Goal: Transaction & Acquisition: Purchase product/service

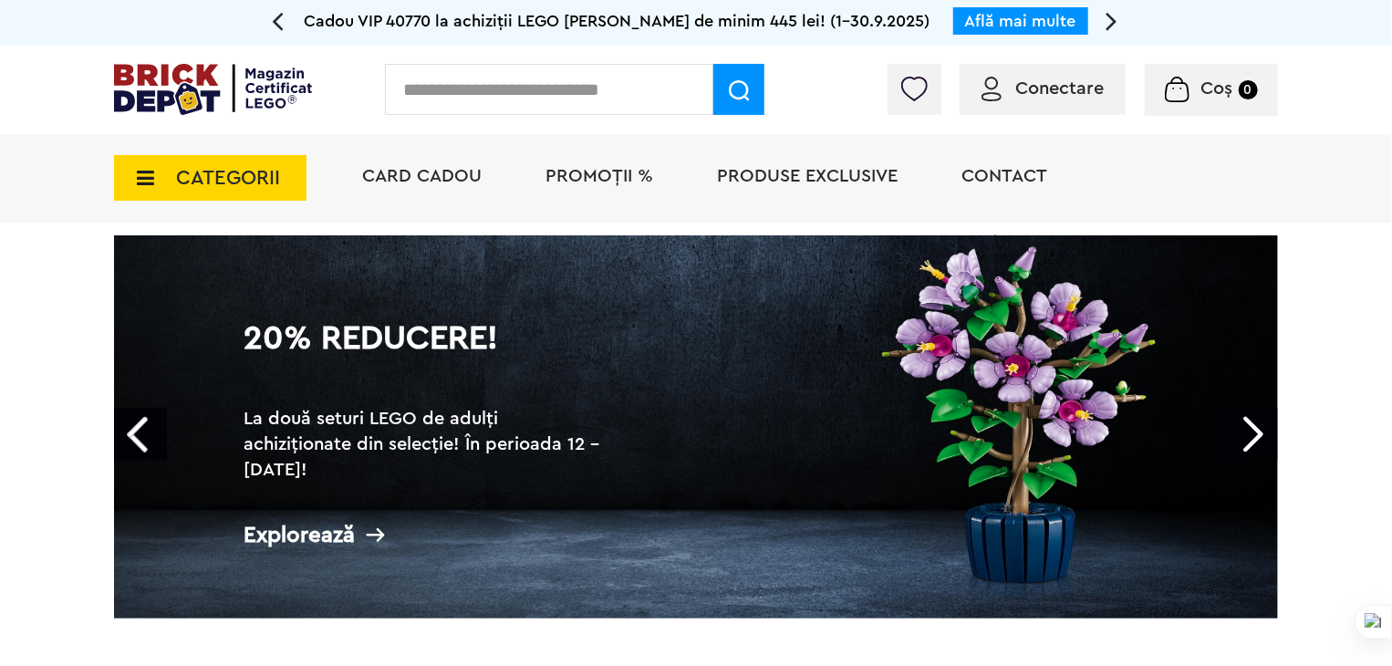
click at [239, 168] on span "CATEGORII" at bounding box center [228, 178] width 104 height 20
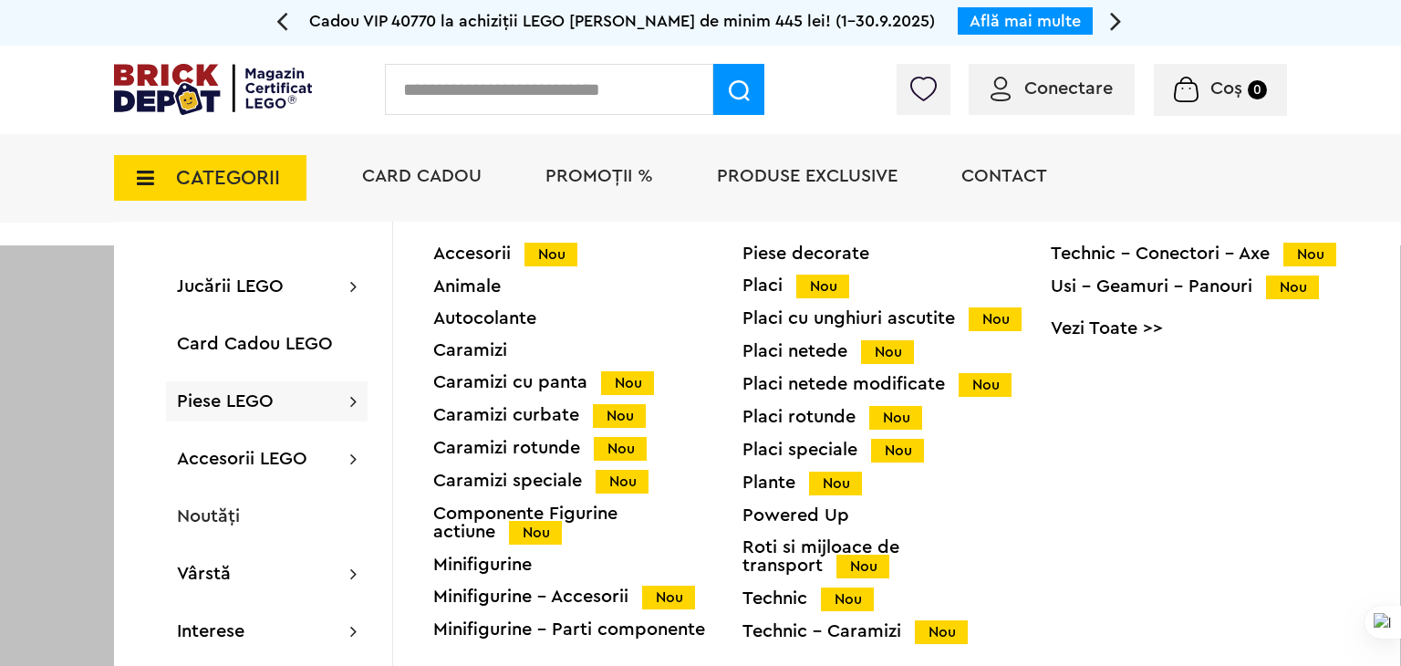
click at [243, 392] on span "Piese LEGO" at bounding box center [225, 401] width 97 height 18
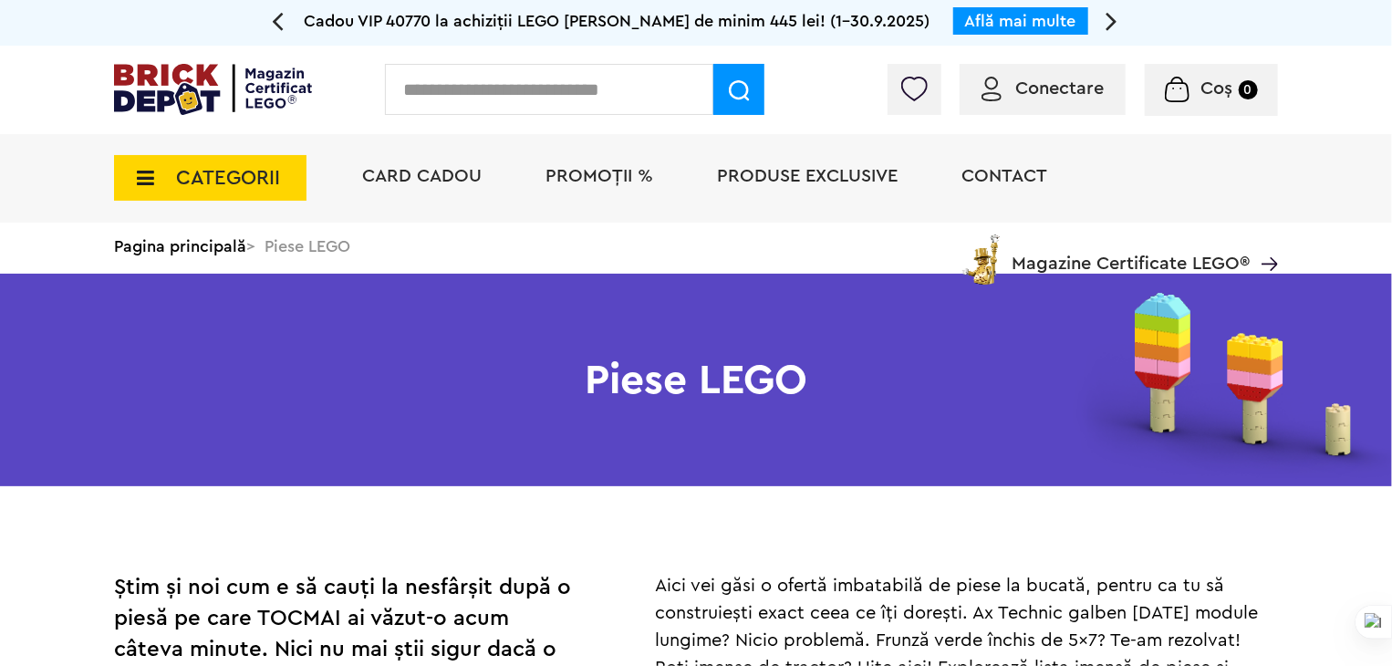
click at [228, 182] on span "CATEGORII" at bounding box center [228, 178] width 104 height 20
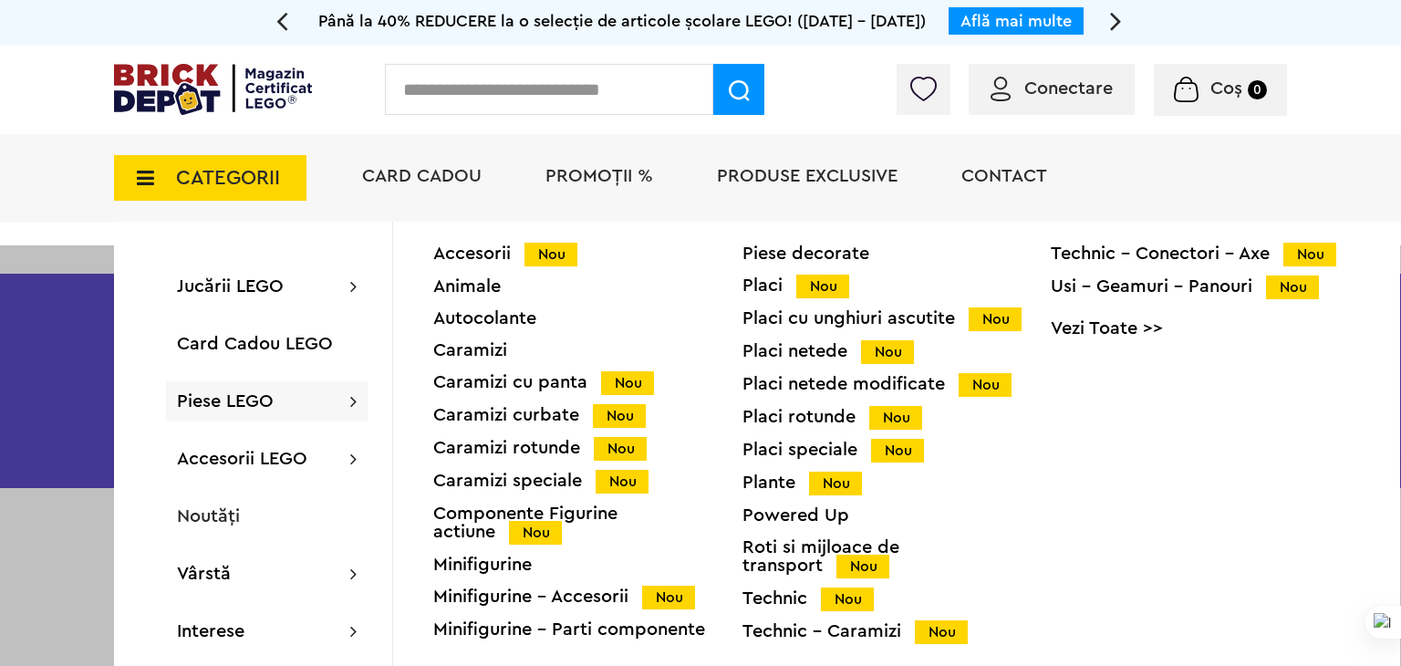
click at [240, 414] on div "Piese LEGO Accesorii Nou Animale Autocolante Caramizi Caramizi cu panta Nou Car…" at bounding box center [267, 401] width 202 height 40
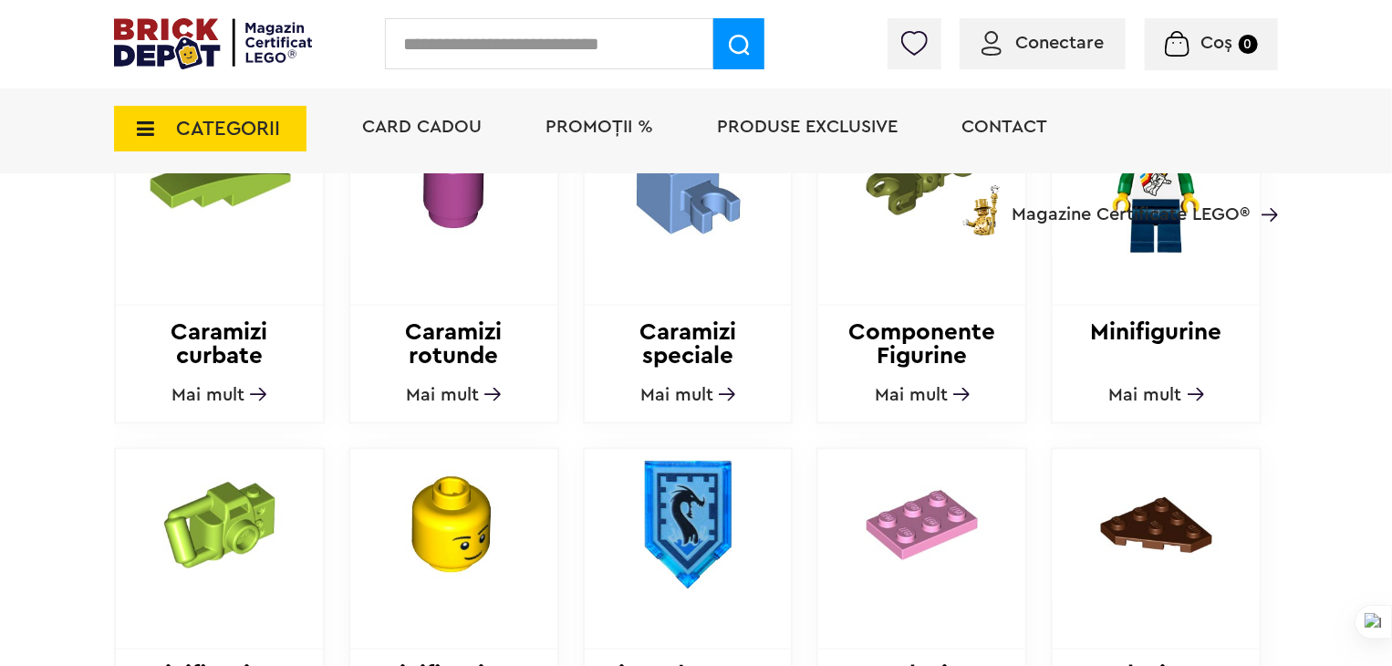
scroll to position [1004, 0]
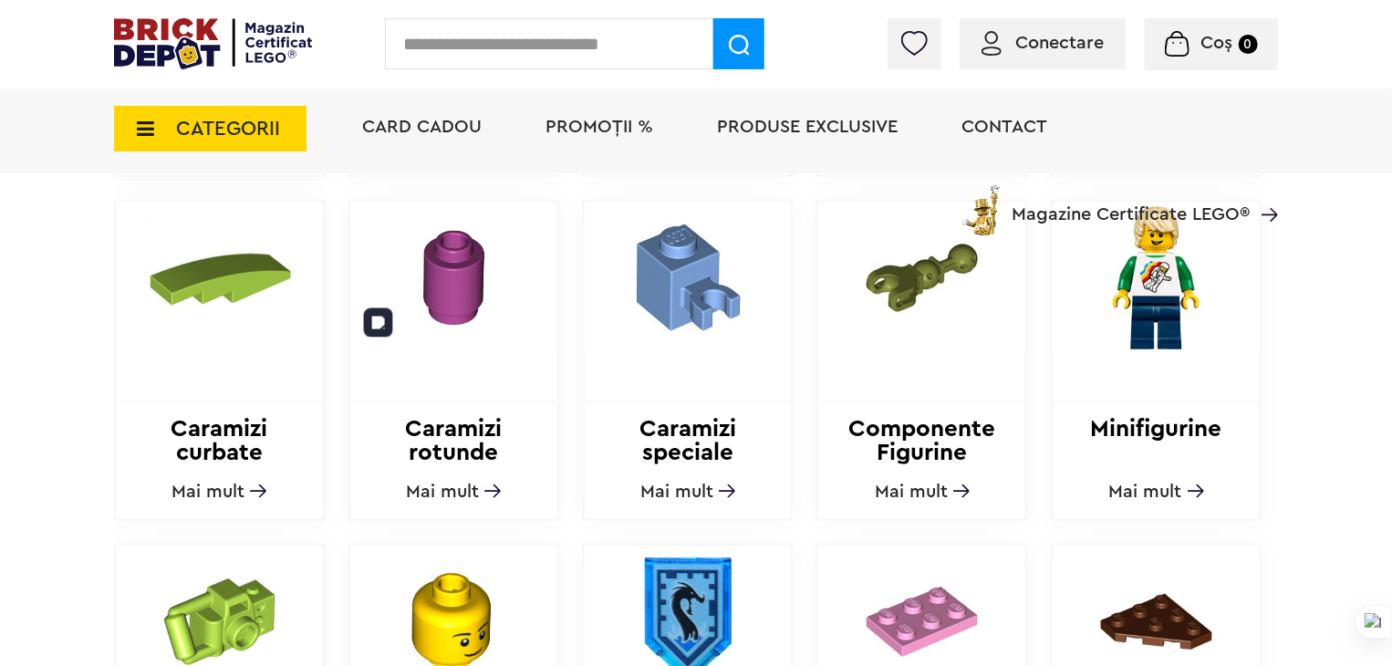
click at [484, 312] on img at bounding box center [453, 278] width 207 height 151
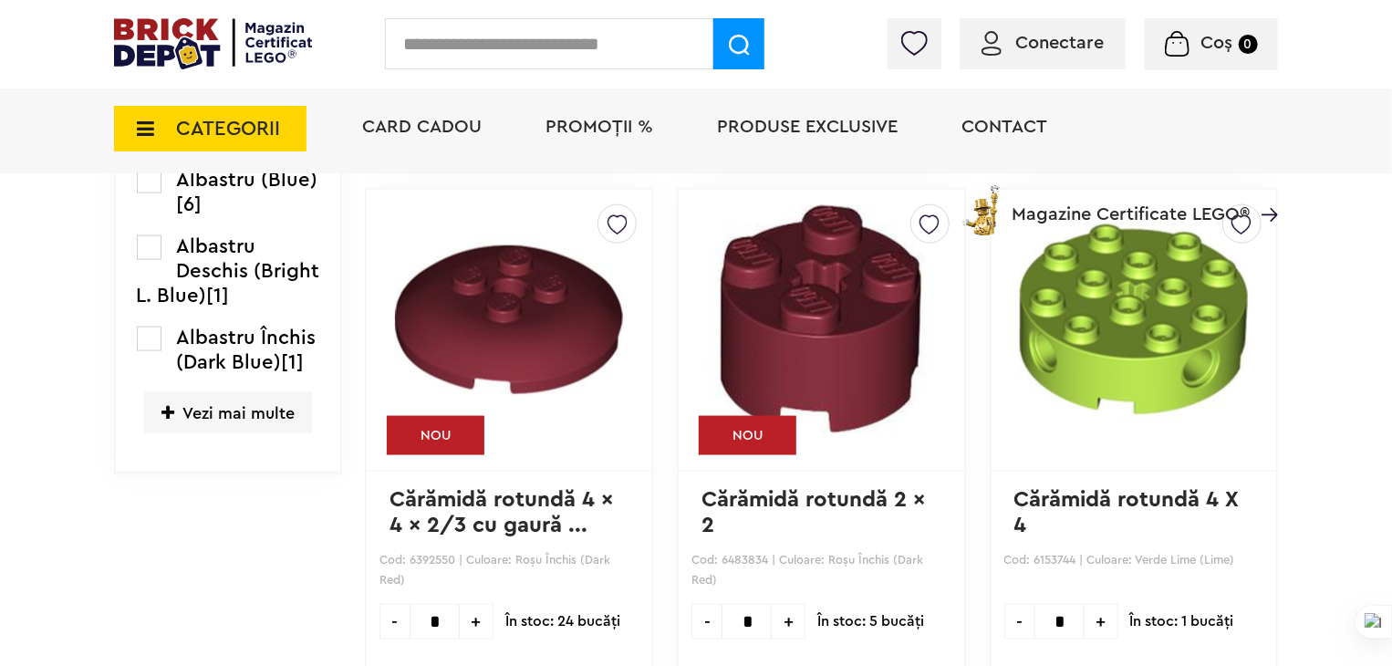
scroll to position [1095, 0]
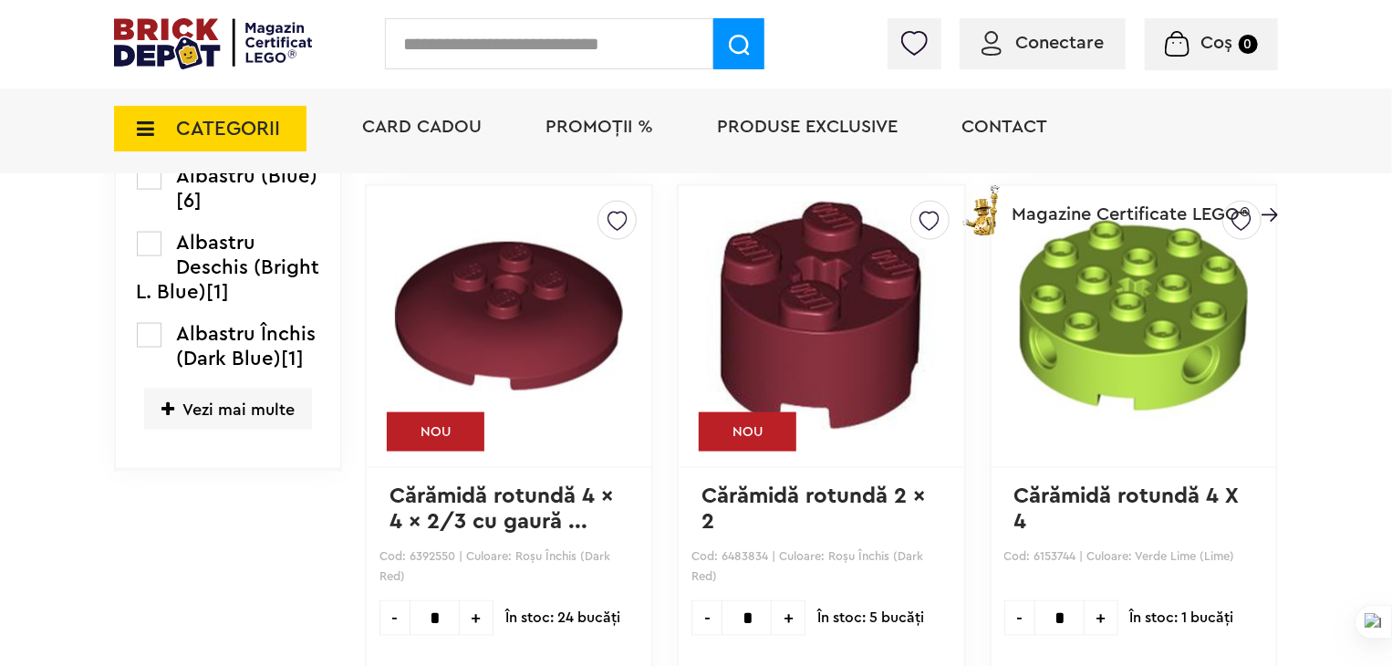
click at [192, 418] on span "Vezi mai multe" at bounding box center [228, 409] width 168 height 41
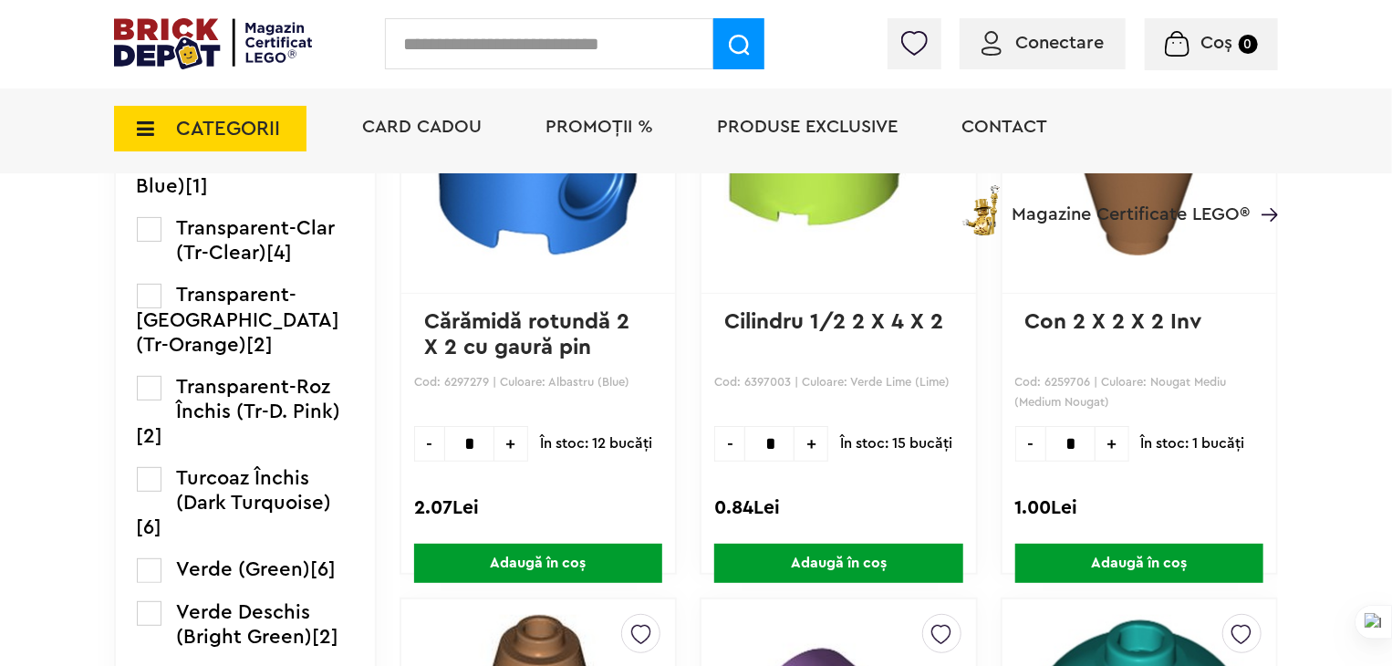
scroll to position [3649, 0]
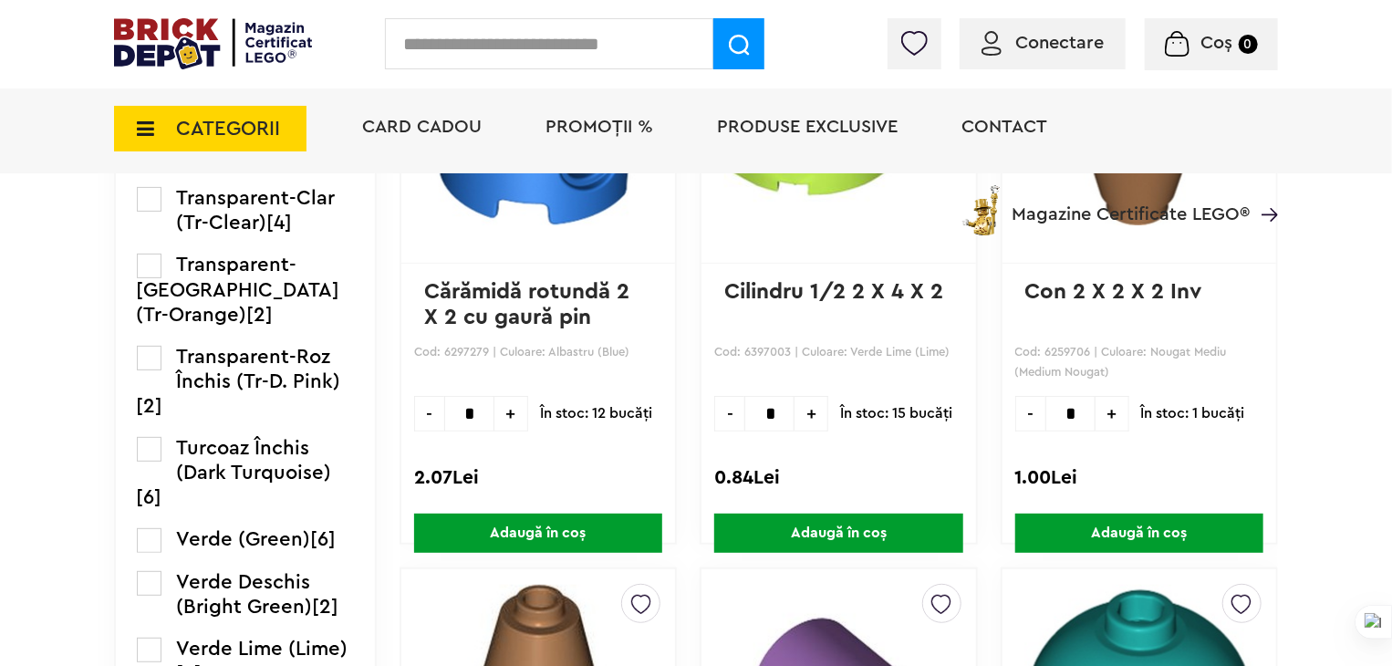
click at [151, 212] on label at bounding box center [149, 199] width 25 height 25
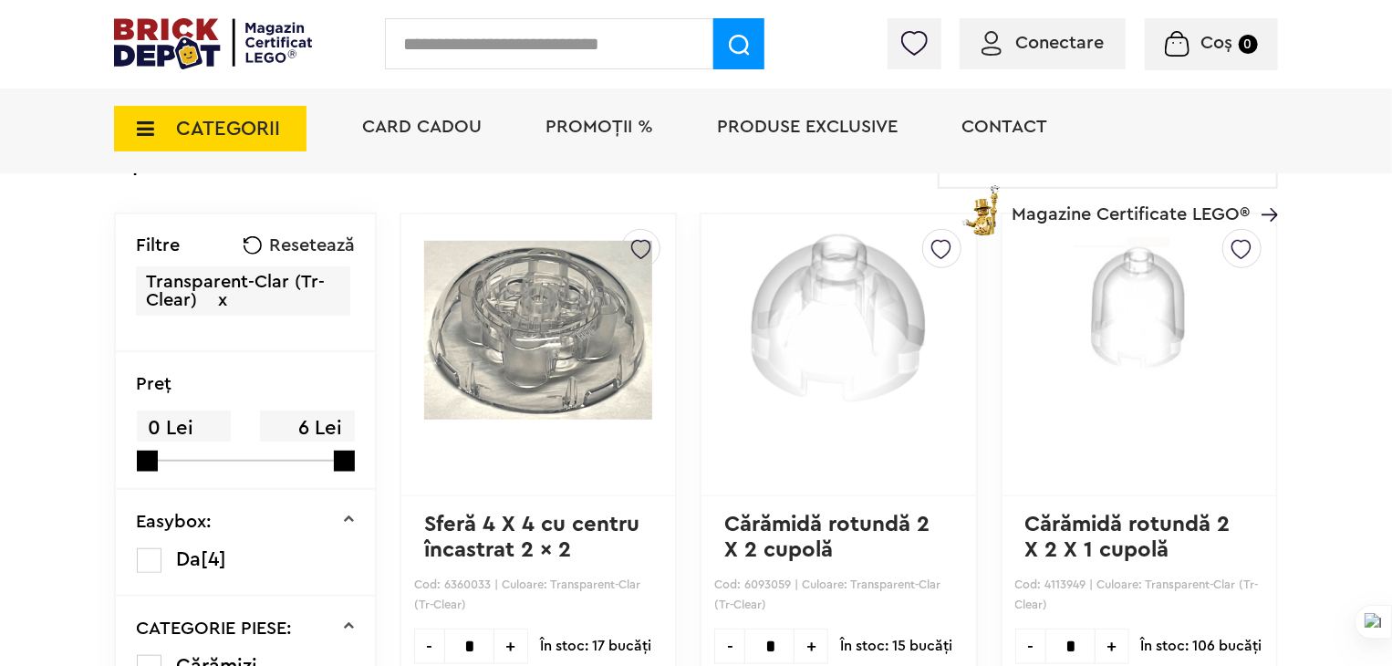
scroll to position [456, 0]
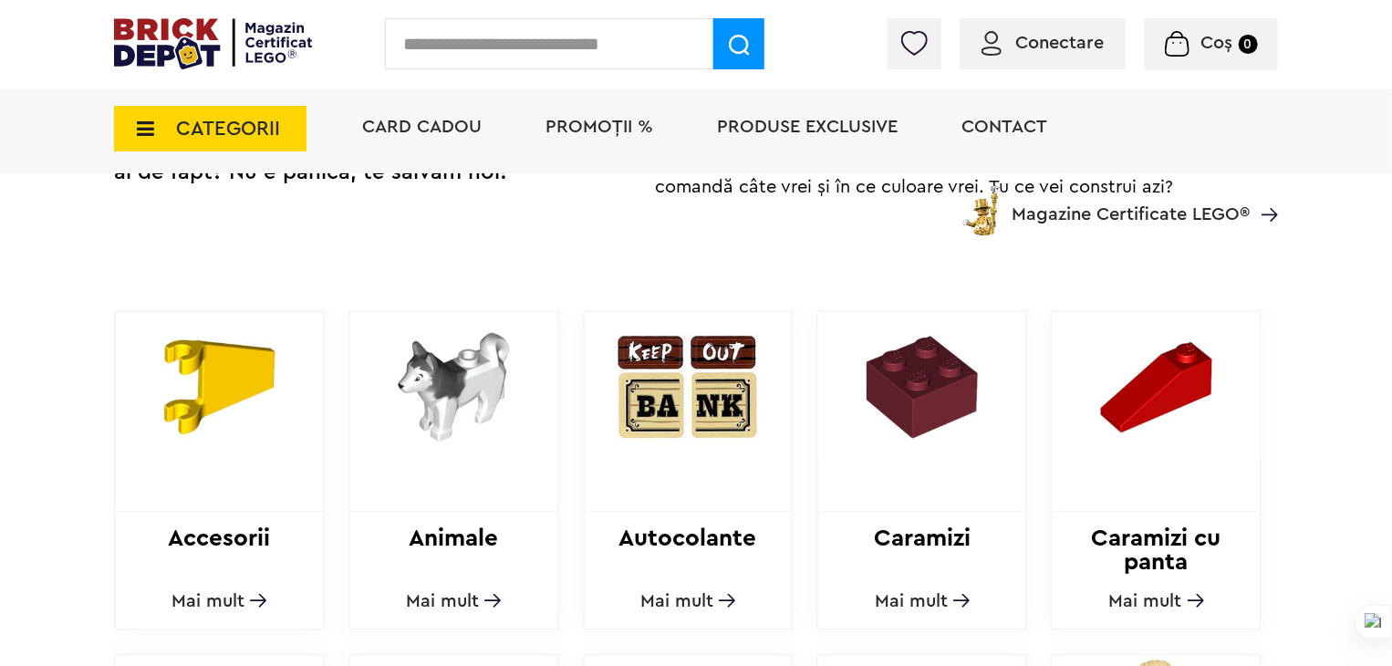
scroll to position [547, 0]
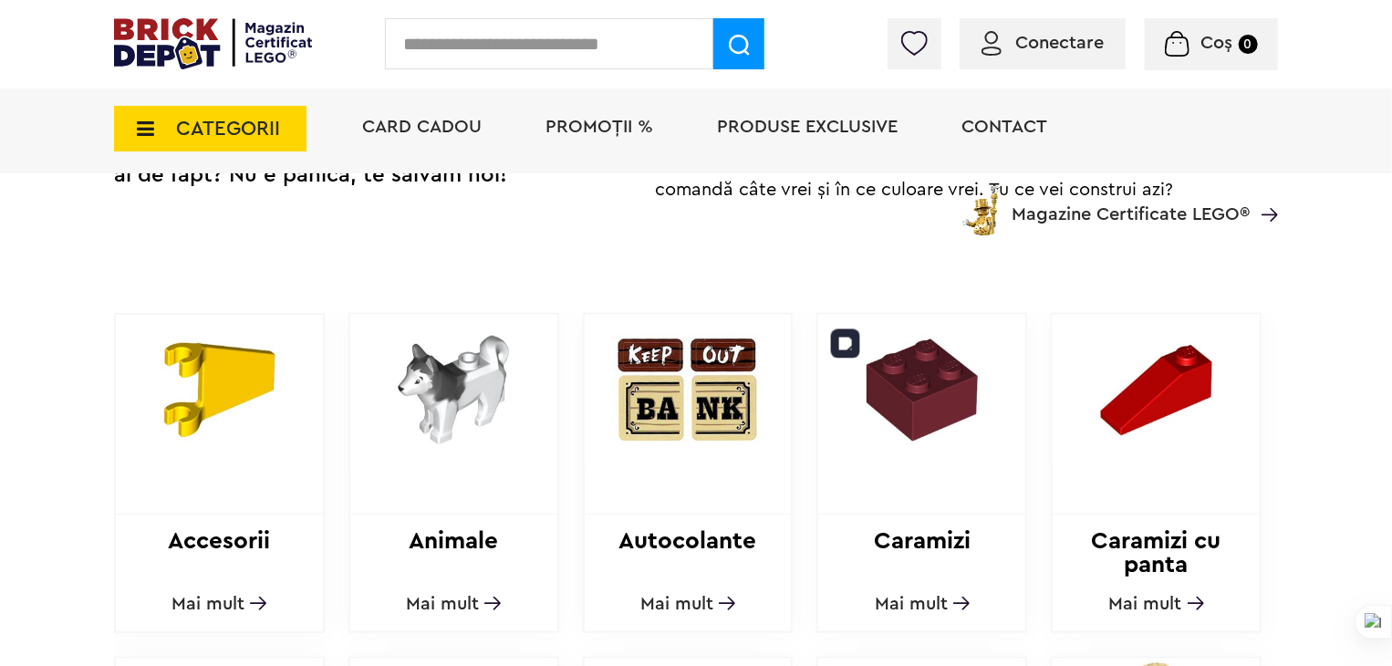
click at [966, 395] on img at bounding box center [921, 390] width 207 height 151
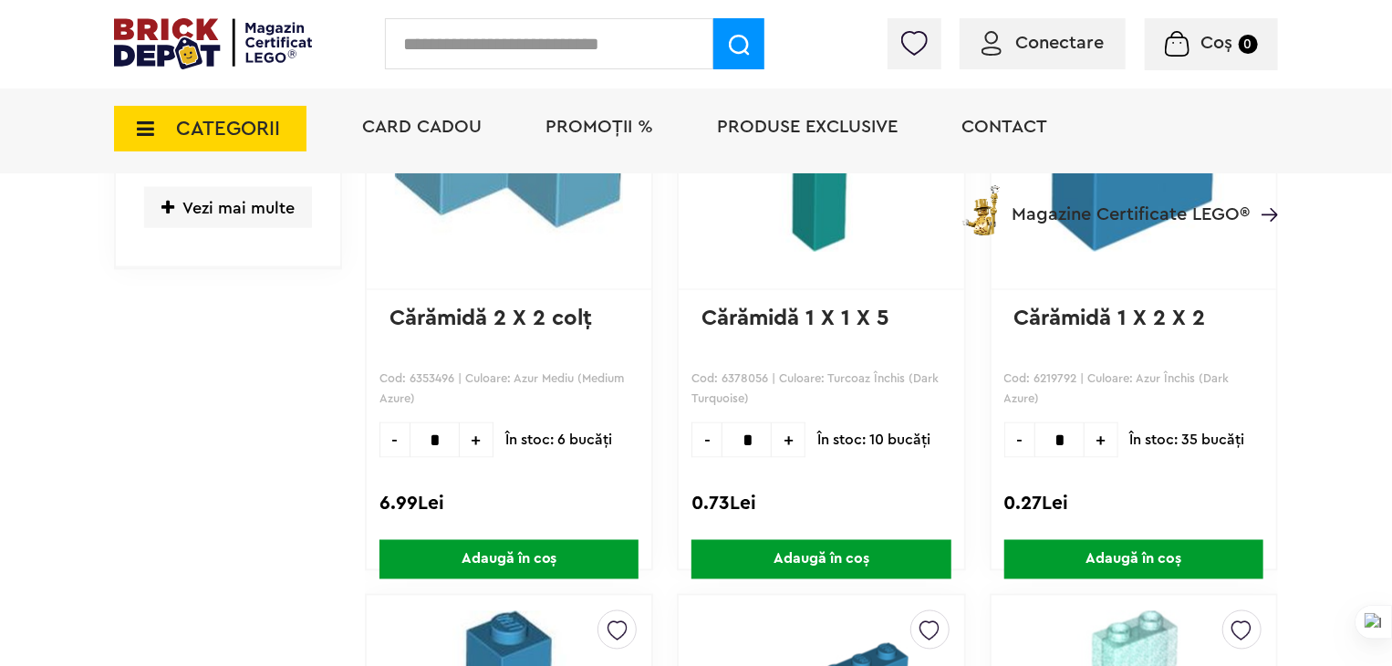
scroll to position [1277, 0]
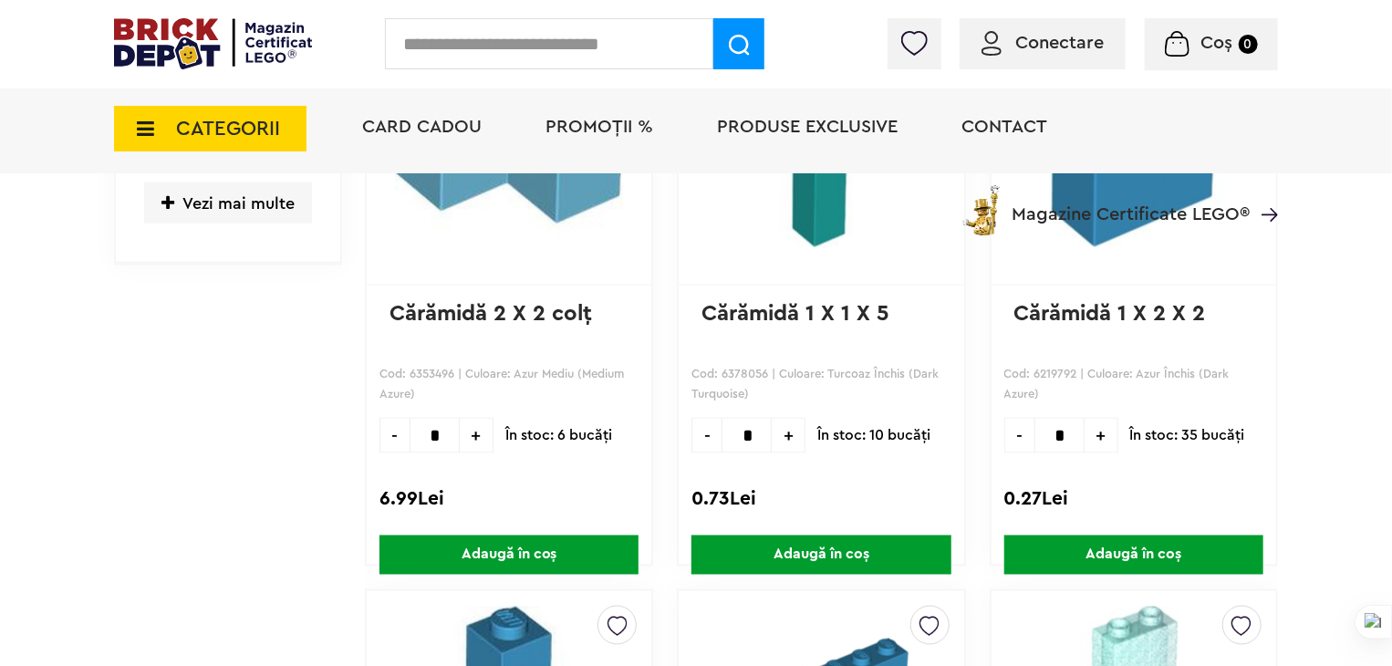
click at [179, 201] on div "CATEGORII Jucării LEGO Card Cadou LEGO Animal Crossing Nou Architecture Nou Art…" at bounding box center [696, 160] width 1164 height 151
click at [167, 213] on div "CATEGORII Jucării LEGO Card Cadou LEGO Animal Crossing Nou Architecture Nou Art…" at bounding box center [696, 160] width 1164 height 151
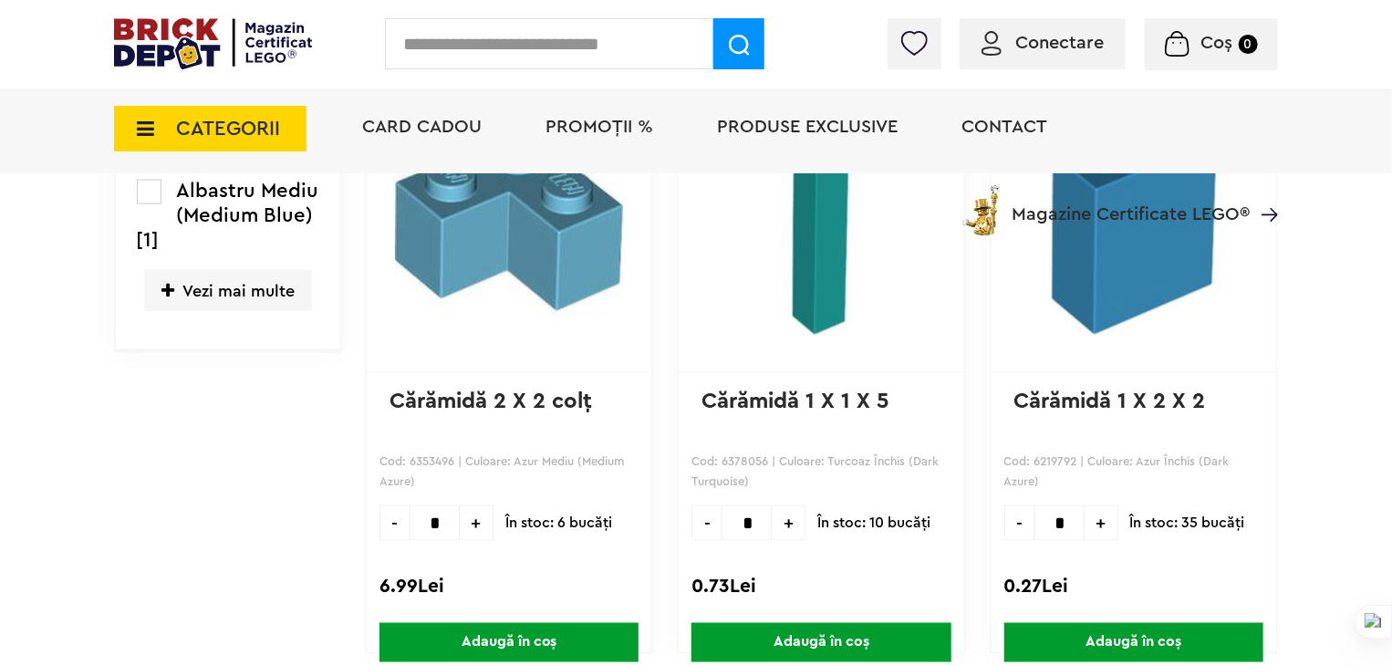
scroll to position [1186, 0]
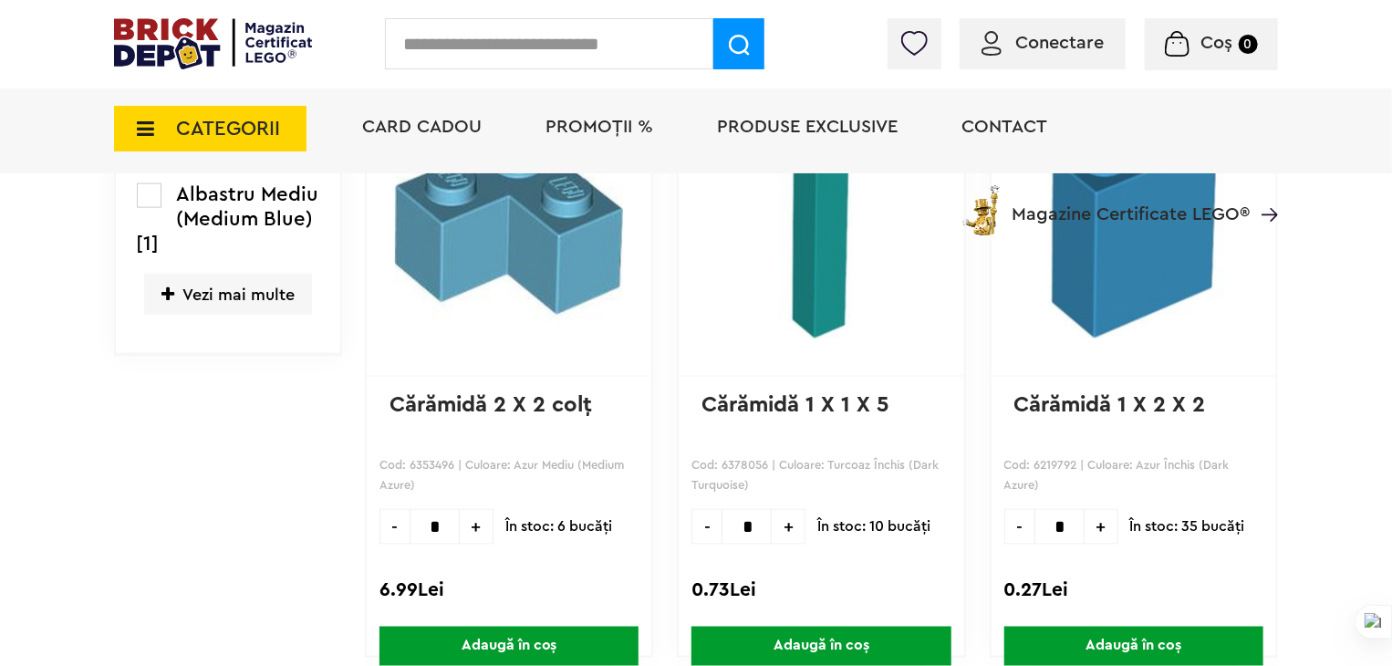
click at [172, 289] on icon at bounding box center [167, 294] width 13 height 16
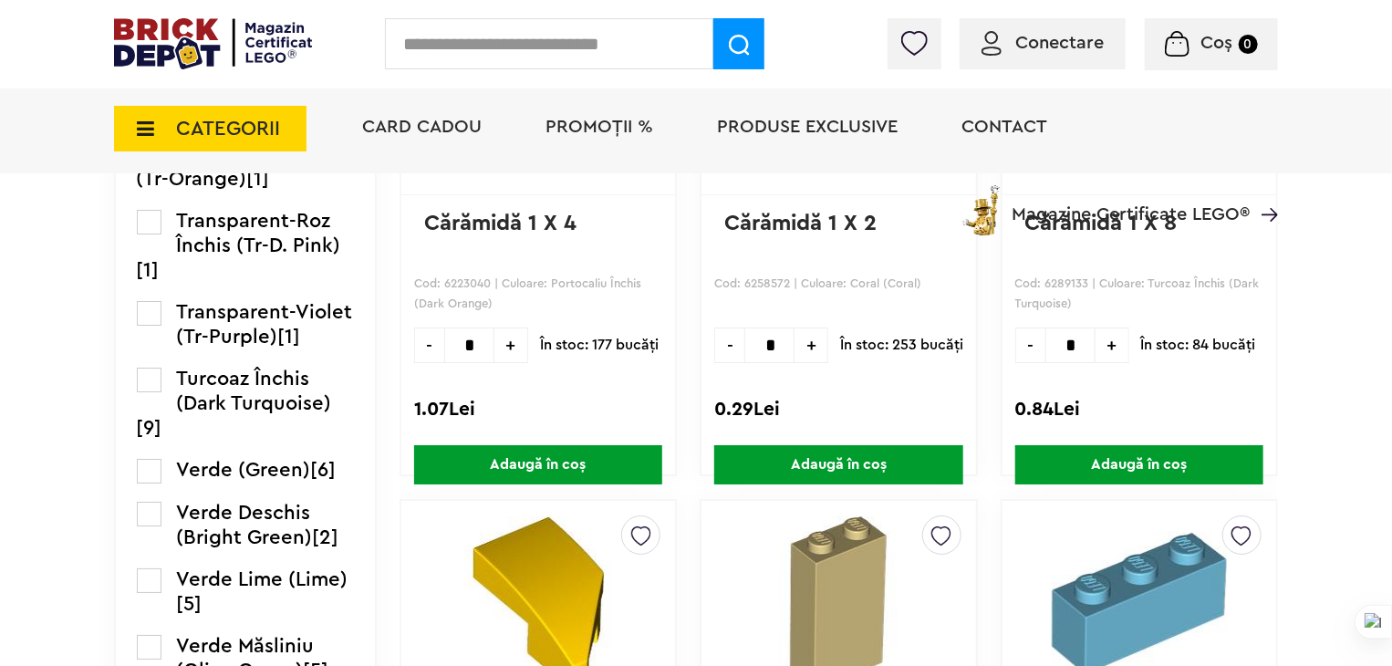
scroll to position [3193, 0]
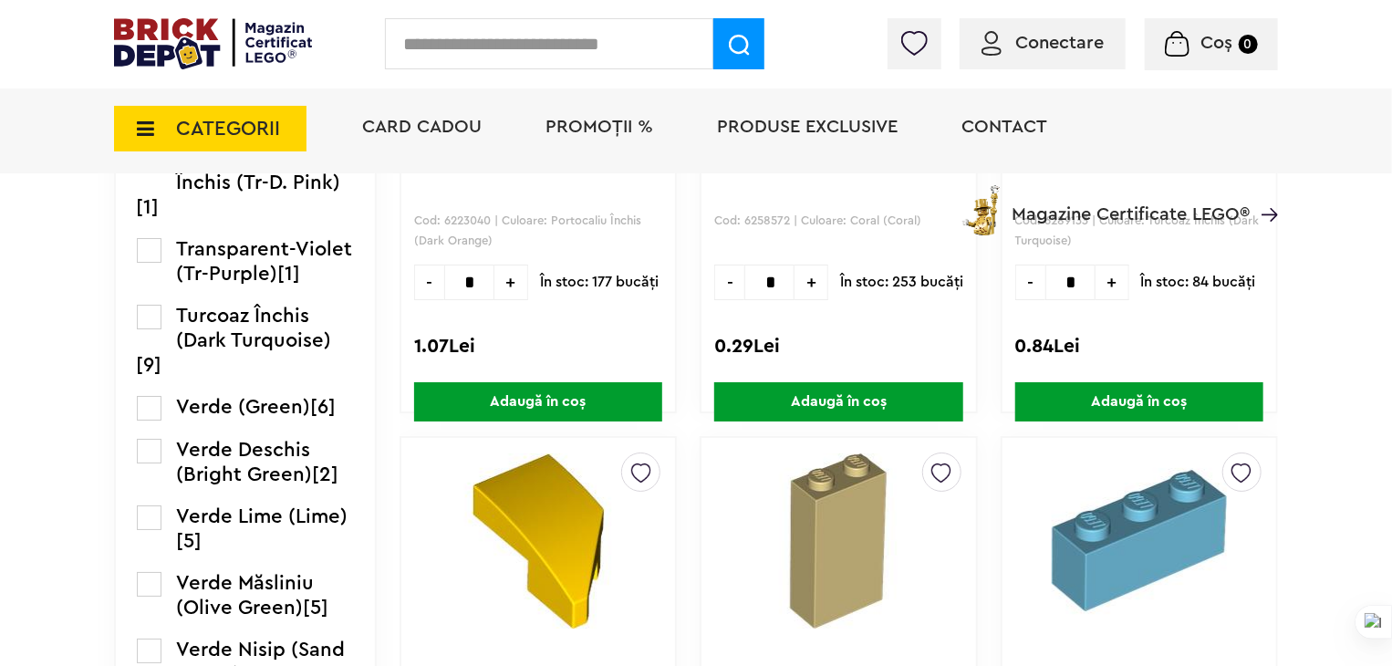
click at [144, 213] on div "CATEGORII Jucării LEGO Card Cadou LEGO Animal Crossing Nou Architecture Nou Art…" at bounding box center [696, 160] width 1164 height 151
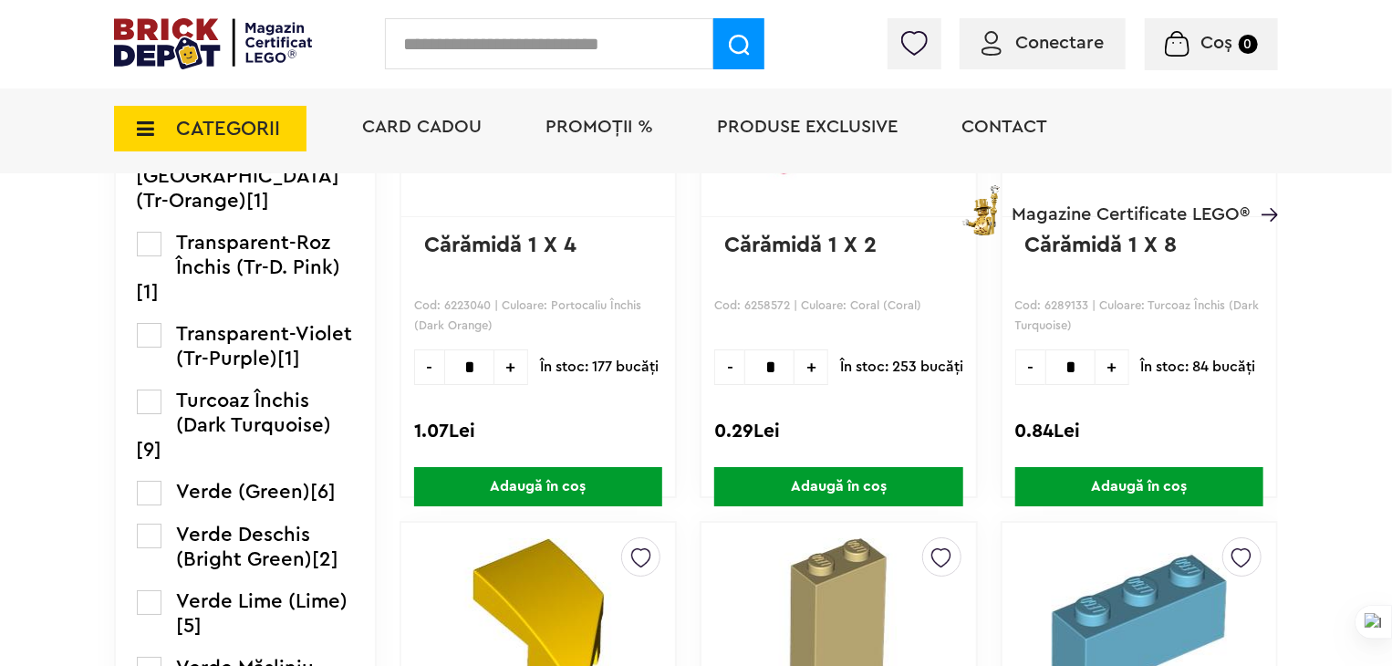
scroll to position [3102, 0]
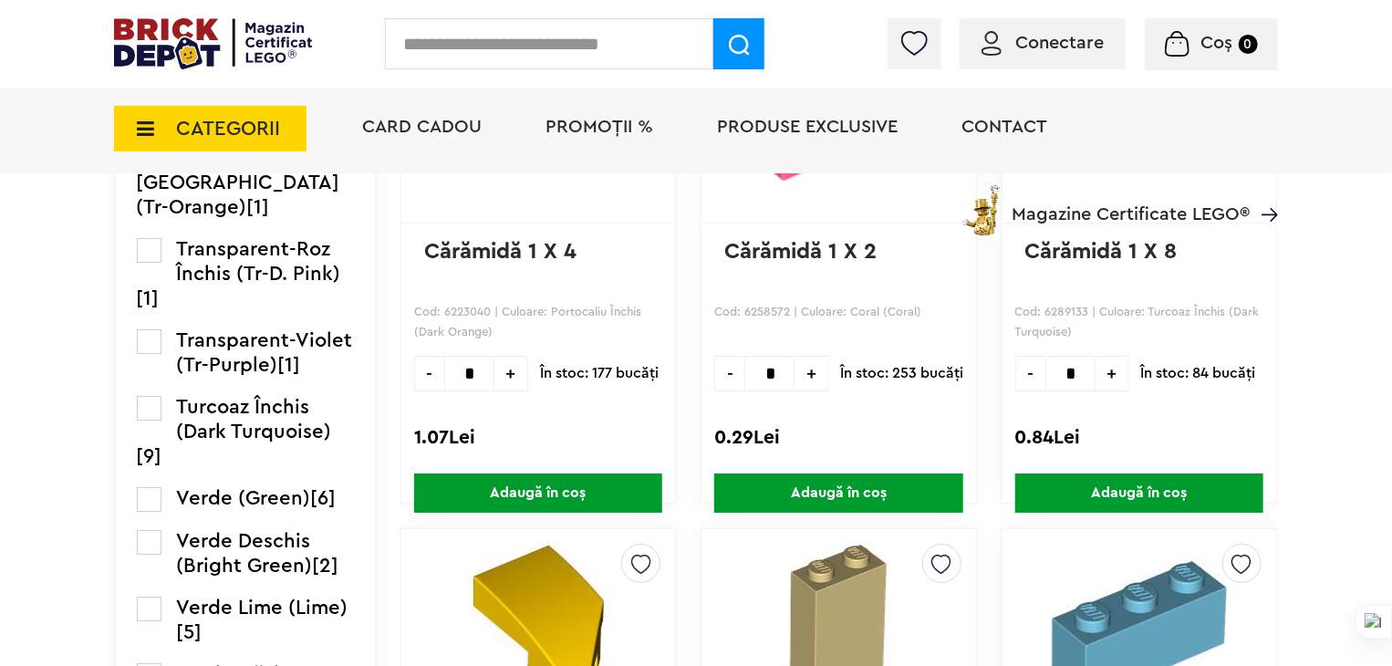
click at [146, 104] on label at bounding box center [149, 91] width 25 height 25
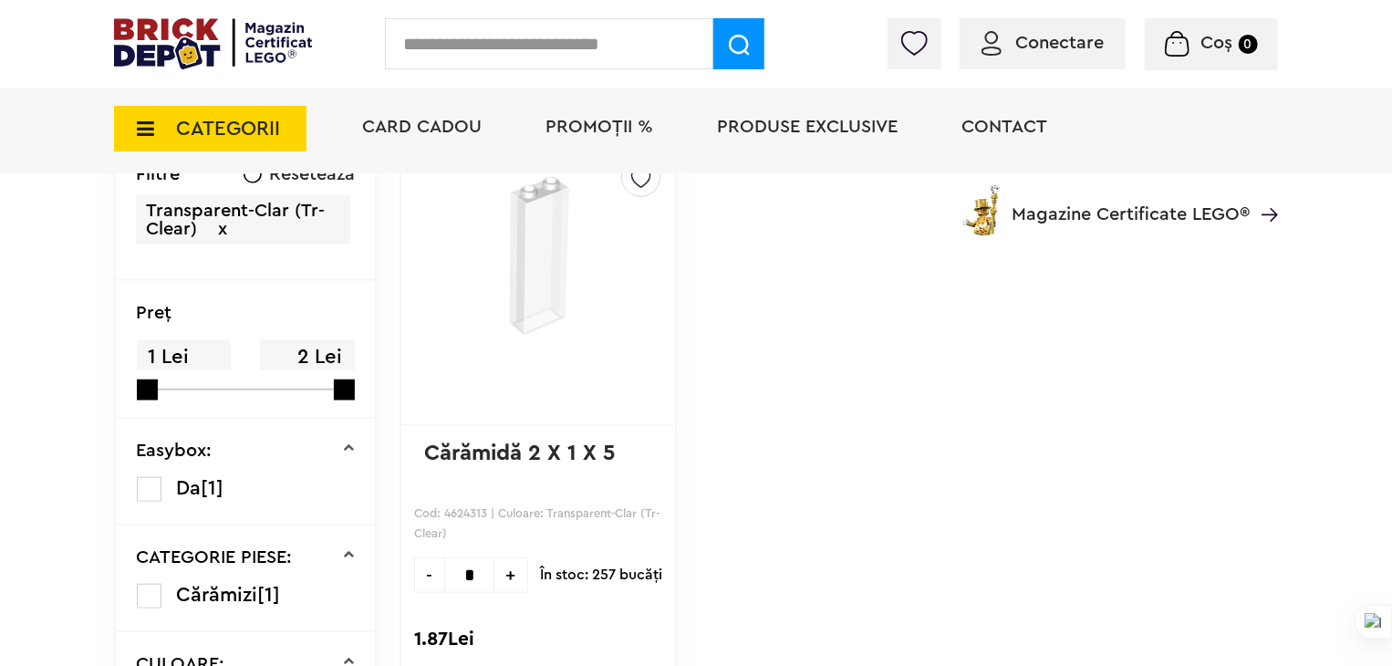
scroll to position [547, 0]
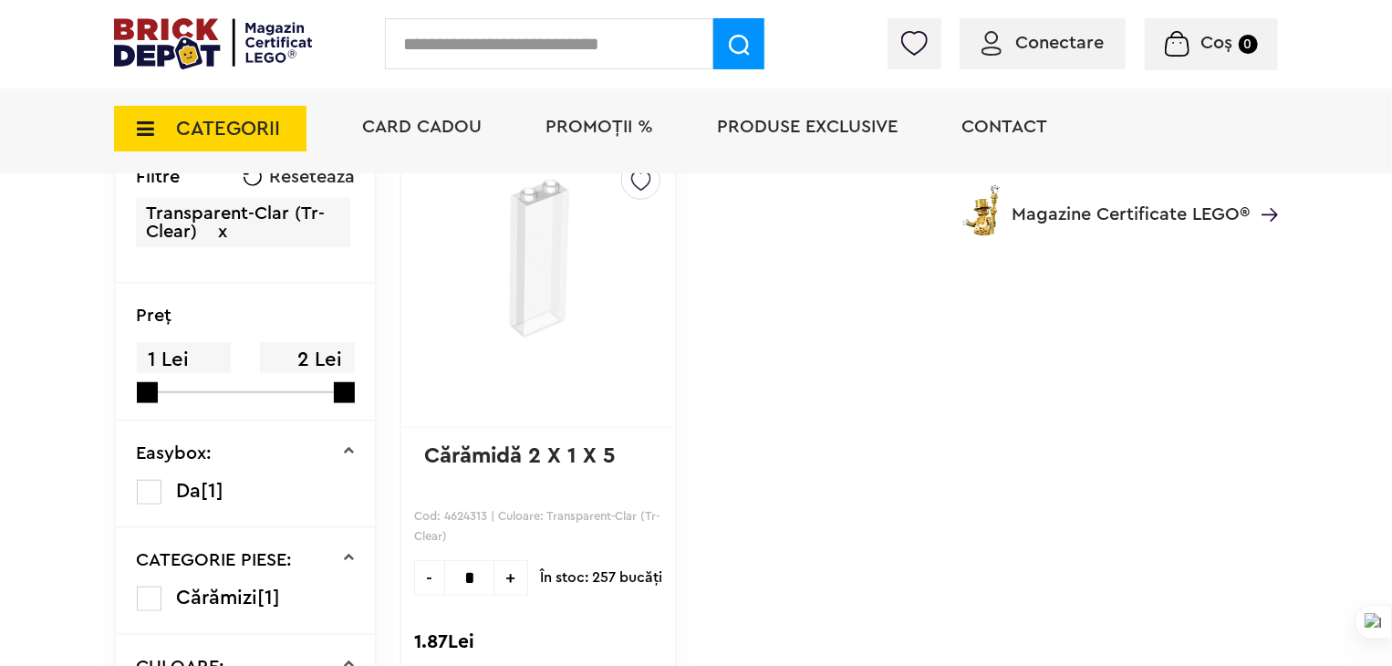
click at [998, 57] on div "Conectare" at bounding box center [1043, 43] width 166 height 51
click at [994, 44] on img at bounding box center [992, 43] width 20 height 25
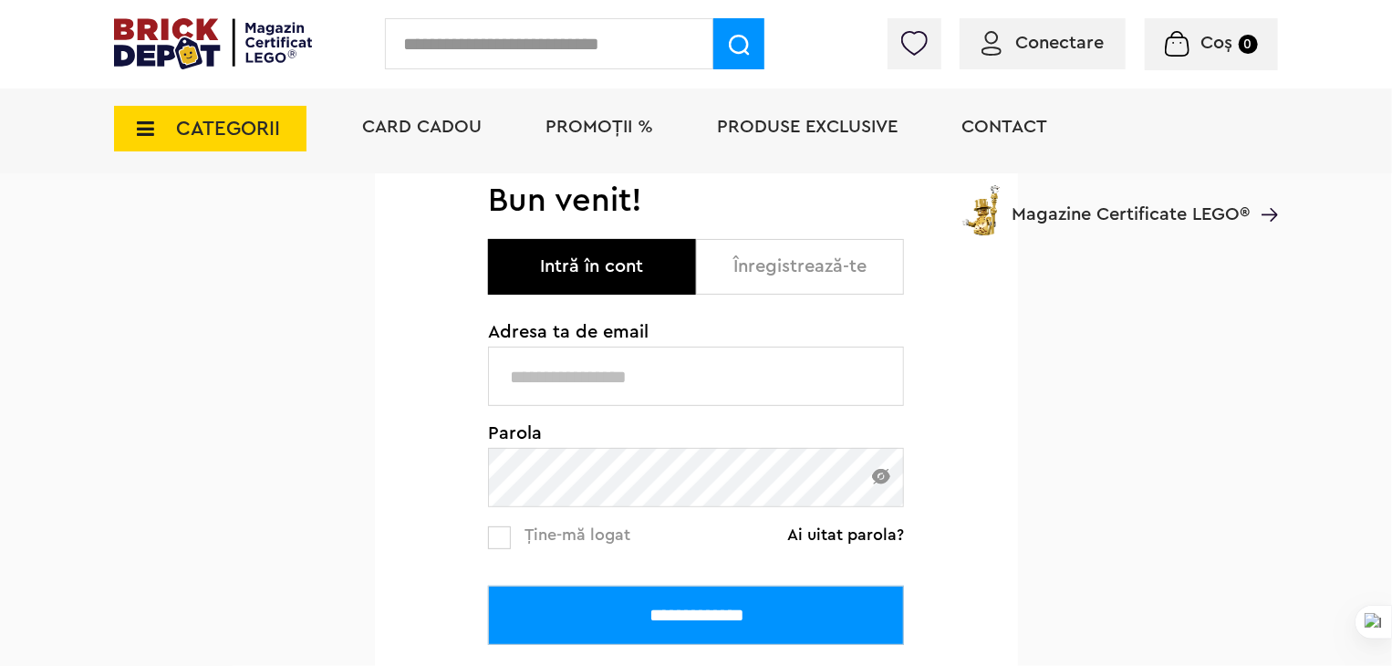
scroll to position [274, 0]
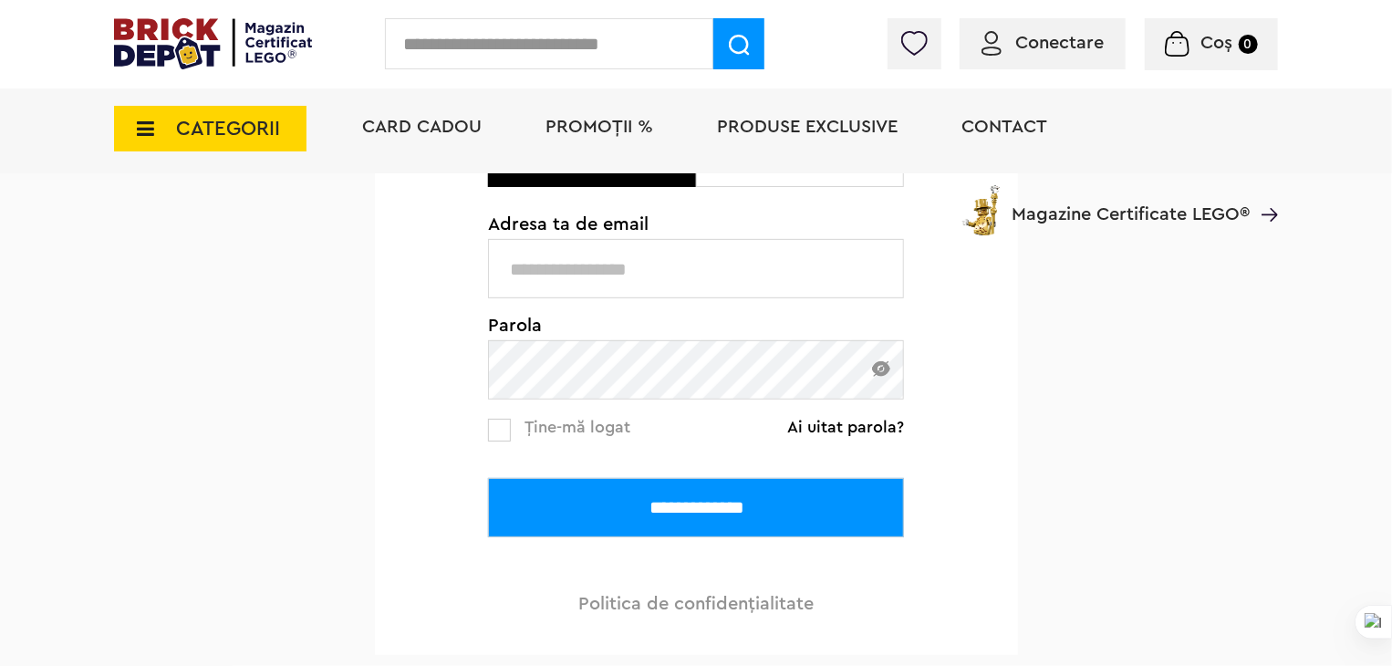
type input "**********"
click at [620, 484] on input "**********" at bounding box center [696, 507] width 416 height 59
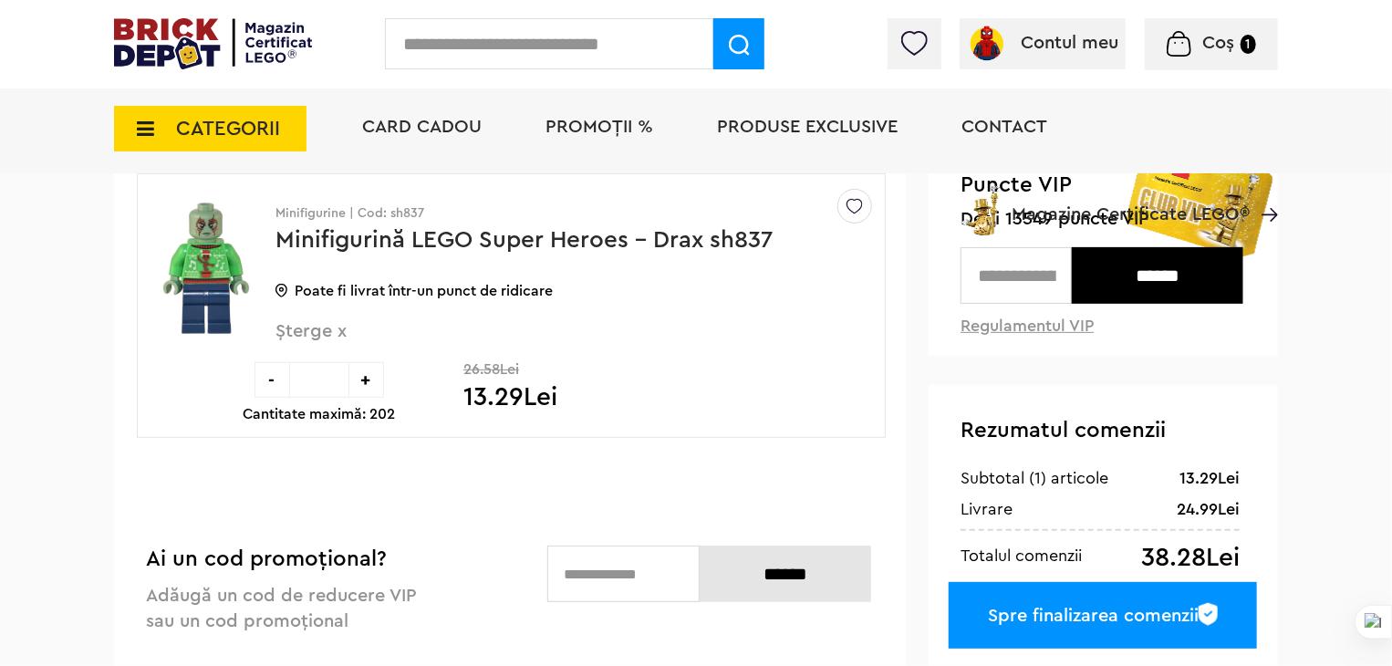
scroll to position [182, 0]
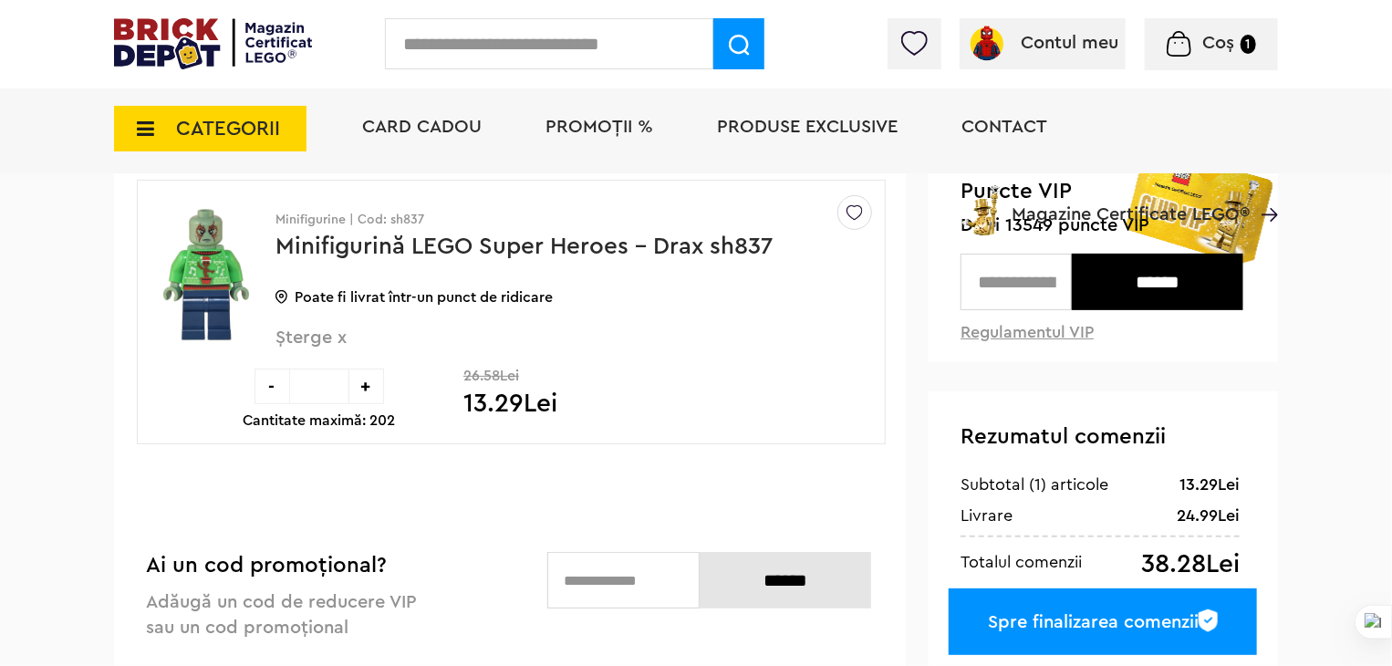
click at [239, 139] on span "CATEGORII" at bounding box center [228, 129] width 104 height 20
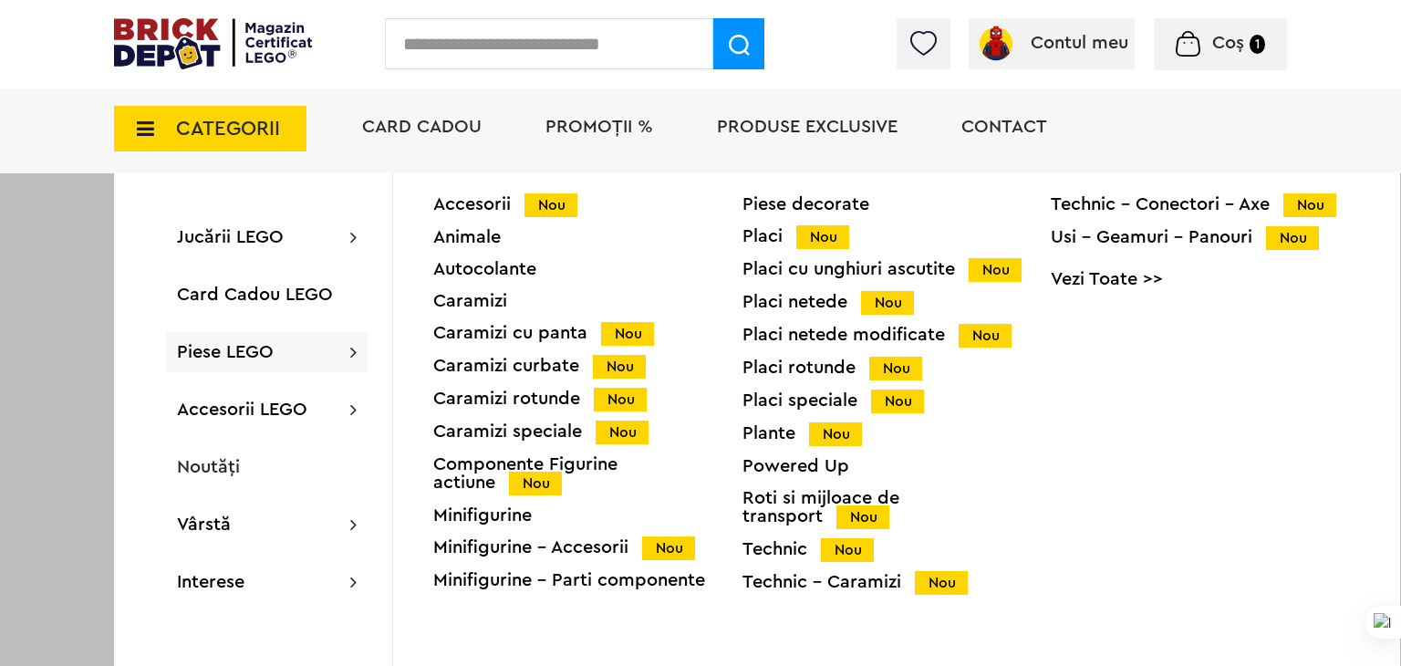
click at [238, 359] on span "Piese LEGO" at bounding box center [225, 352] width 97 height 18
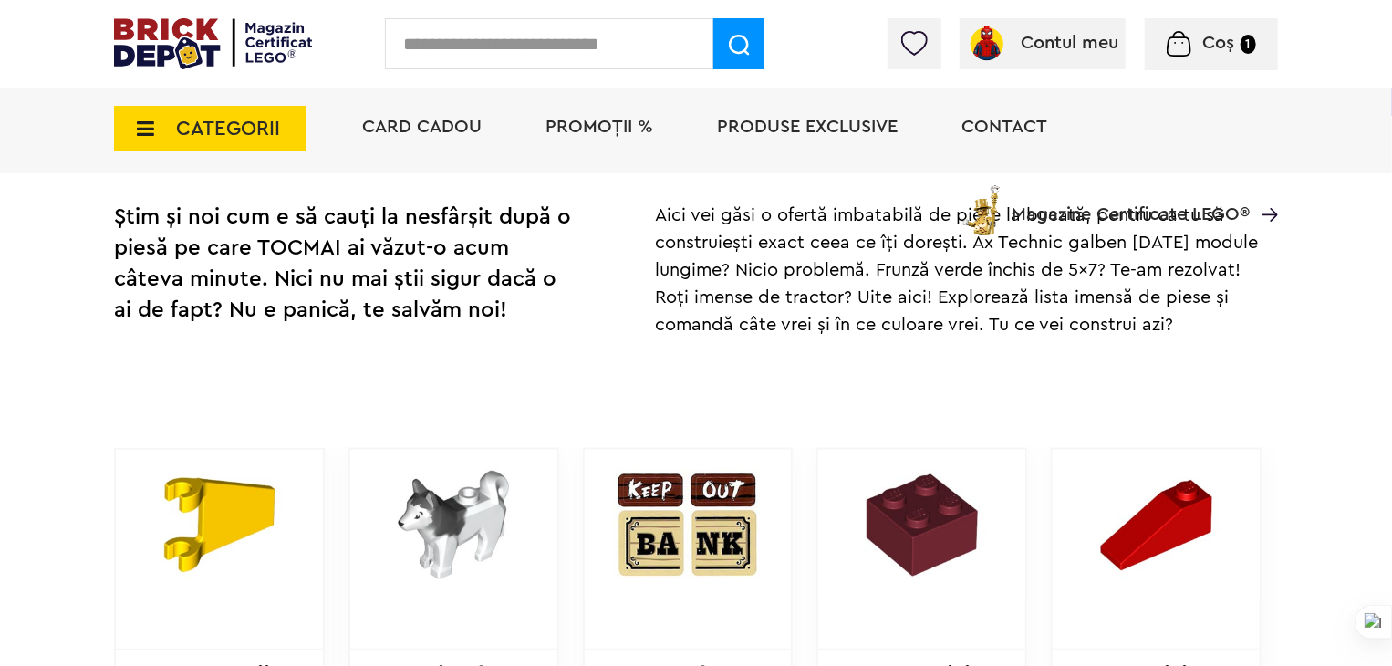
scroll to position [639, 0]
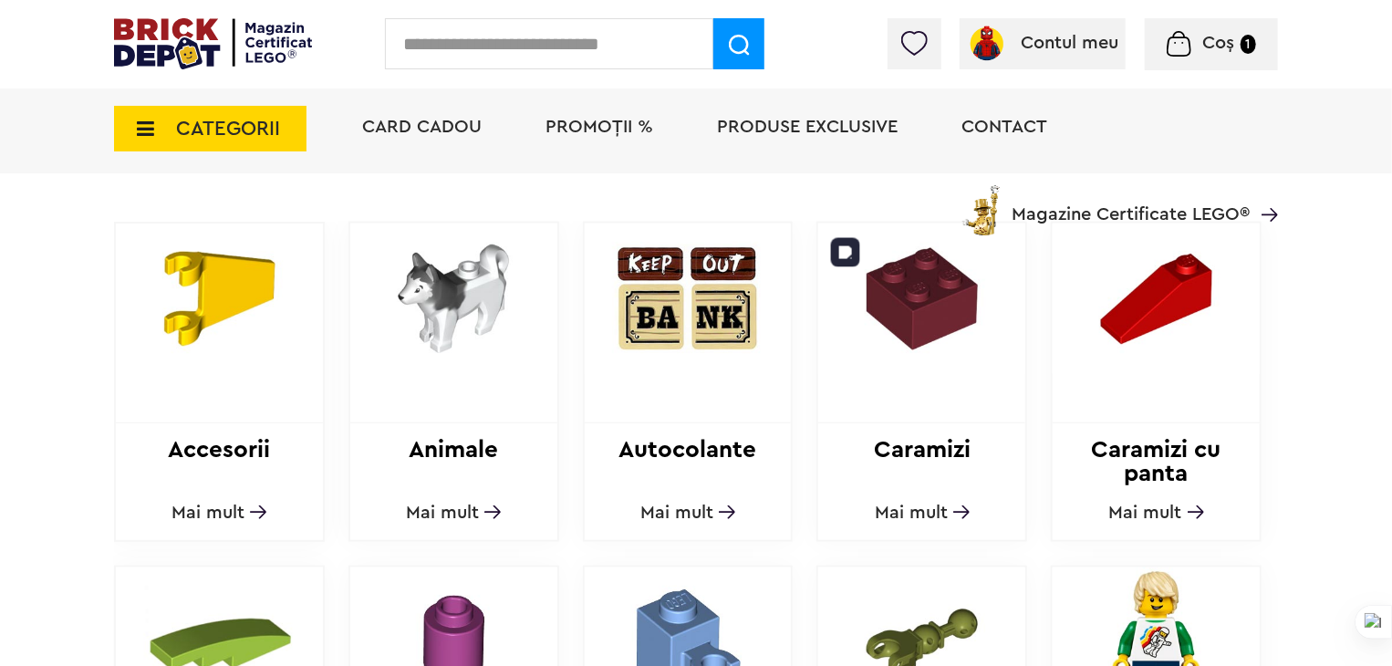
click at [874, 273] on img at bounding box center [921, 299] width 207 height 151
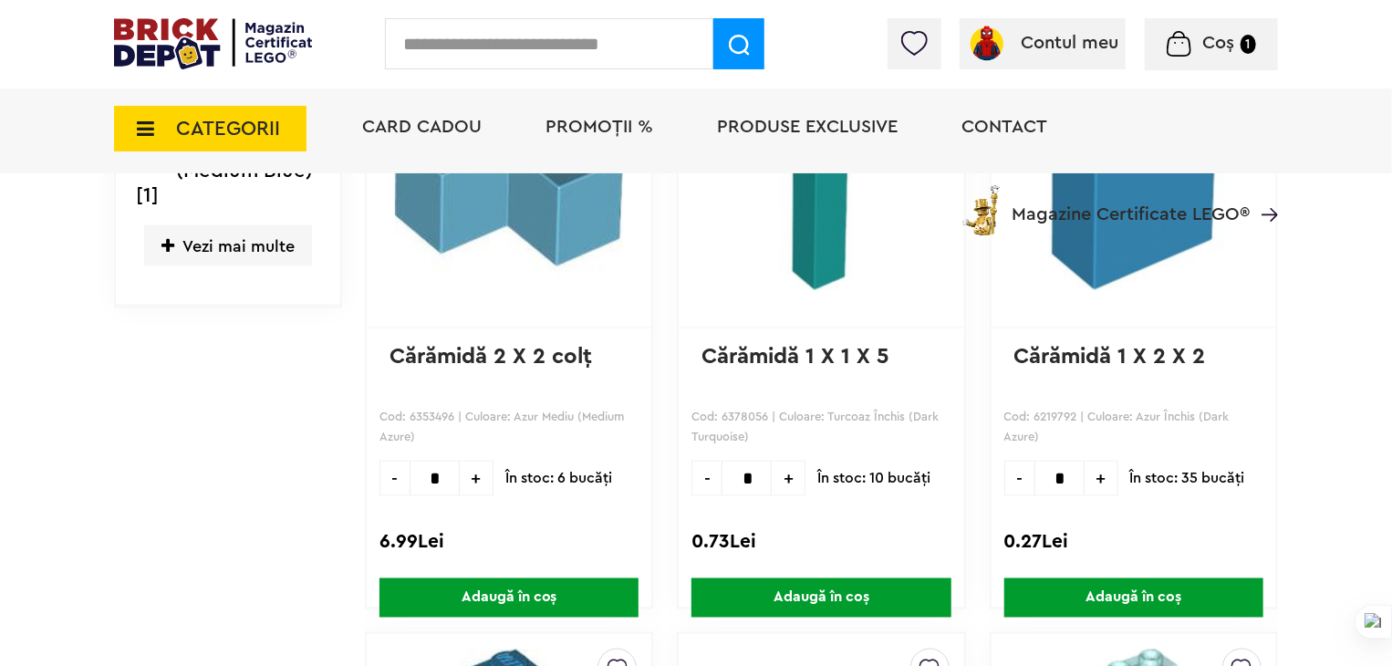
scroll to position [1095, 0]
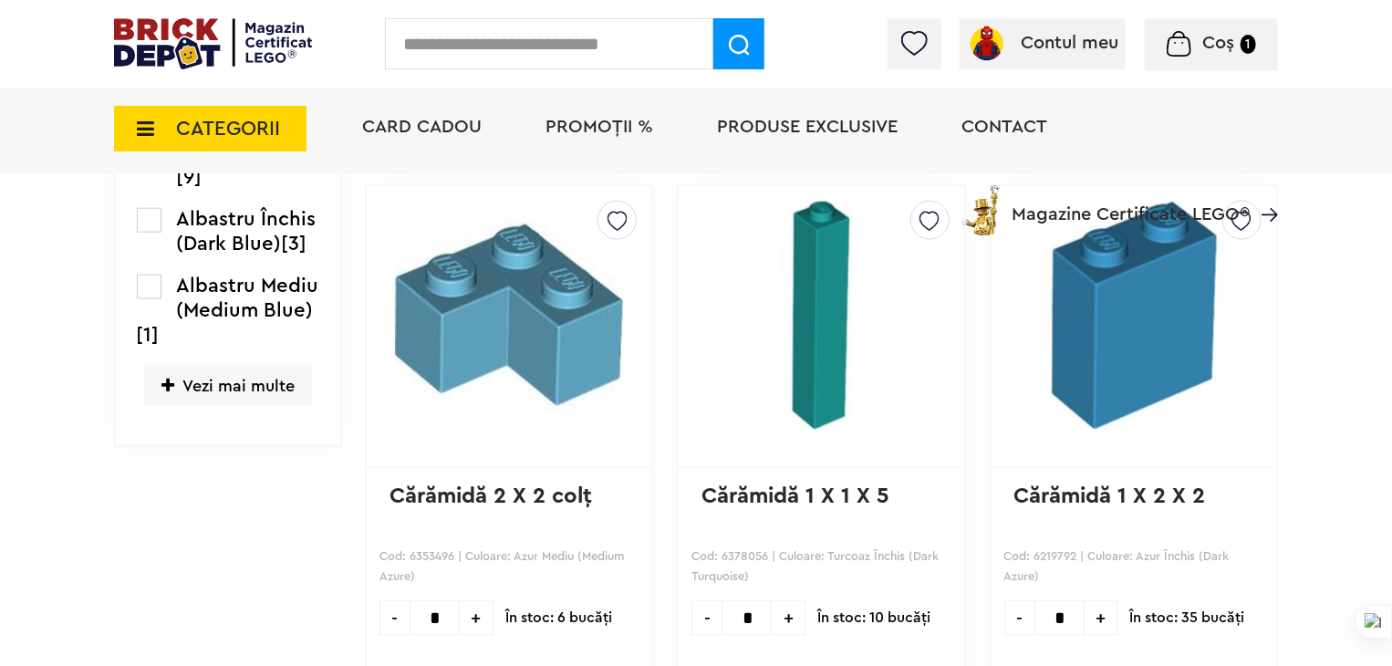
click at [263, 389] on span "Vezi mai multe" at bounding box center [228, 385] width 168 height 41
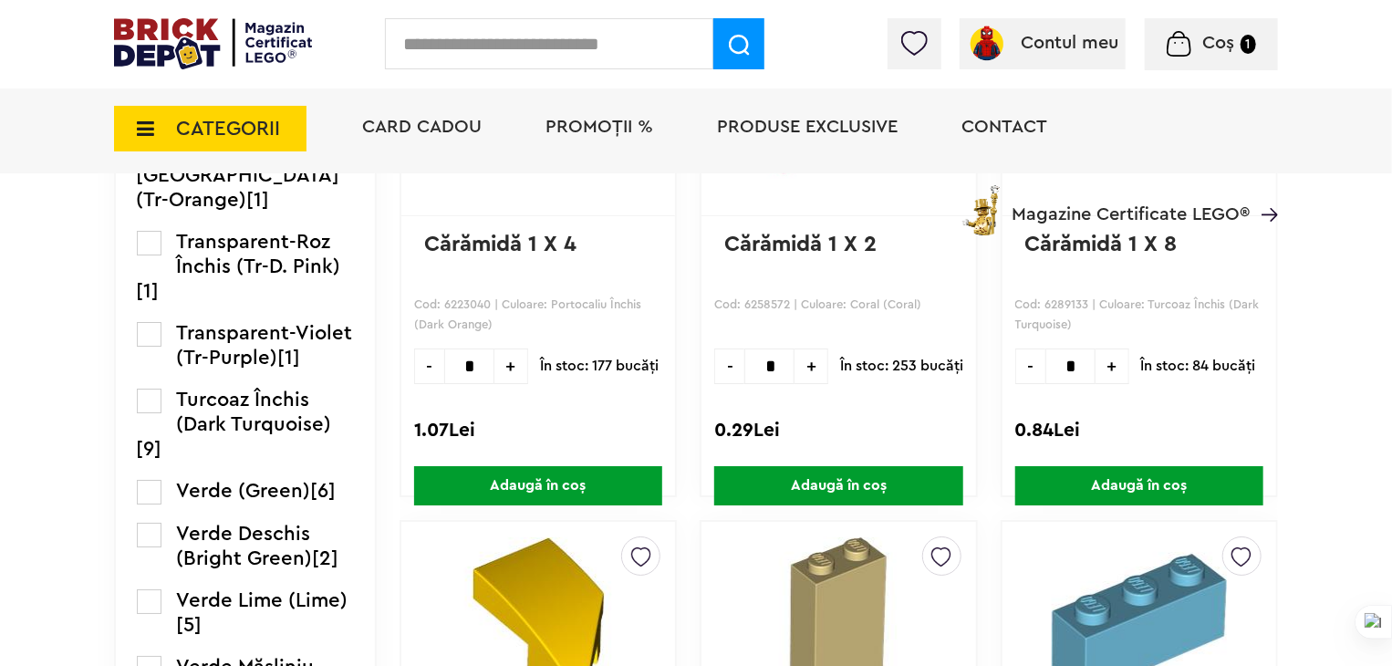
scroll to position [3102, 0]
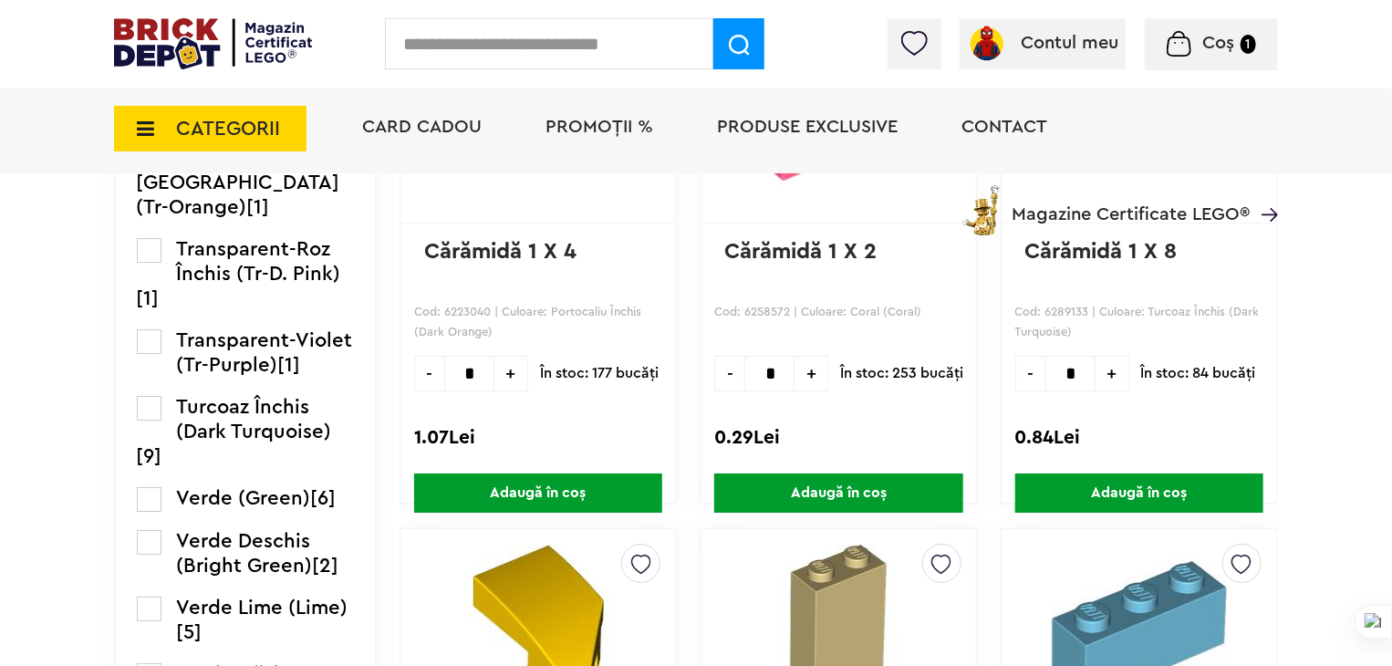
click at [156, 104] on label at bounding box center [149, 91] width 25 height 25
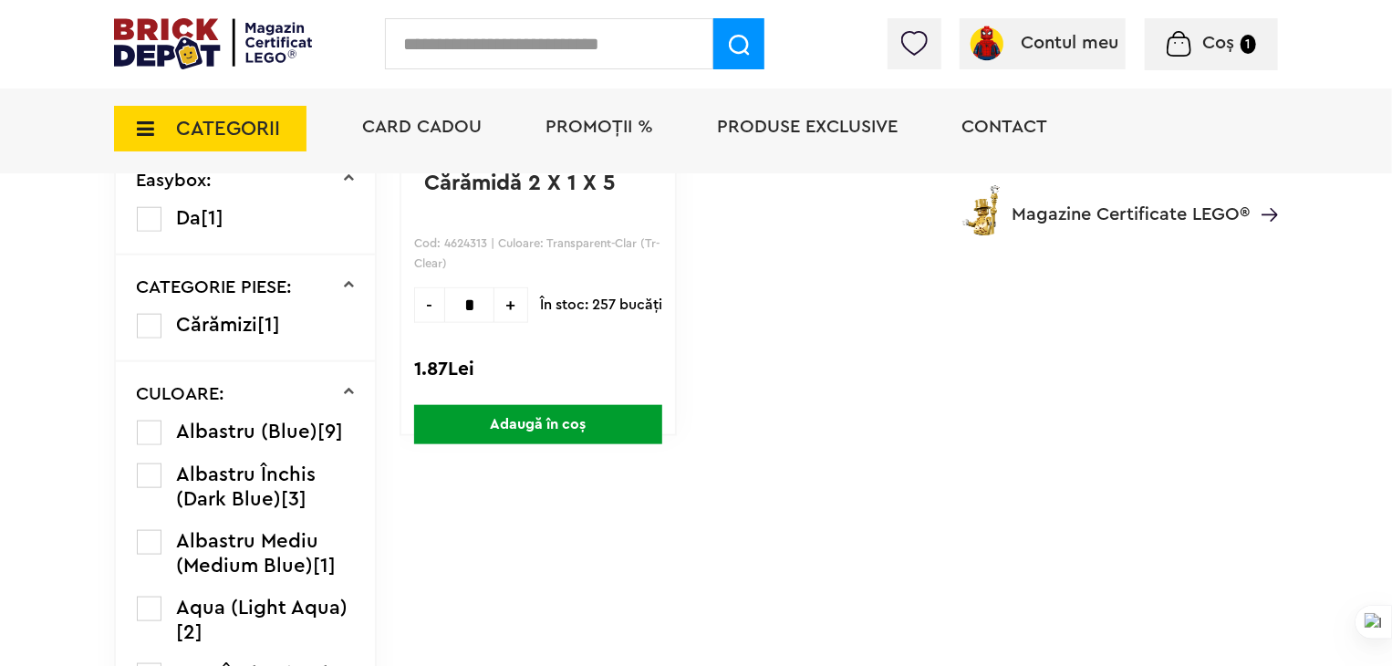
scroll to position [821, 0]
click at [494, 311] on span "+" at bounding box center [511, 304] width 34 height 36
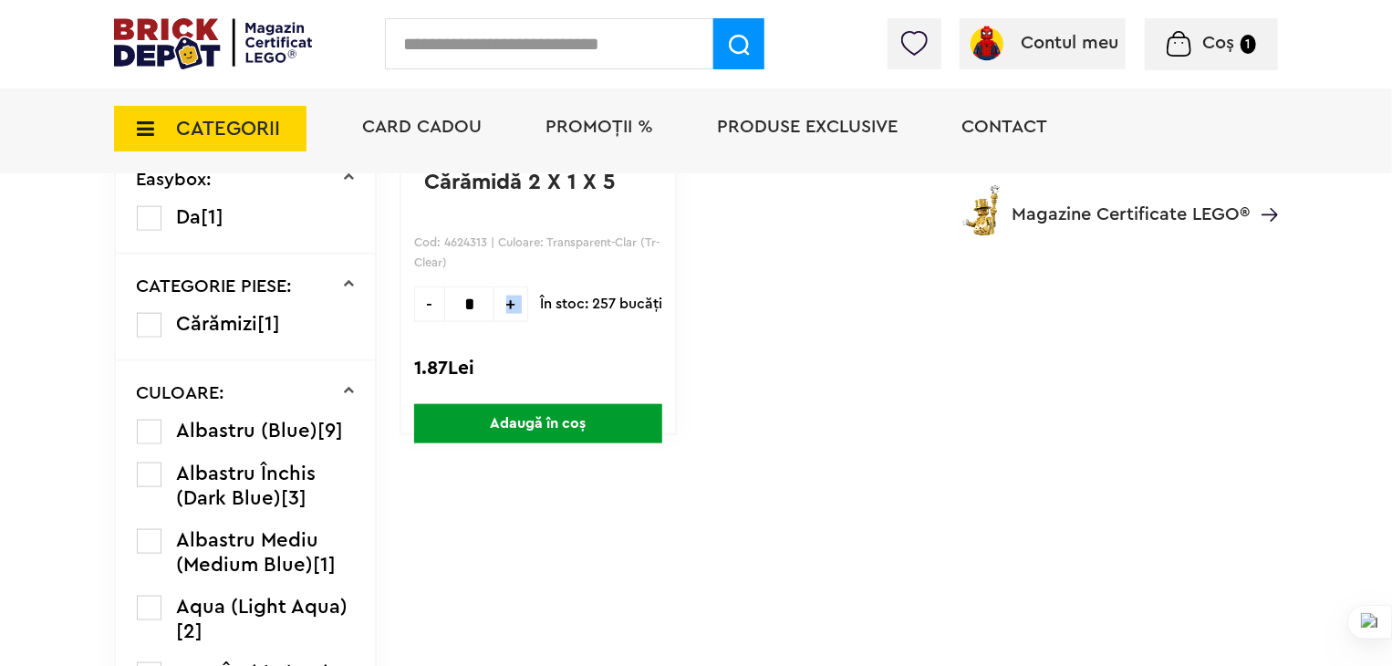
click at [494, 311] on span "+" at bounding box center [511, 304] width 34 height 36
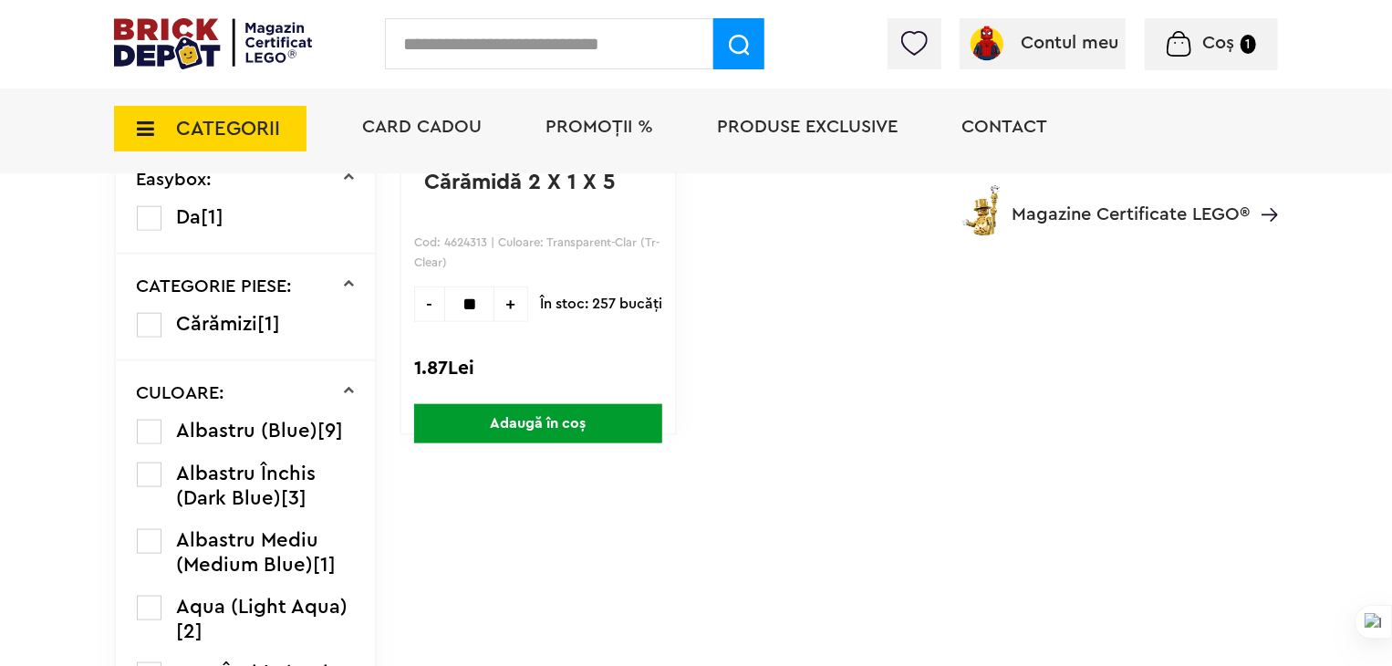
click at [414, 303] on span "-" at bounding box center [429, 304] width 30 height 36
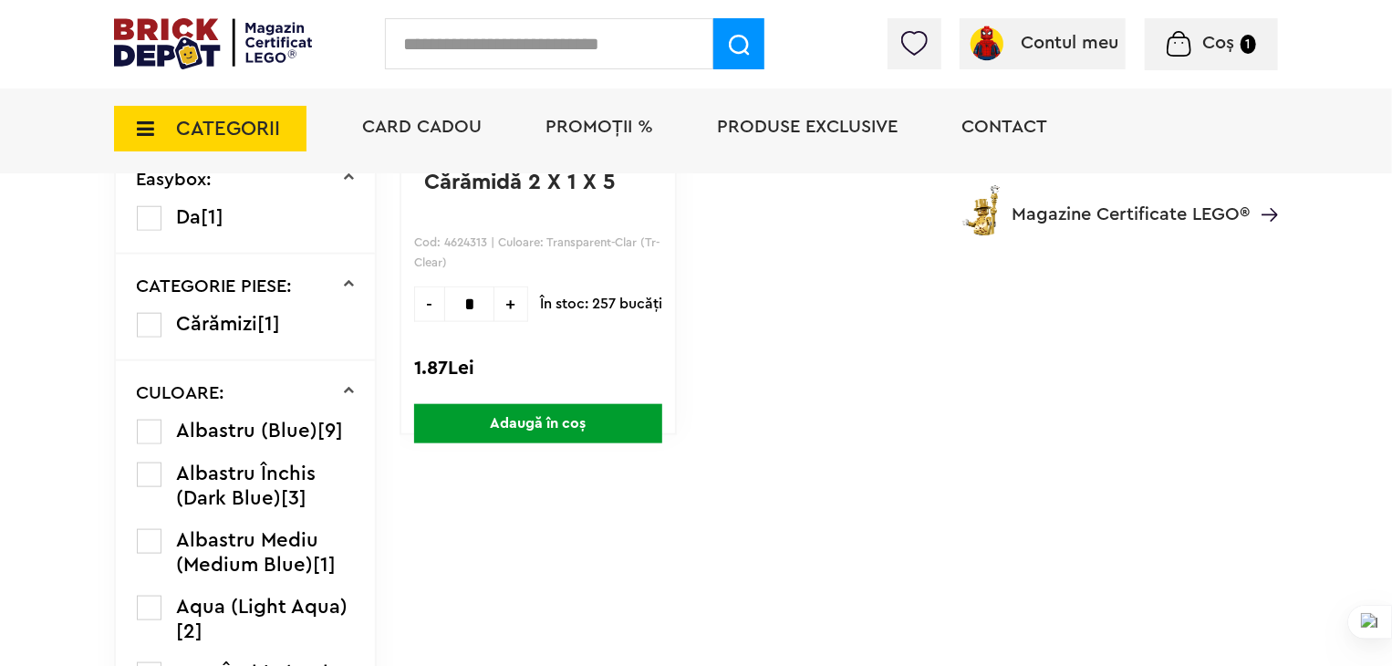
click at [414, 303] on span "-" at bounding box center [429, 304] width 30 height 36
click at [469, 328] on div at bounding box center [526, 338] width 228 height 25
click at [494, 307] on span "+" at bounding box center [511, 304] width 34 height 36
type input "*"
click at [489, 414] on span "Adaugă în coș" at bounding box center [538, 423] width 248 height 39
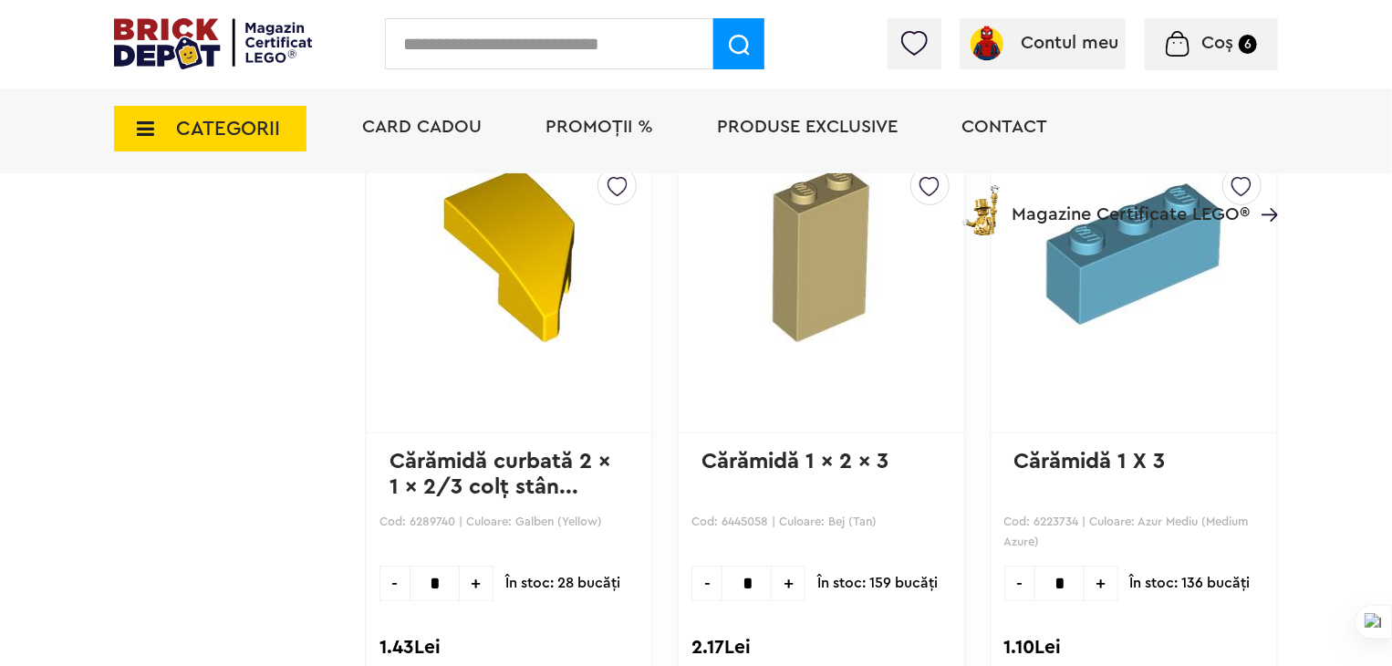
scroll to position [3467, 0]
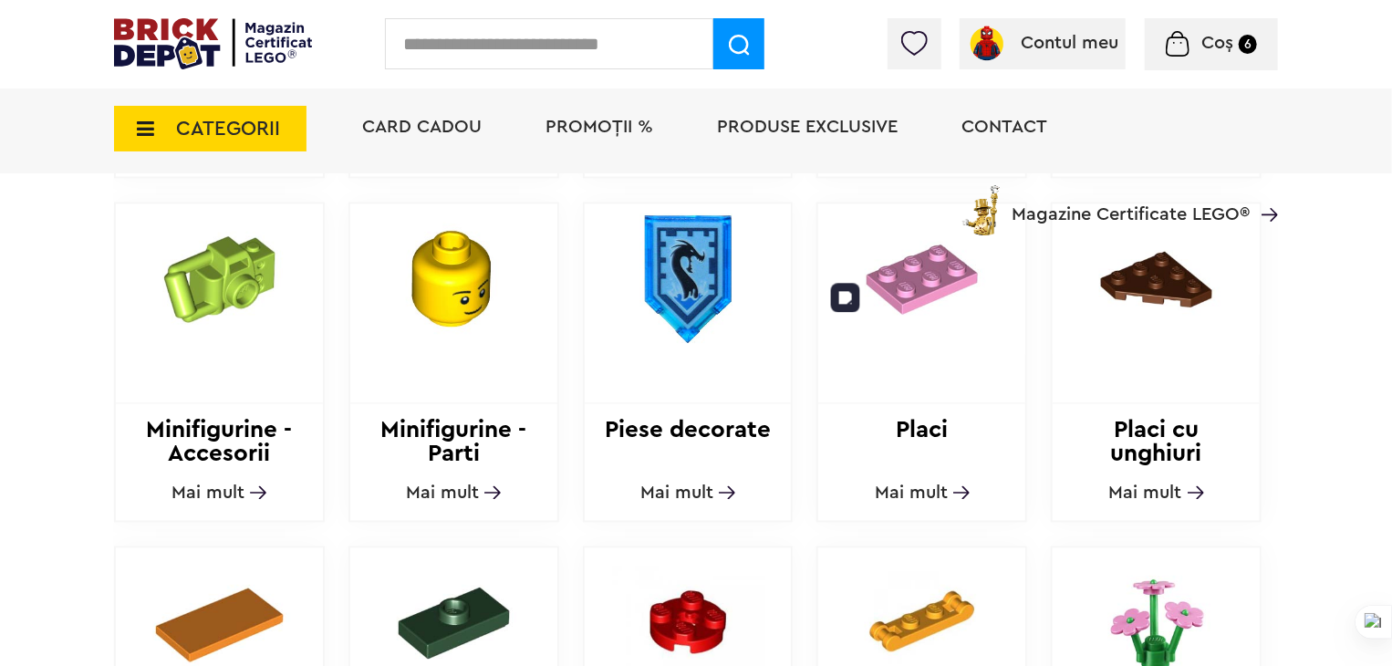
scroll to position [1277, 0]
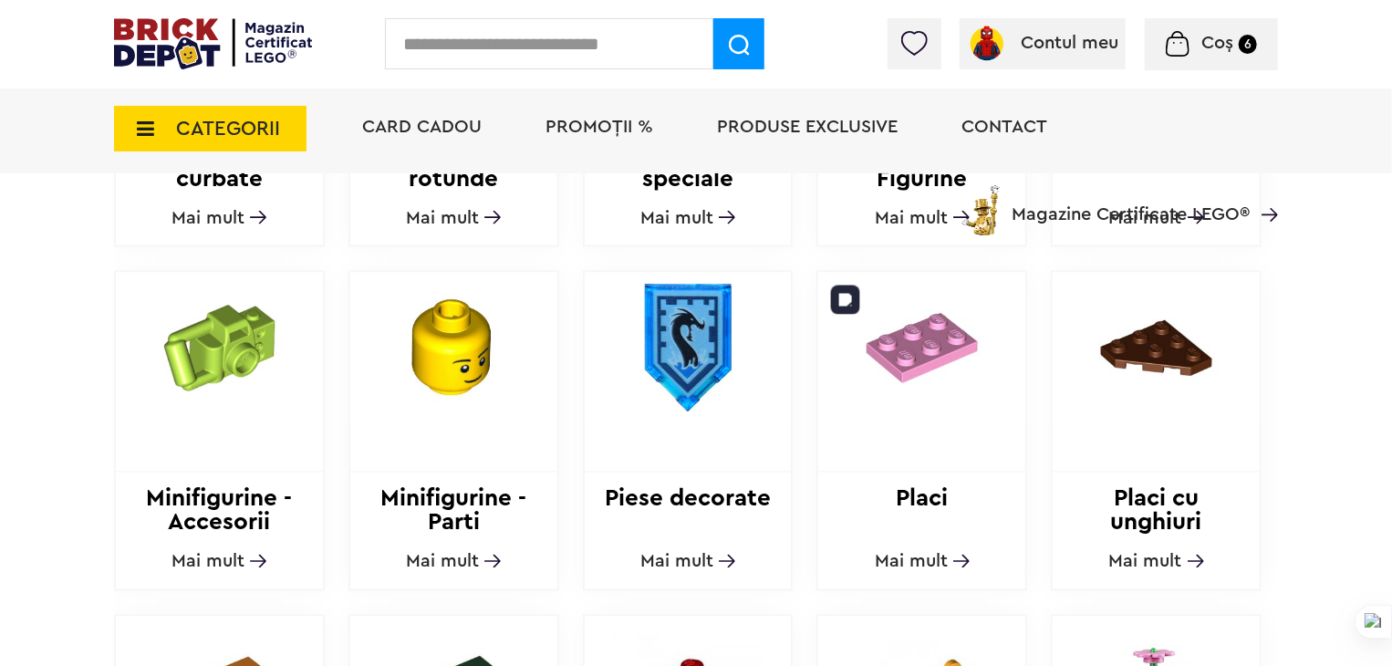
click at [912, 318] on img at bounding box center [921, 348] width 207 height 151
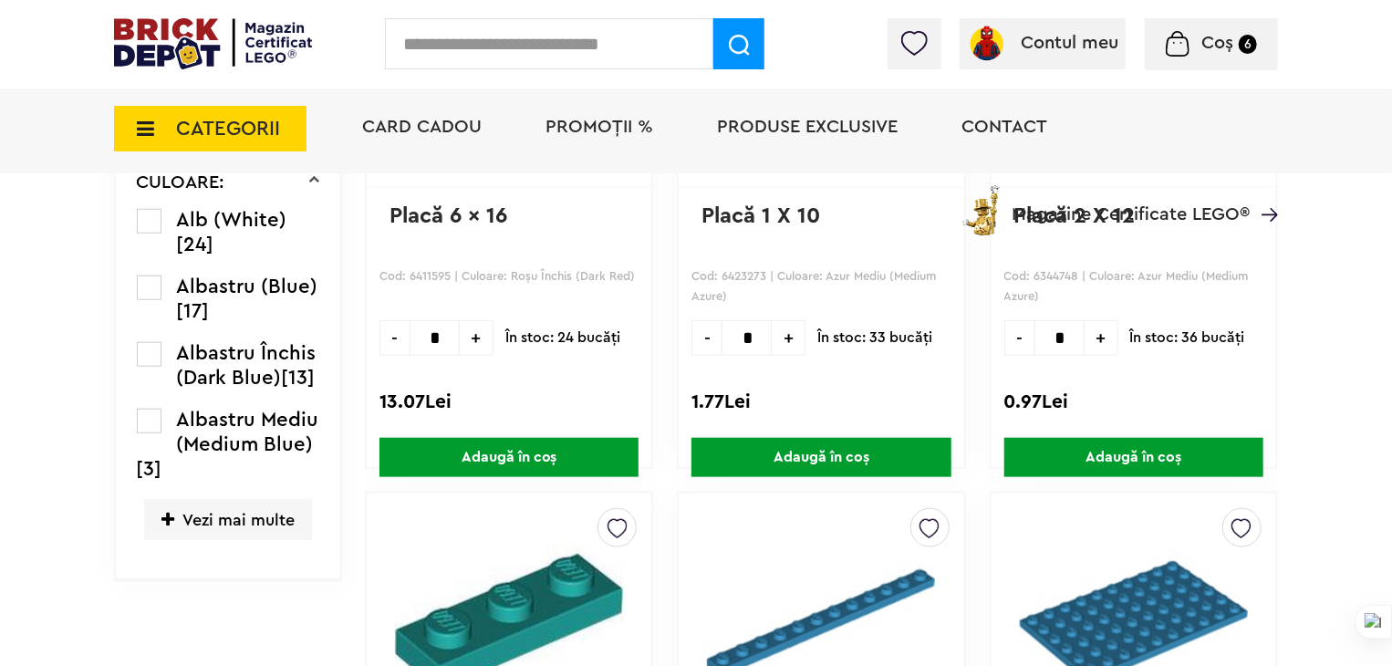
scroll to position [821, 0]
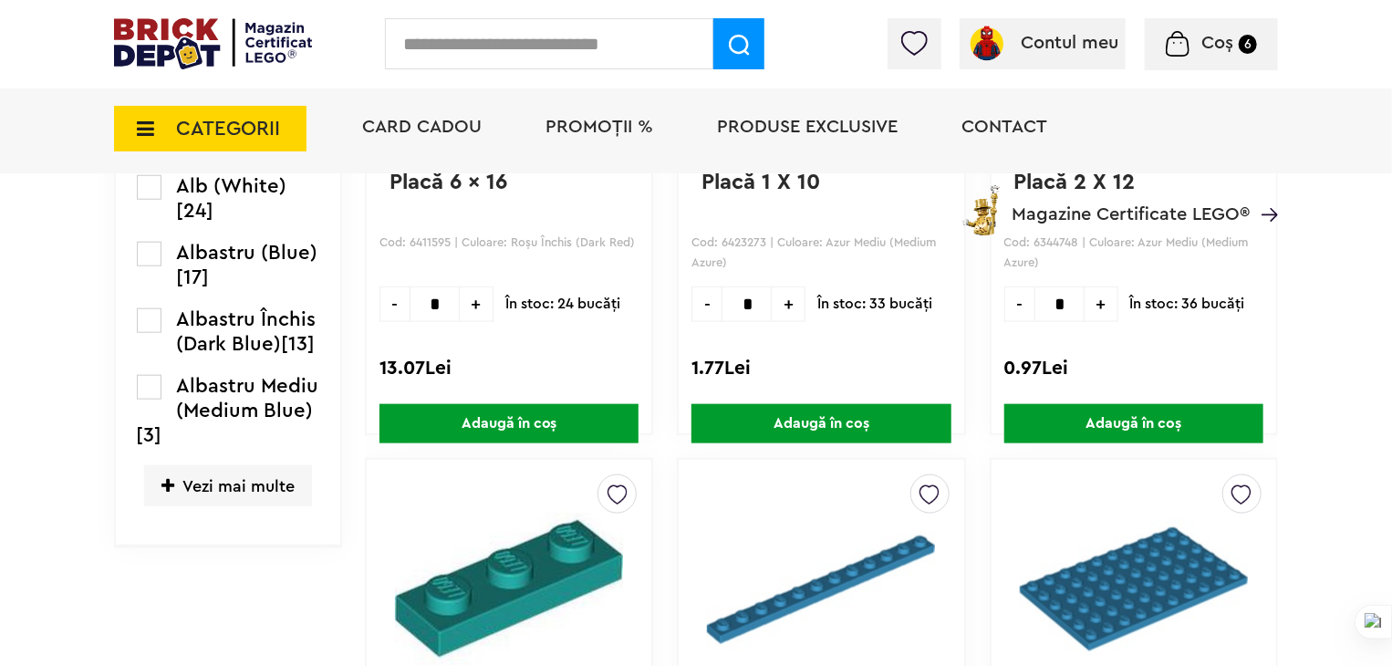
click at [186, 465] on span "Vezi mai multe" at bounding box center [228, 485] width 168 height 41
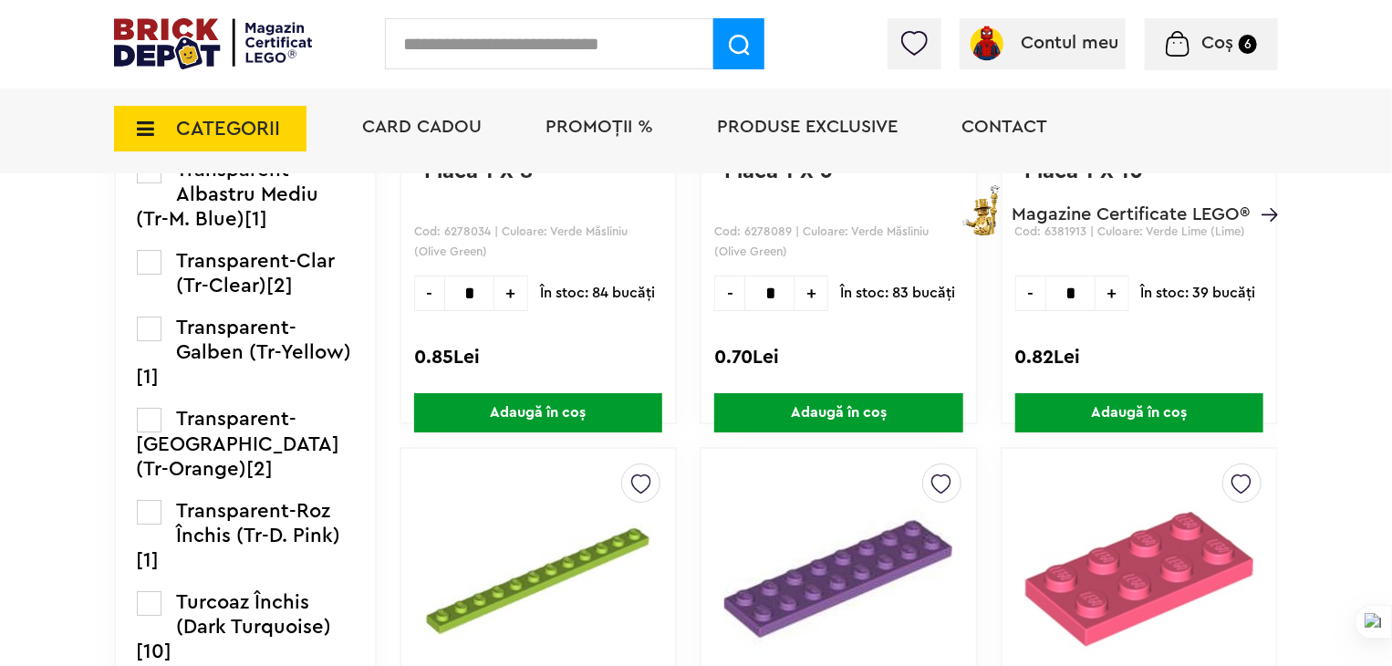
scroll to position [3193, 0]
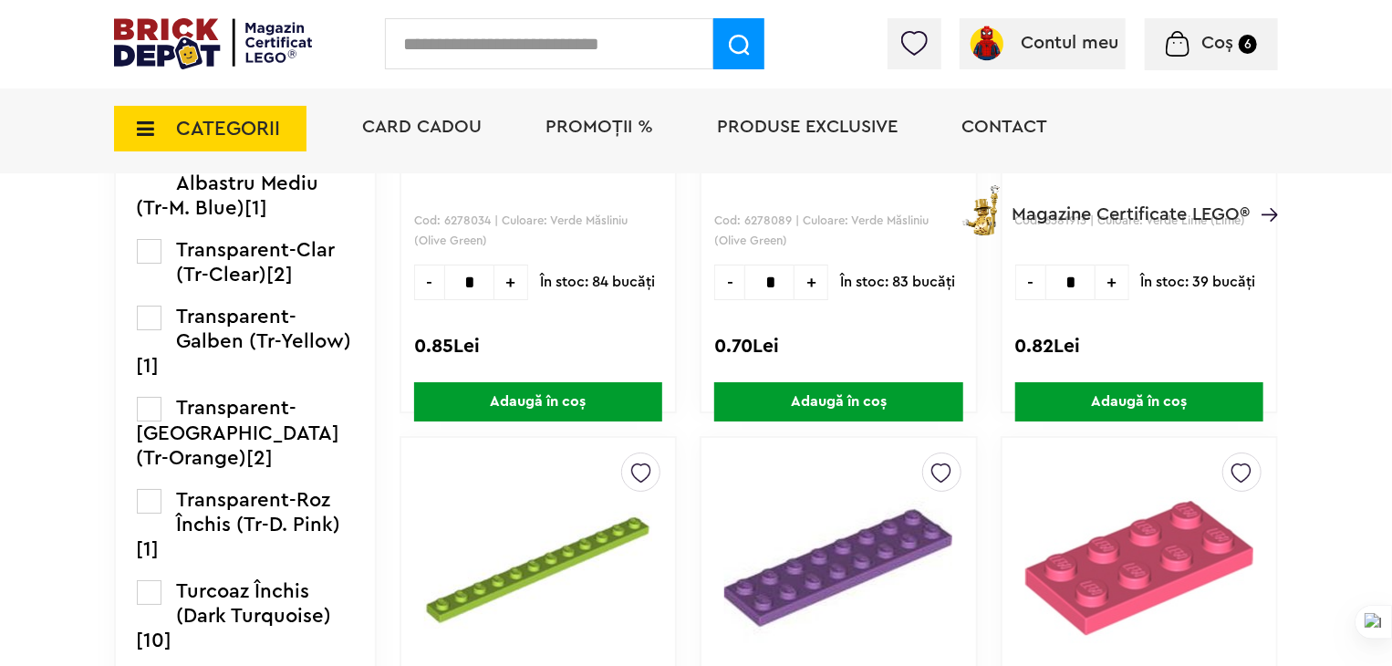
click at [140, 81] on label at bounding box center [149, 69] width 25 height 25
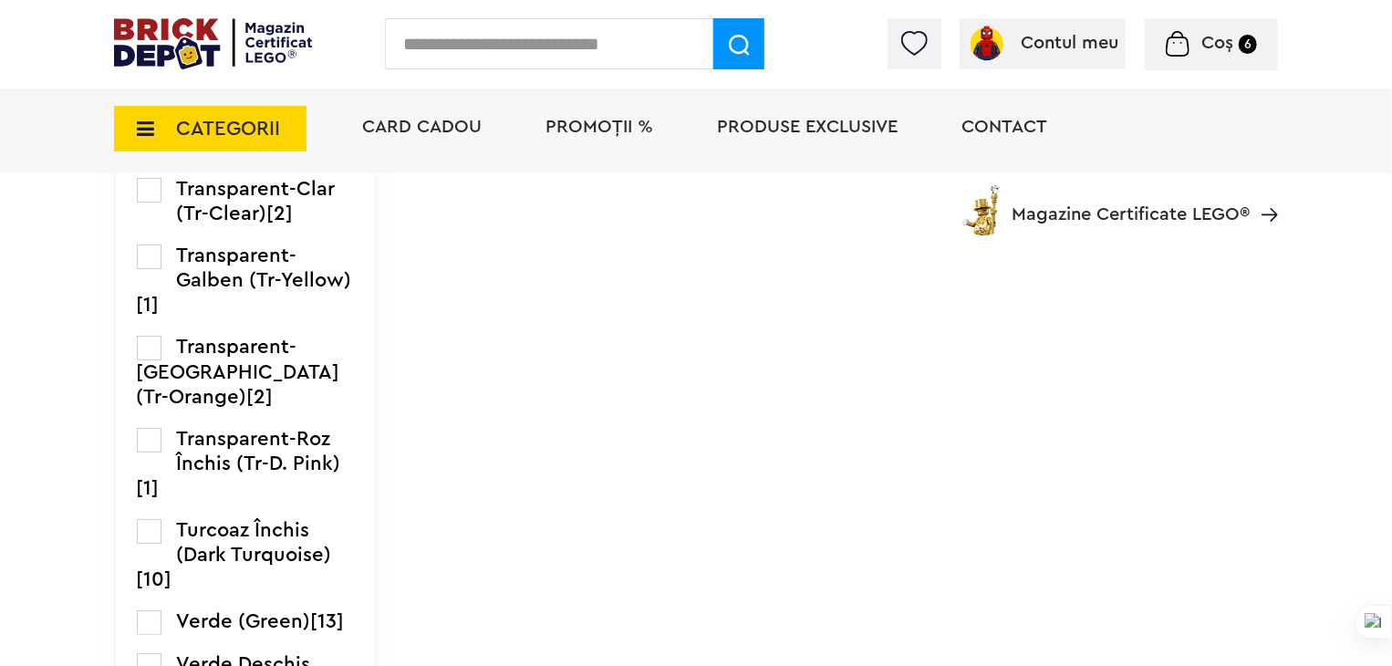
scroll to position [3376, 0]
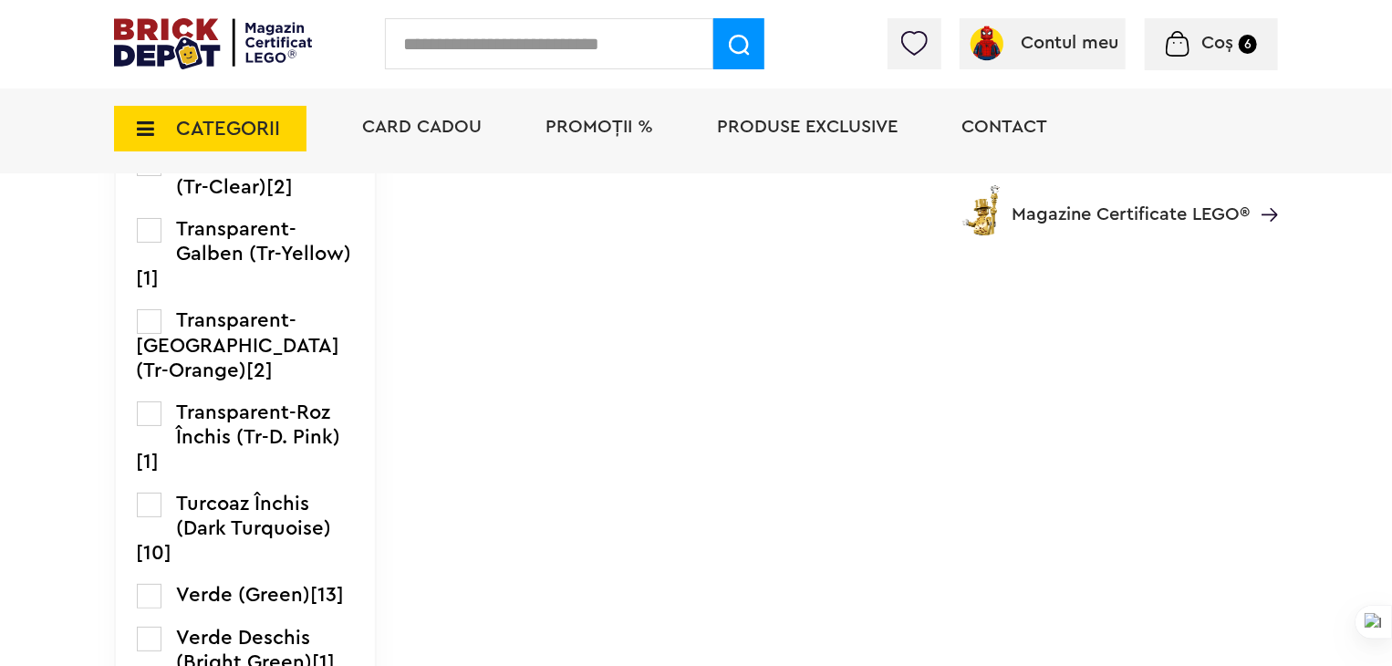
click at [150, 85] on label at bounding box center [149, 72] width 25 height 25
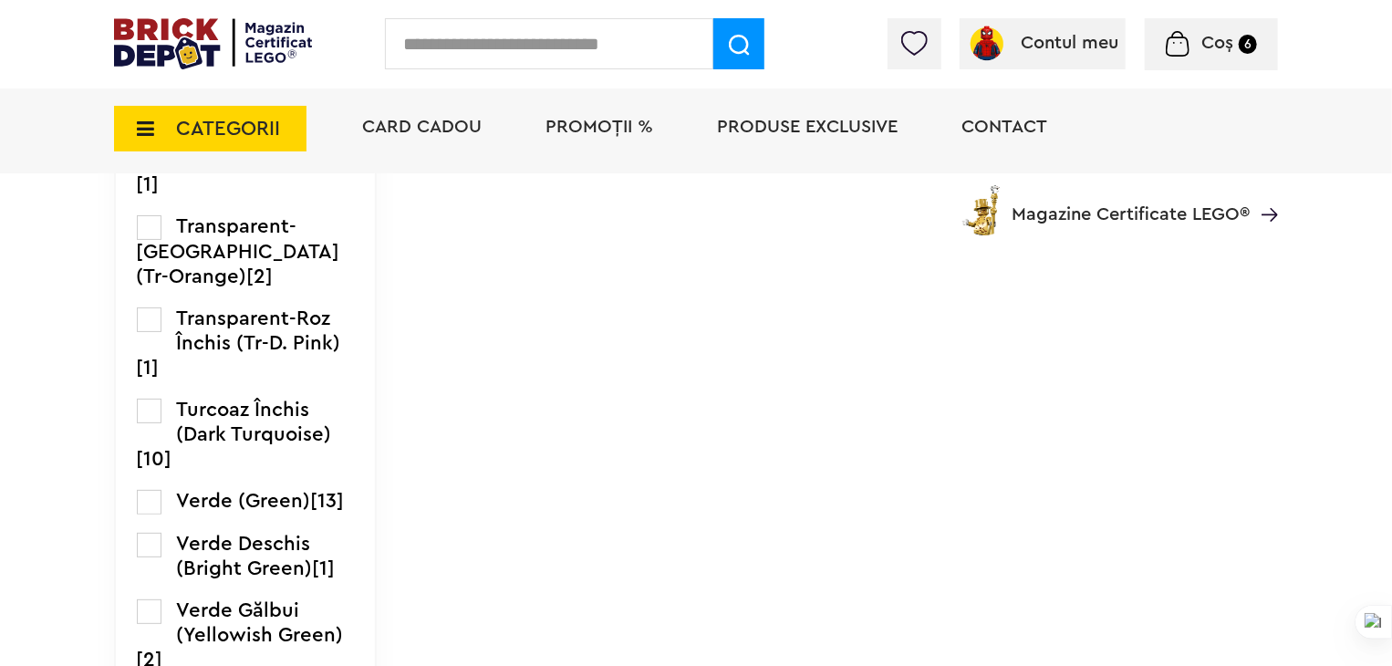
scroll to position [3649, 0]
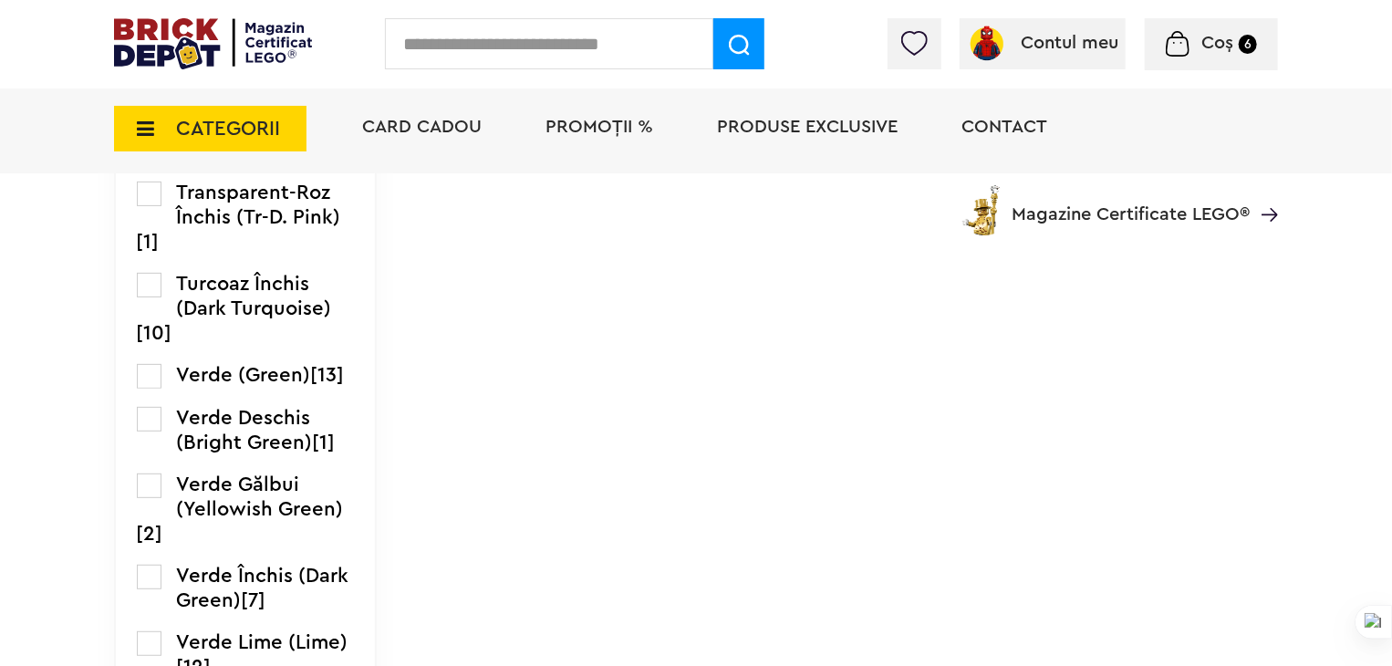
click at [147, 222] on div "CATEGORII Jucării LEGO Card Cadou LEGO Animal Crossing Nou Architecture Nou Art…" at bounding box center [696, 160] width 1164 height 151
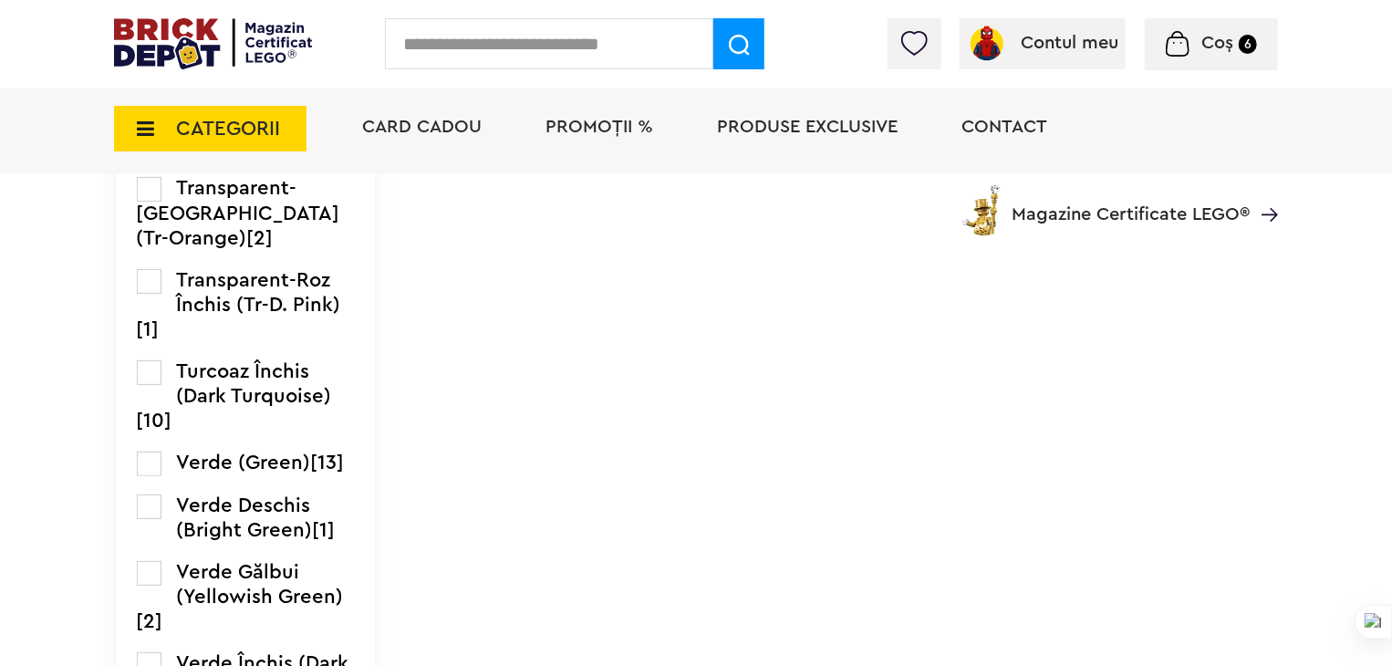
scroll to position [3558, 0]
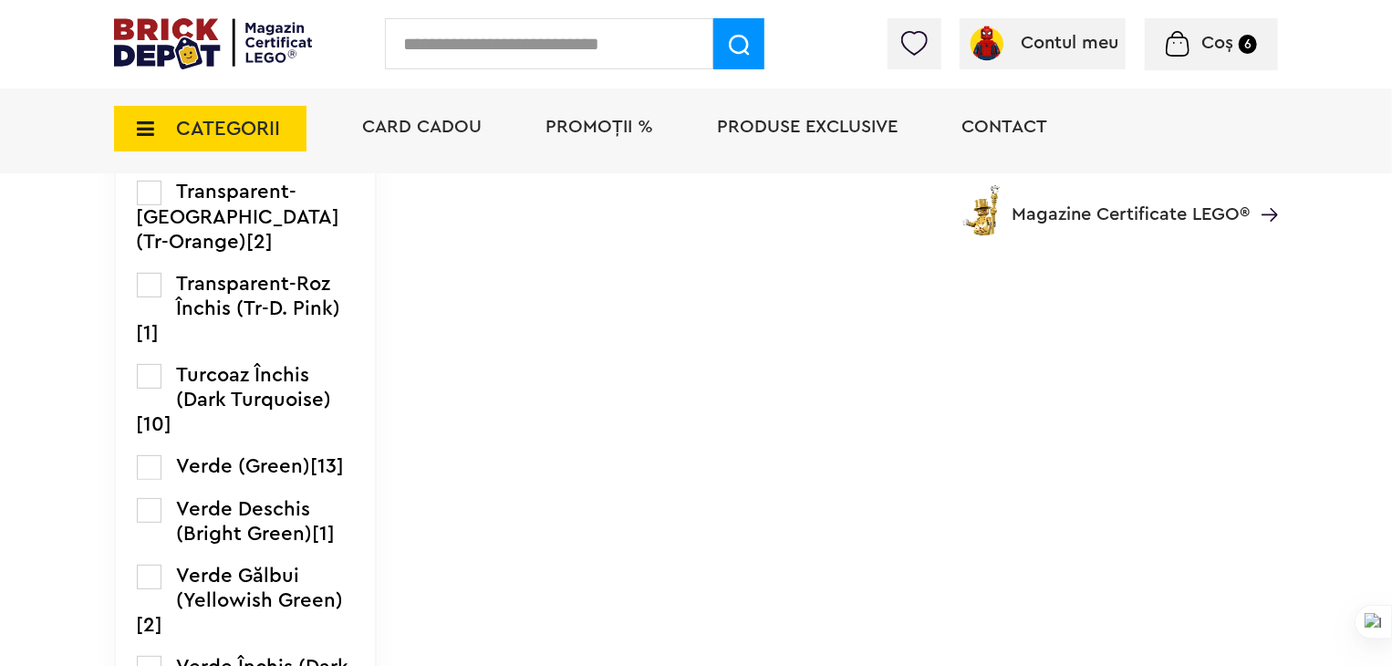
click at [150, 47] on label at bounding box center [149, 35] width 25 height 25
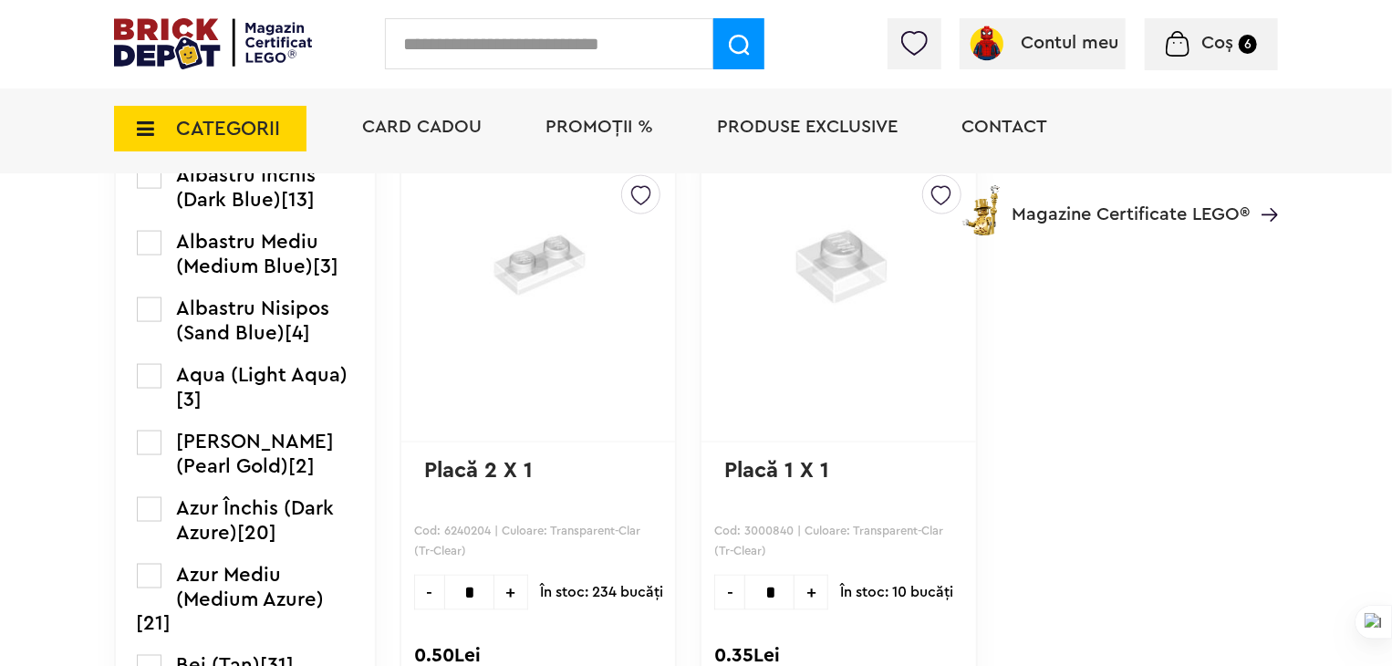
scroll to position [1186, 0]
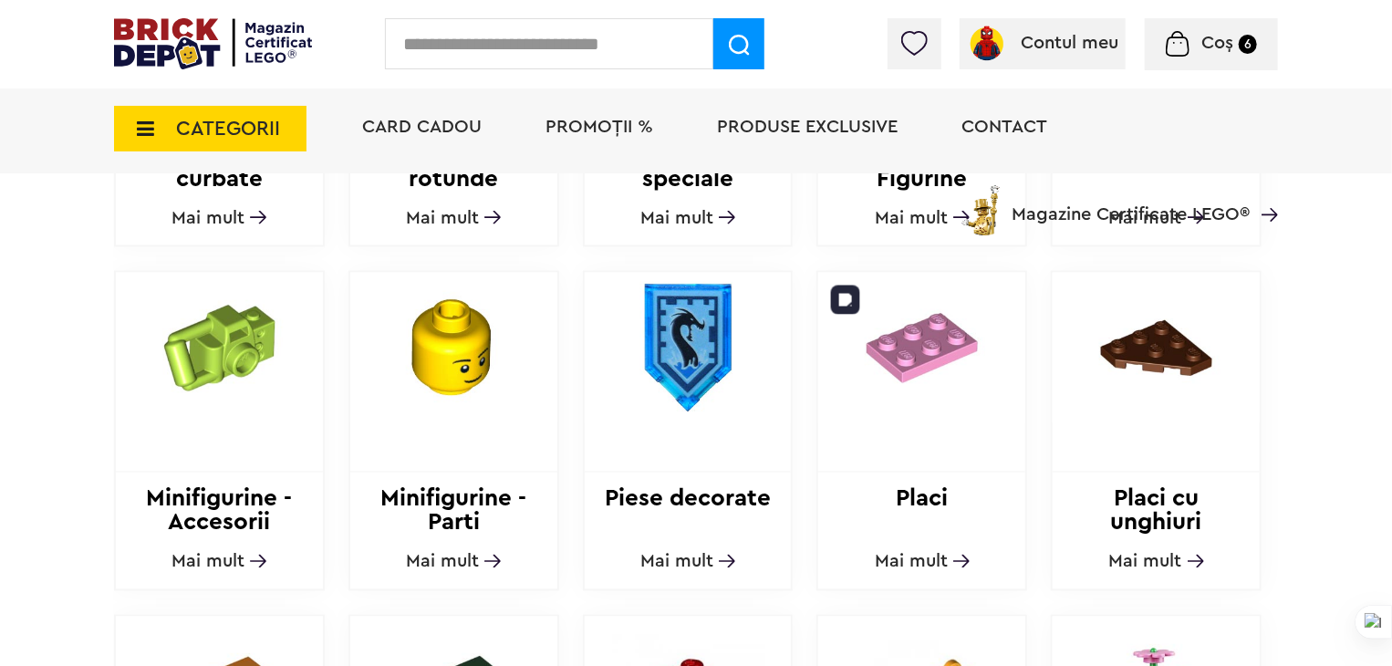
click at [887, 387] on img at bounding box center [921, 348] width 207 height 151
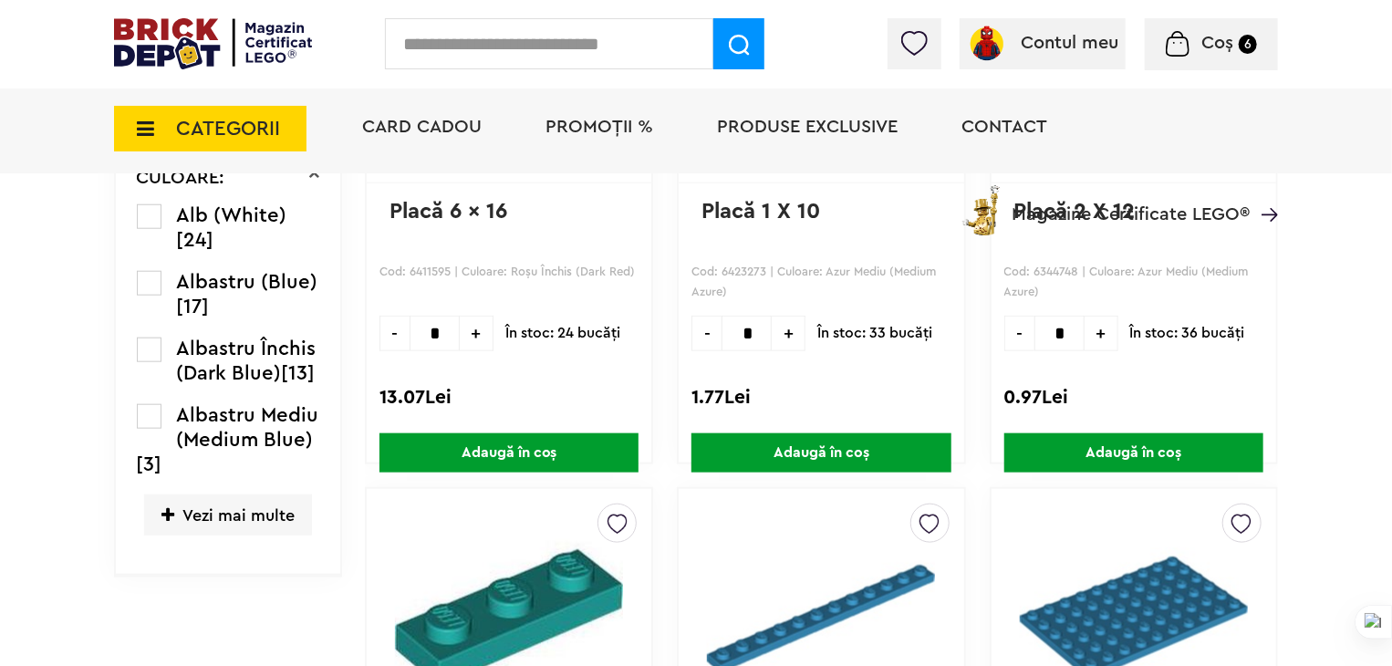
scroll to position [730, 0]
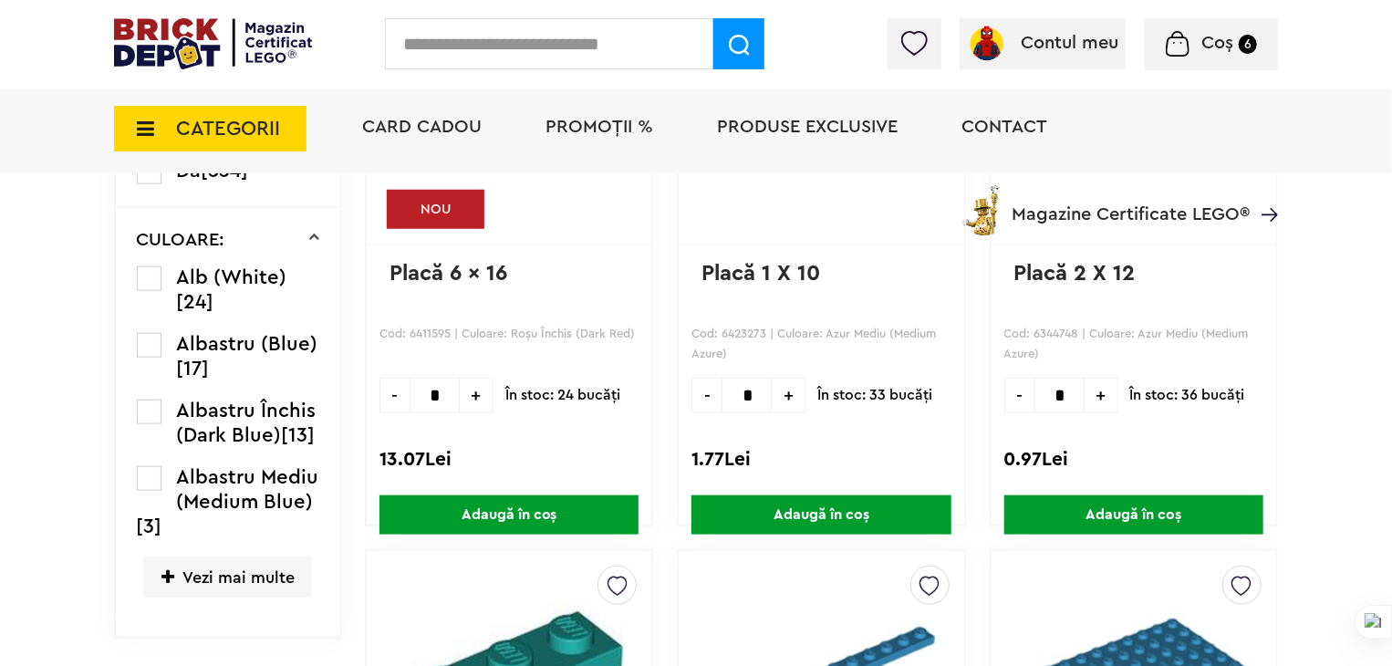
click at [147, 276] on label at bounding box center [149, 278] width 25 height 25
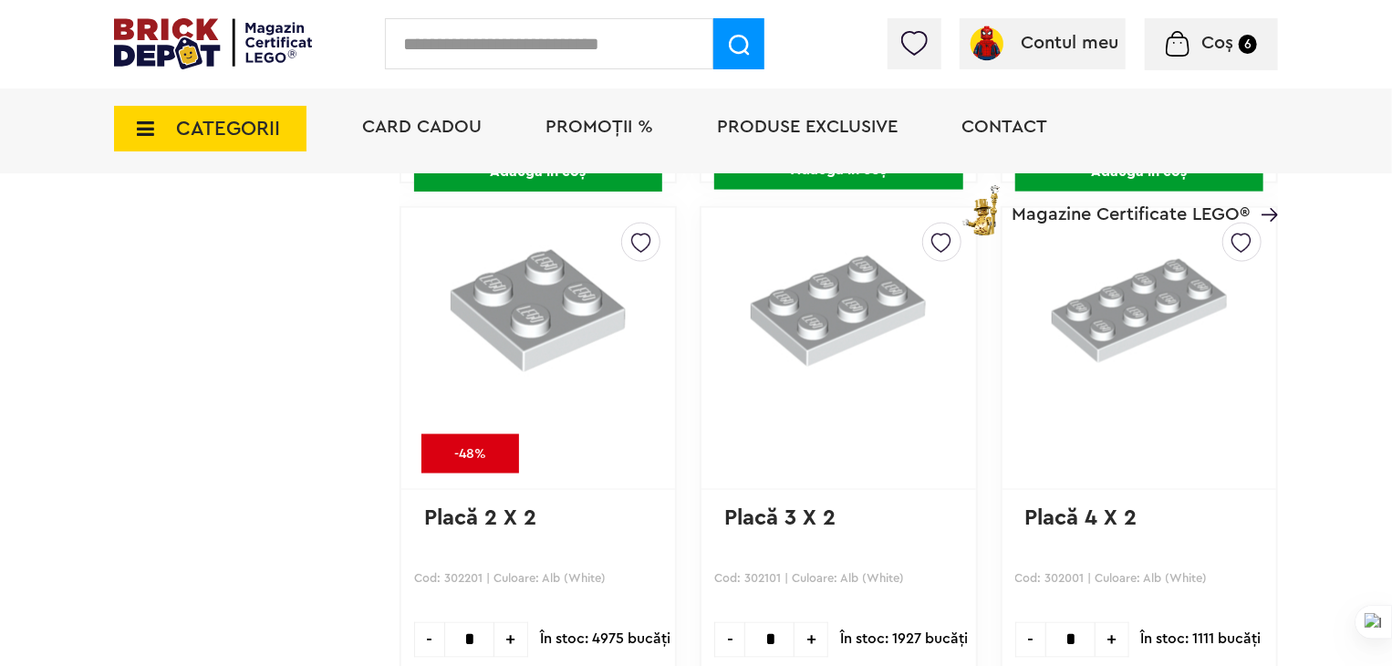
scroll to position [4744, 0]
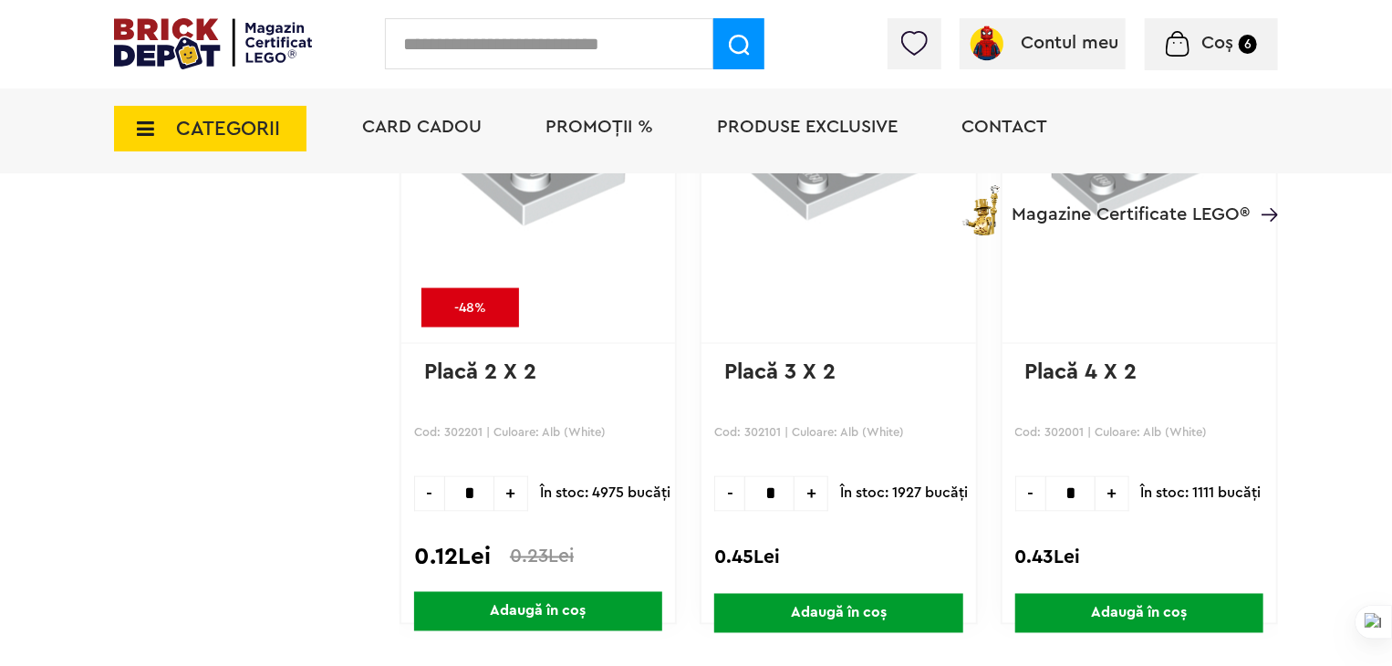
click at [1096, 496] on span "+" at bounding box center [1113, 494] width 34 height 36
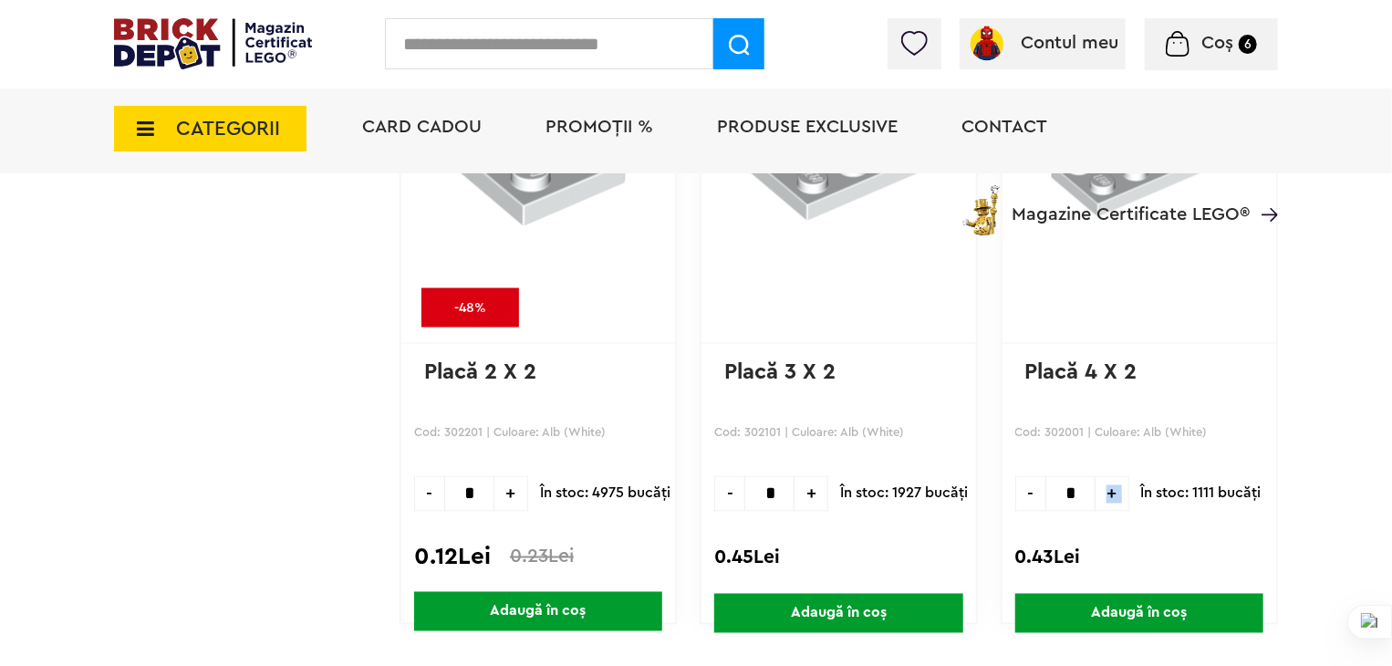
click at [1096, 496] on span "+" at bounding box center [1113, 494] width 34 height 36
type input "*"
click at [1117, 603] on span "Adaugă în coș" at bounding box center [1139, 613] width 248 height 39
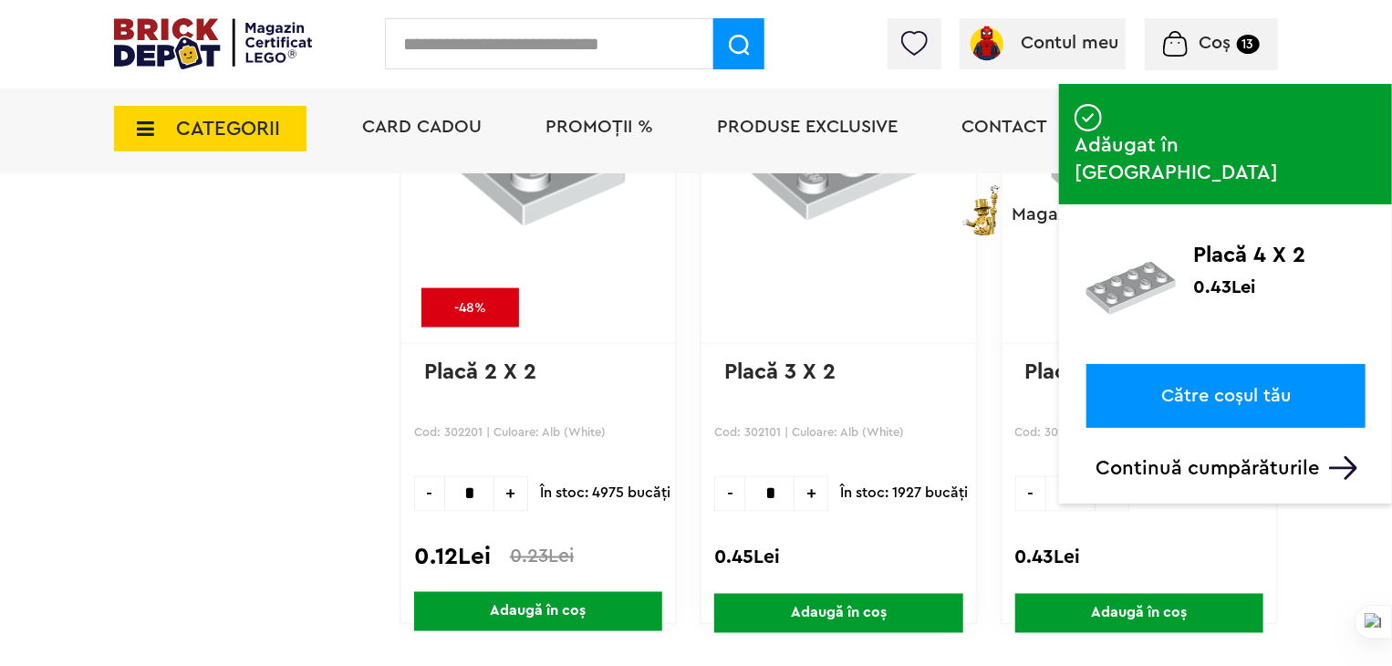
click at [281, 136] on span "CATEGORII" at bounding box center [210, 129] width 193 height 46
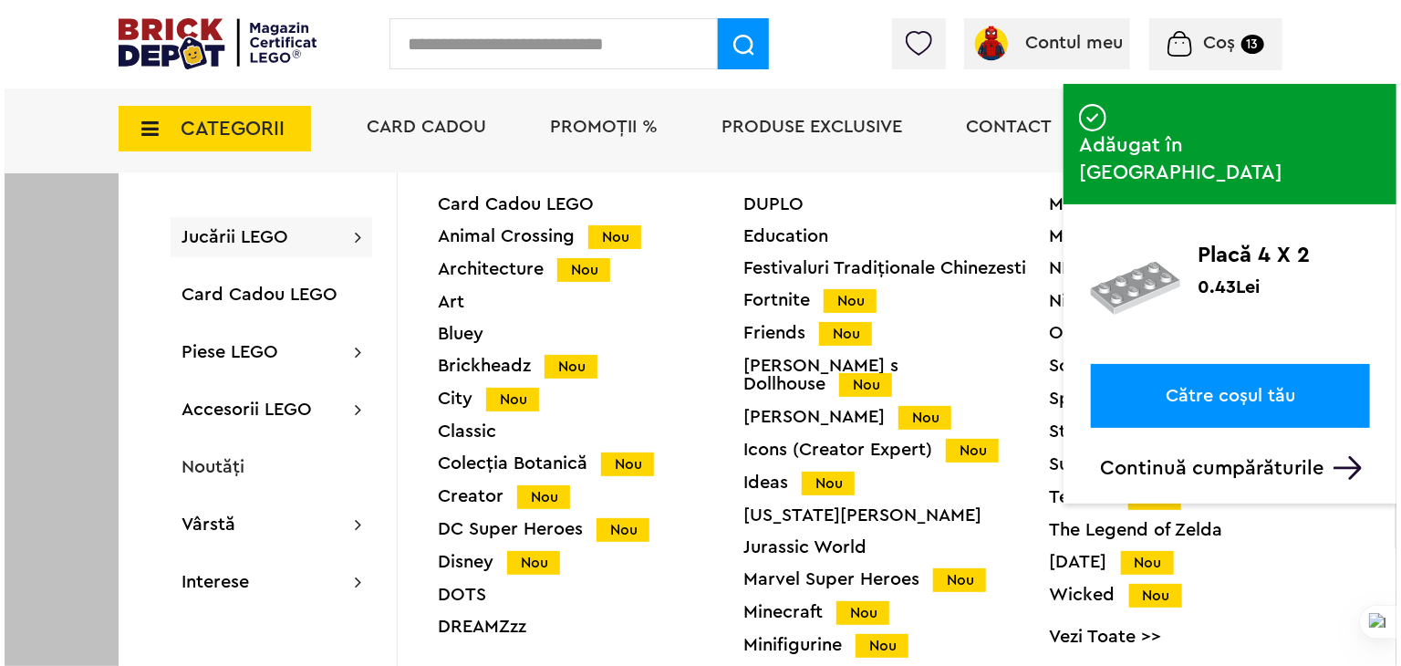
scroll to position [4745, 0]
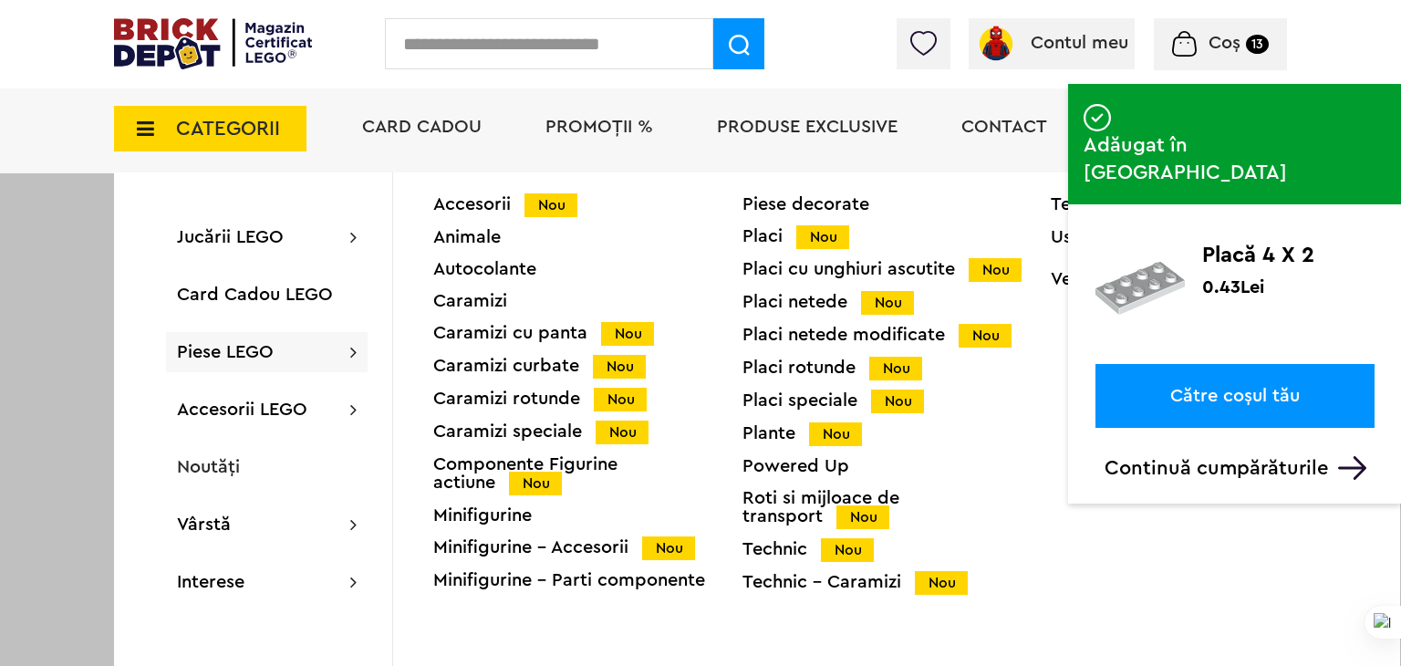
click at [224, 354] on span "Piese LEGO" at bounding box center [225, 352] width 97 height 18
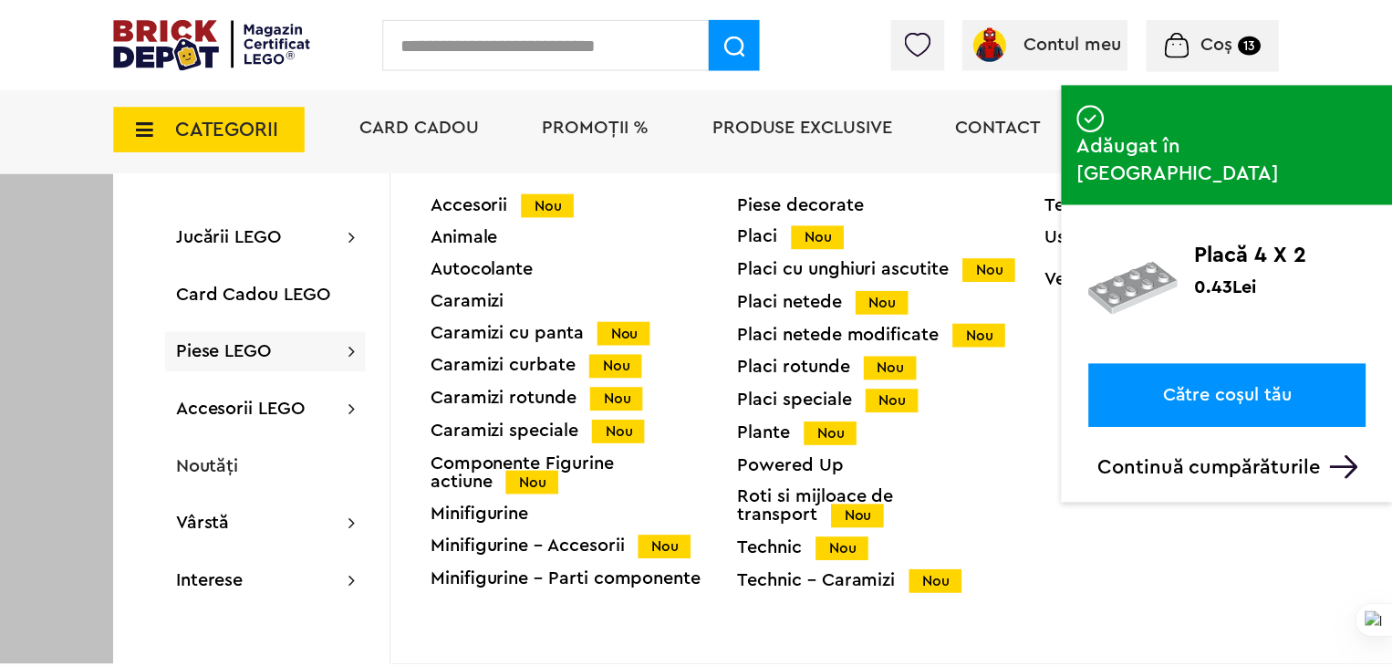
scroll to position [4744, 0]
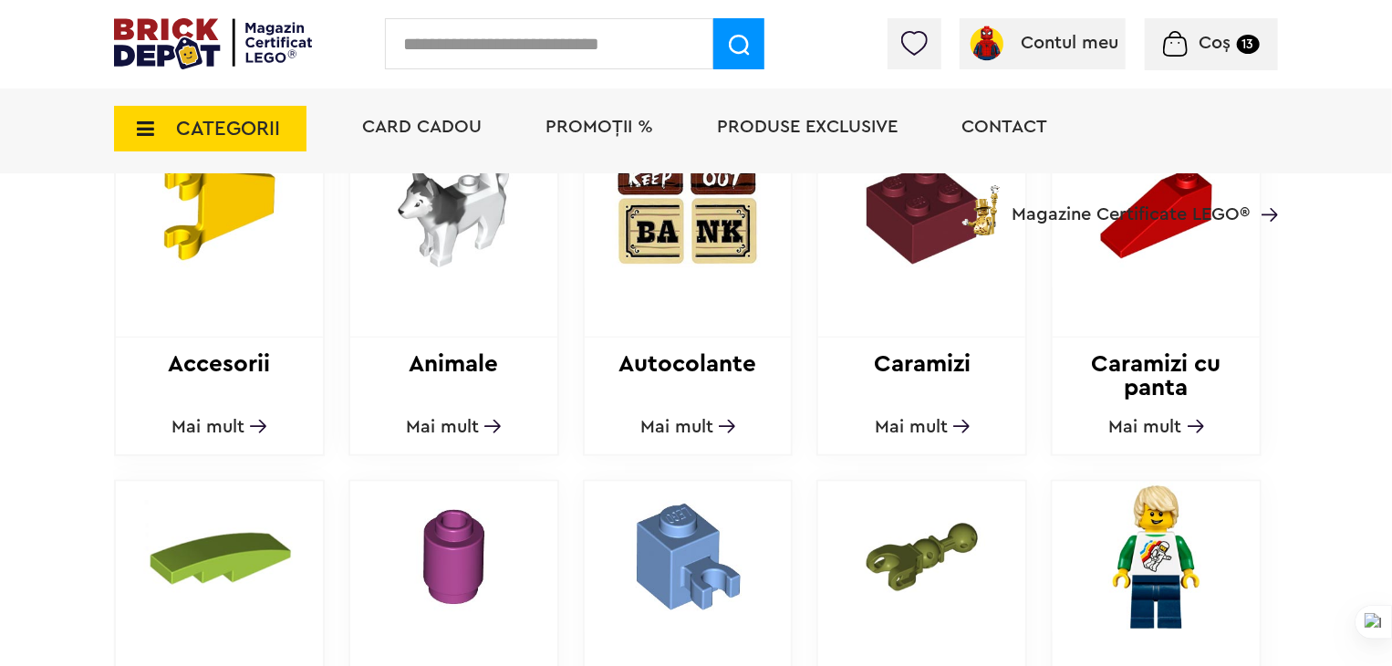
scroll to position [730, 0]
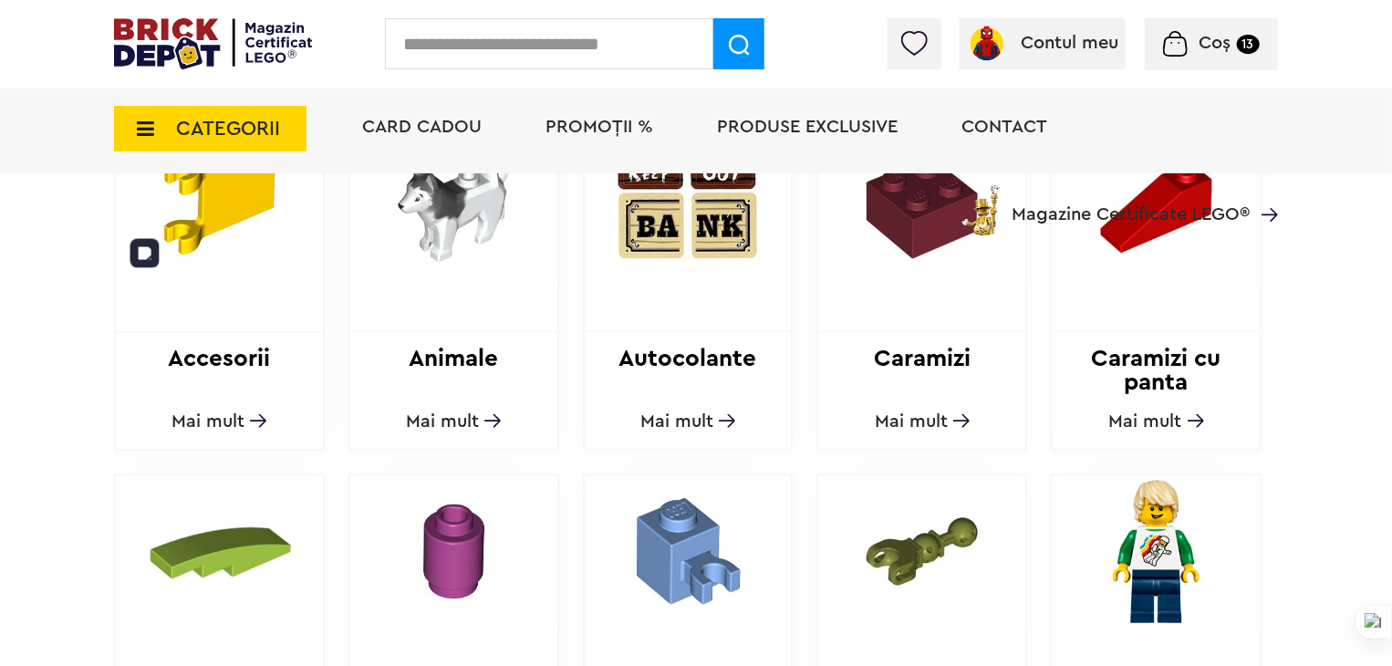
click at [209, 259] on img at bounding box center [219, 207] width 207 height 151
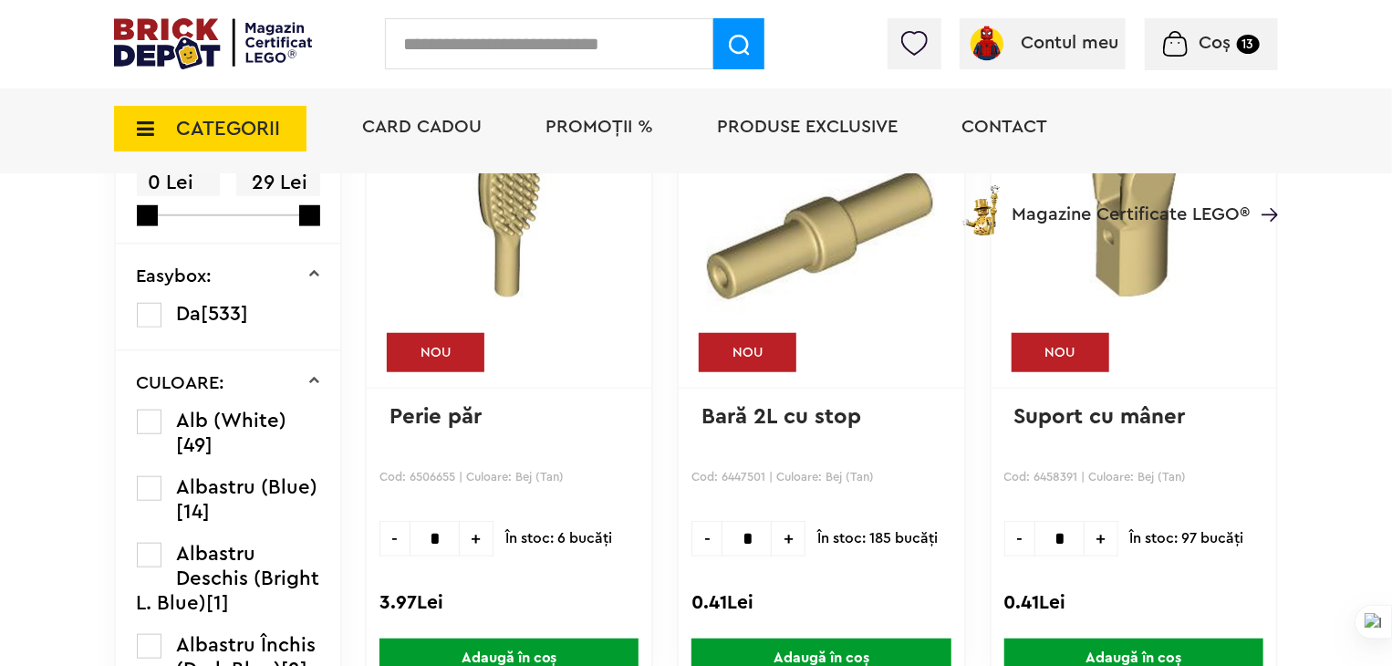
scroll to position [592, 0]
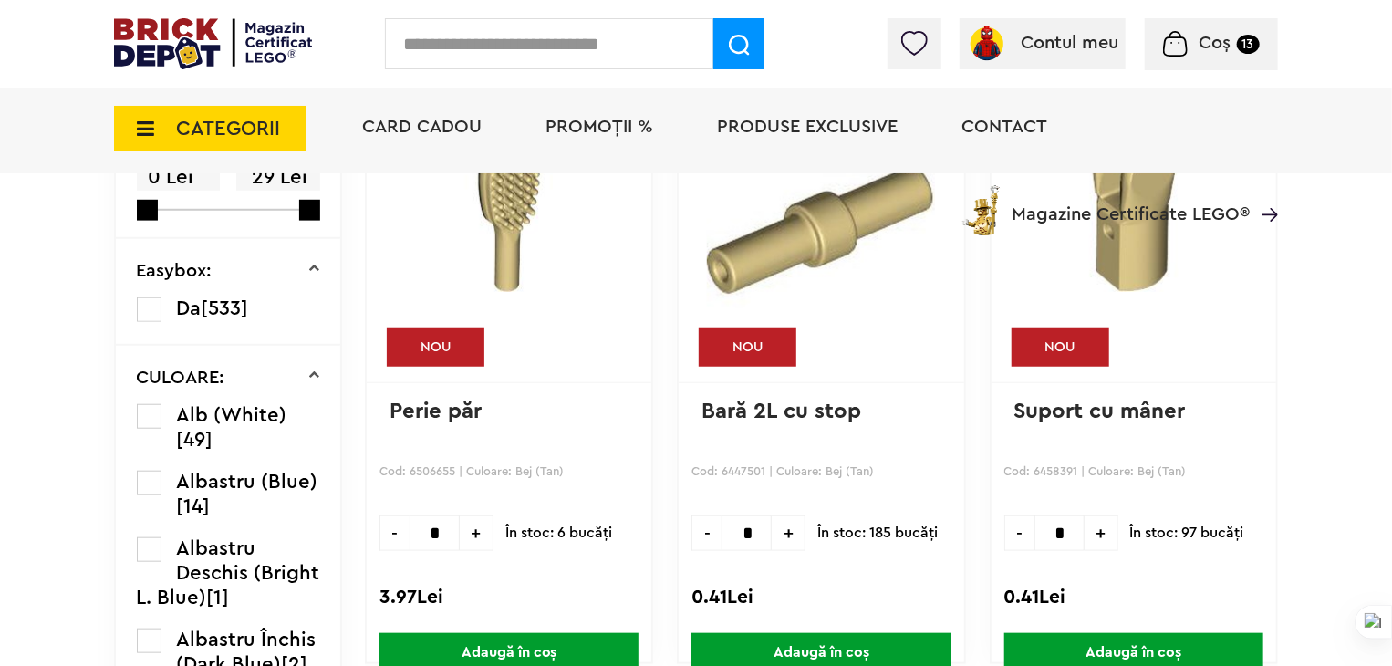
click at [1197, 57] on div "Coș 13" at bounding box center [1211, 44] width 133 height 52
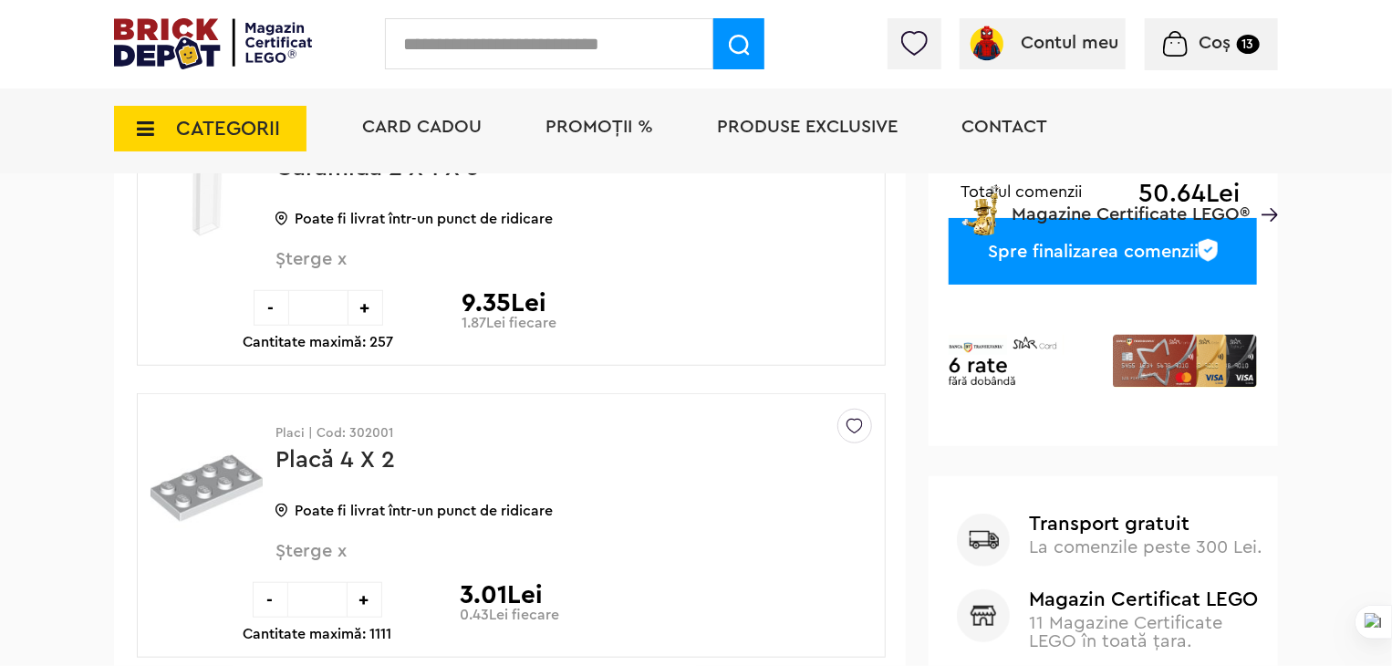
scroll to position [547, 0]
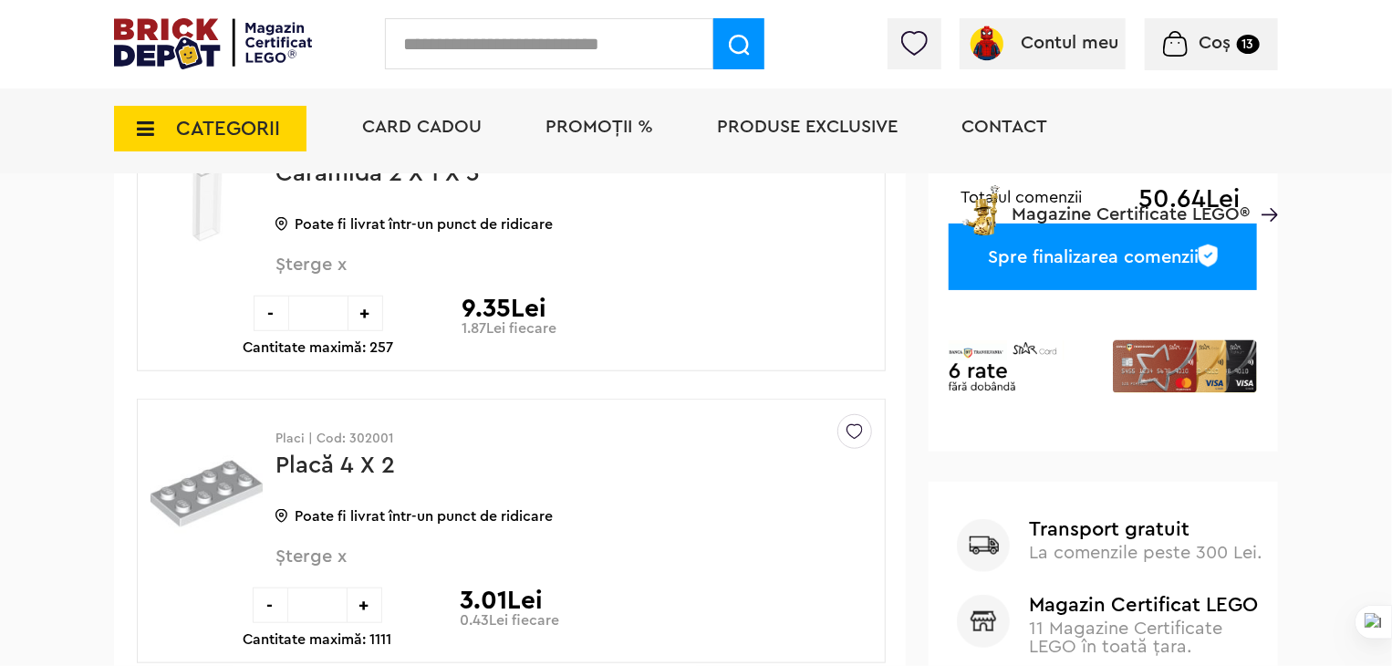
click at [354, 311] on div "+" at bounding box center [366, 314] width 36 height 36
type input "*"
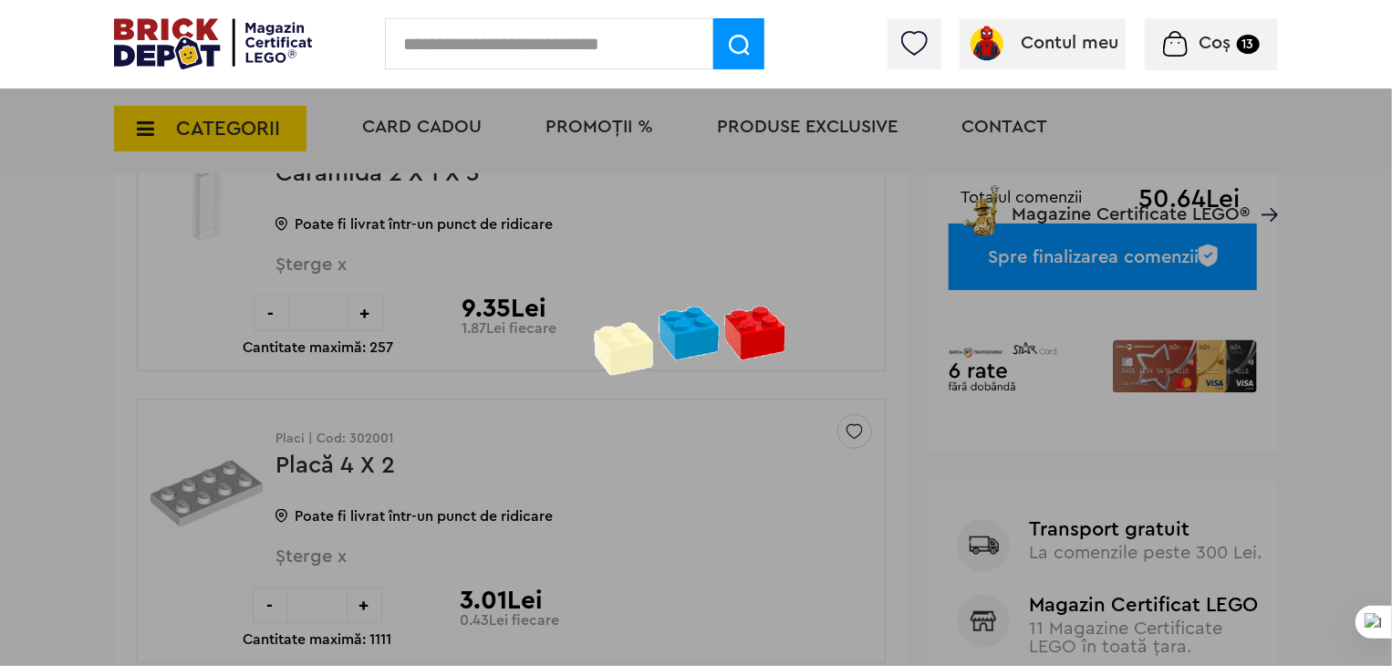
click at [354, 311] on div at bounding box center [696, 333] width 1392 height 666
click at [358, 311] on div at bounding box center [696, 333] width 1392 height 666
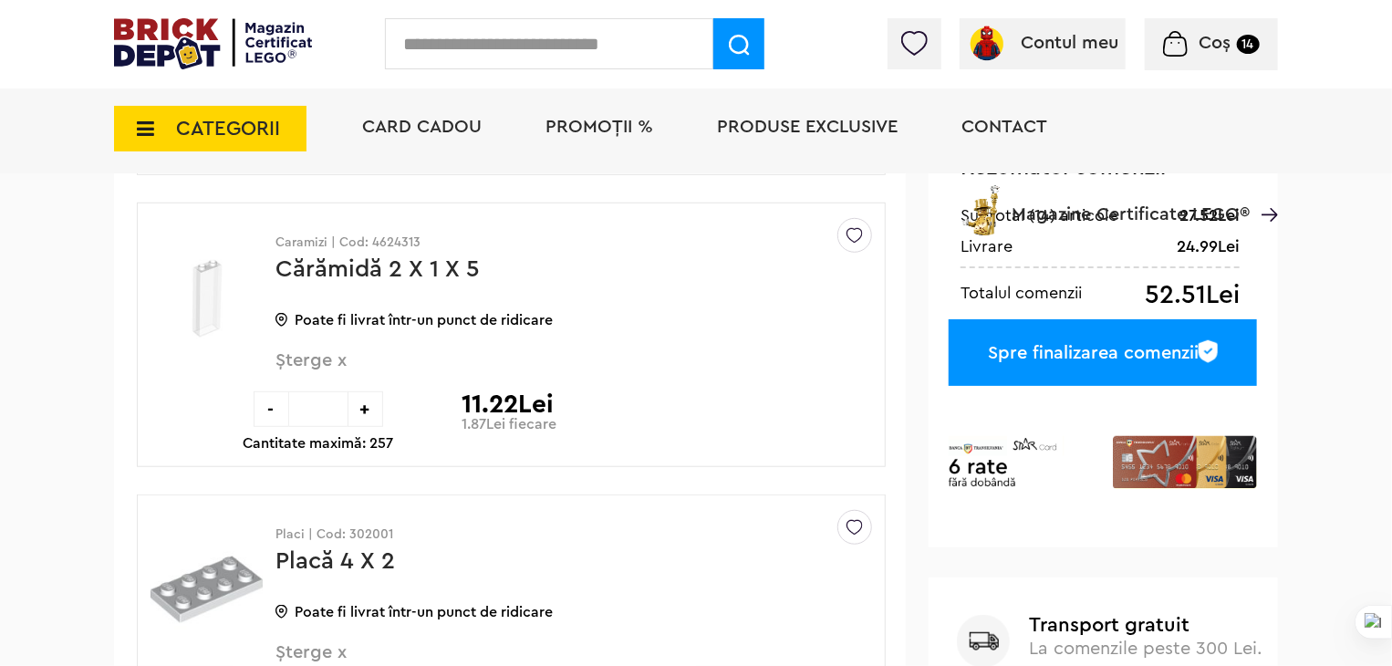
scroll to position [456, 0]
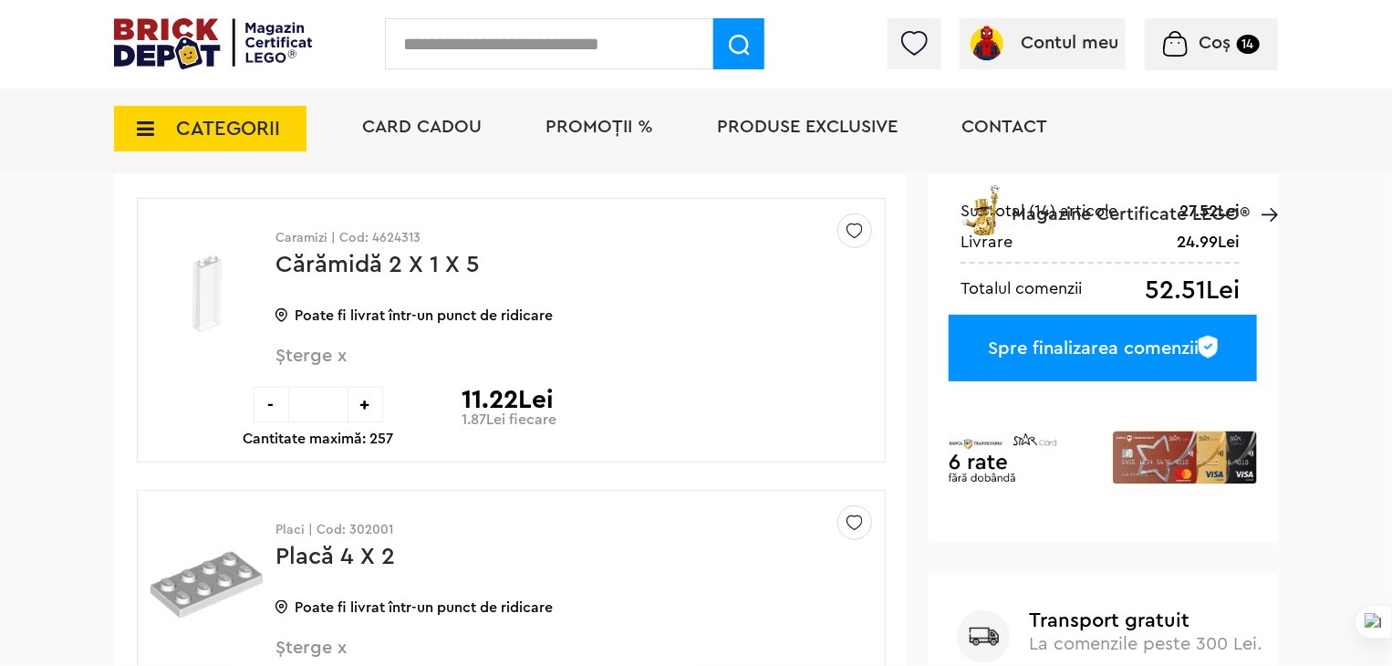
click at [371, 395] on div "+" at bounding box center [366, 405] width 36 height 36
type input "*"
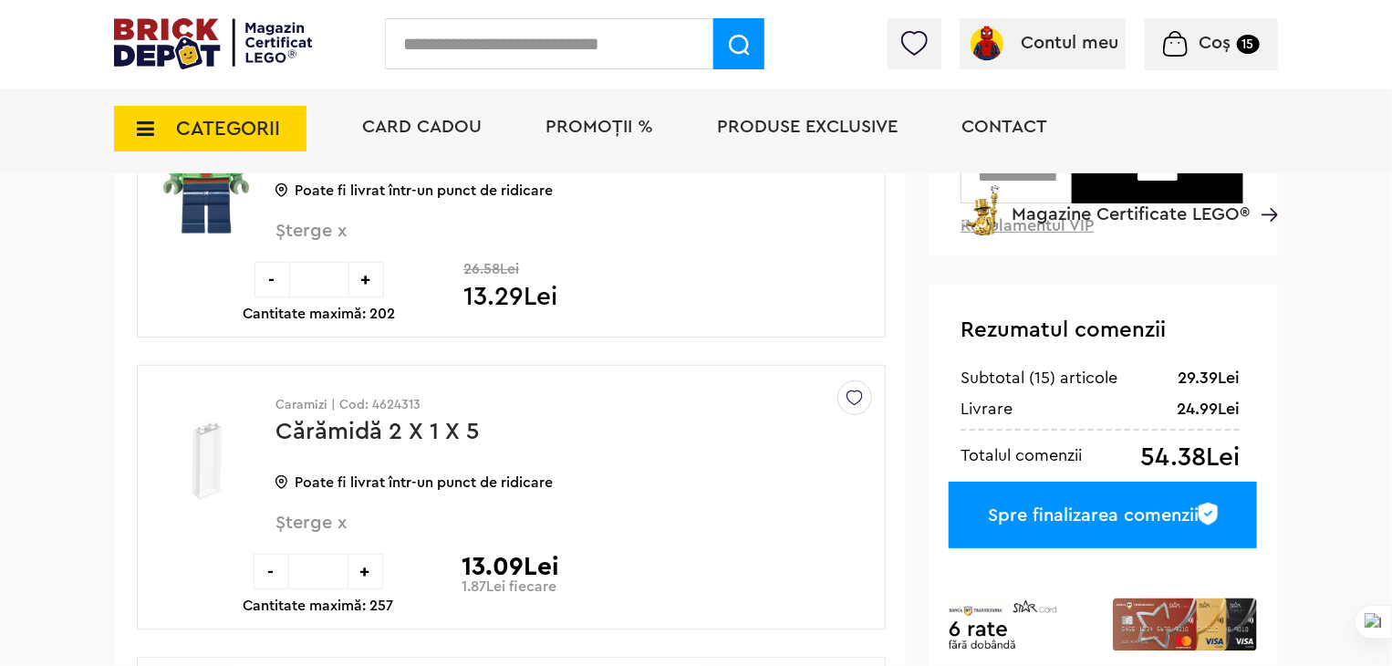
scroll to position [456, 0]
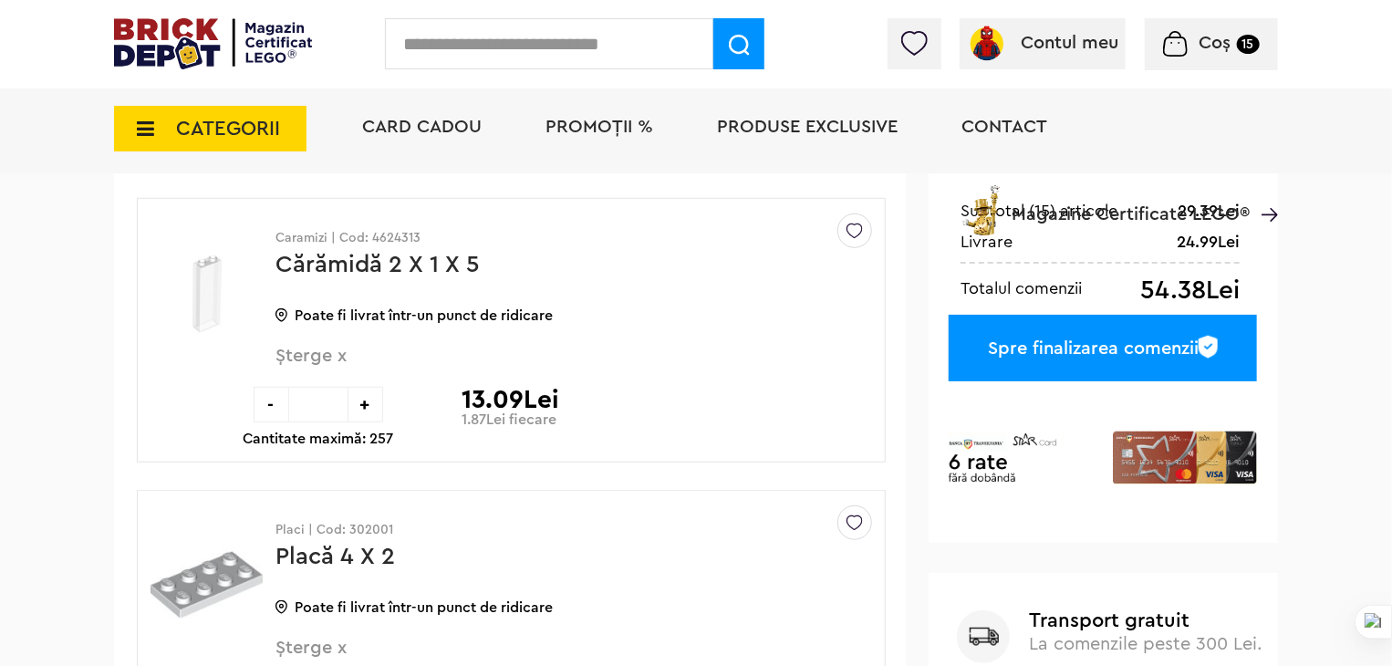
click at [368, 390] on div "+" at bounding box center [366, 405] width 36 height 36
type input "*"
click at [172, 141] on span "CATEGORII" at bounding box center [210, 129] width 193 height 46
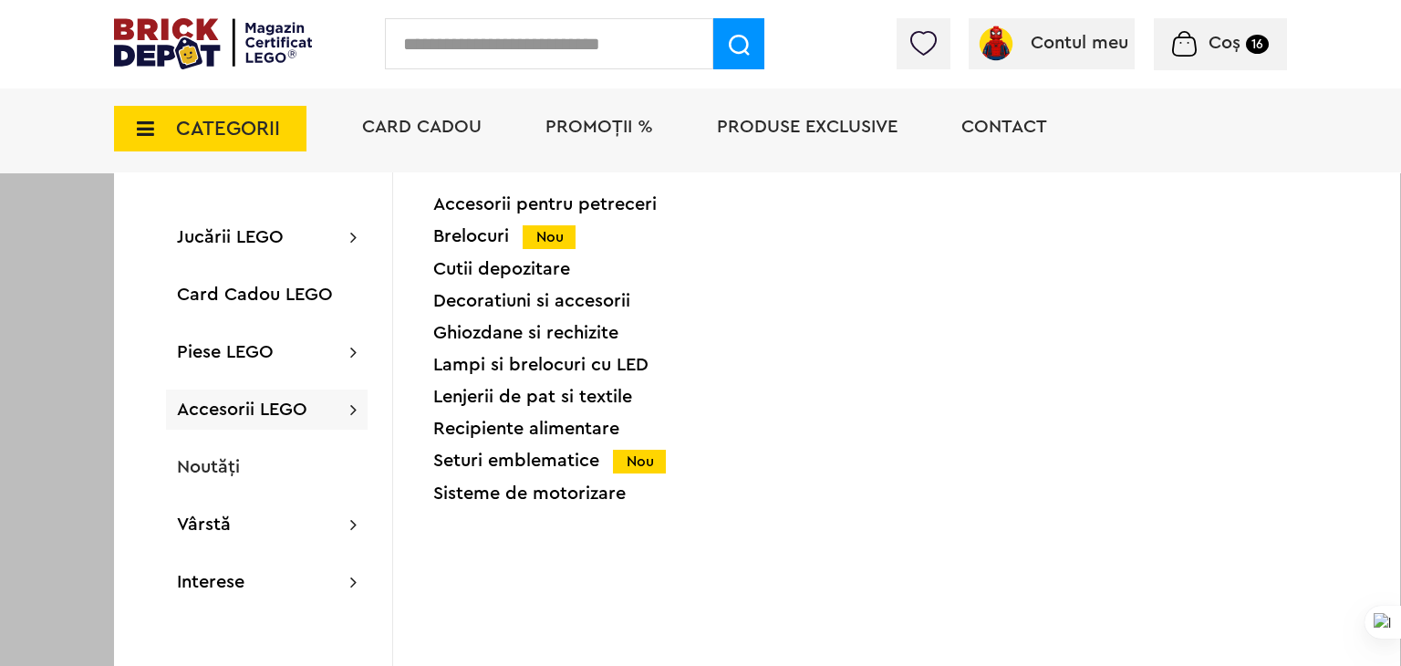
click at [471, 237] on div "Brelocuri Nou" at bounding box center [587, 236] width 309 height 19
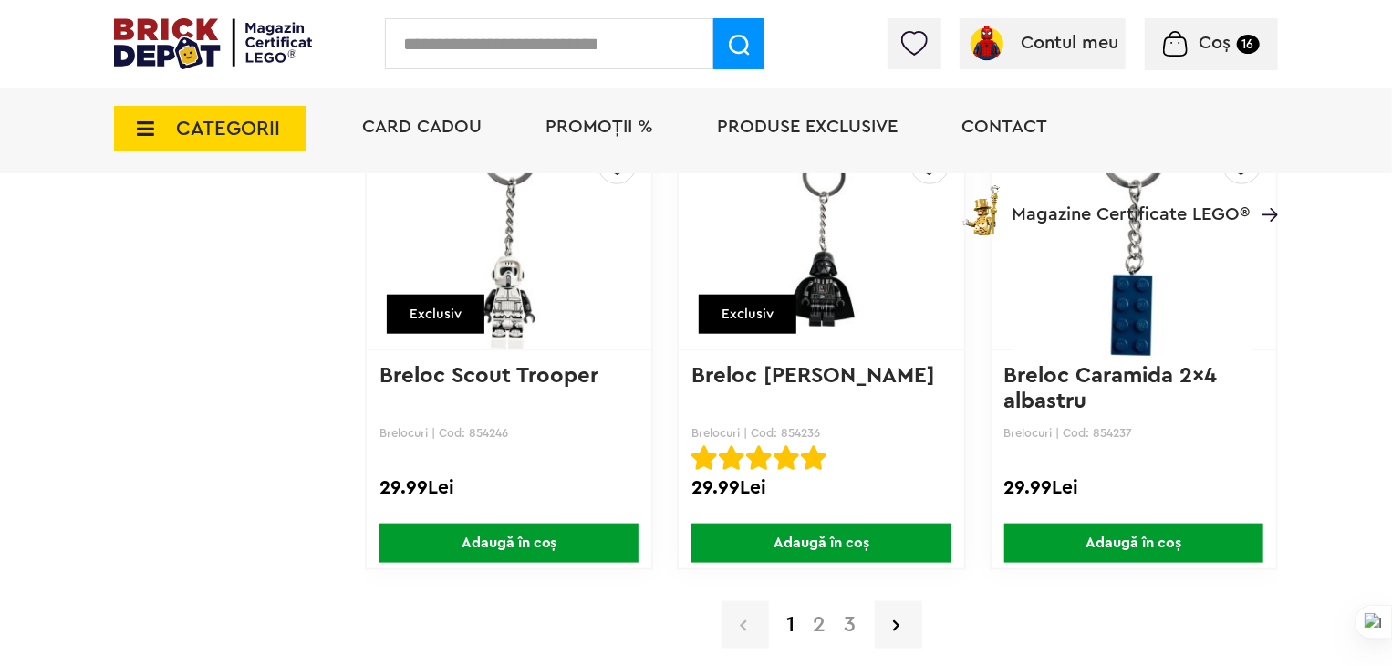
scroll to position [4288, 0]
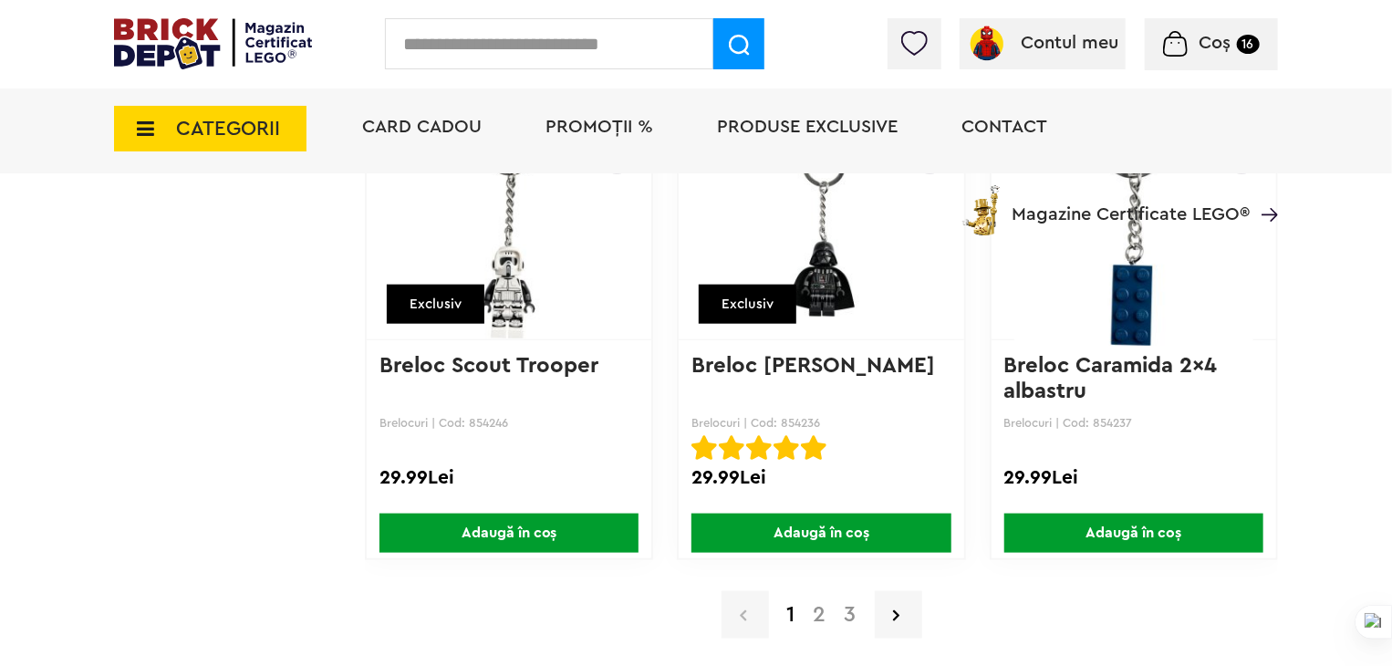
click at [810, 604] on link "2" at bounding box center [820, 615] width 31 height 22
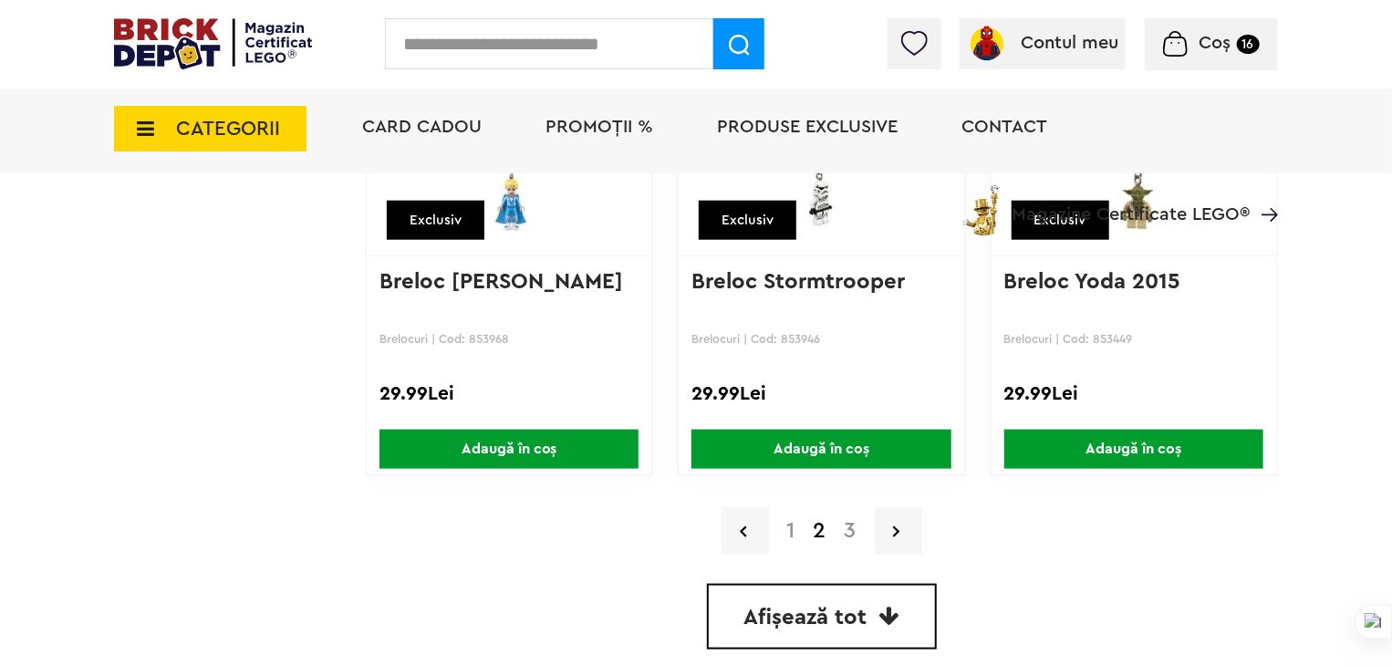
scroll to position [4379, 0]
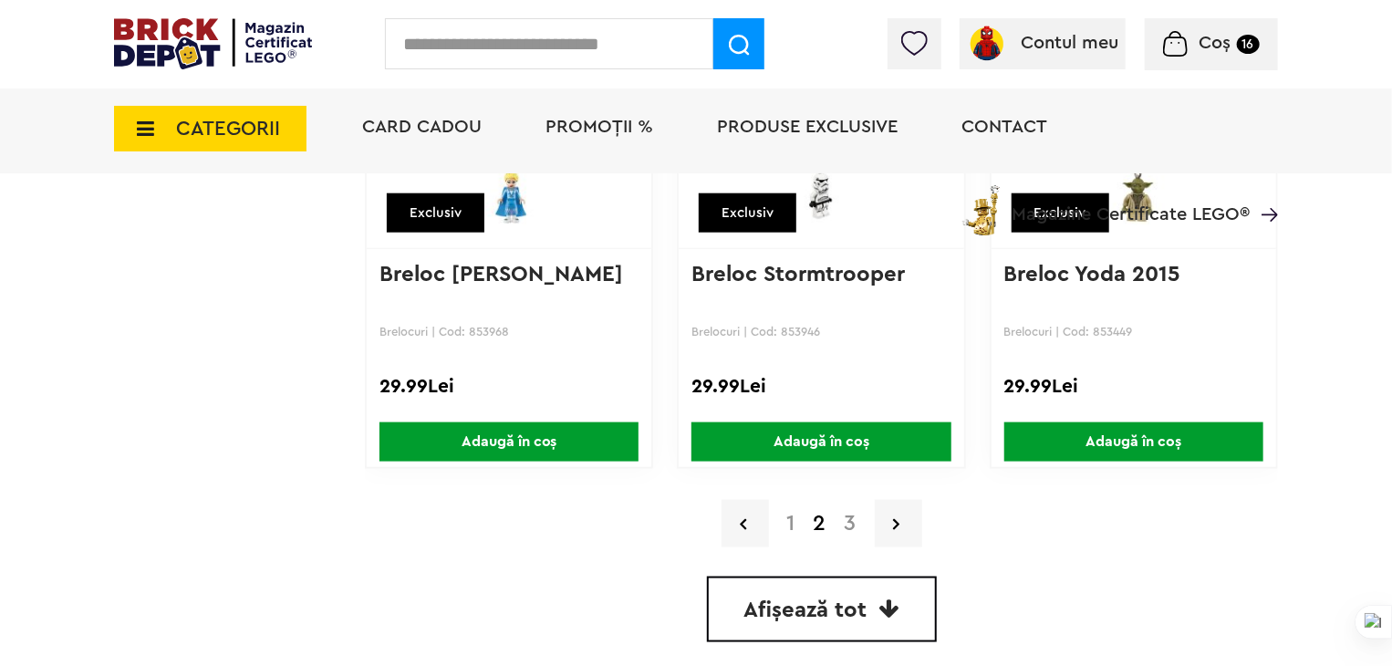
click at [850, 513] on link "3" at bounding box center [851, 524] width 30 height 22
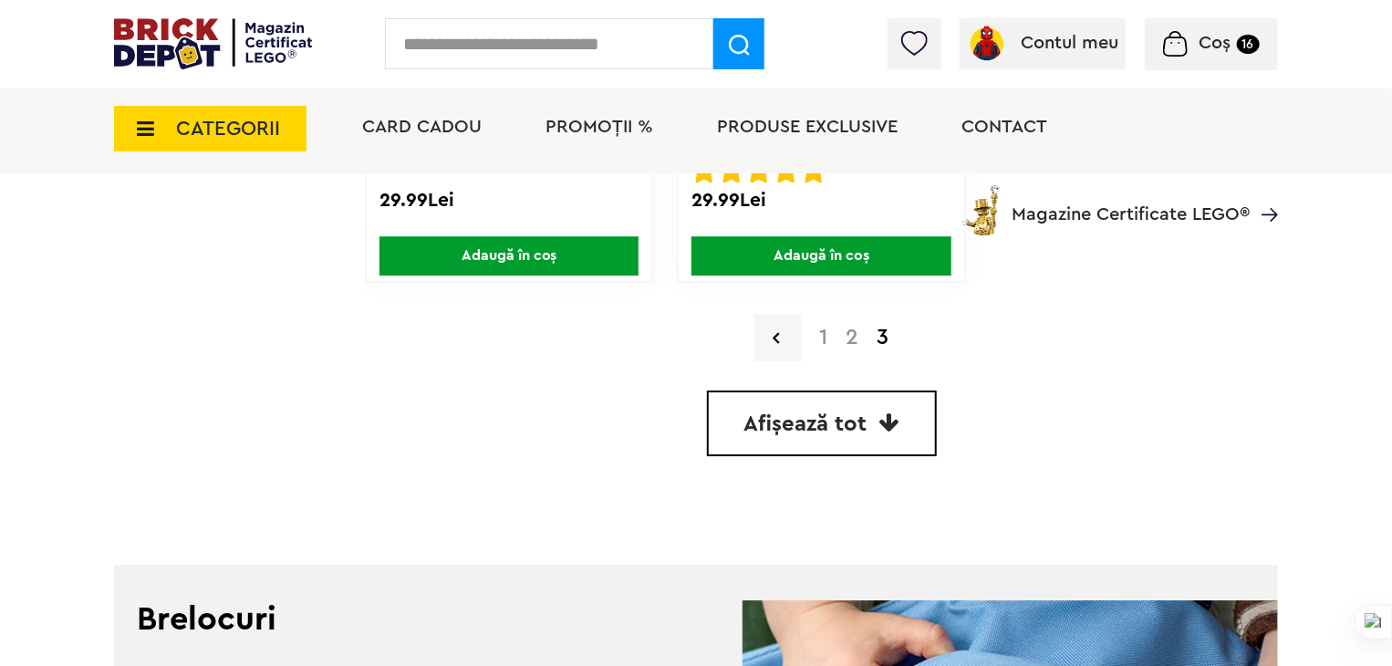
scroll to position [2737, 0]
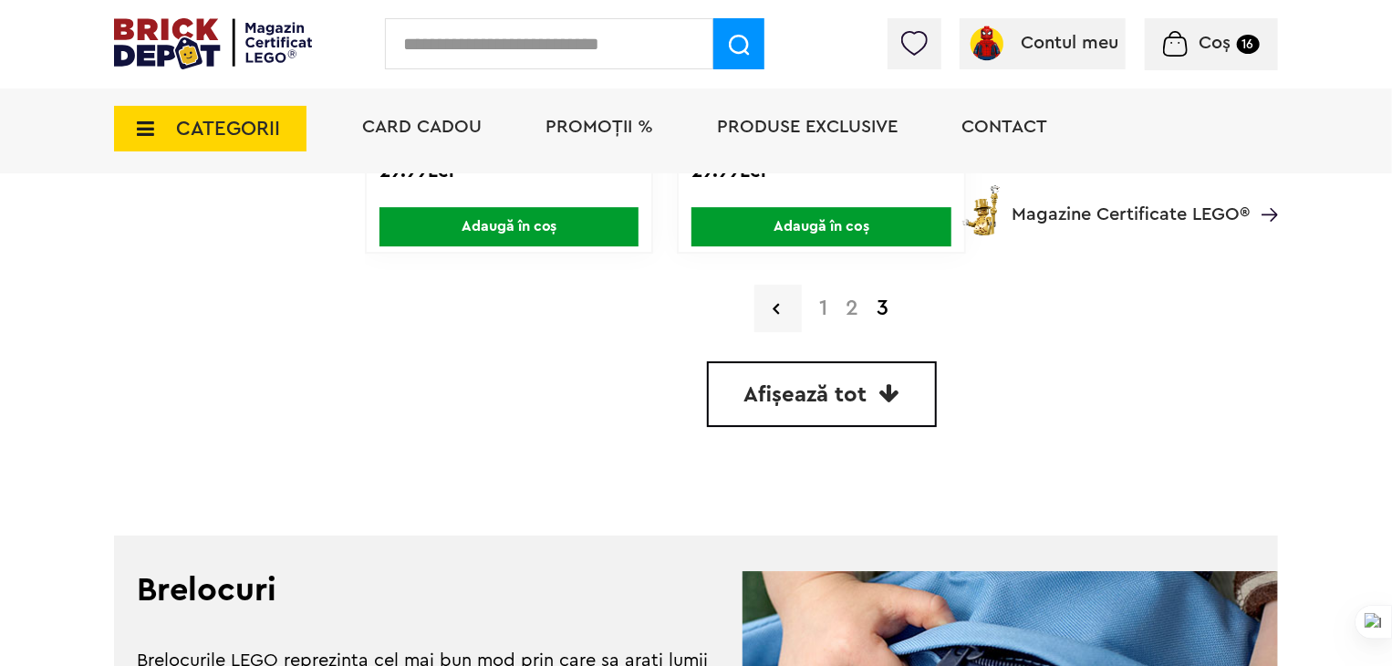
click at [824, 301] on link "1" at bounding box center [824, 308] width 26 height 22
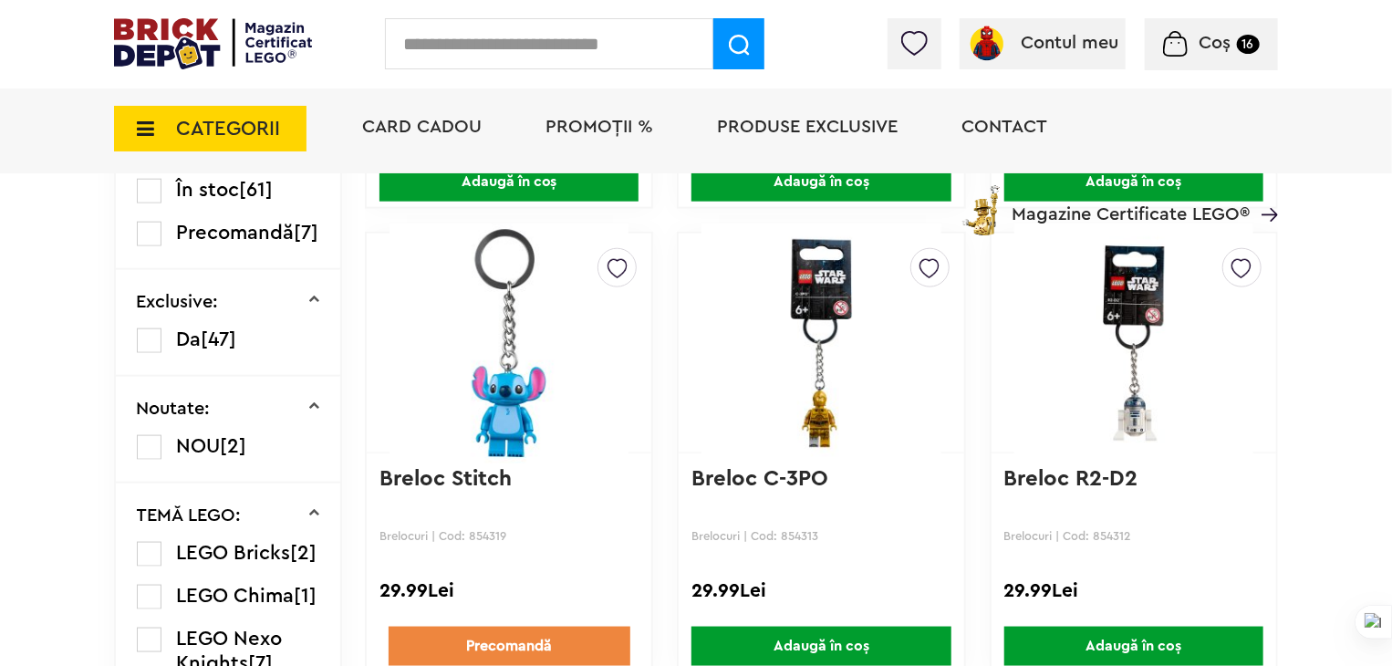
scroll to position [912, 0]
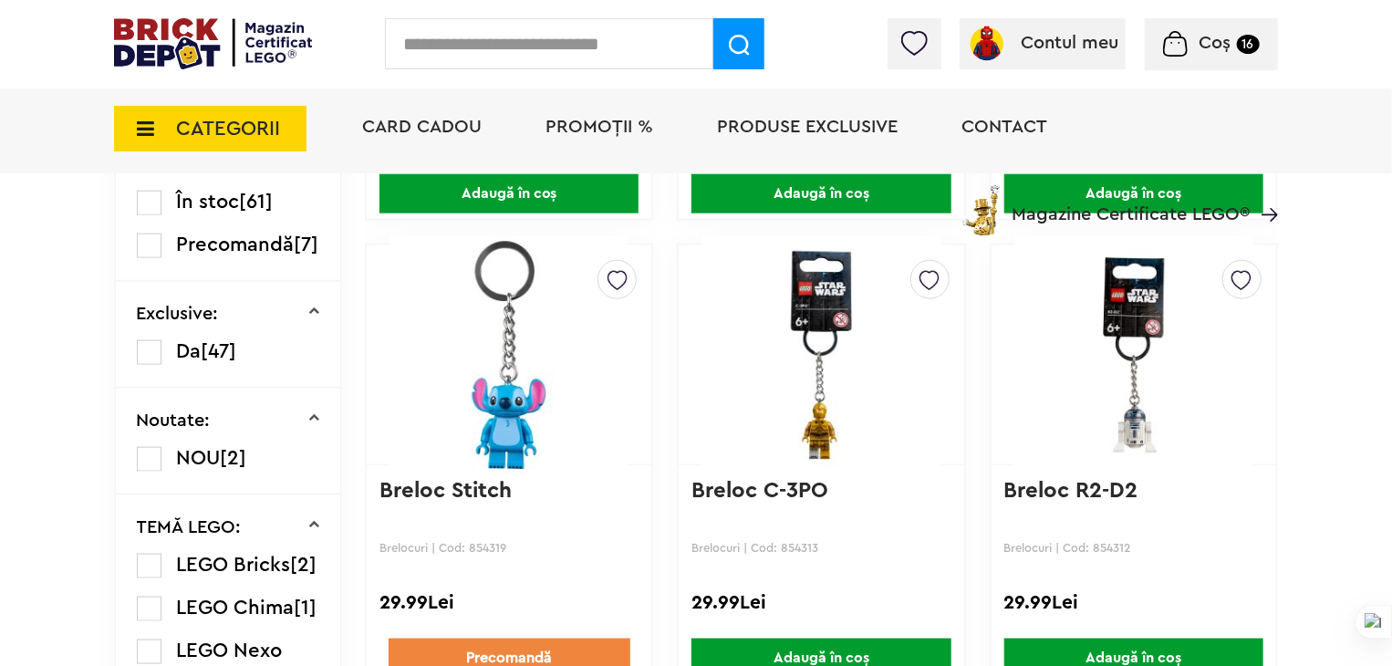
click at [850, 345] on img at bounding box center [821, 354] width 239 height 255
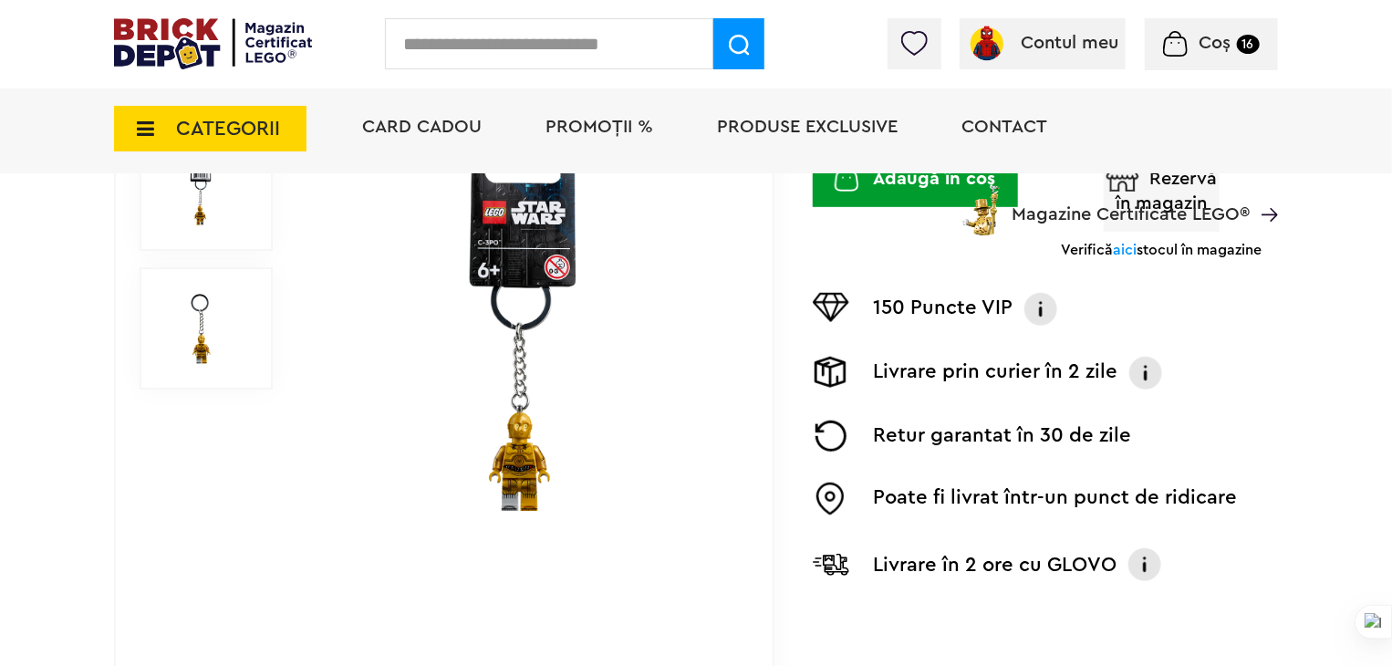
scroll to position [411, 0]
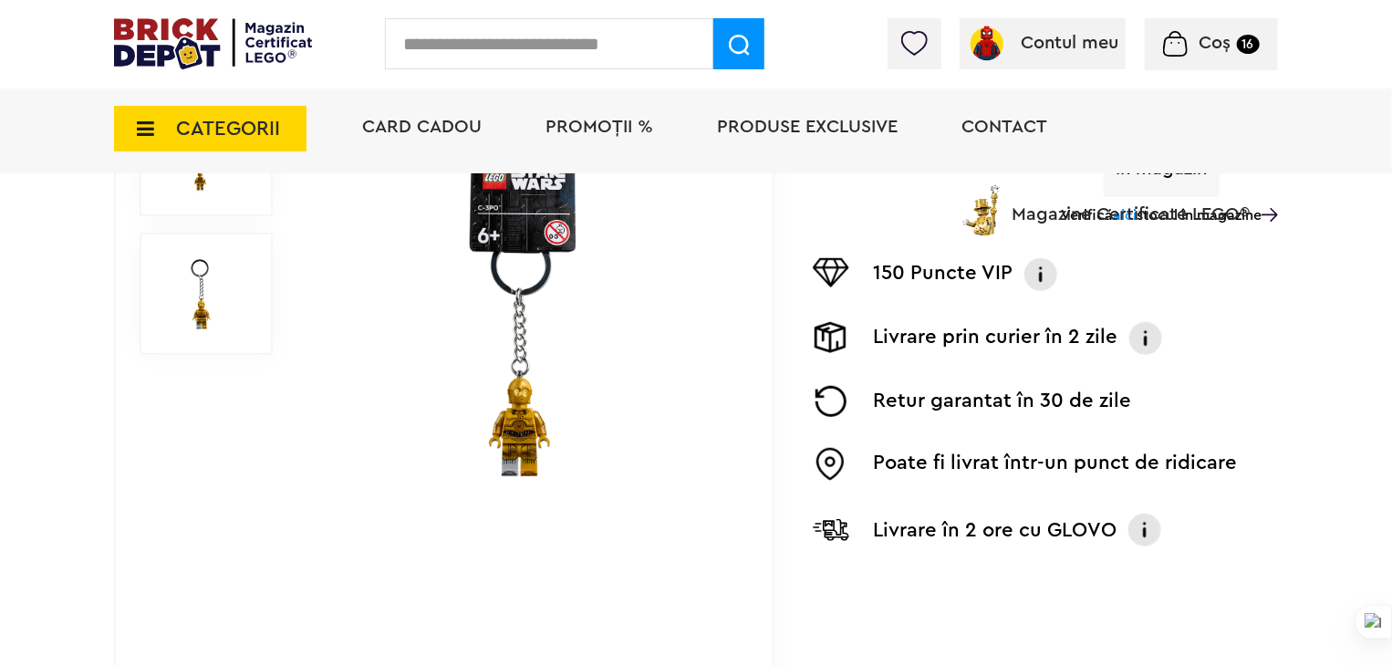
click at [540, 451] on img at bounding box center [523, 294] width 421 height 421
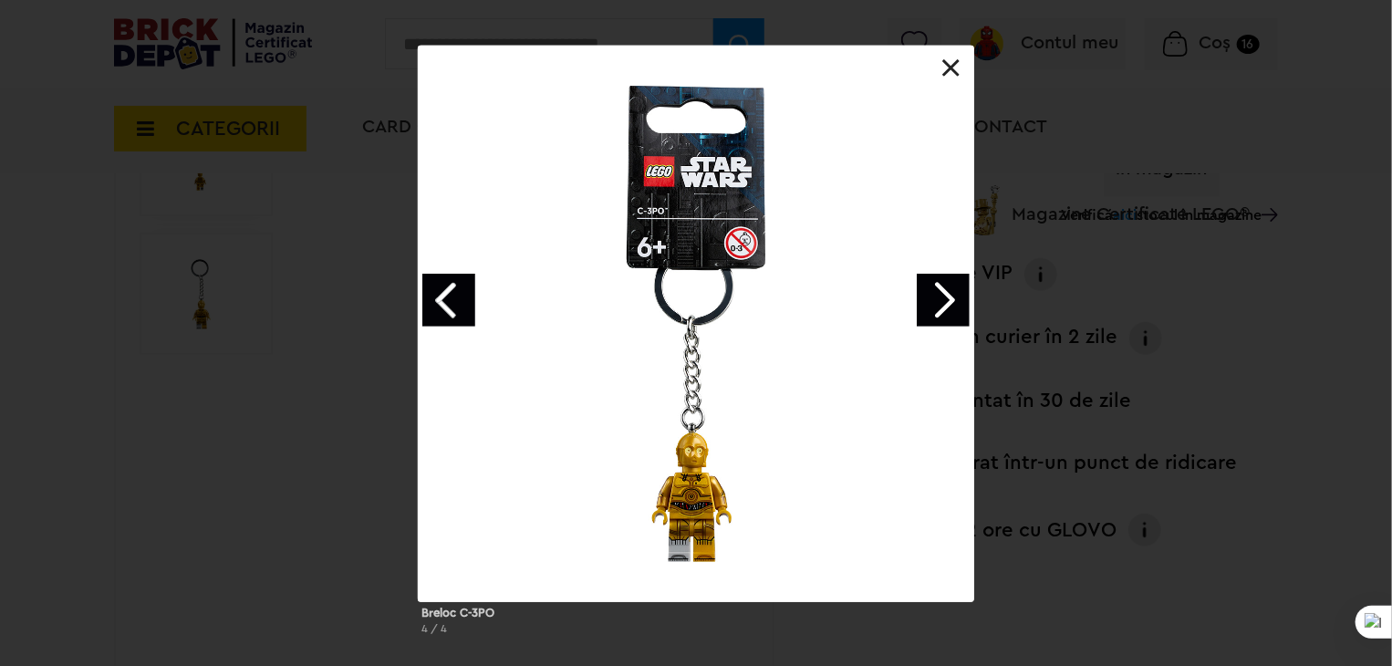
click at [952, 297] on link "Next image" at bounding box center [943, 300] width 53 height 53
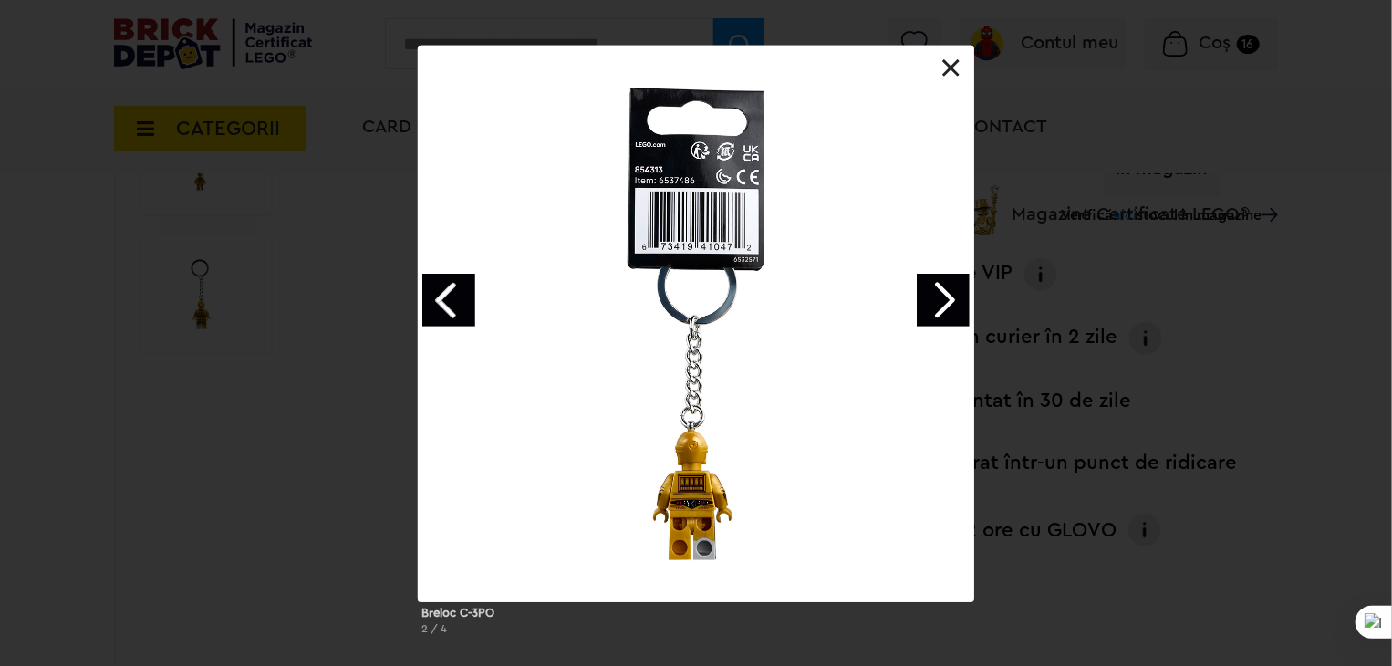
click at [932, 312] on link "Next image" at bounding box center [943, 300] width 53 height 53
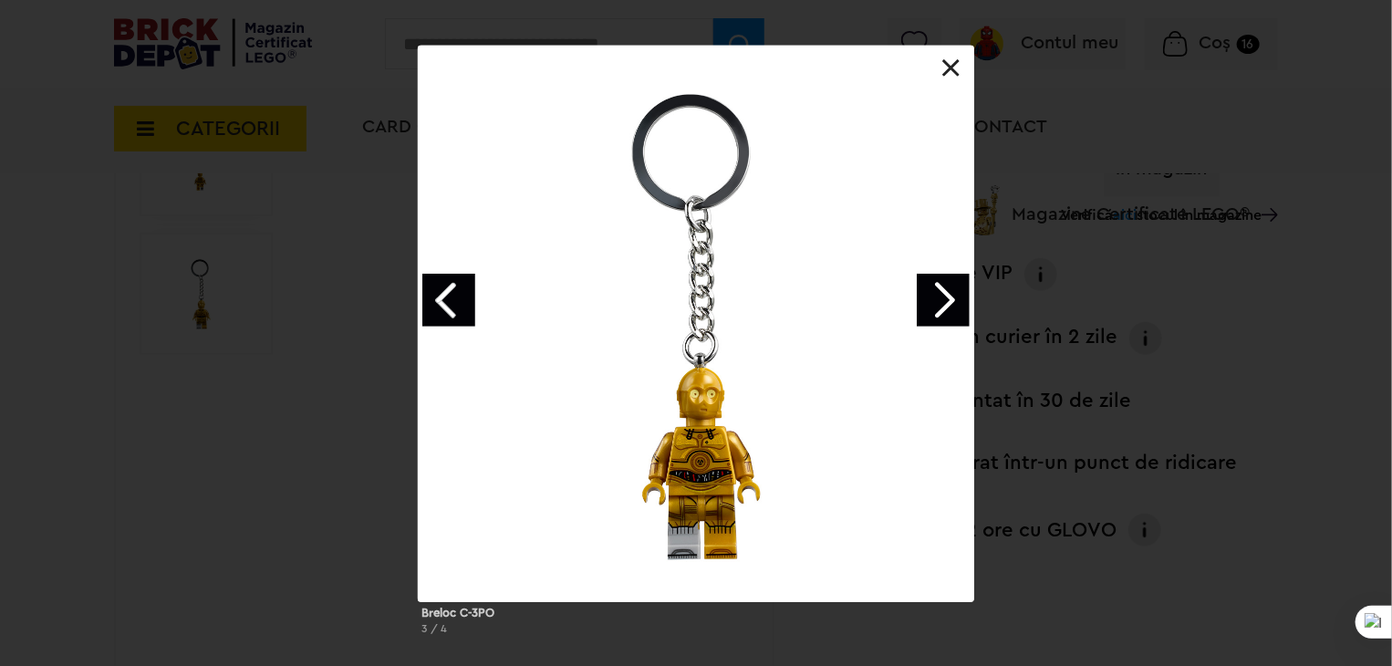
click at [952, 74] on link at bounding box center [951, 68] width 18 height 18
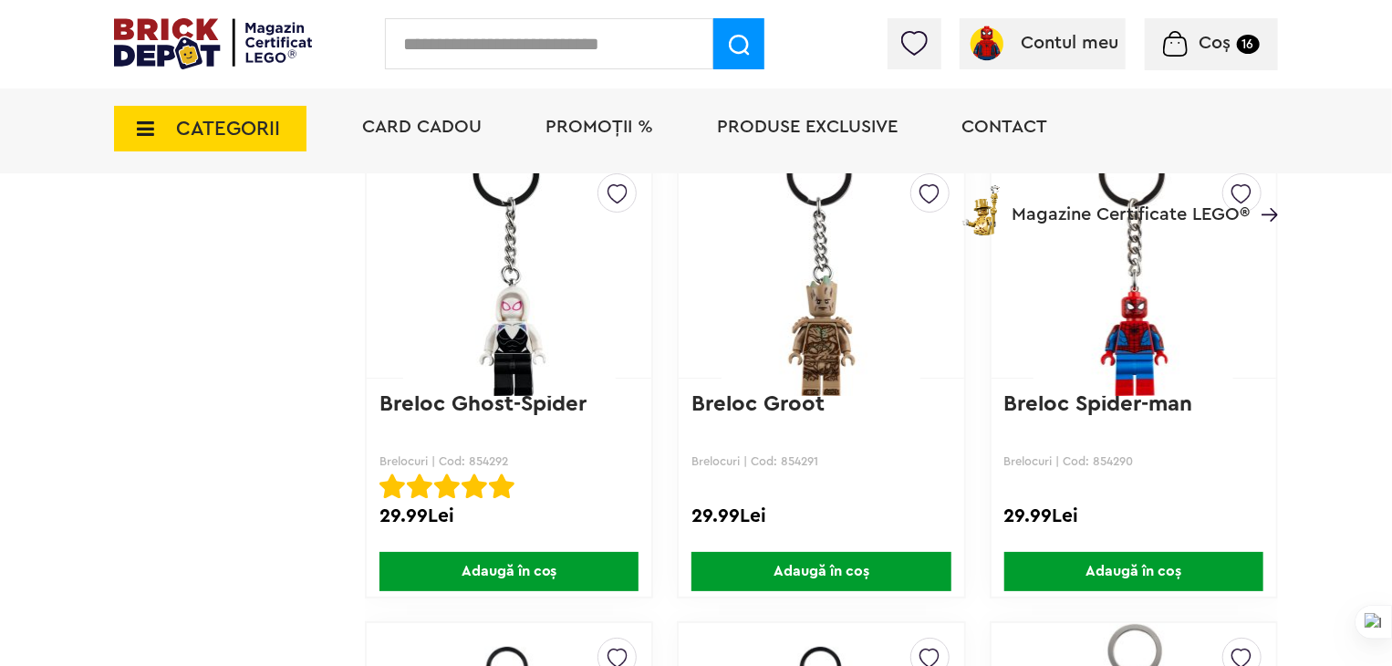
scroll to position [3376, 0]
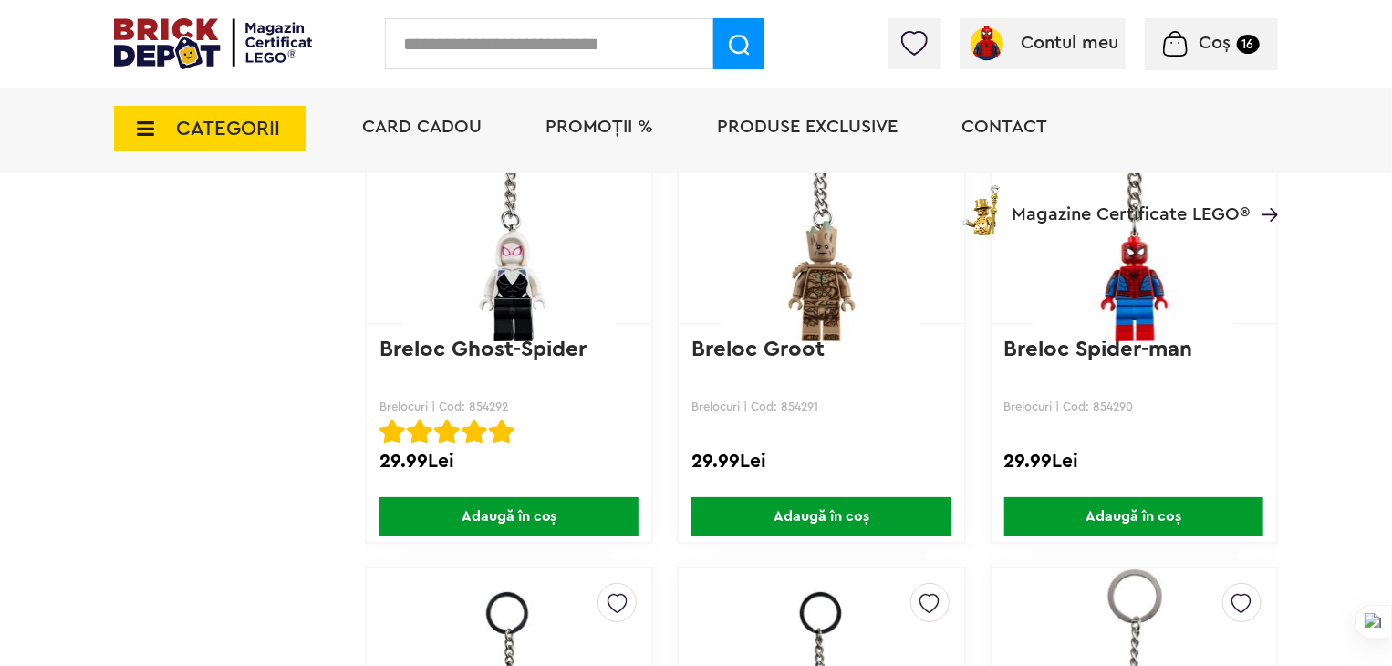
click at [1124, 305] on img at bounding box center [1134, 213] width 239 height 255
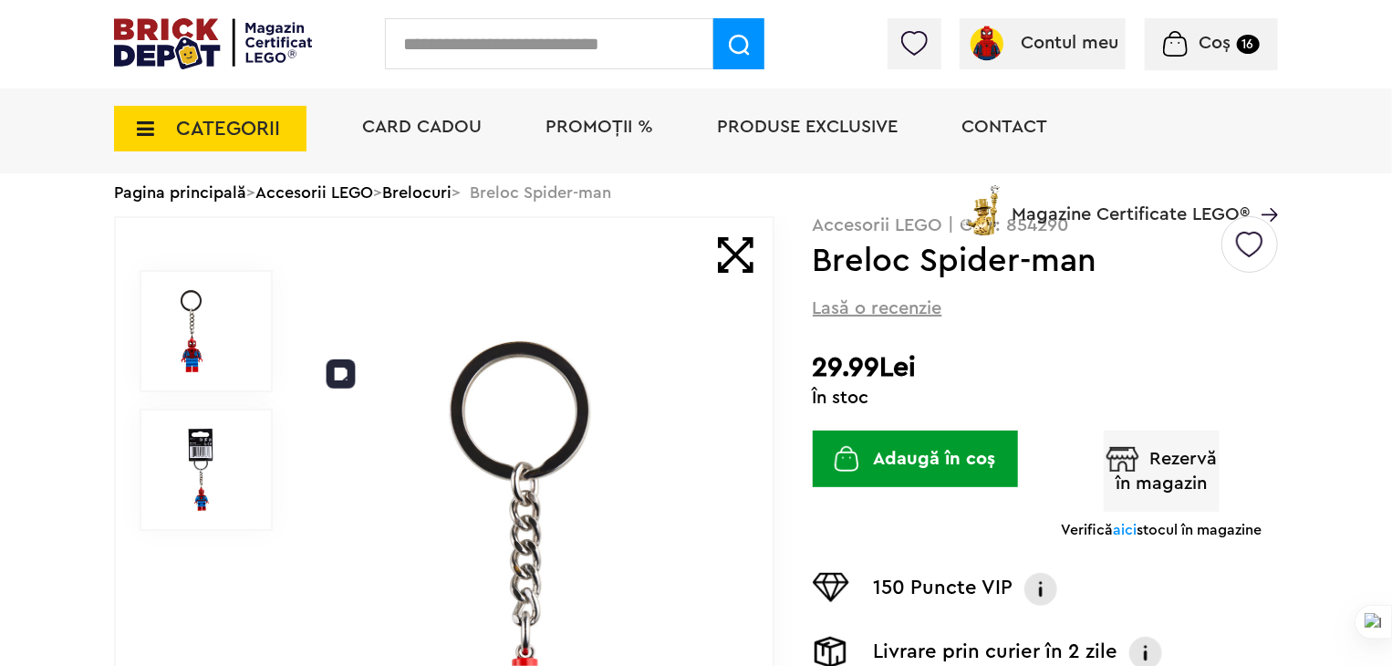
scroll to position [91, 0]
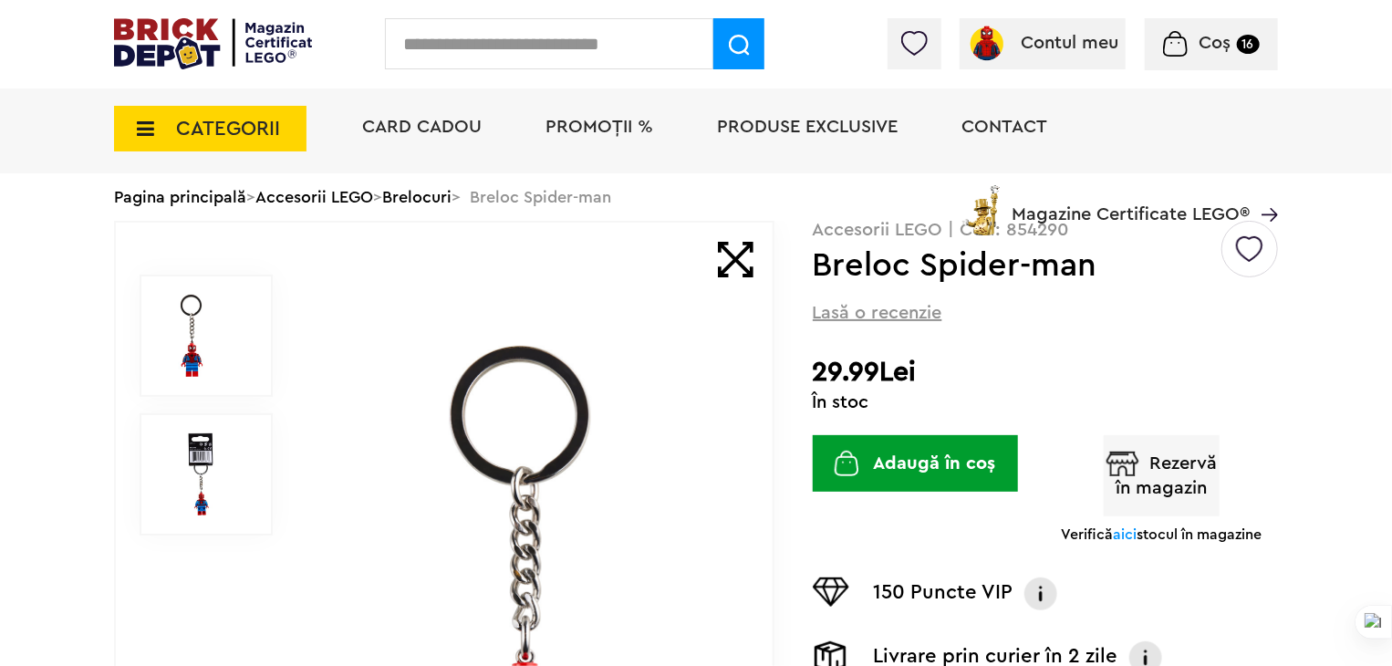
click at [846, 459] on img "submit" at bounding box center [847, 464] width 25 height 26
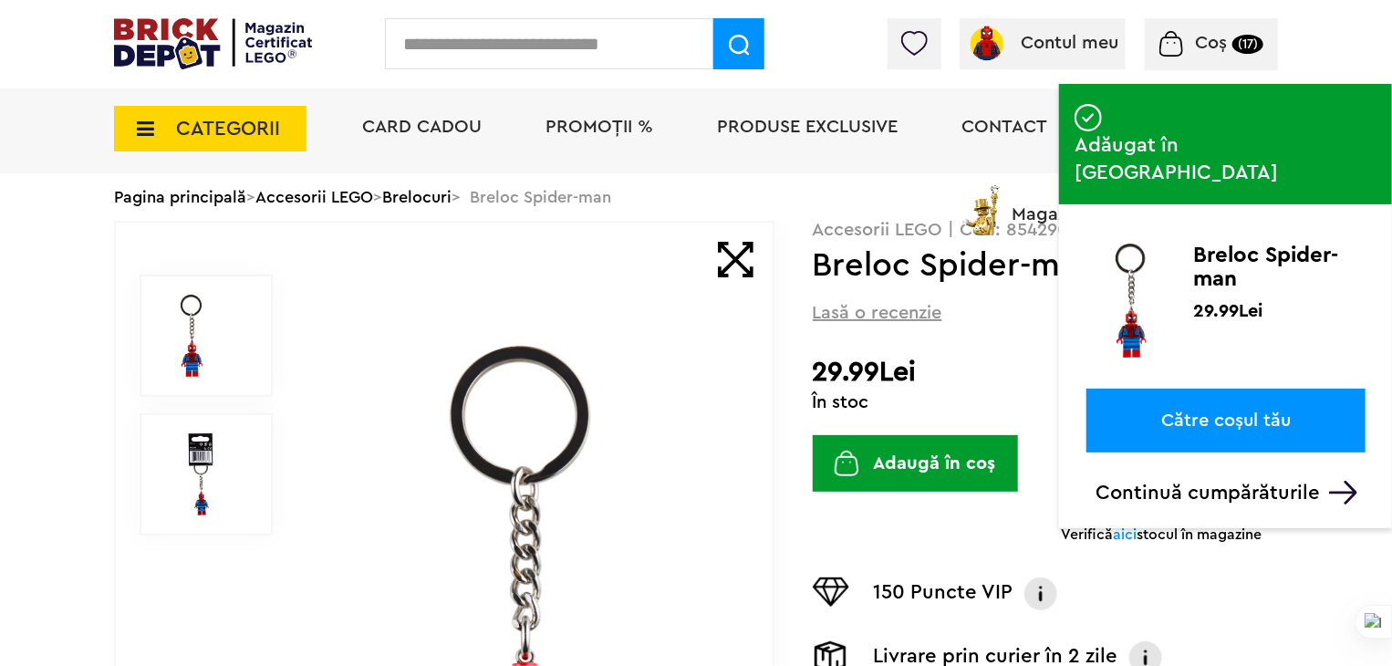
click at [1179, 389] on link "Către coșul tău" at bounding box center [1226, 421] width 279 height 64
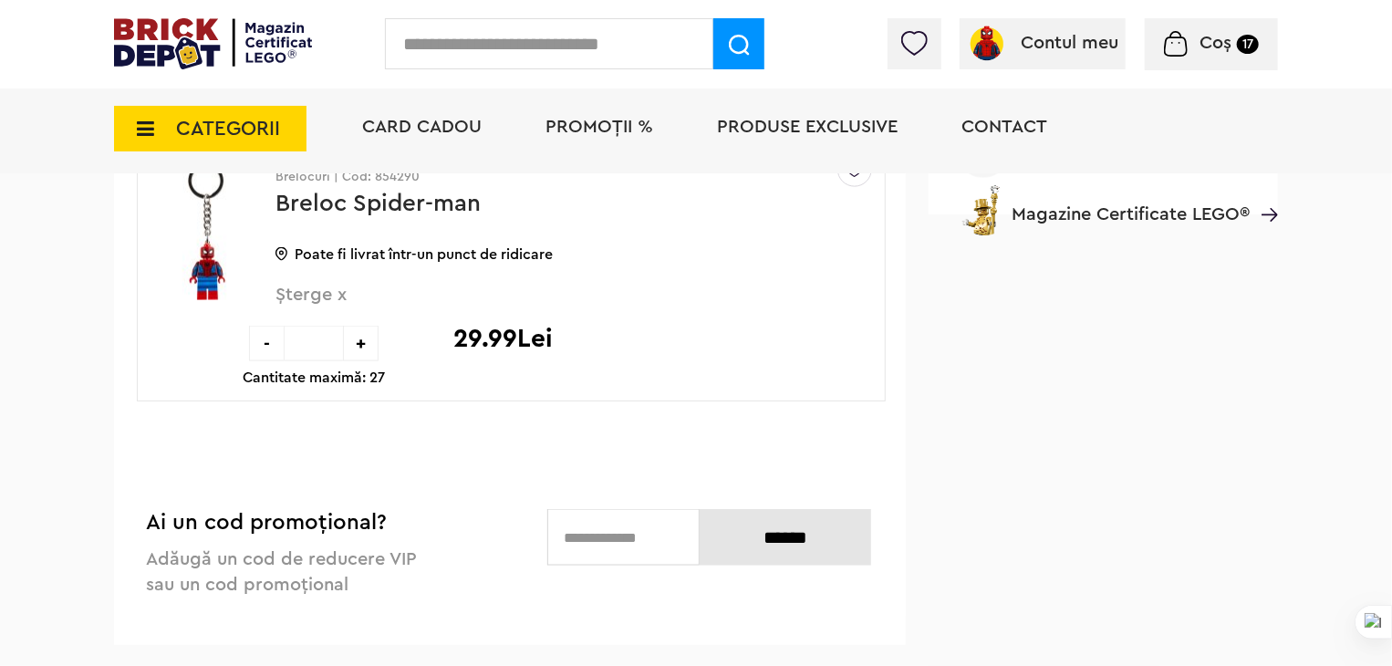
scroll to position [1095, 0]
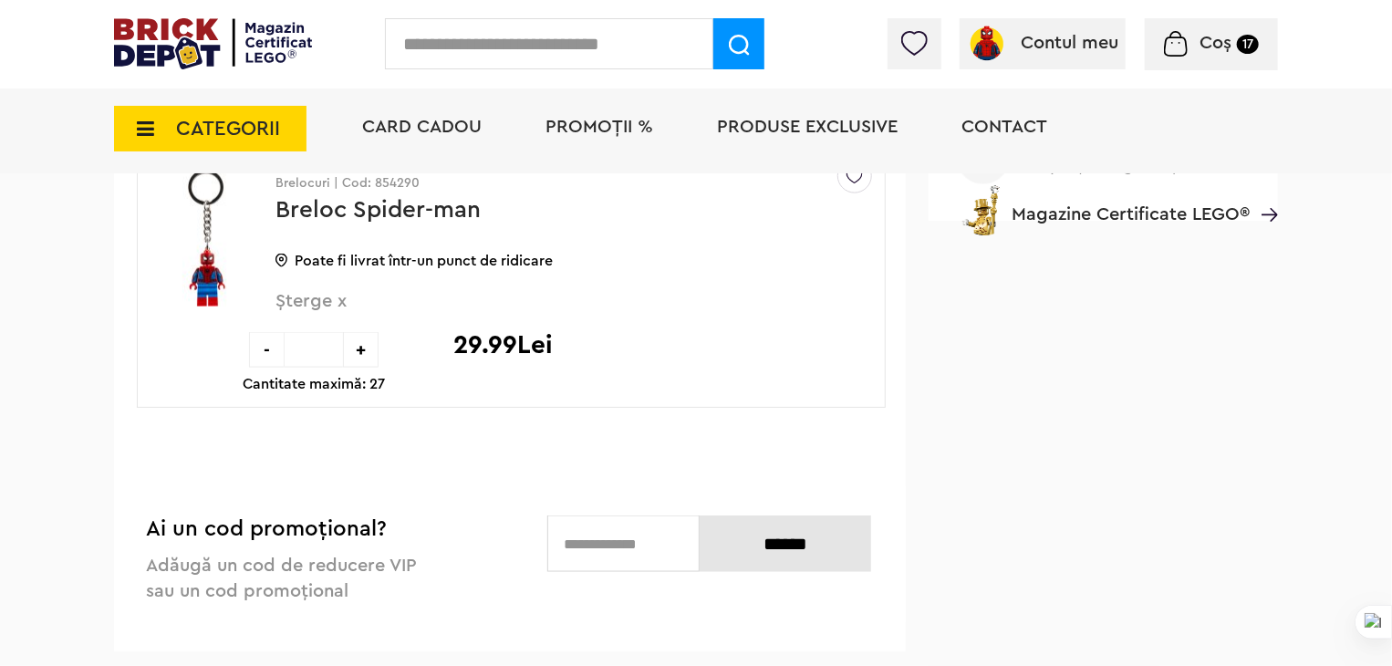
click at [369, 345] on div "+" at bounding box center [361, 350] width 36 height 36
type input "*"
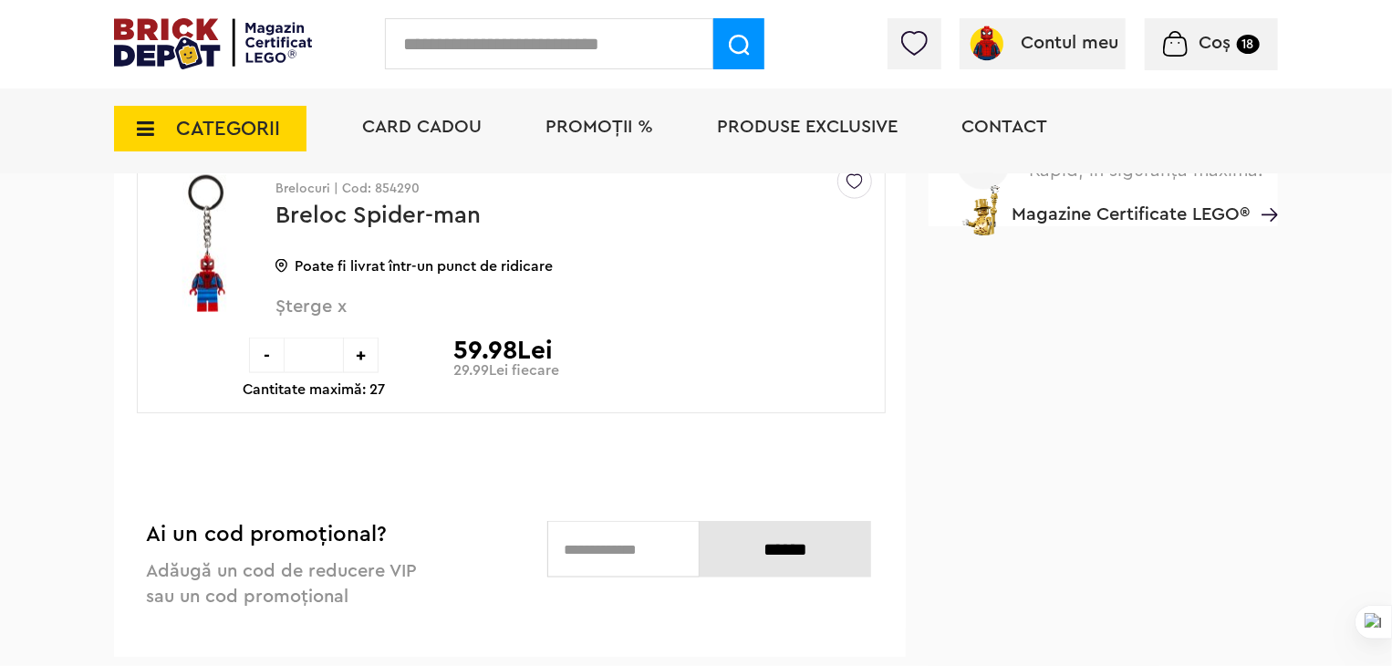
scroll to position [1095, 0]
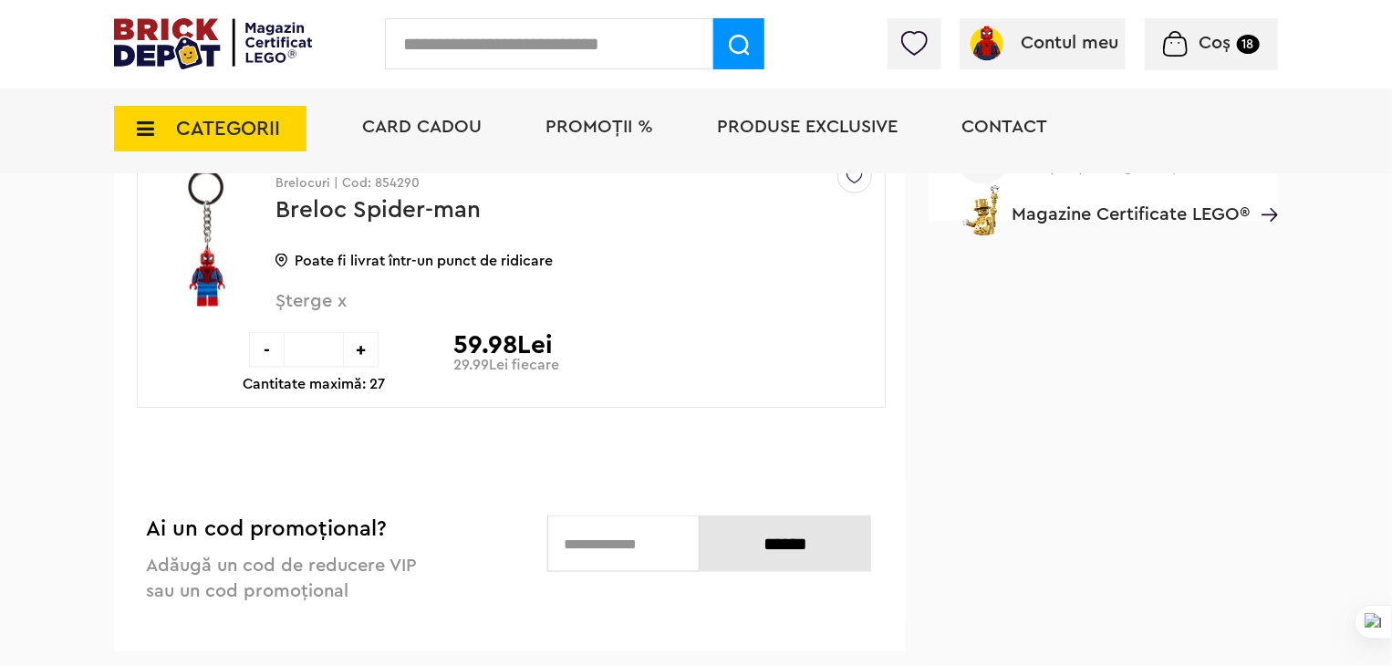
click at [161, 124] on span "CATEGORII" at bounding box center [210, 129] width 193 height 46
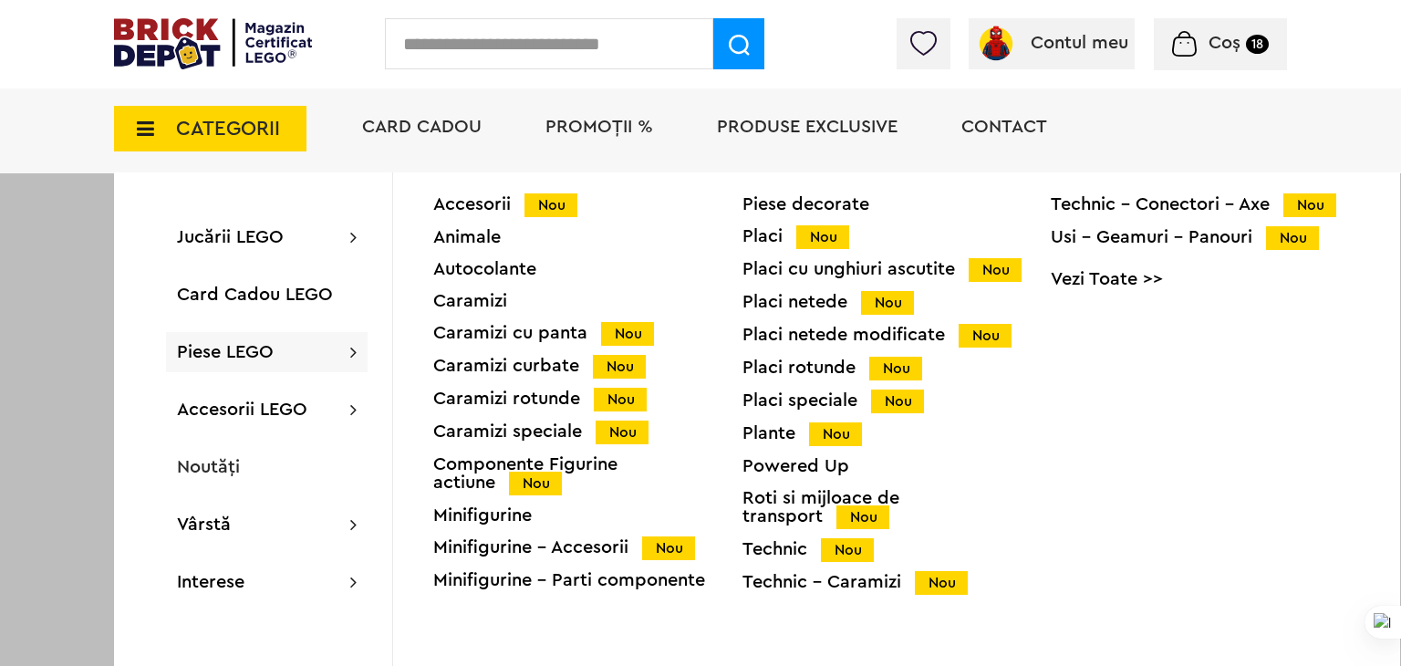
click at [234, 355] on span "Piese LEGO" at bounding box center [225, 352] width 97 height 18
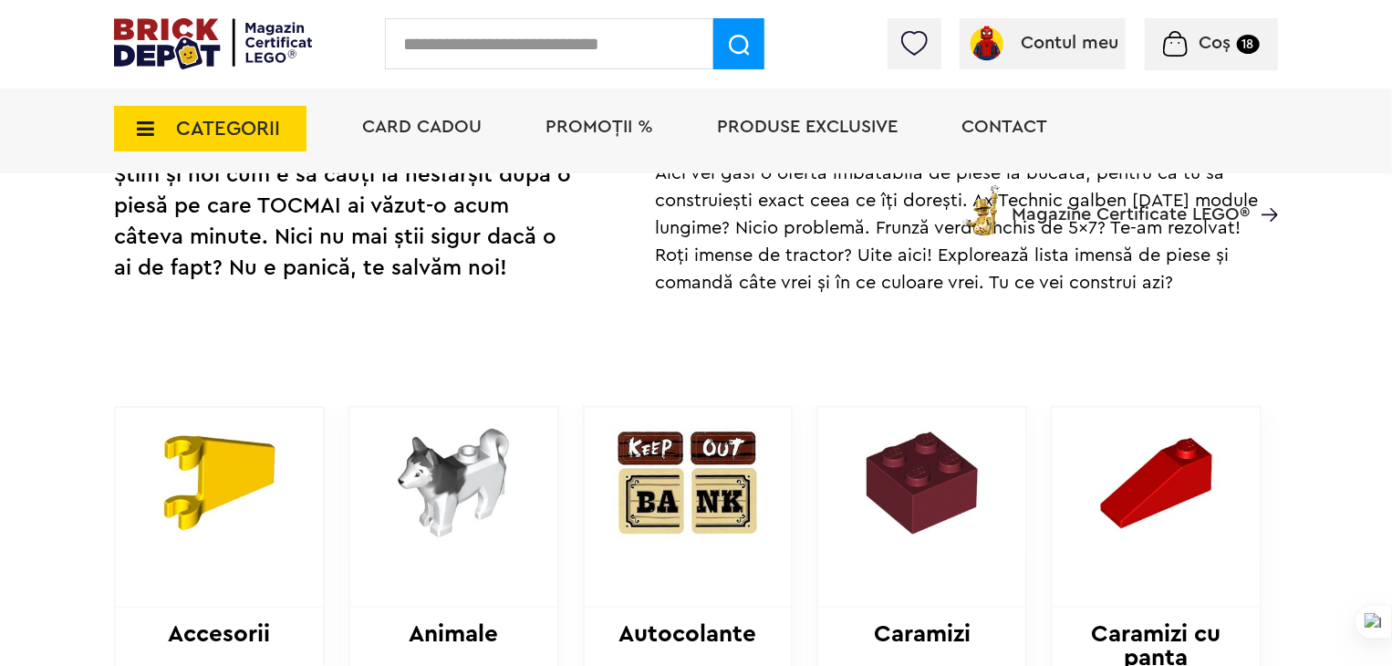
scroll to position [547, 0]
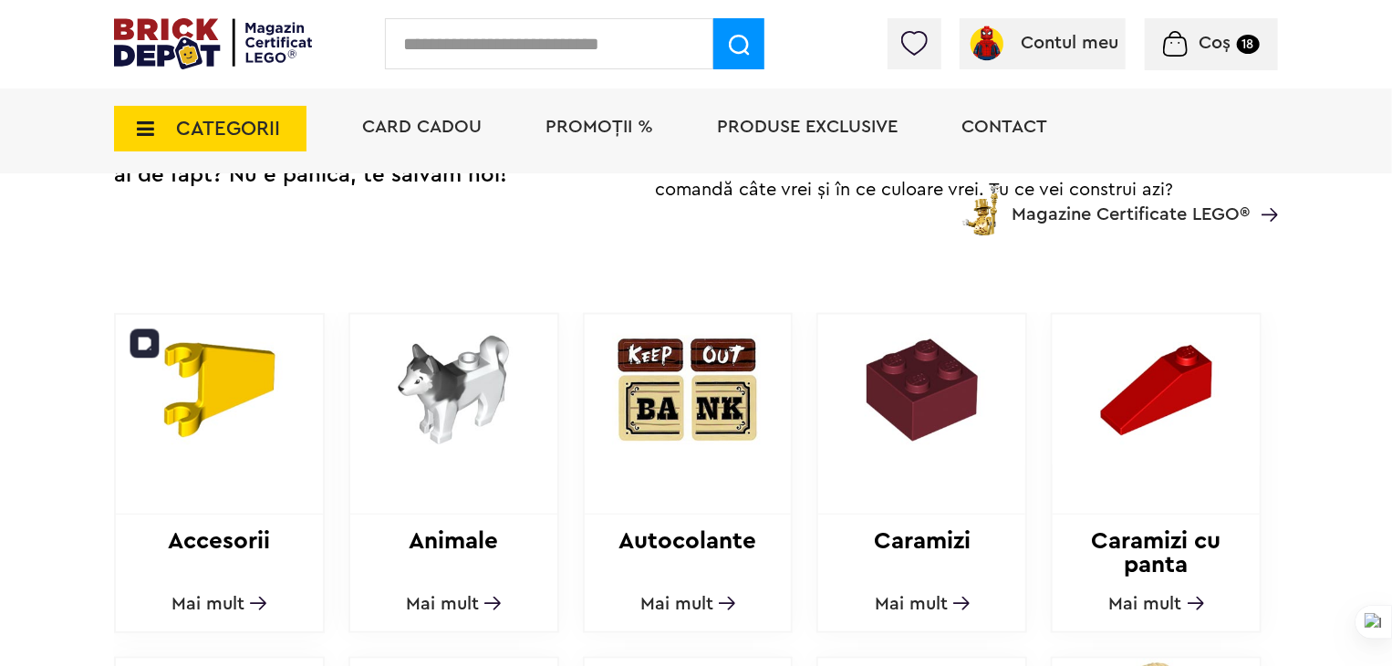
click at [245, 381] on img at bounding box center [219, 390] width 207 height 151
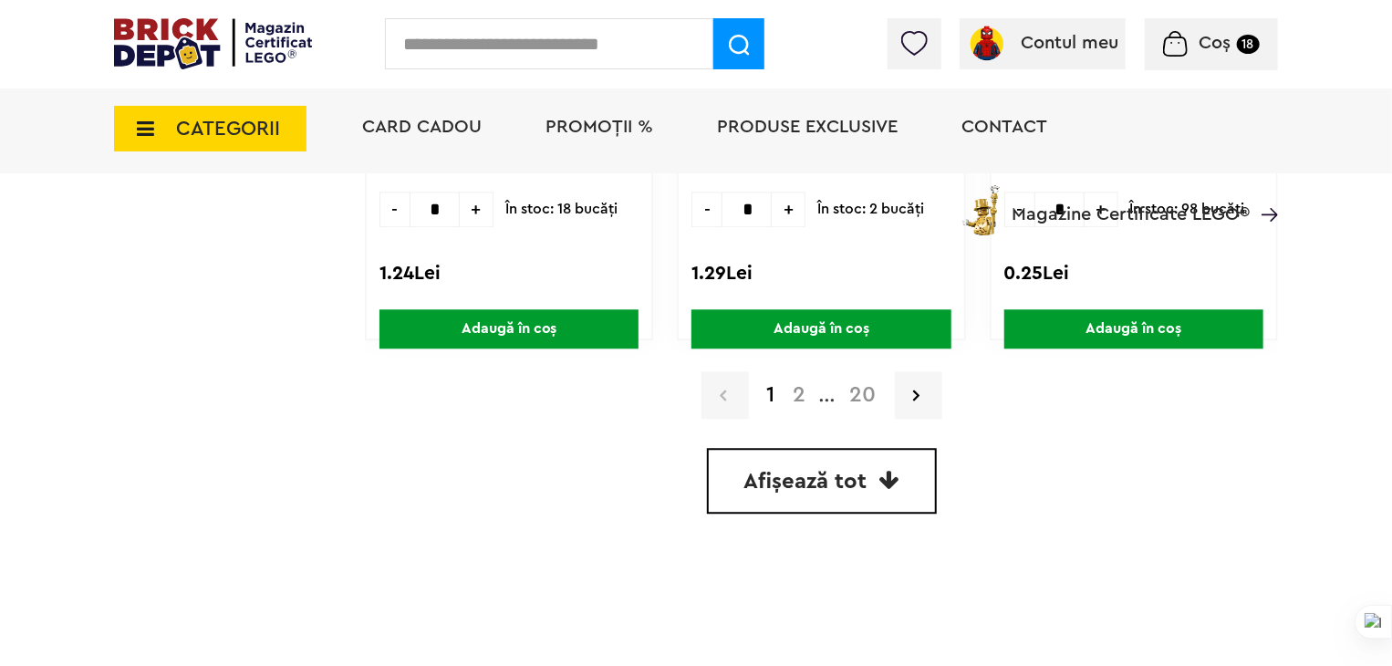
scroll to position [5656, 0]
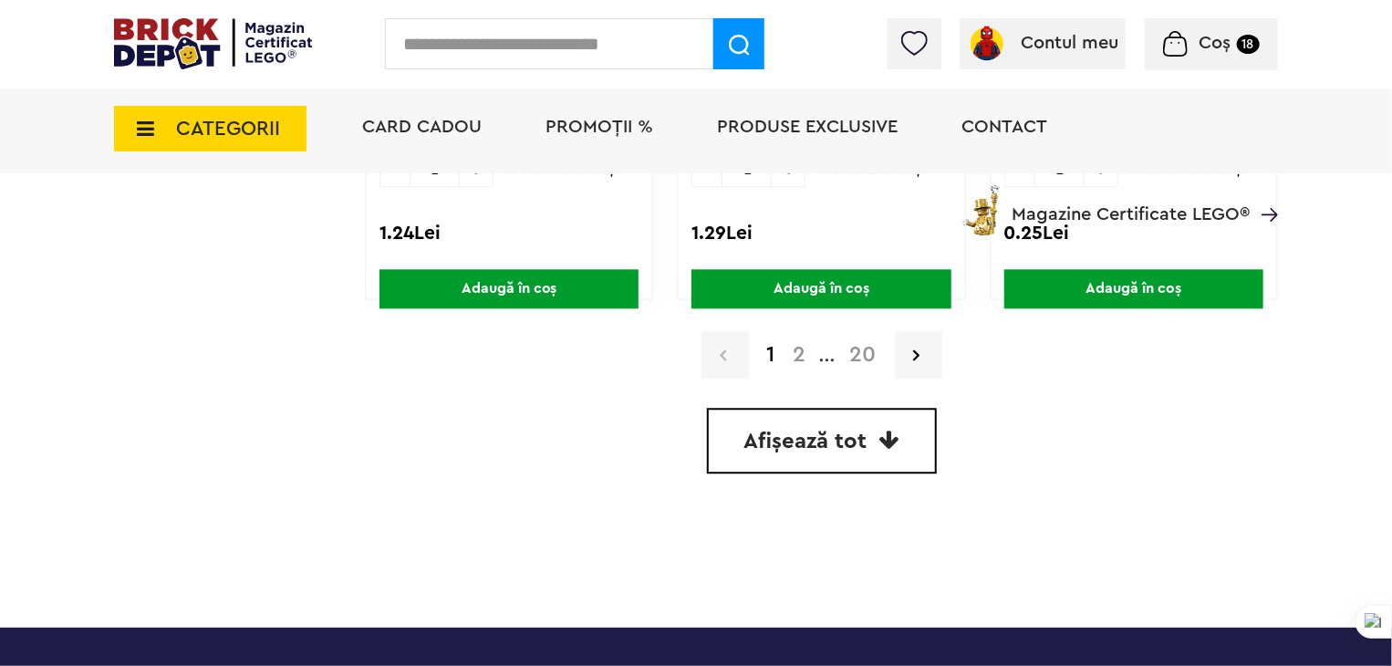
click at [805, 431] on span "Afișează tot" at bounding box center [805, 442] width 123 height 22
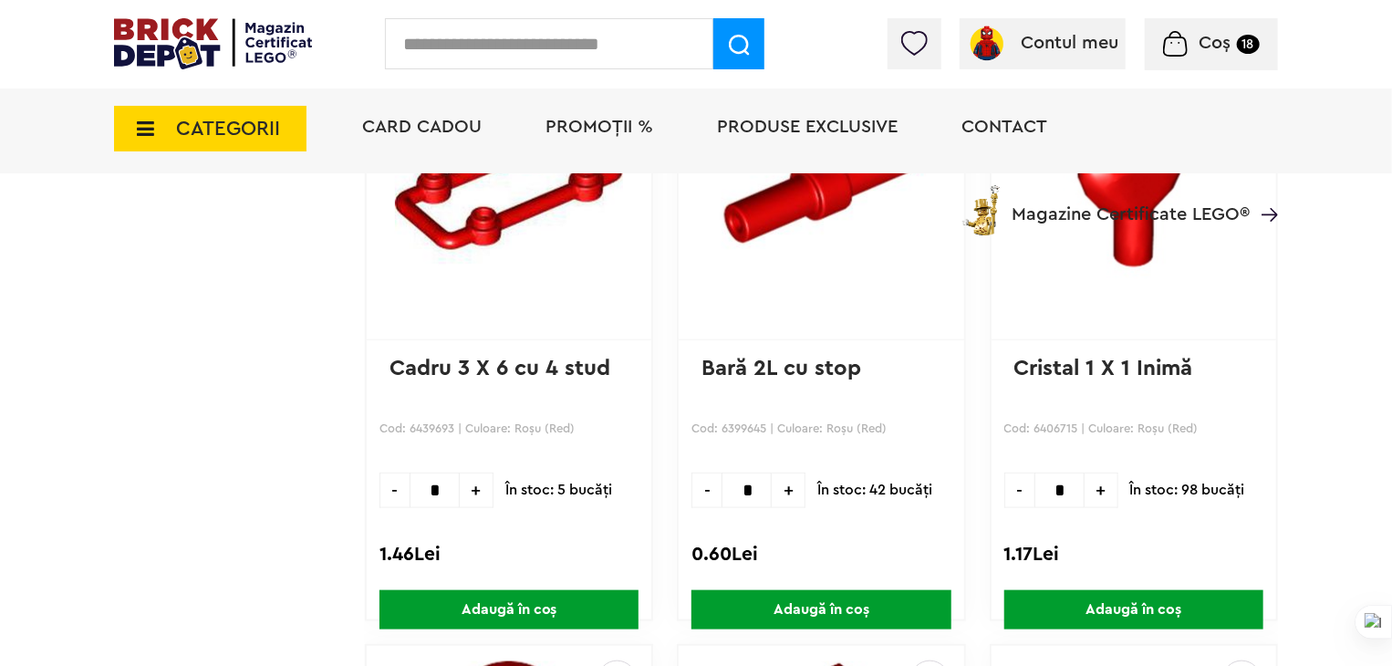
scroll to position [7691, 0]
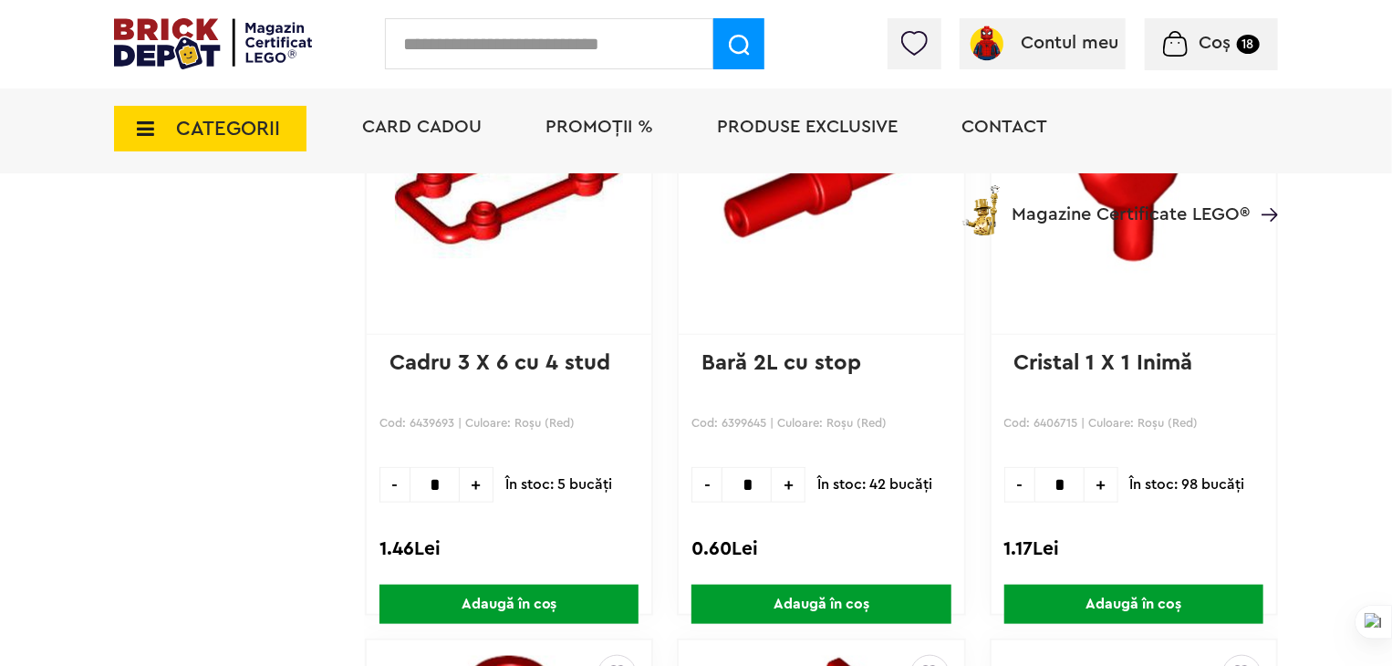
click at [1098, 483] on span "+" at bounding box center [1102, 485] width 34 height 36
click at [1018, 479] on span "-" at bounding box center [1019, 485] width 30 height 36
type input "*"
click at [1075, 585] on span "Adaugă în coș" at bounding box center [1133, 604] width 259 height 39
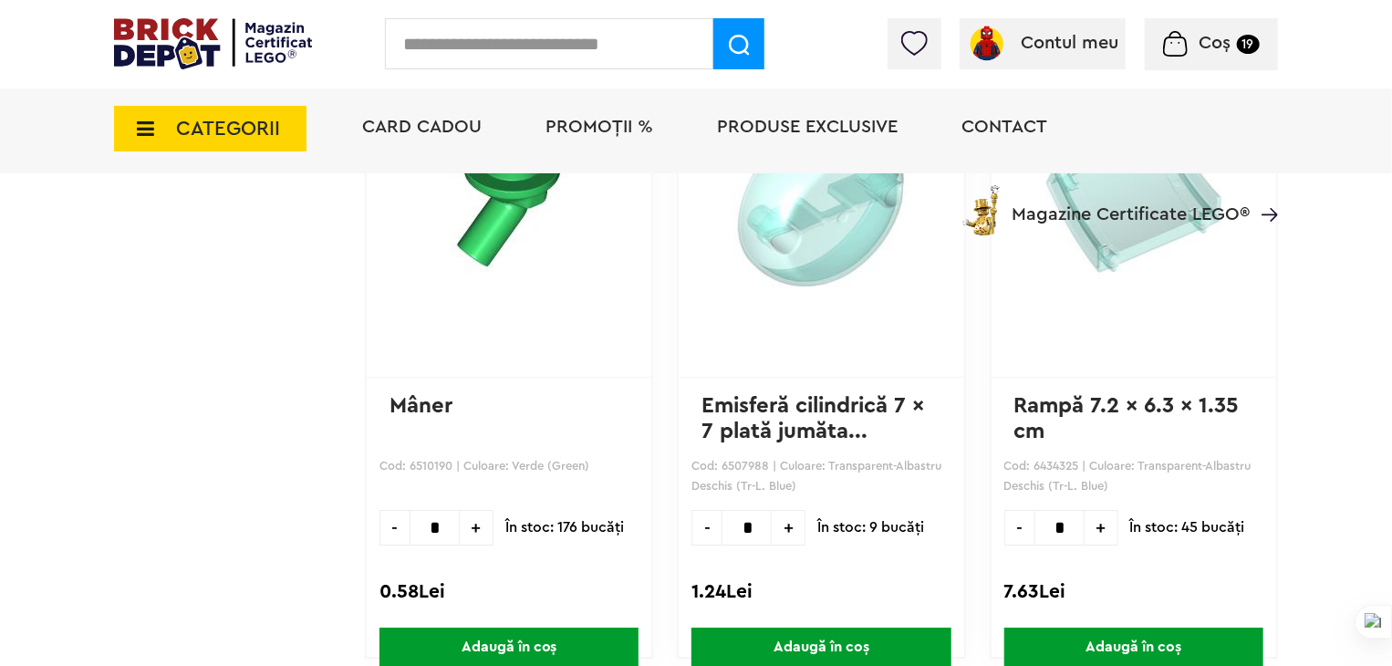
scroll to position [13530, 0]
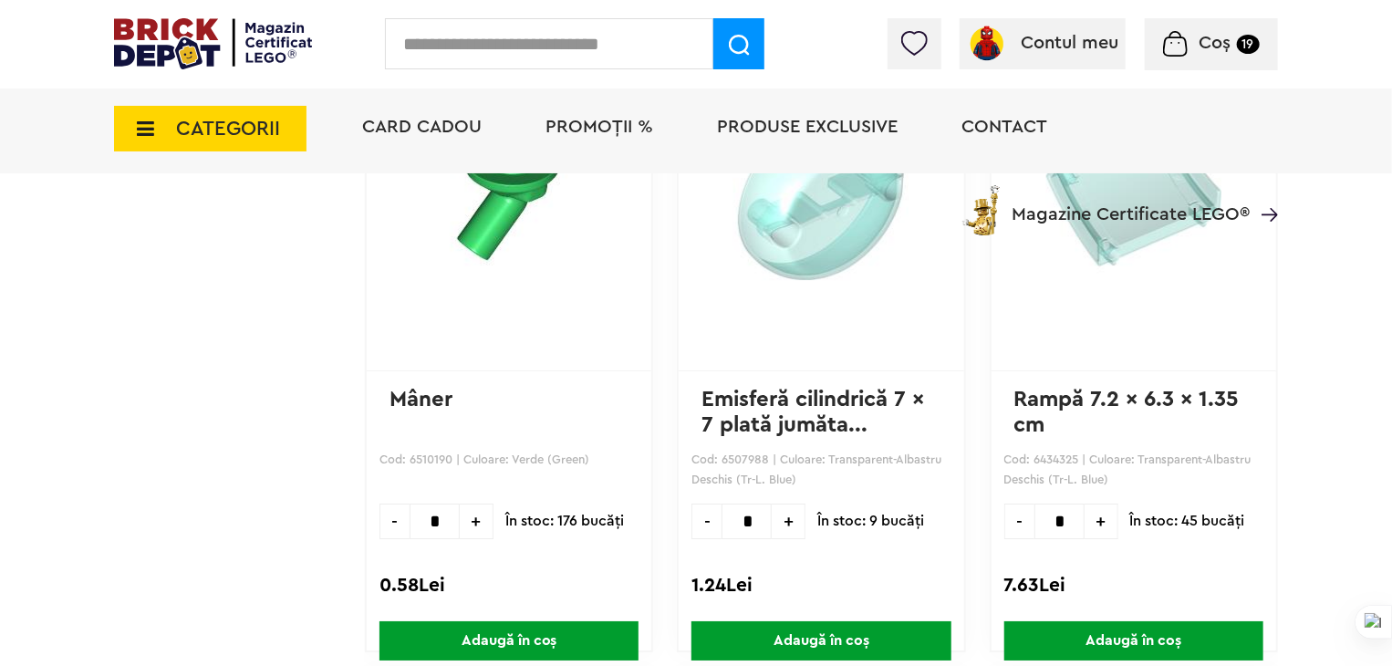
click at [474, 509] on span "+" at bounding box center [477, 522] width 34 height 36
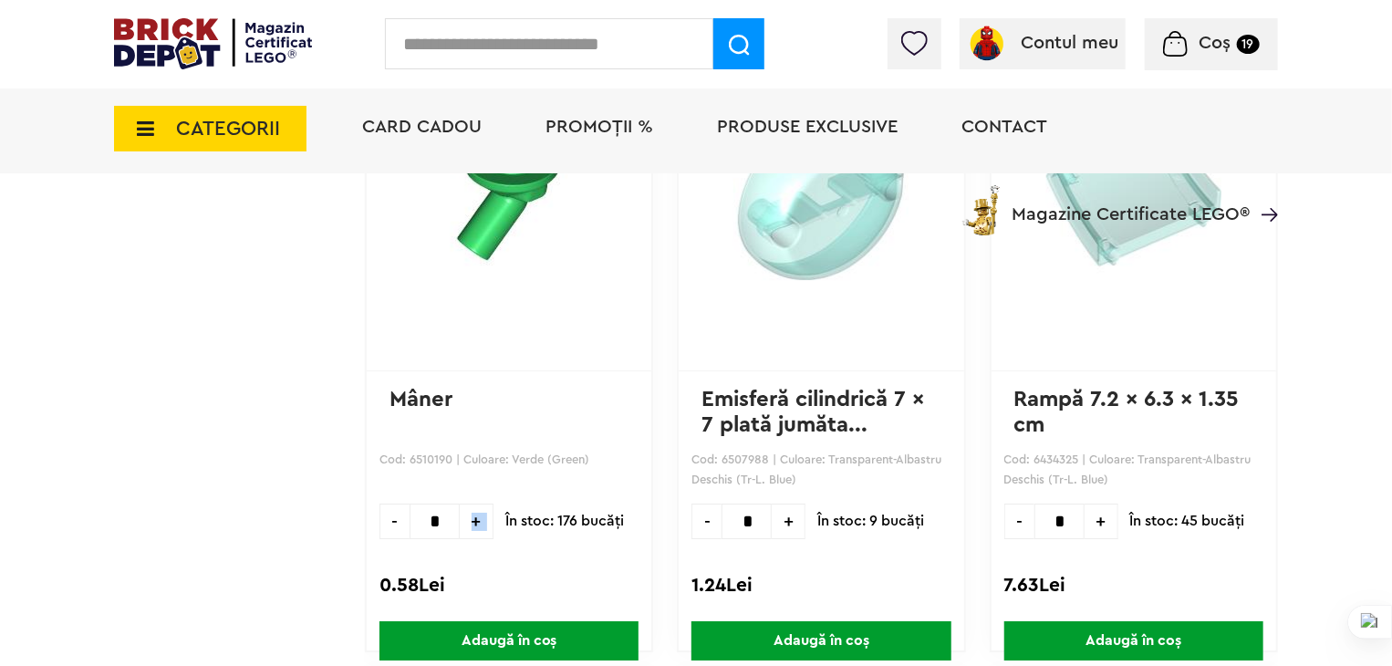
click at [474, 509] on span "+" at bounding box center [477, 522] width 34 height 36
click at [384, 514] on span "-" at bounding box center [395, 522] width 30 height 36
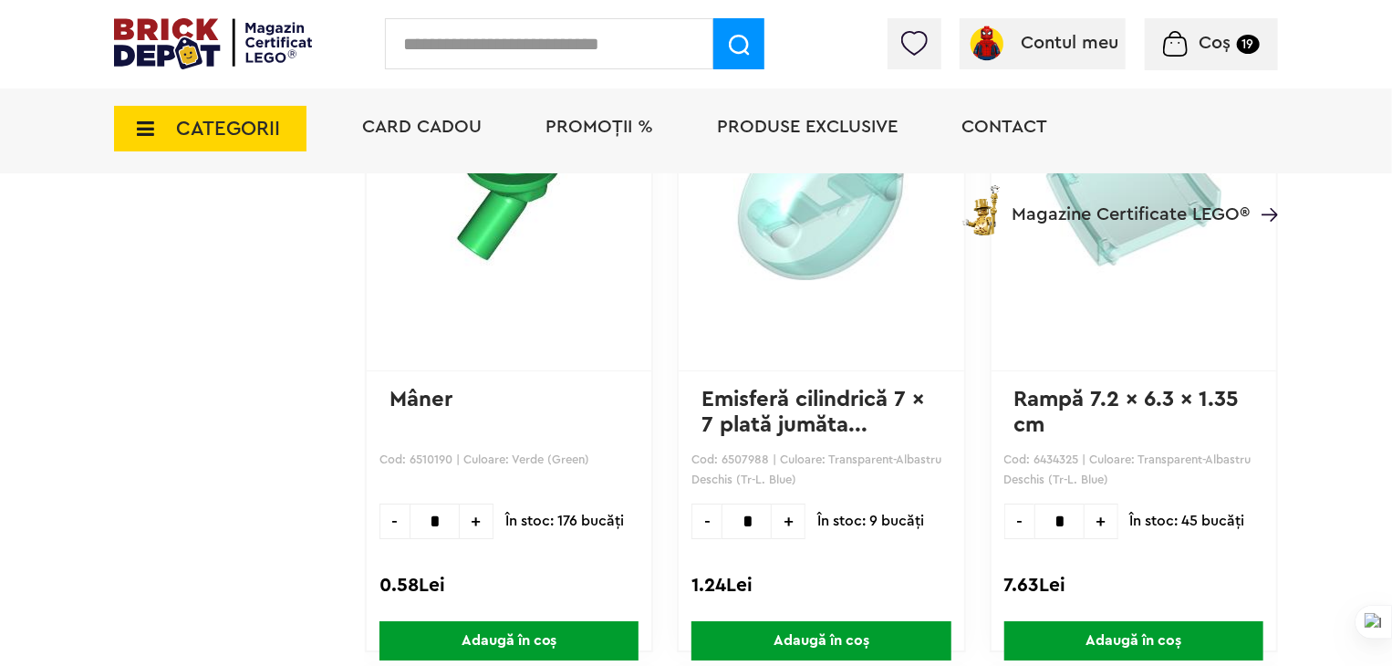
click at [384, 514] on span "-" at bounding box center [395, 522] width 30 height 36
click at [465, 504] on span "+" at bounding box center [477, 522] width 34 height 36
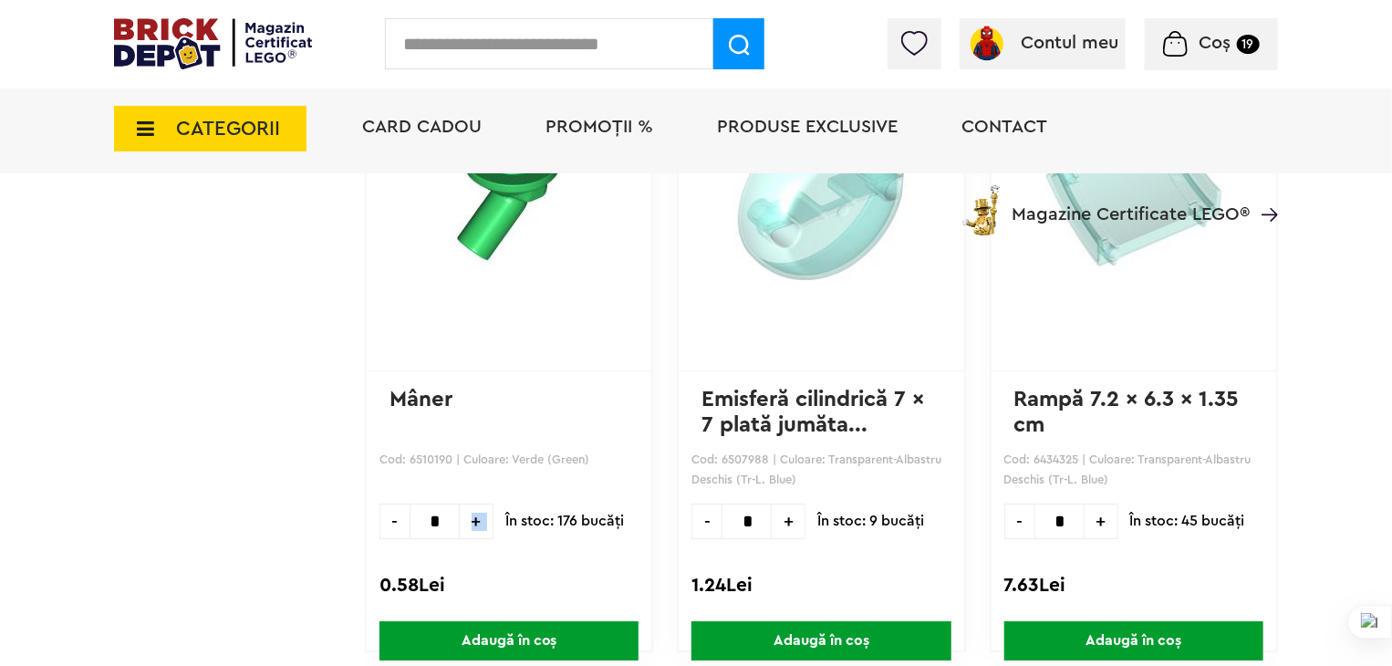
type input "**"
click at [461, 621] on span "Adaugă în coș" at bounding box center [509, 640] width 259 height 39
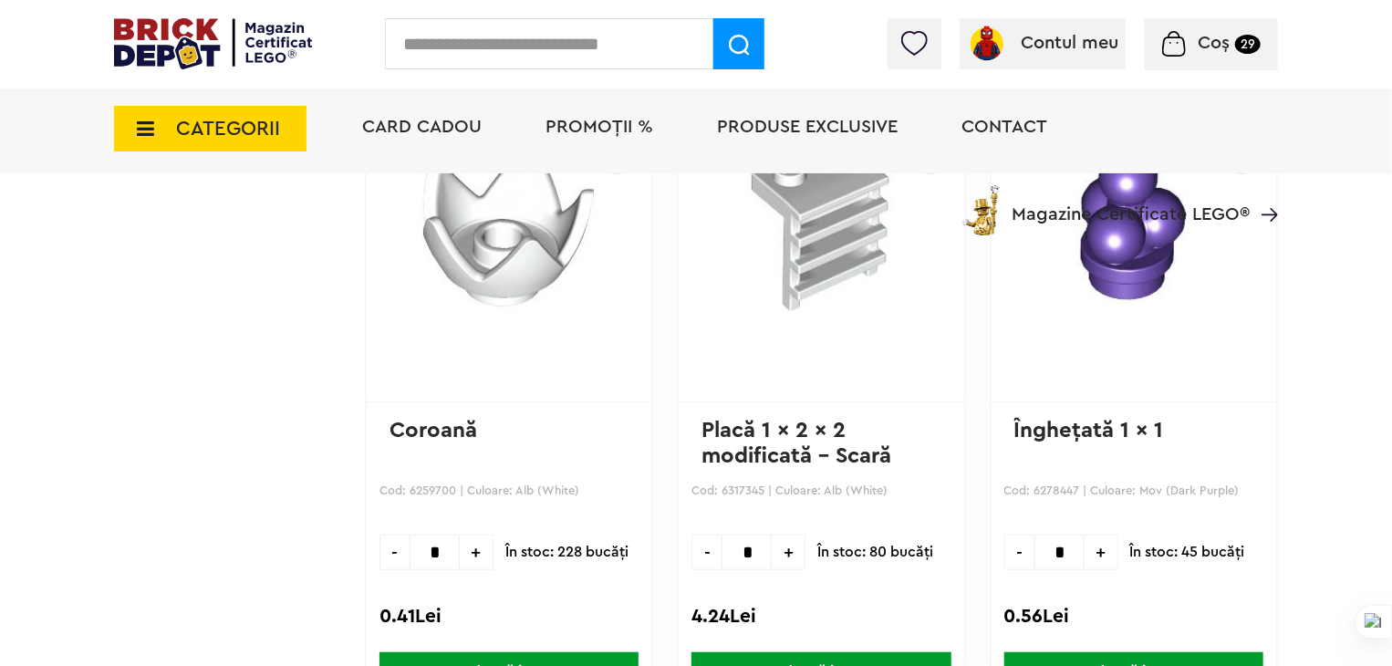
scroll to position [35243, 0]
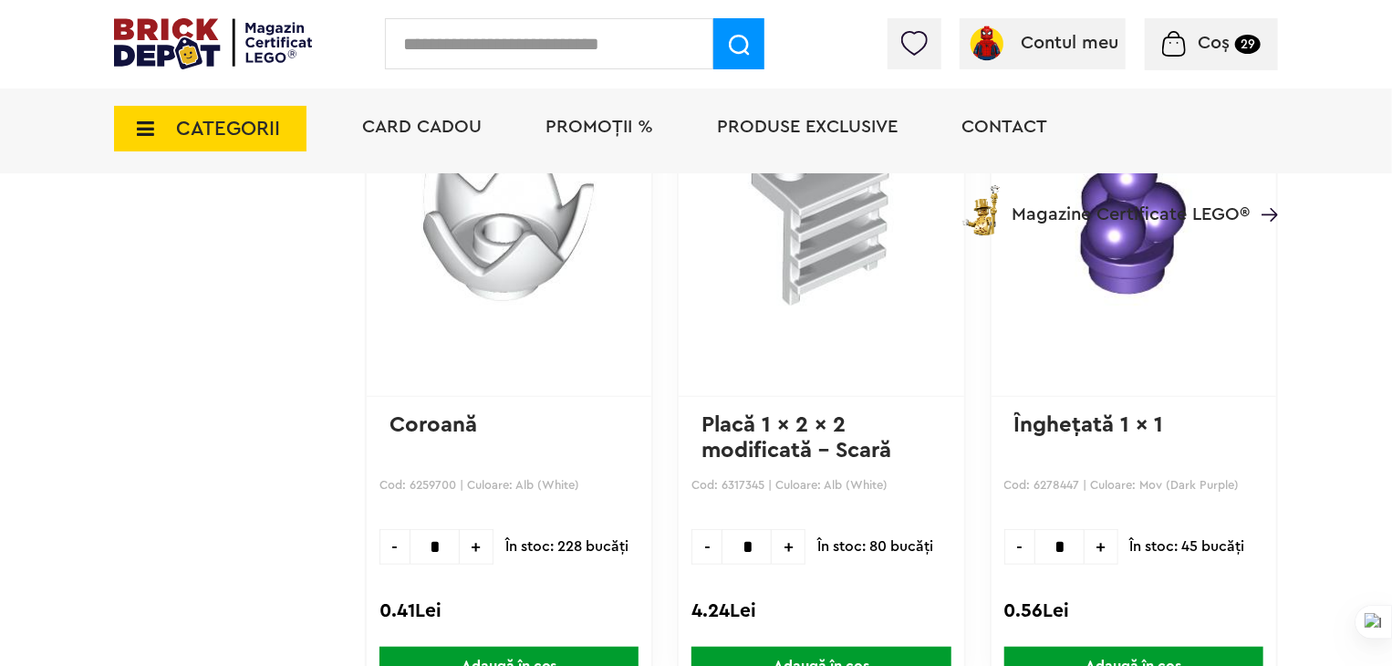
click at [1102, 529] on span "+" at bounding box center [1102, 547] width 34 height 36
click at [1098, 529] on span "+" at bounding box center [1102, 547] width 34 height 36
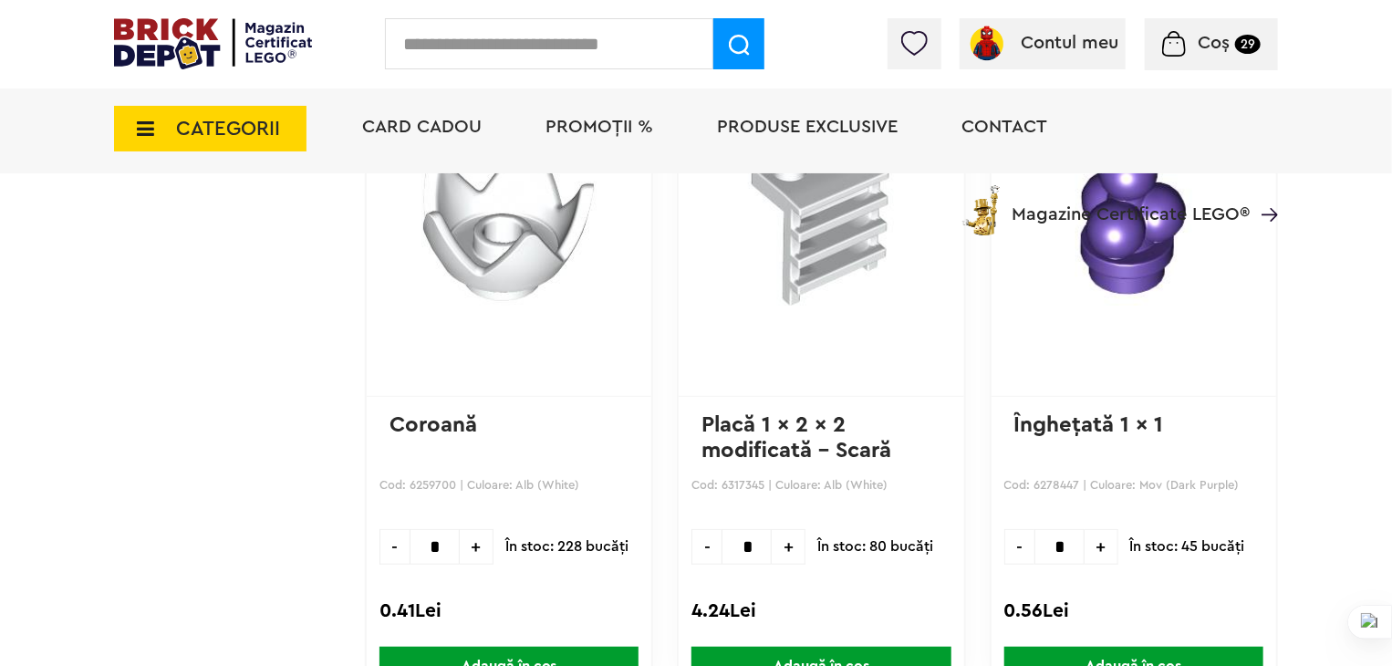
click at [1098, 529] on span "+" at bounding box center [1102, 547] width 34 height 36
type input "*"
click at [1098, 647] on span "Adaugă în coș" at bounding box center [1133, 666] width 259 height 39
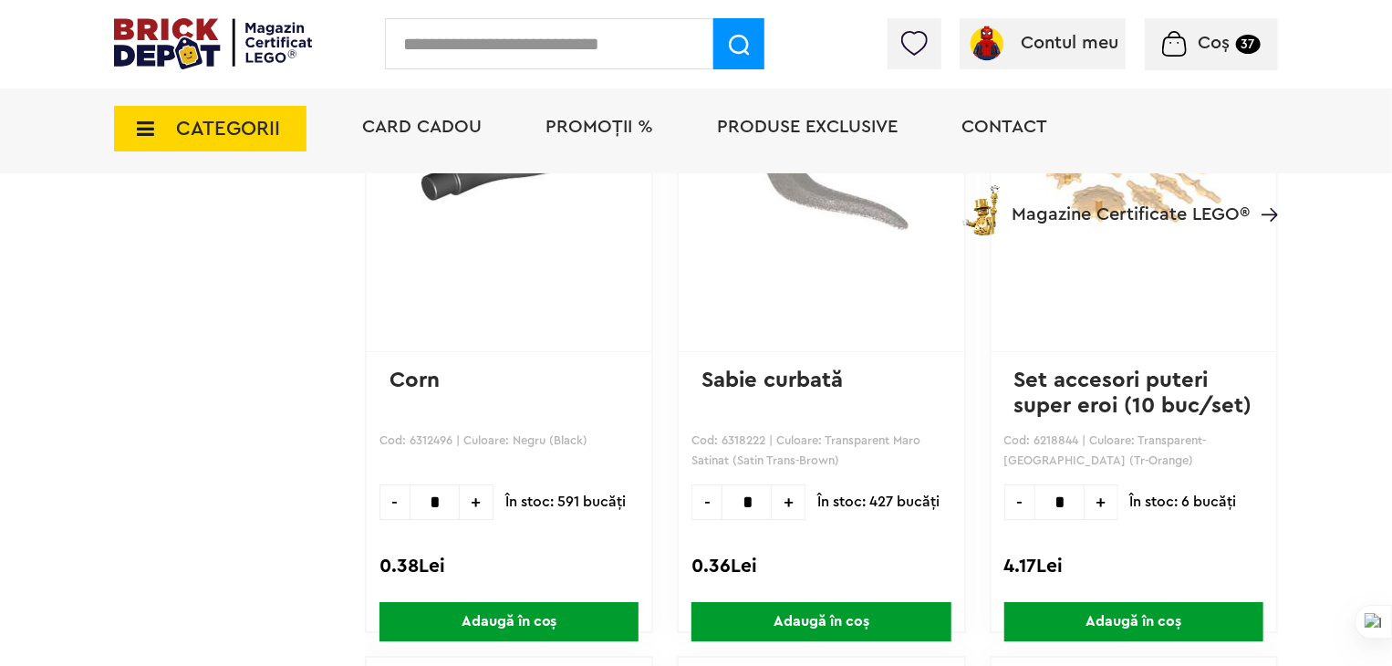
scroll to position [41173, 0]
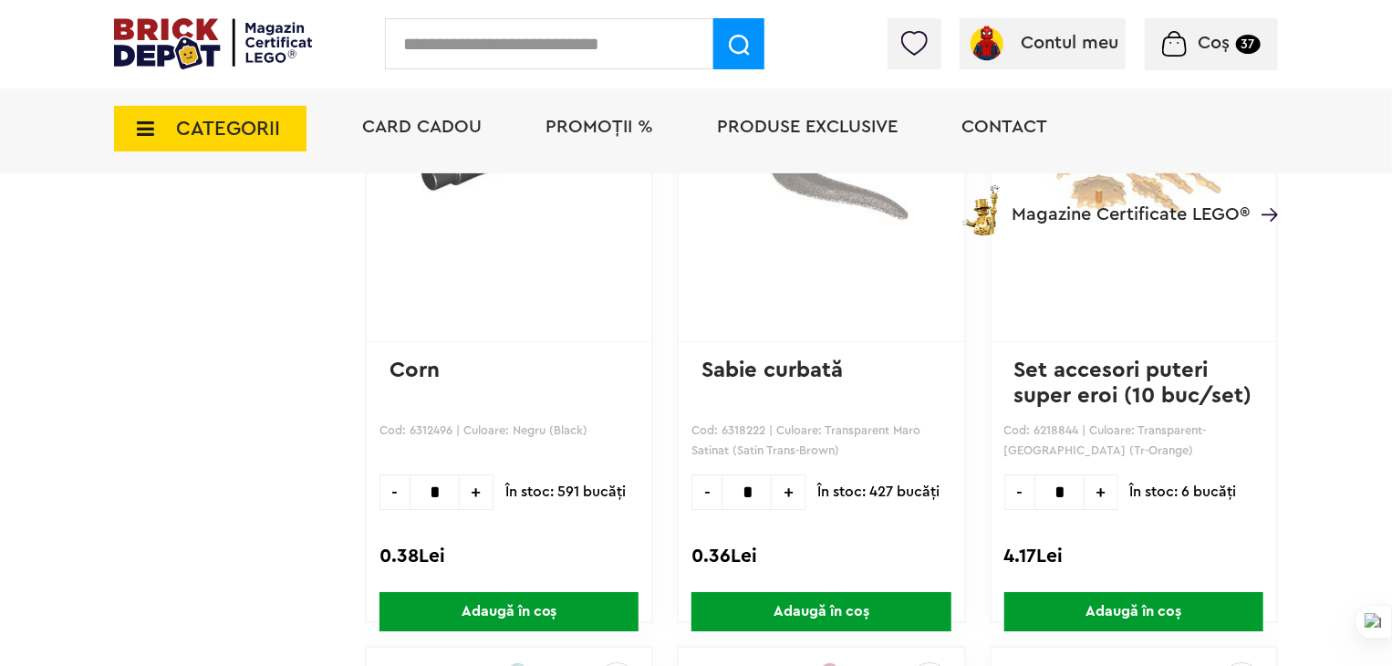
click at [1114, 592] on span "Adaugă în coș" at bounding box center [1133, 611] width 259 height 39
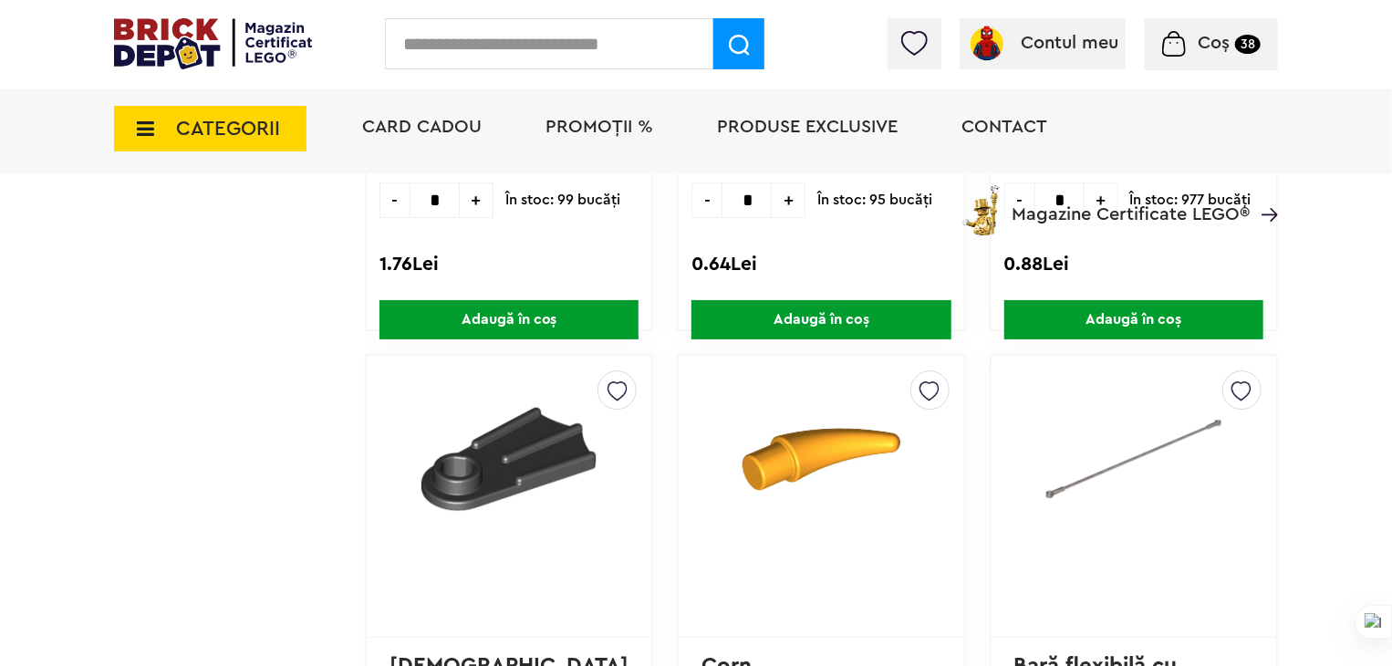
scroll to position [100201, 0]
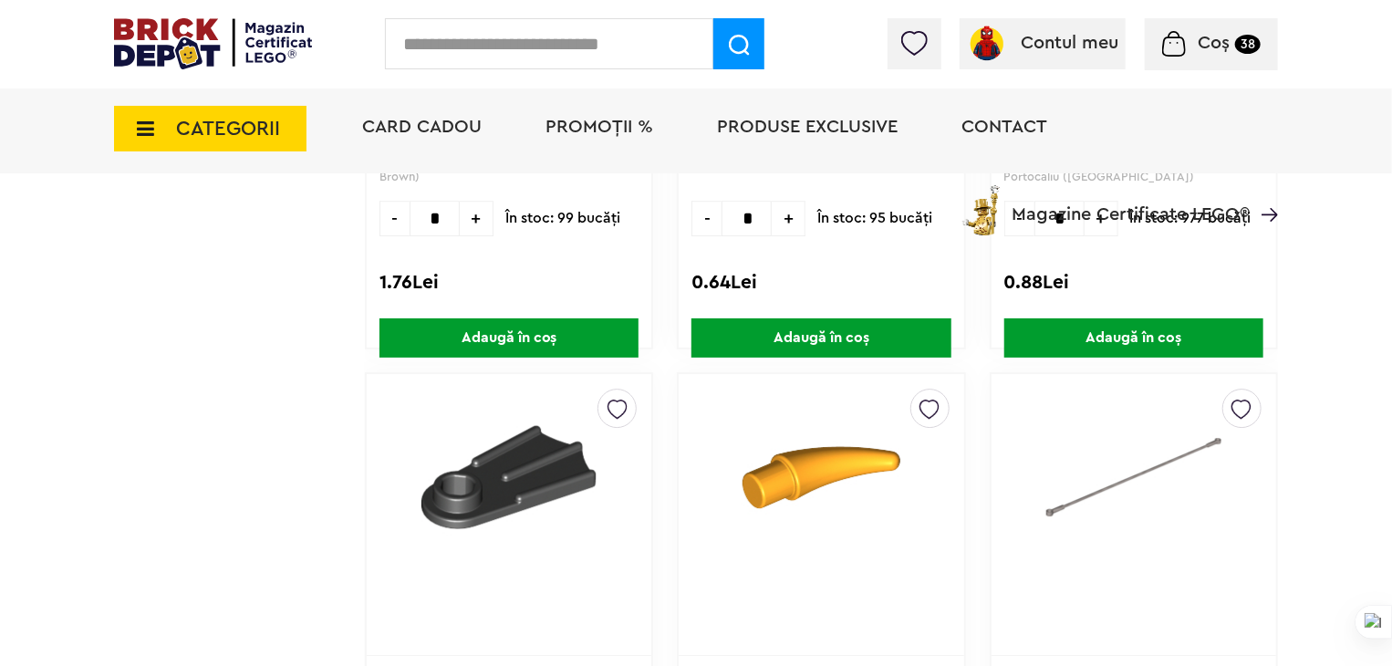
click at [1091, 390] on img at bounding box center [1134, 477] width 239 height 175
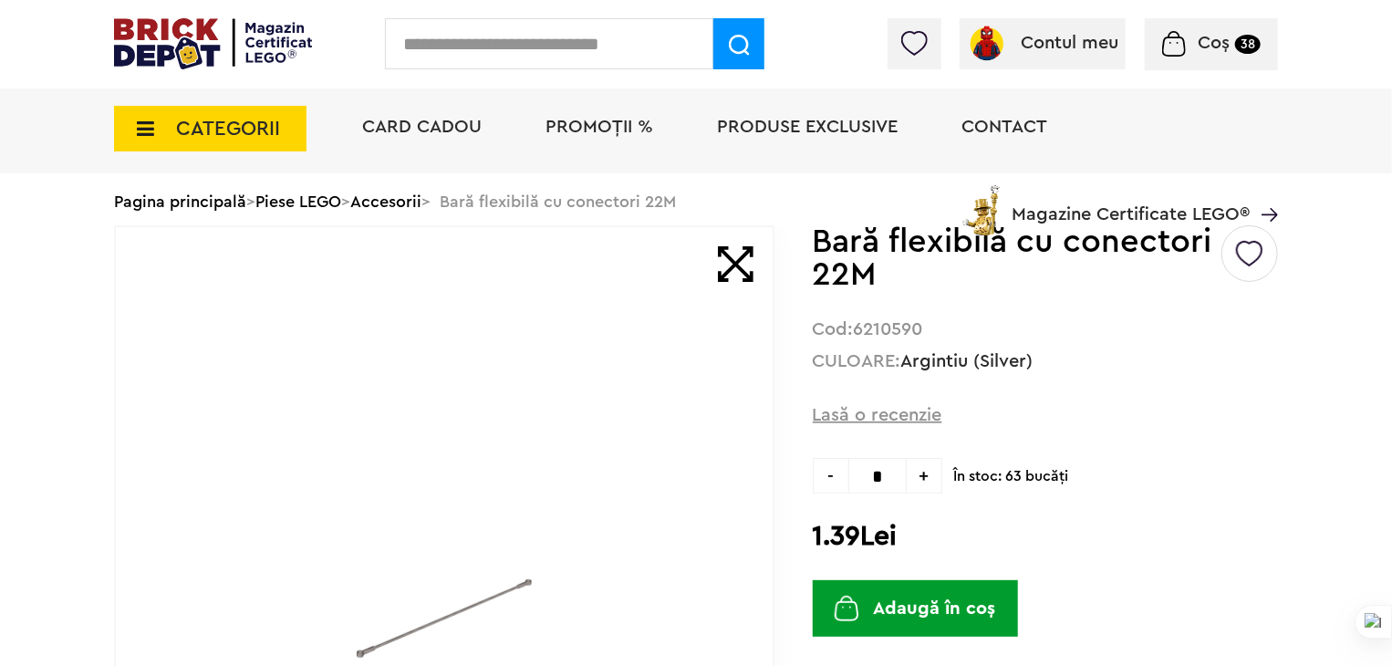
scroll to position [91, 0]
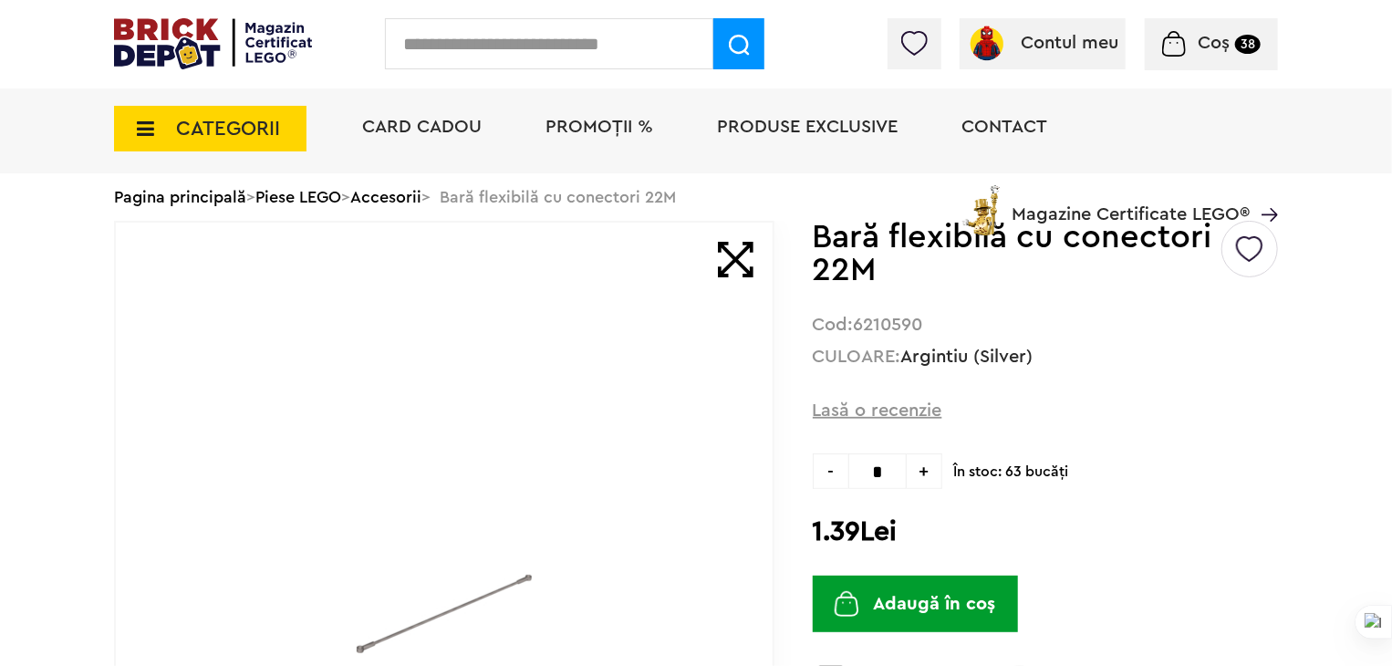
click at [731, 275] on span at bounding box center [736, 260] width 36 height 36
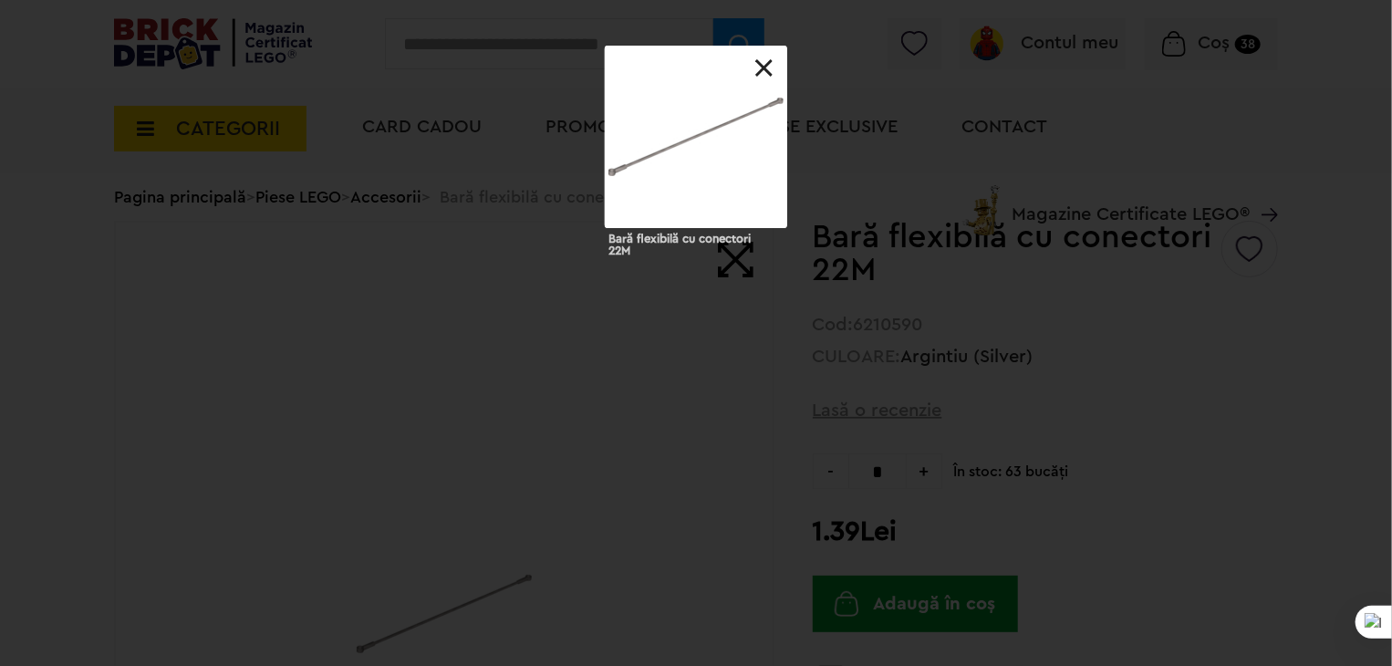
click at [686, 206] on div at bounding box center [696, 137] width 182 height 182
click at [756, 74] on link at bounding box center [764, 68] width 18 height 18
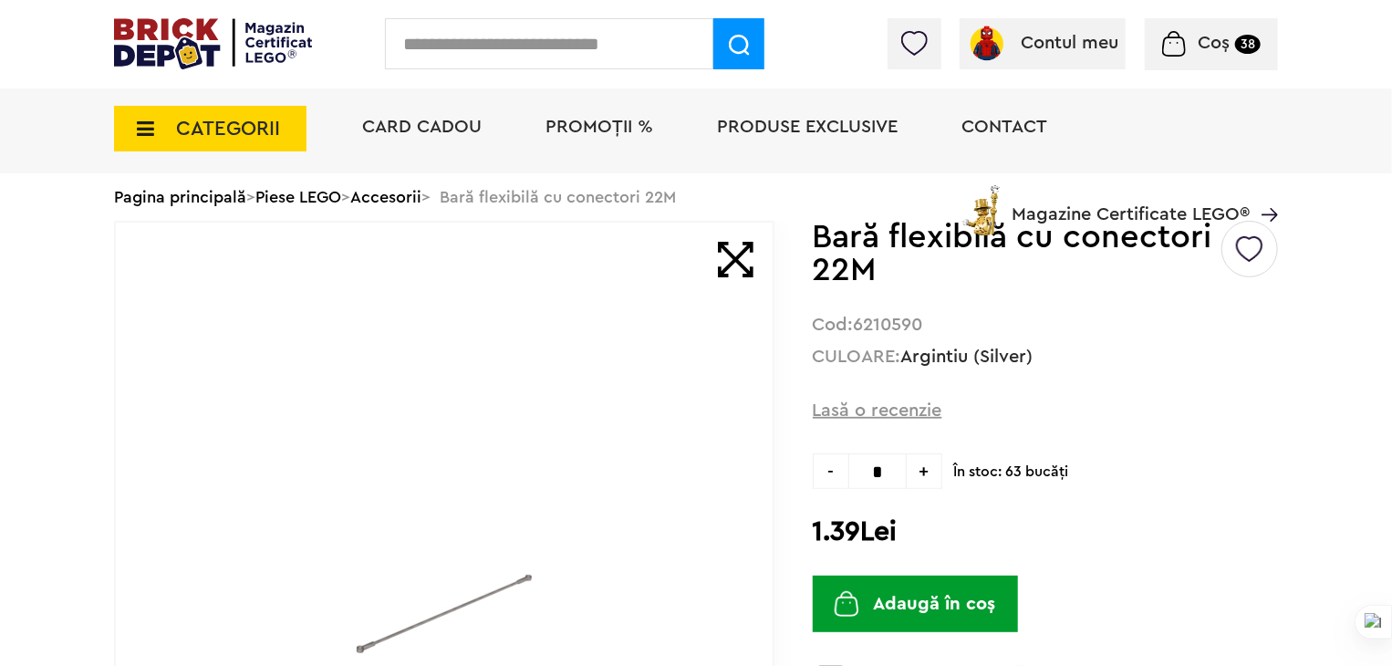
click at [739, 276] on span at bounding box center [736, 260] width 36 height 36
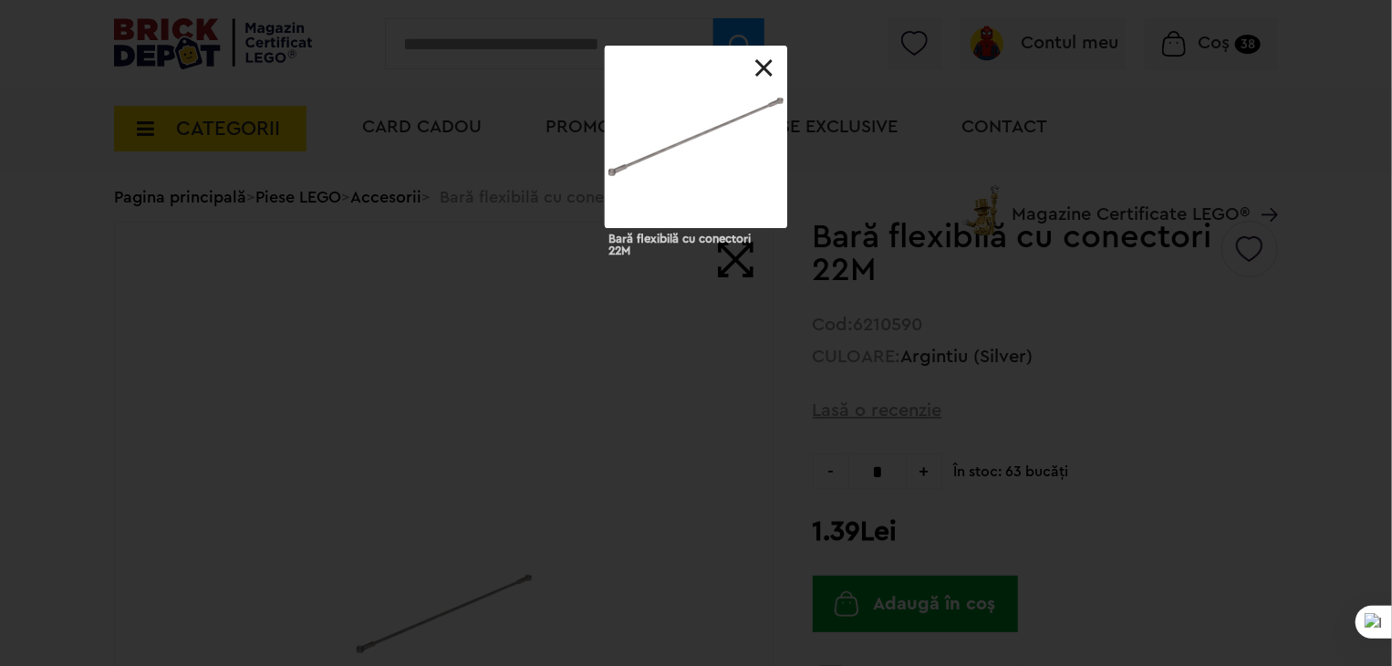
click at [681, 192] on div at bounding box center [696, 137] width 182 height 182
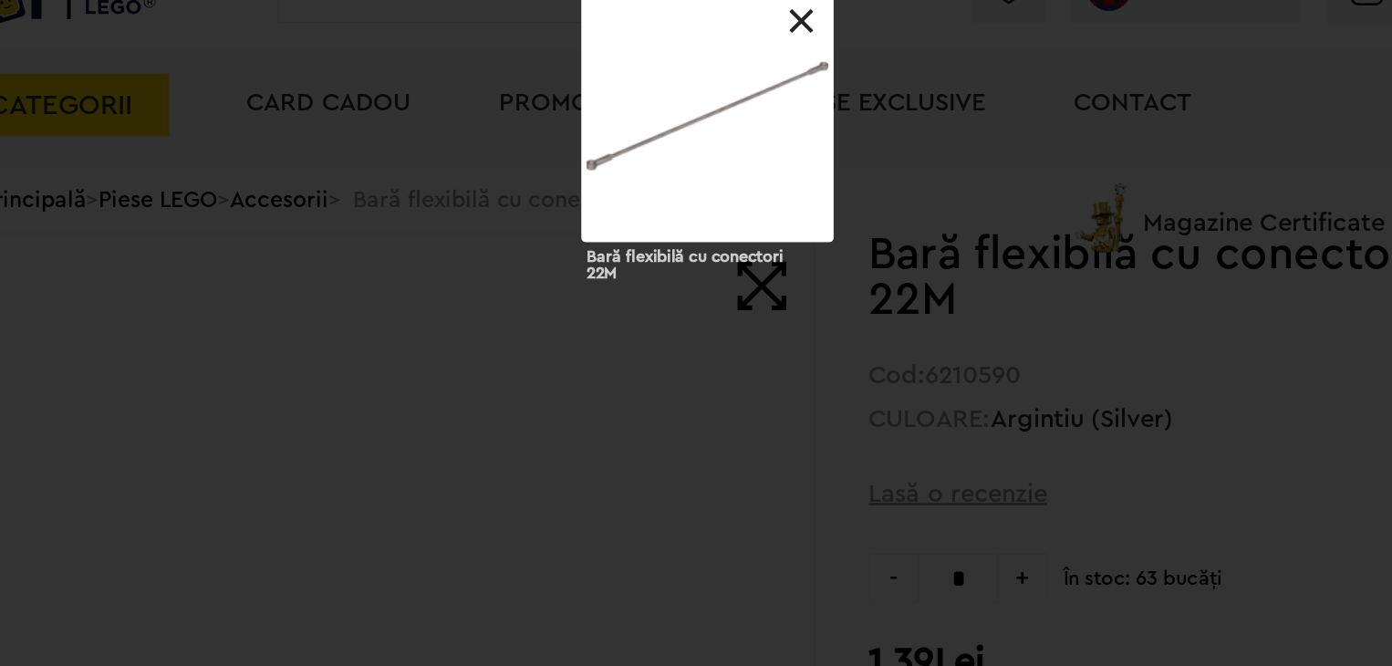
click at [771, 68] on link at bounding box center [764, 68] width 18 height 18
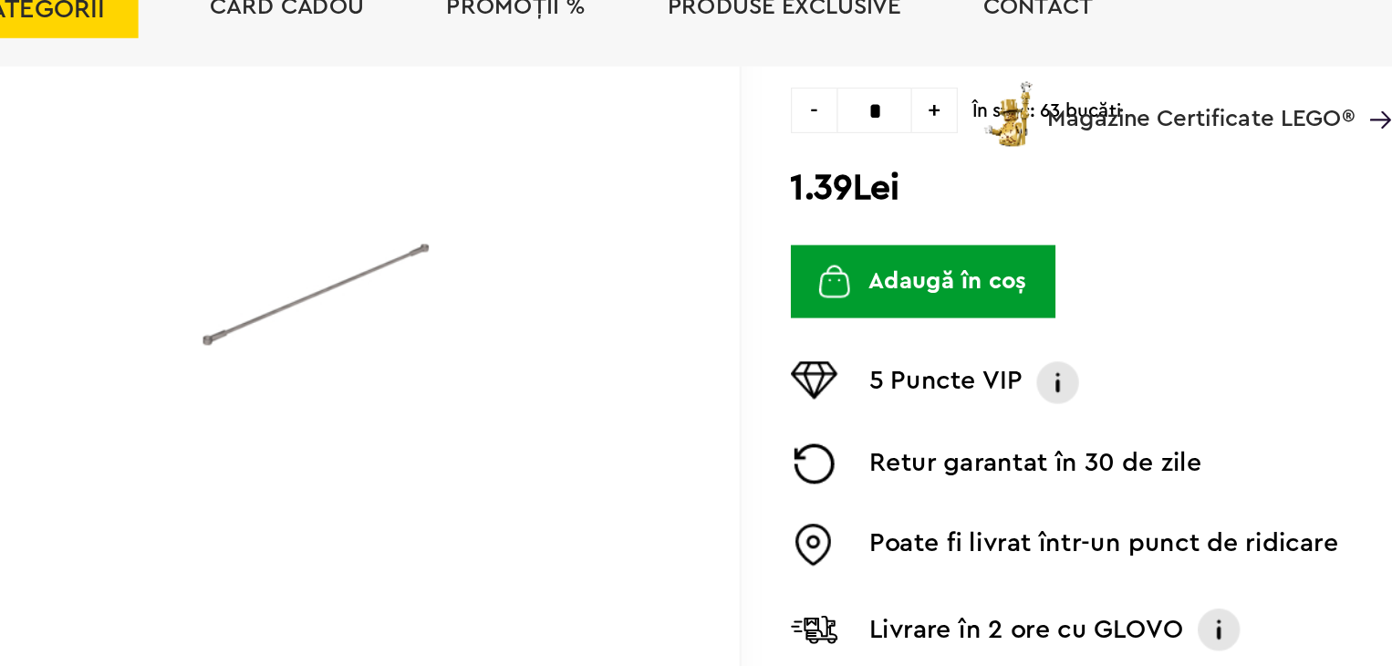
scroll to position [354, 0]
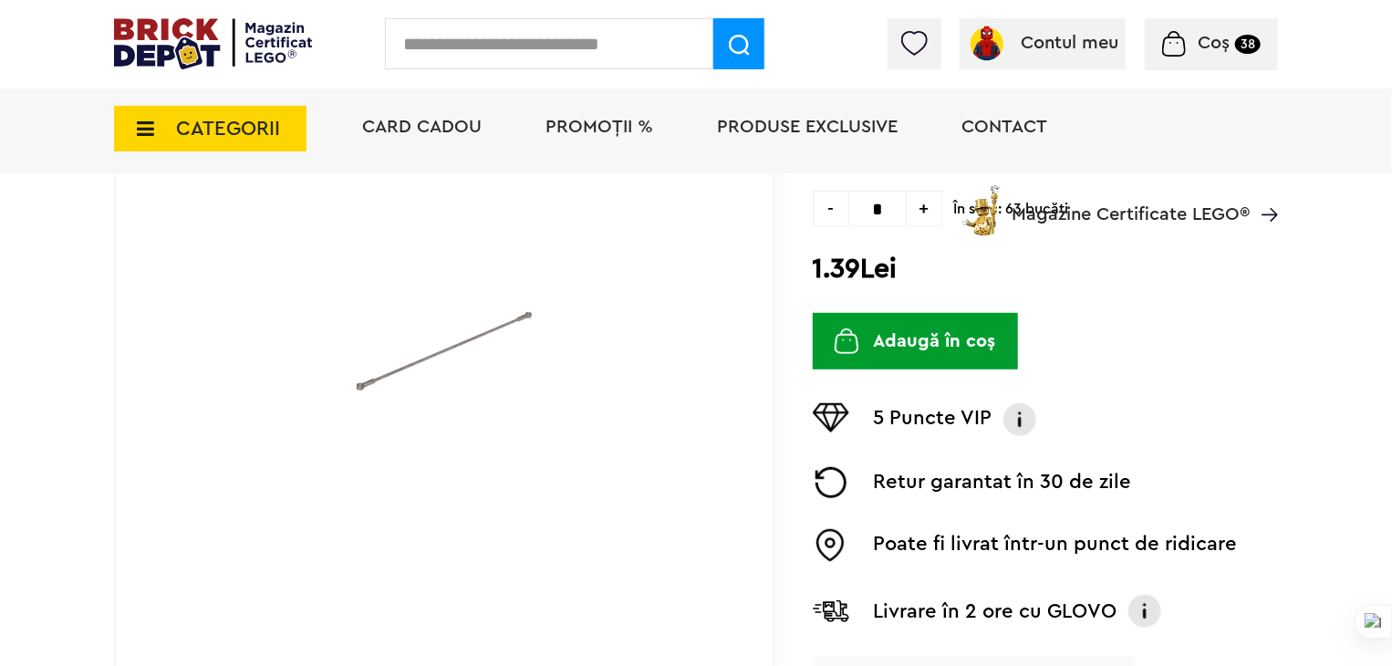
click at [924, 213] on div "Card Cadou PROMOȚII % Produse exclusive Contact Magazine Certificate LEGO®" at bounding box center [811, 160] width 934 height 151
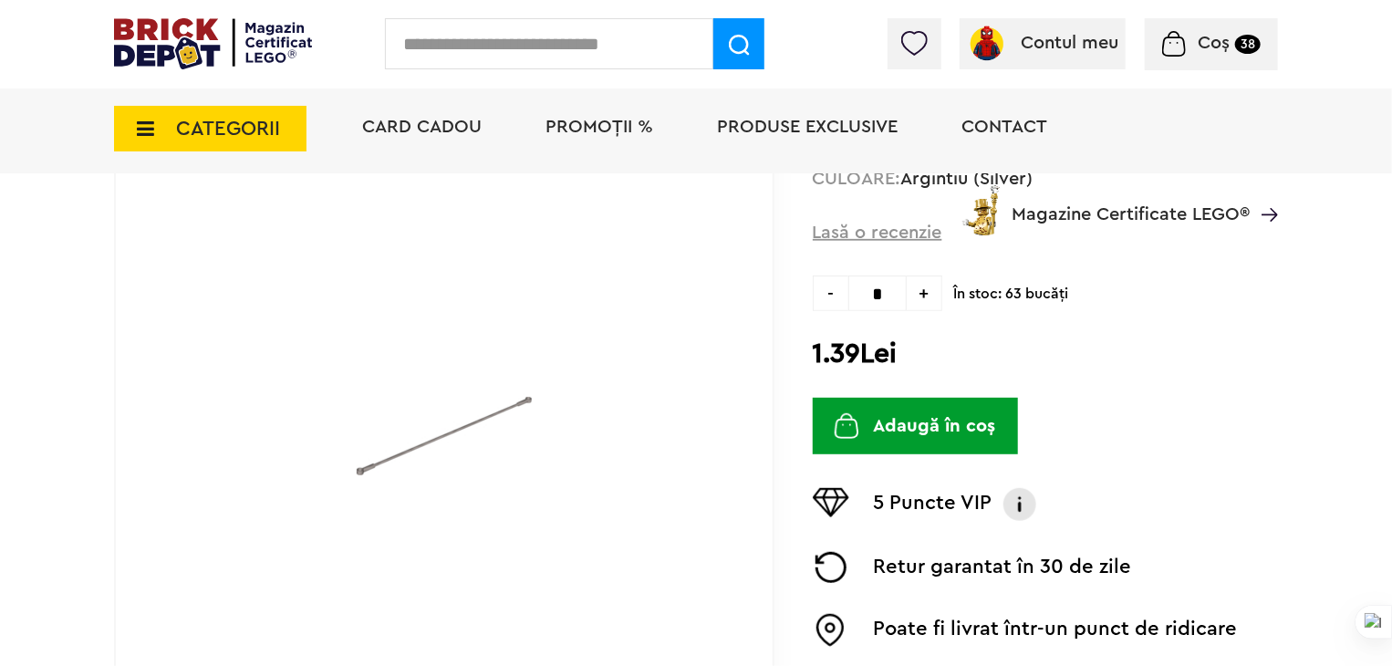
scroll to position [263, 0]
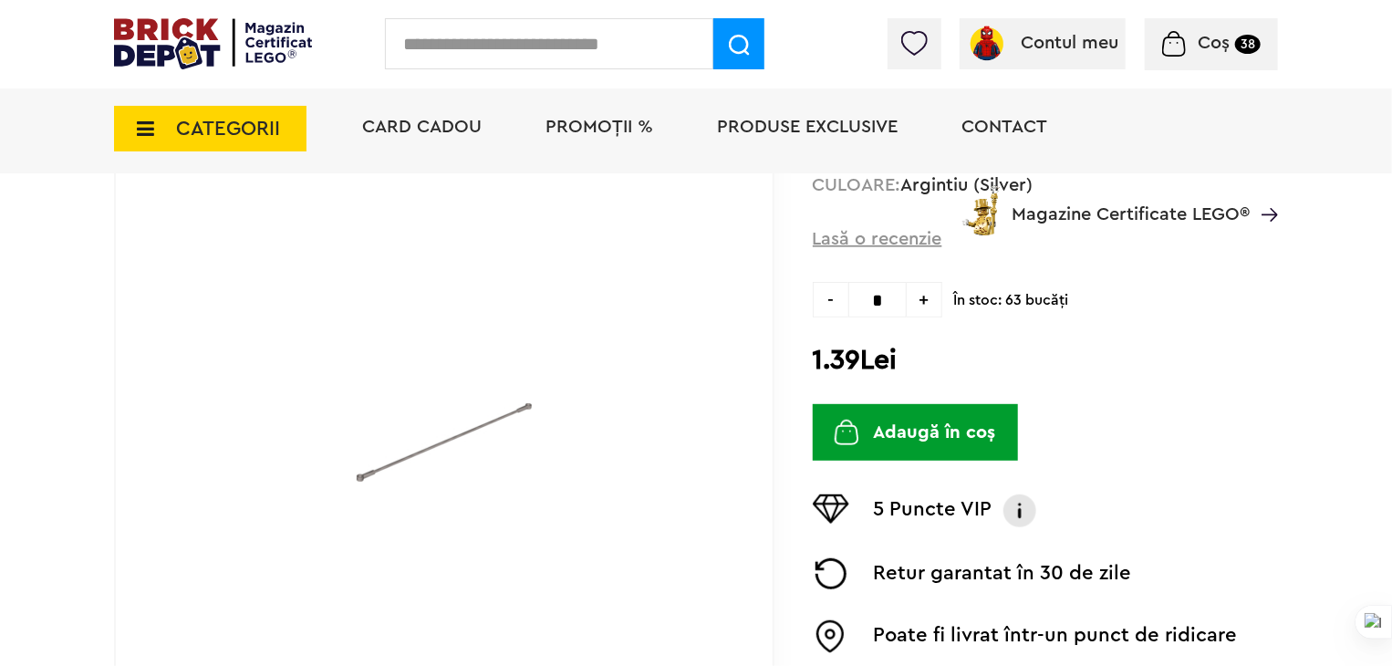
click at [926, 293] on span "+" at bounding box center [925, 300] width 36 height 36
click at [832, 297] on span "-" at bounding box center [831, 300] width 36 height 36
type input "*"
click at [897, 421] on button "Adaugă în coș" at bounding box center [915, 432] width 205 height 57
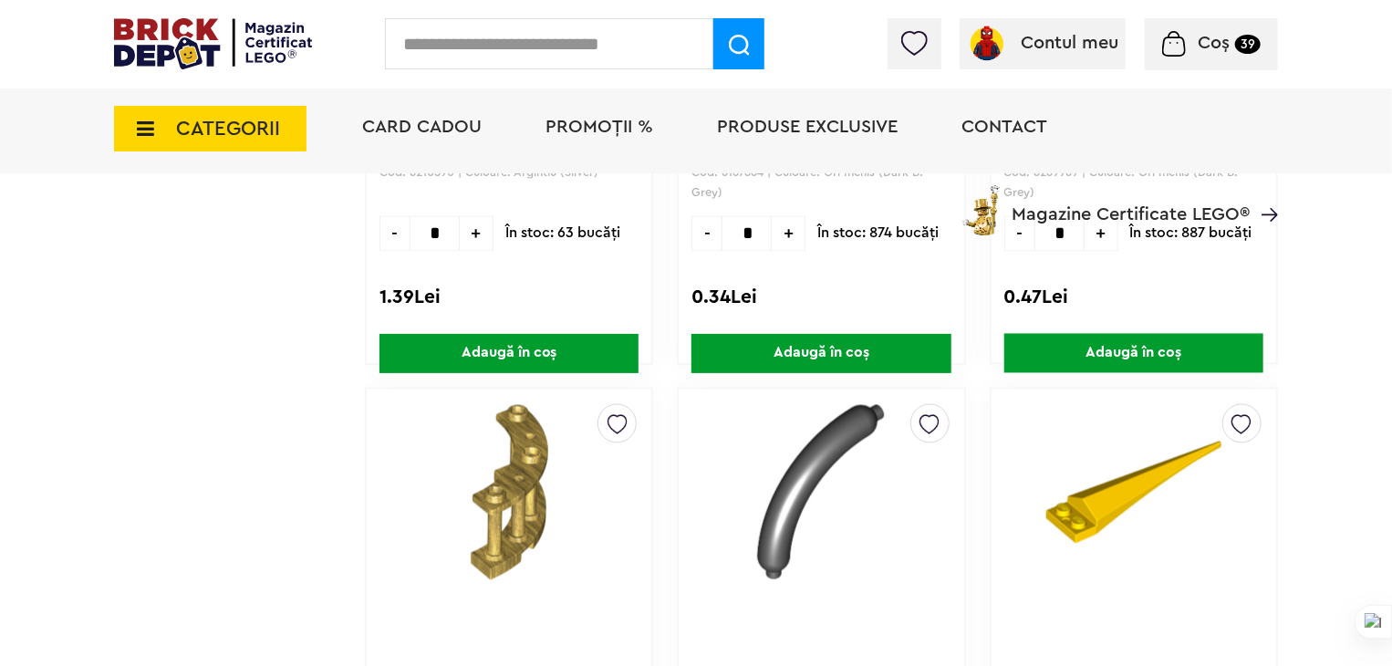
scroll to position [99017, 0]
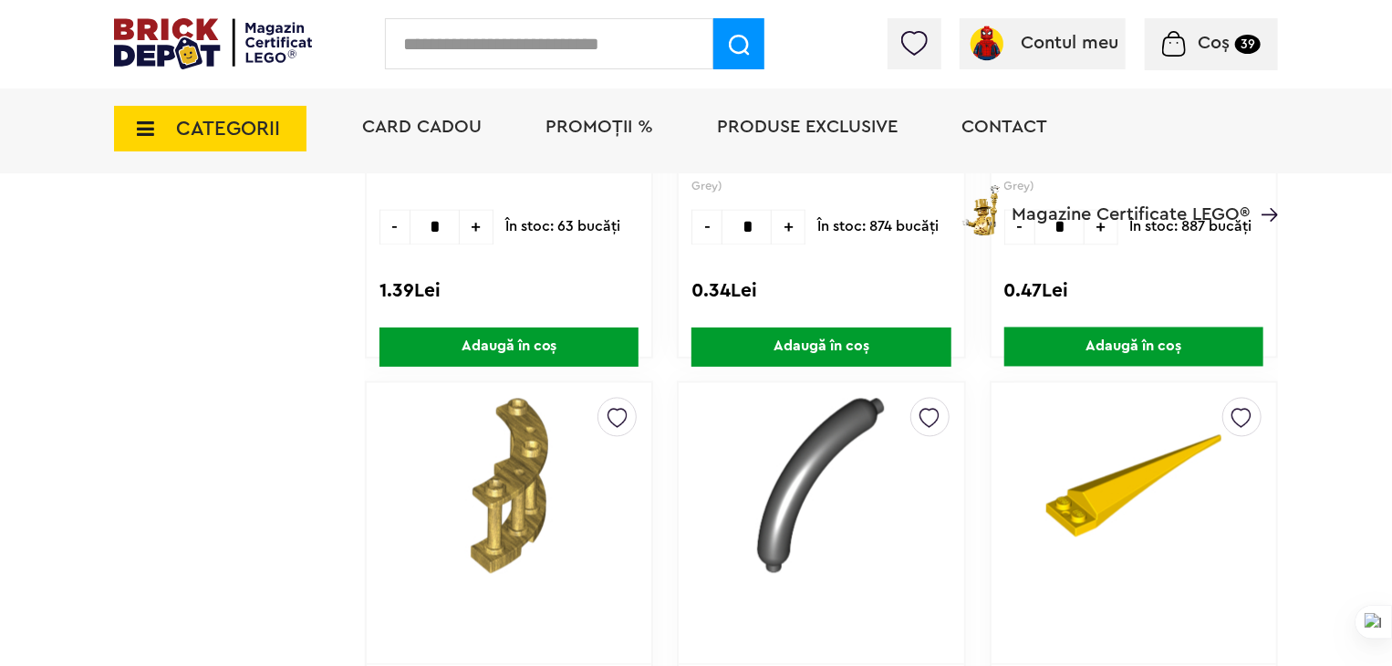
click at [206, 137] on span "CATEGORII" at bounding box center [228, 129] width 104 height 20
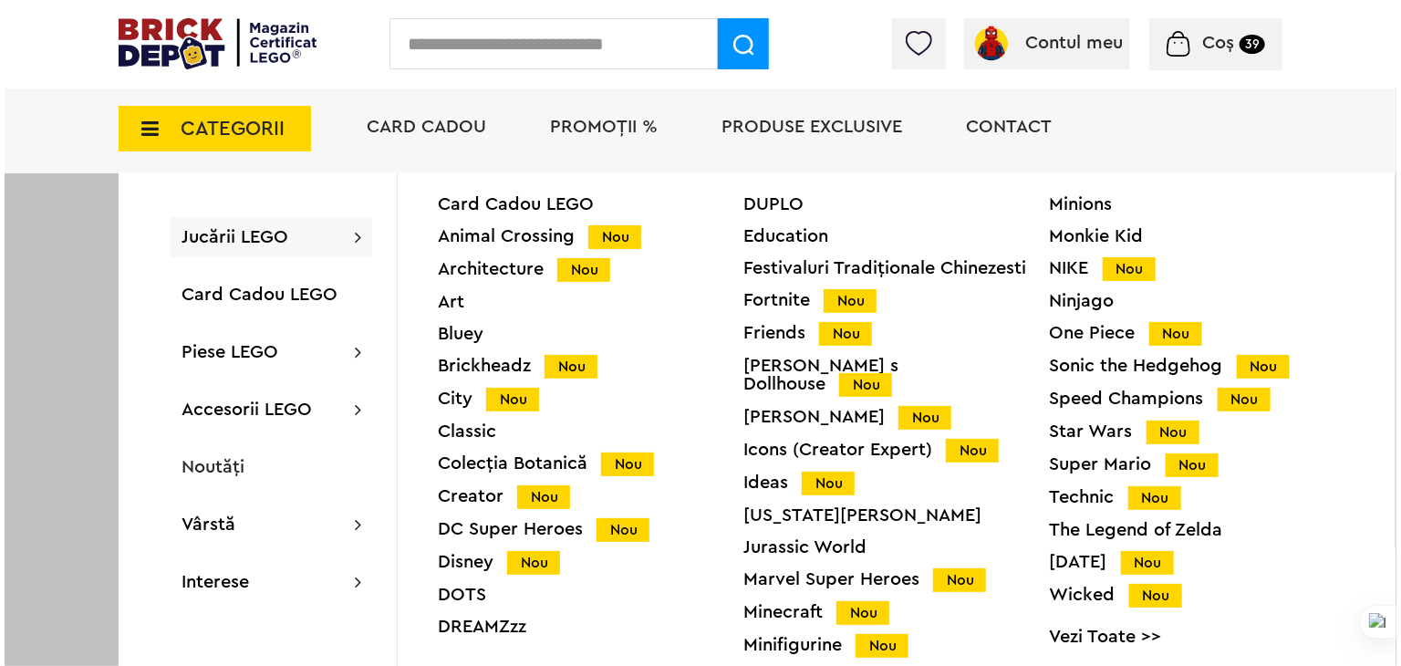
scroll to position [99018, 0]
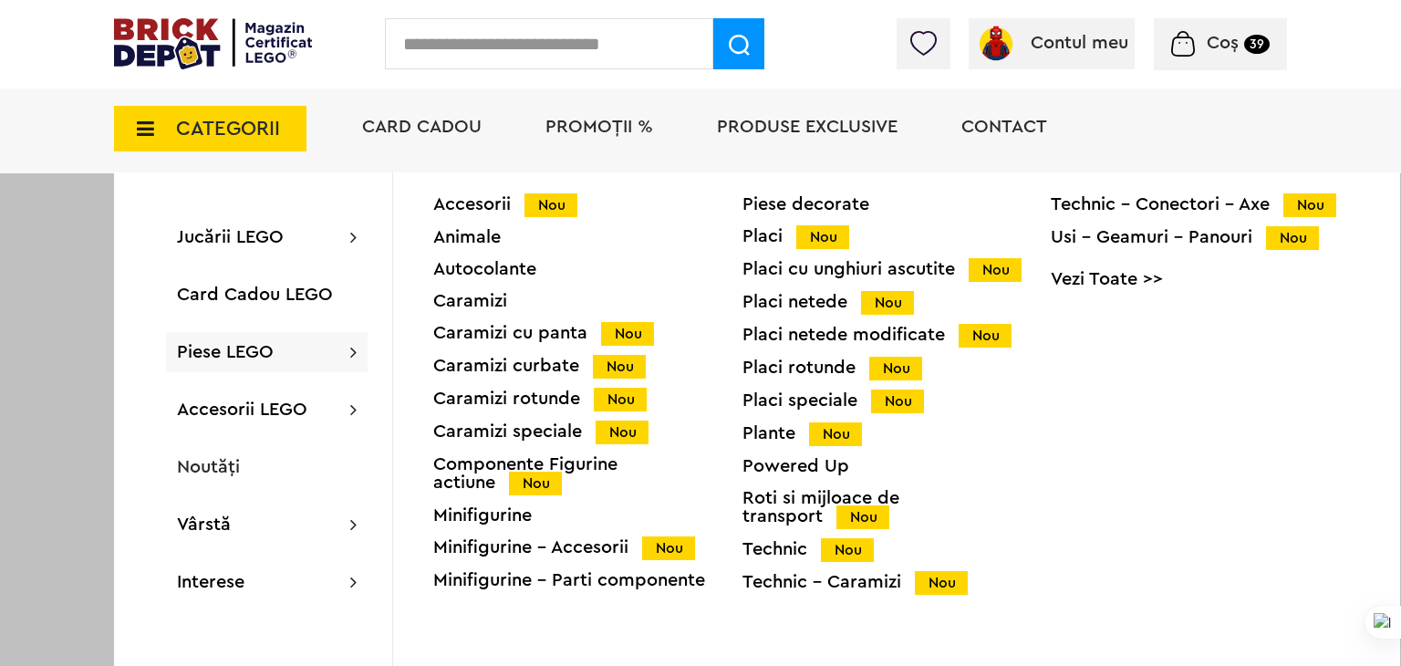
click at [226, 348] on span "Piese LEGO" at bounding box center [225, 352] width 97 height 18
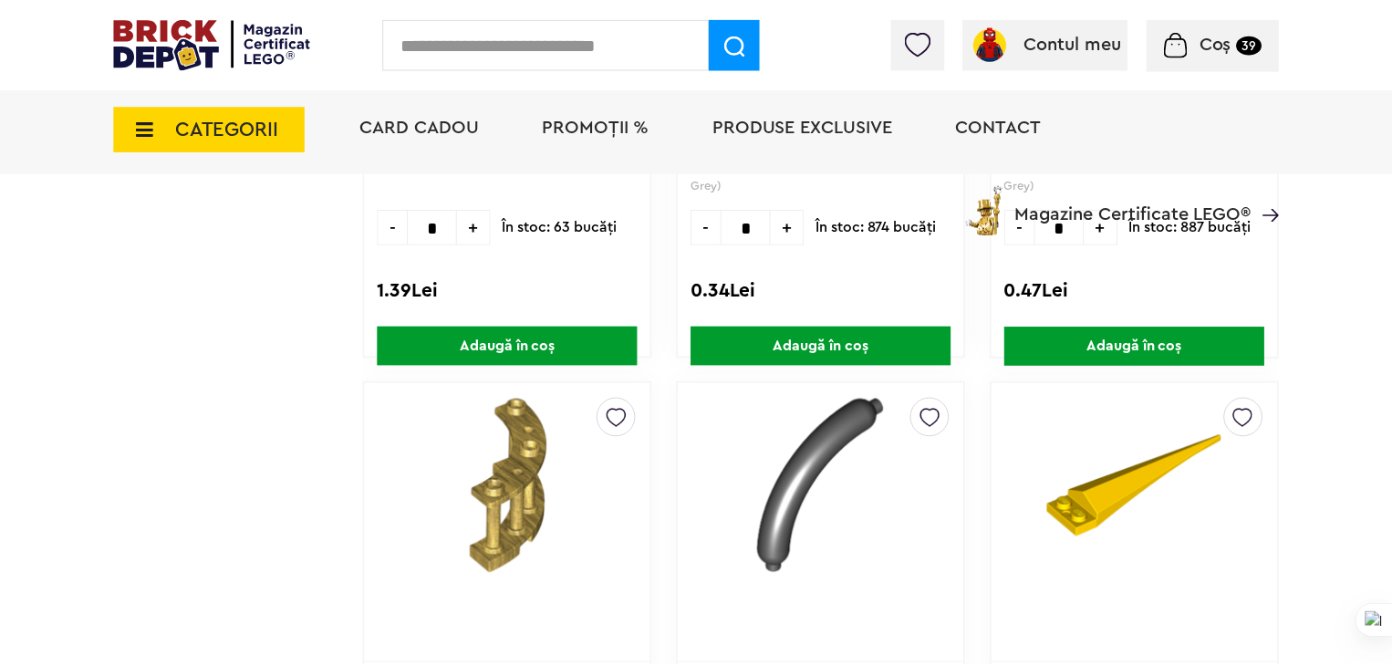
scroll to position [99017, 0]
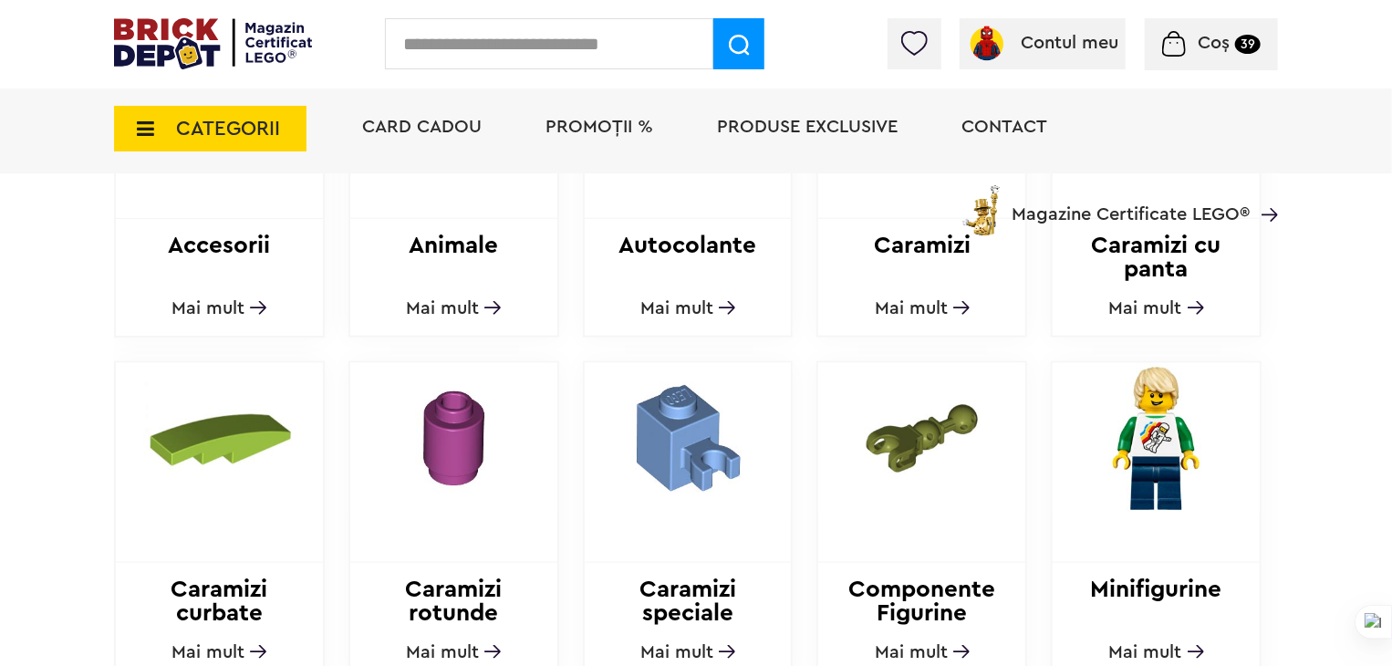
scroll to position [912, 0]
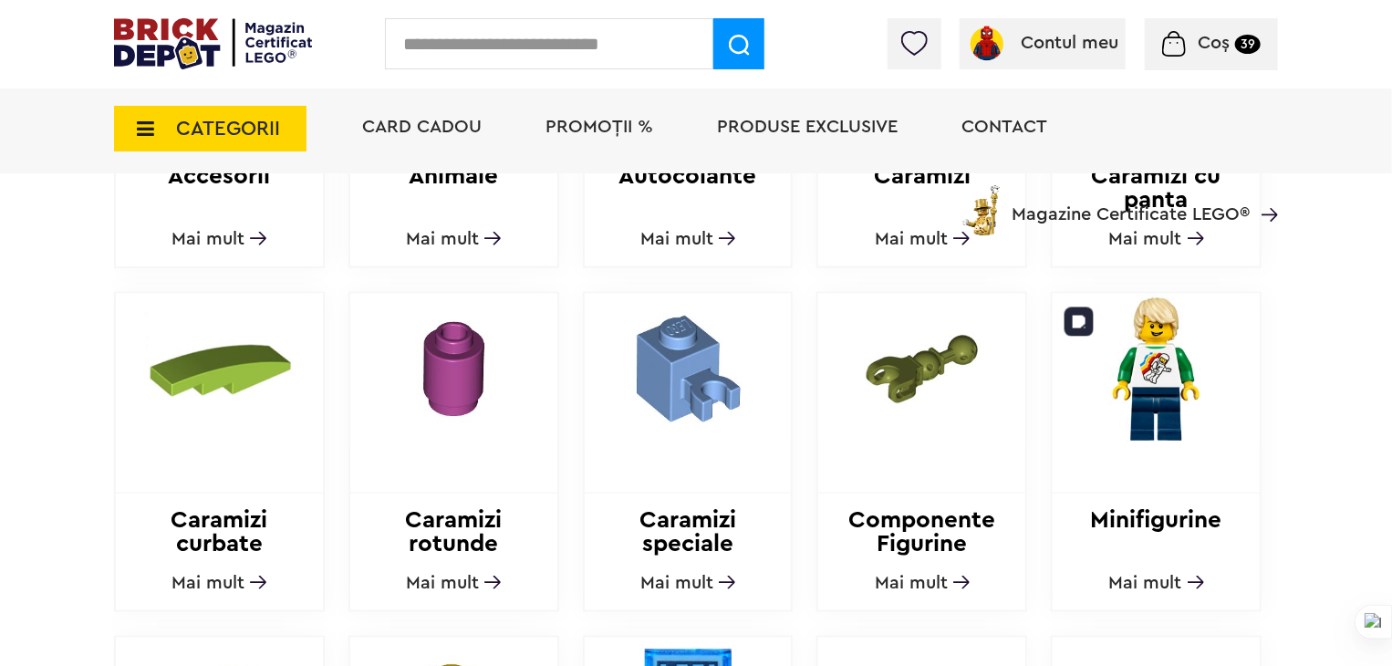
click at [1197, 402] on img at bounding box center [1156, 369] width 207 height 151
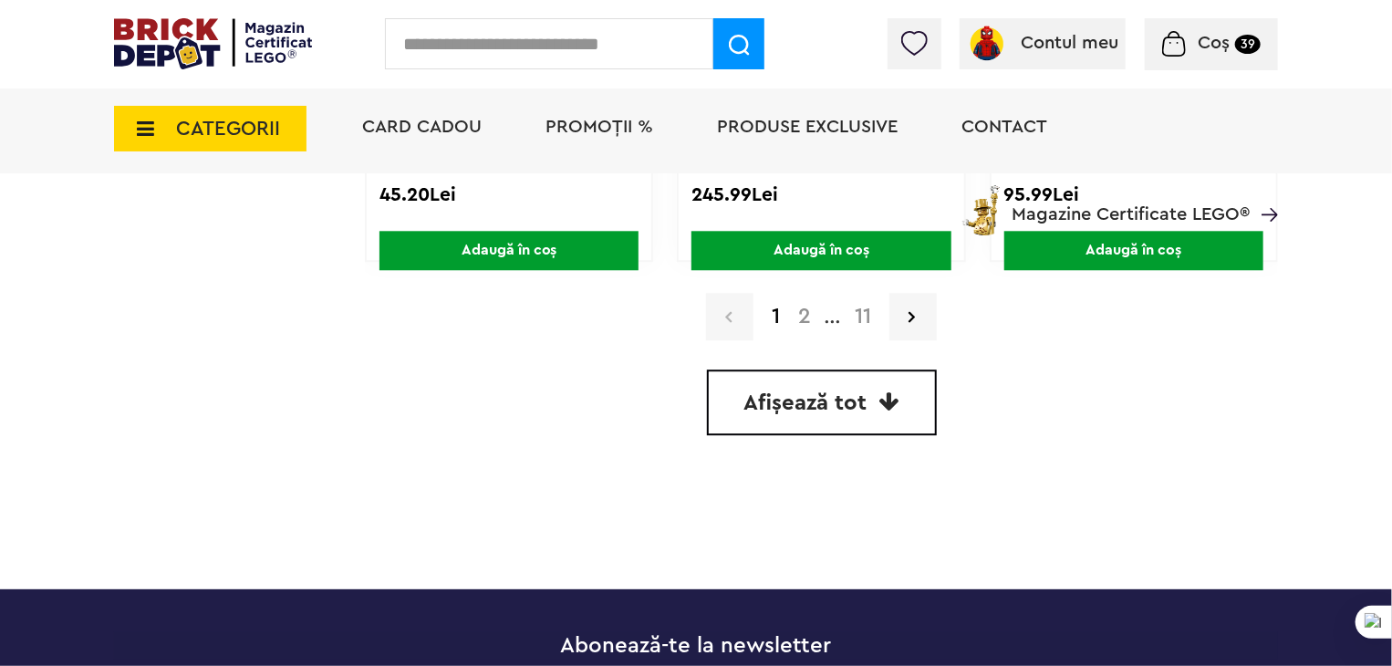
scroll to position [5701, 0]
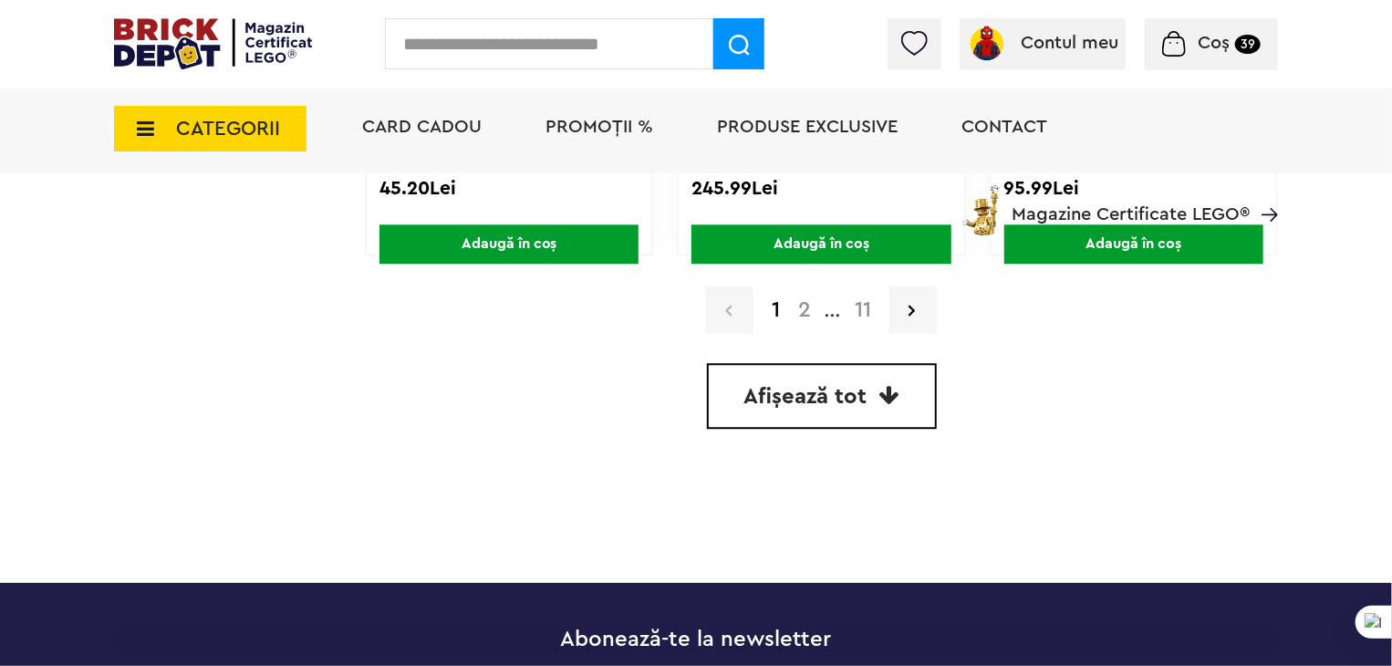
click at [803, 386] on span "Afișează tot" at bounding box center [805, 397] width 123 height 22
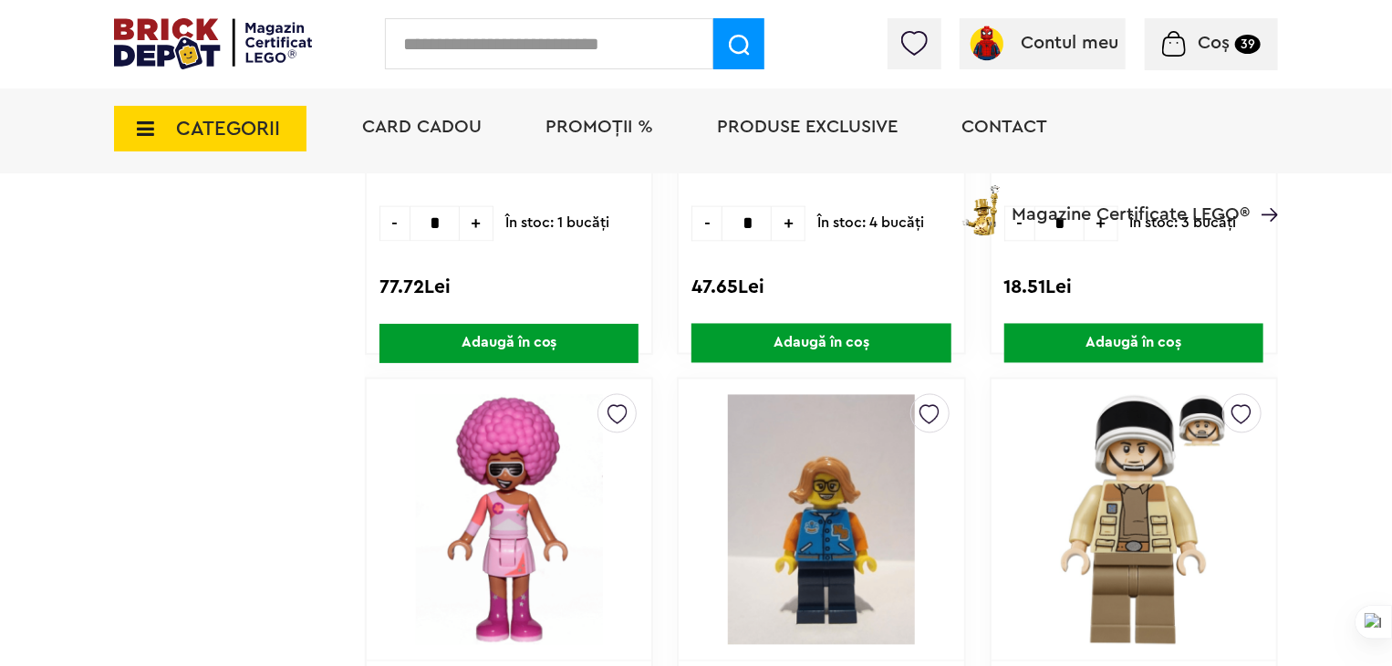
scroll to position [57247, 0]
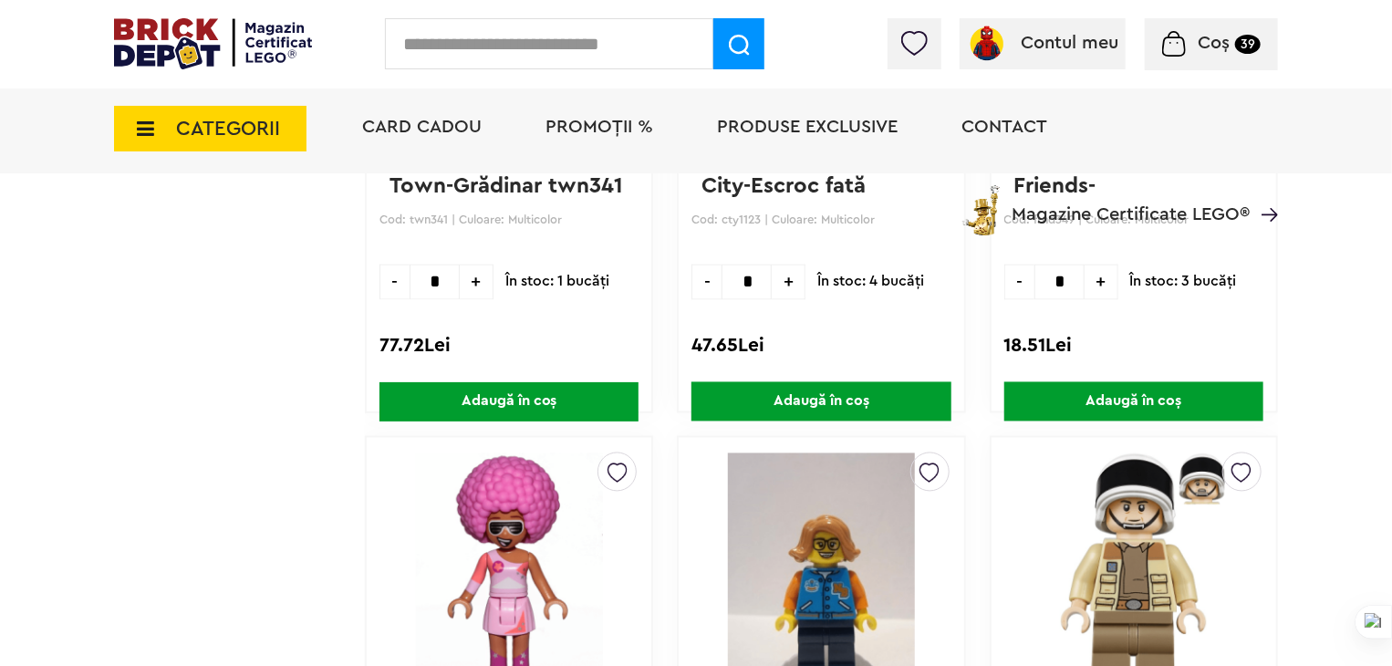
click at [157, 139] on span "CATEGORII" at bounding box center [210, 129] width 193 height 46
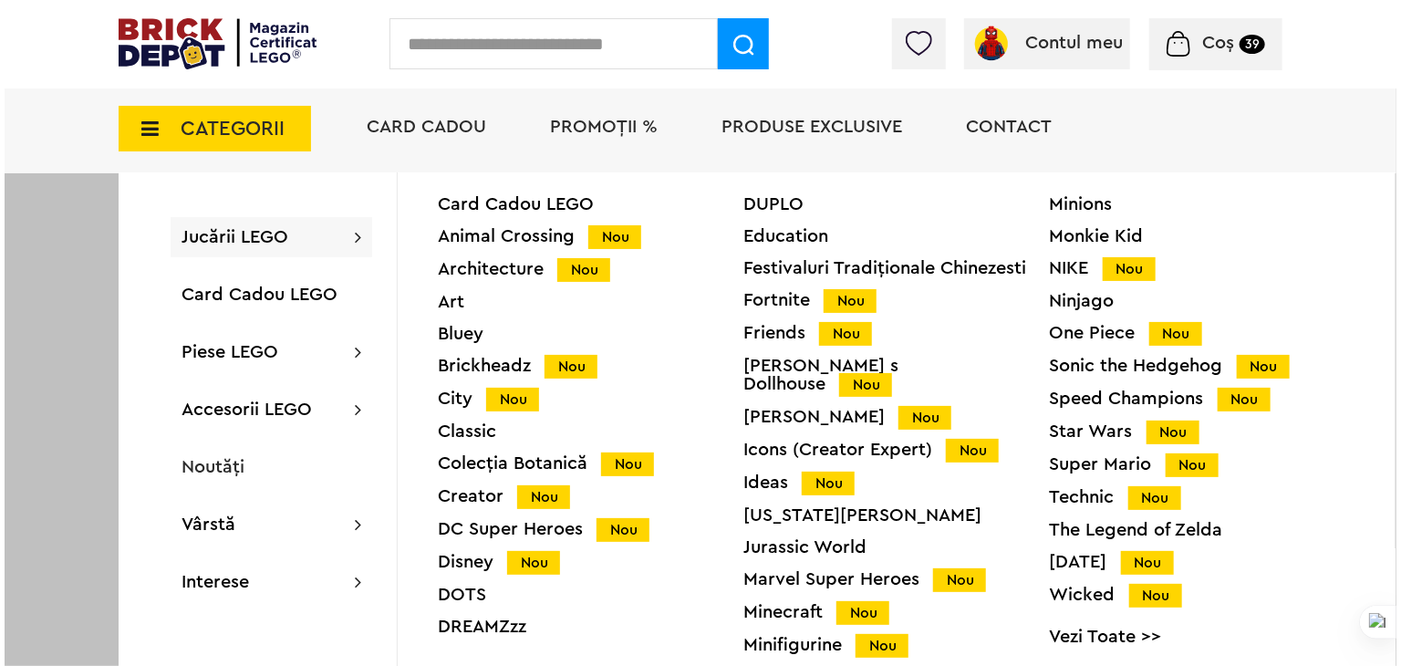
scroll to position [57248, 0]
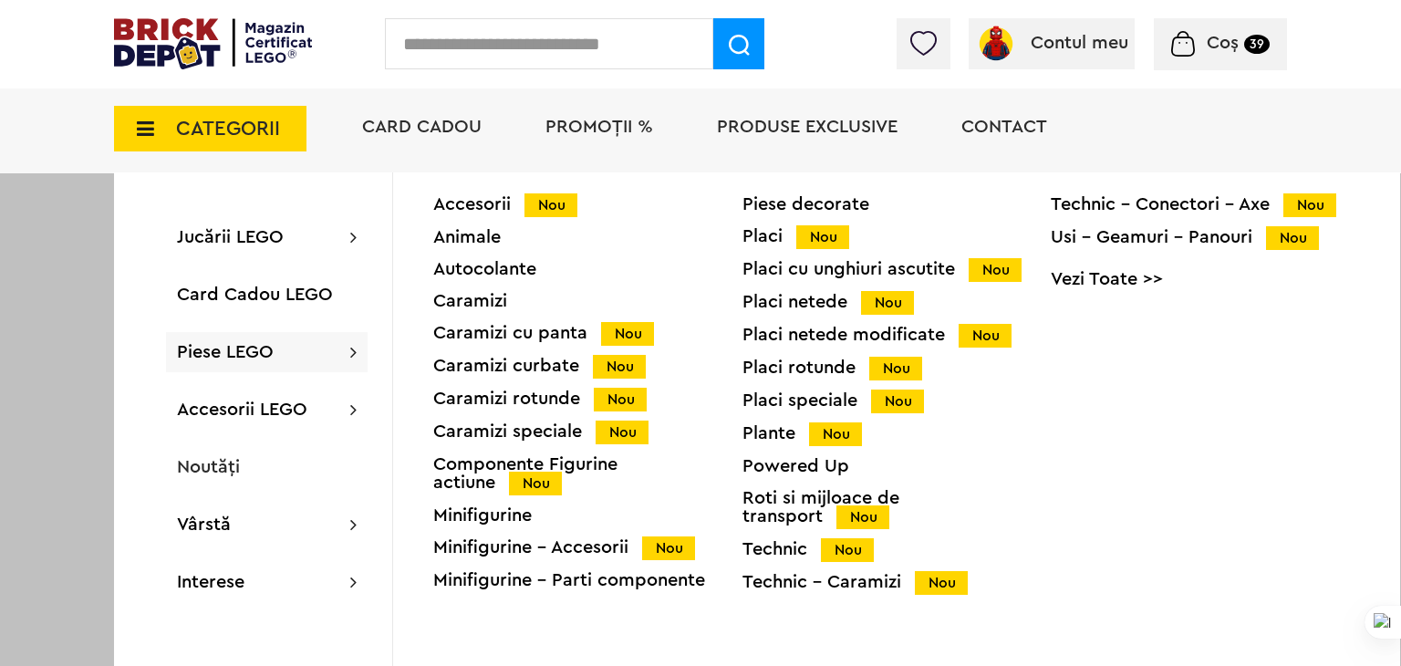
click at [217, 365] on div "Piese LEGO Accesorii Nou Animale Autocolante Caramizi Caramizi cu panta Nou Car…" at bounding box center [267, 352] width 202 height 40
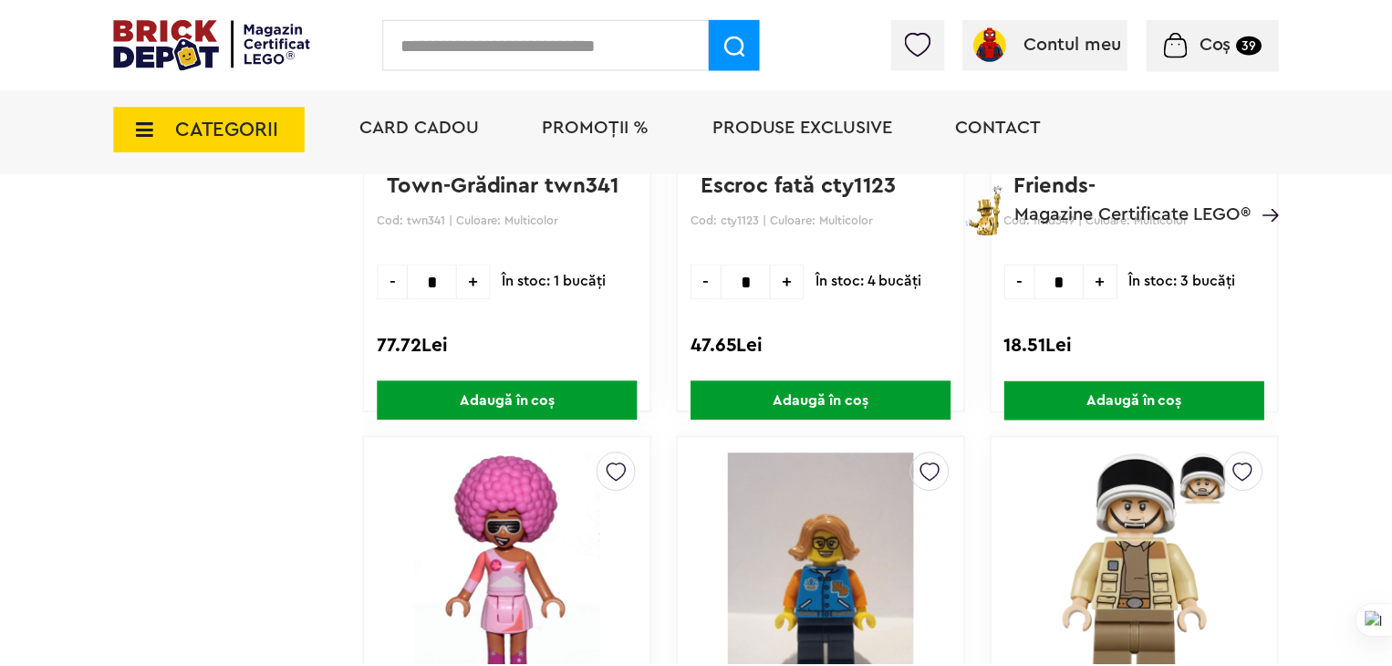
scroll to position [57247, 0]
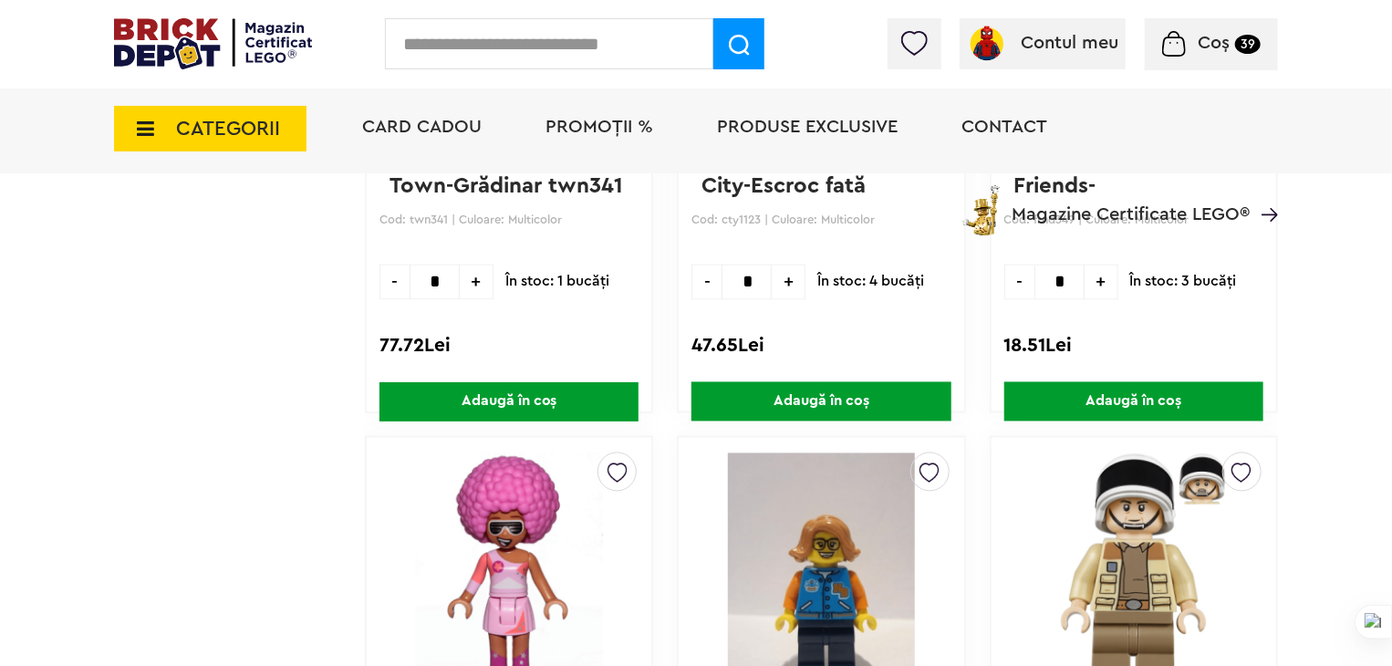
click at [140, 135] on icon at bounding box center [140, 129] width 28 height 20
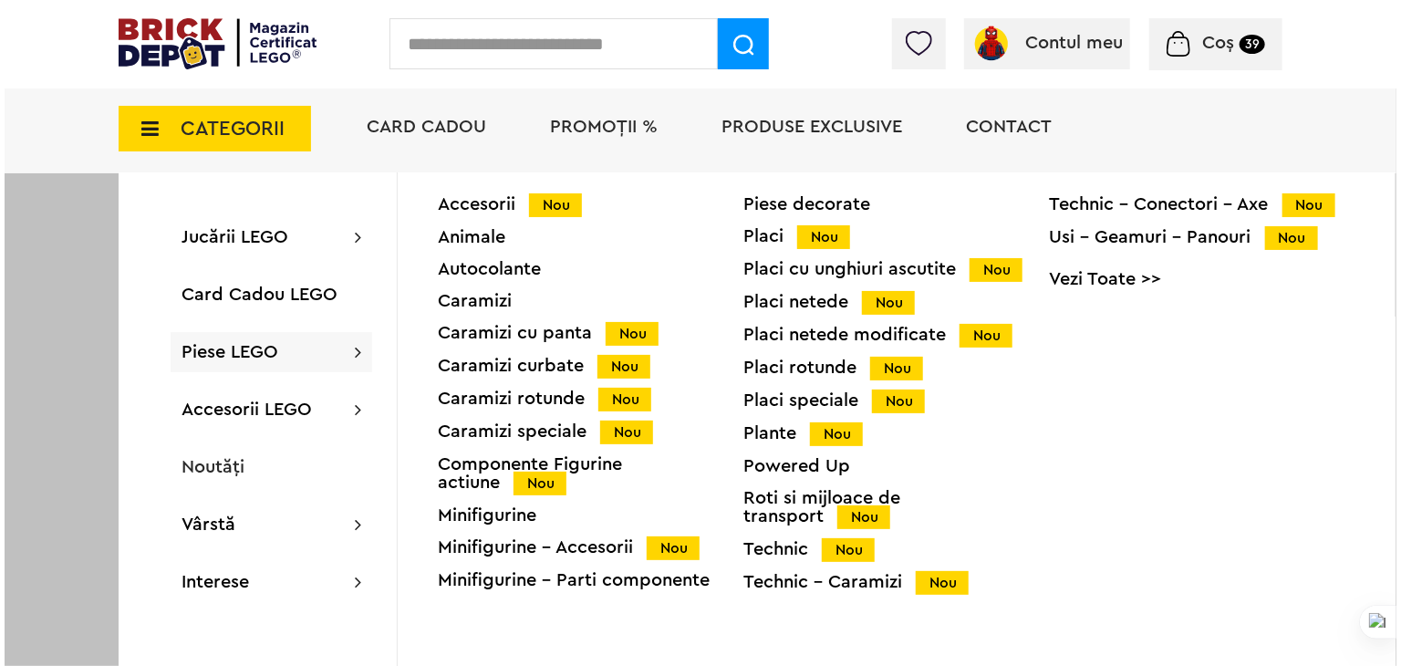
scroll to position [57248, 0]
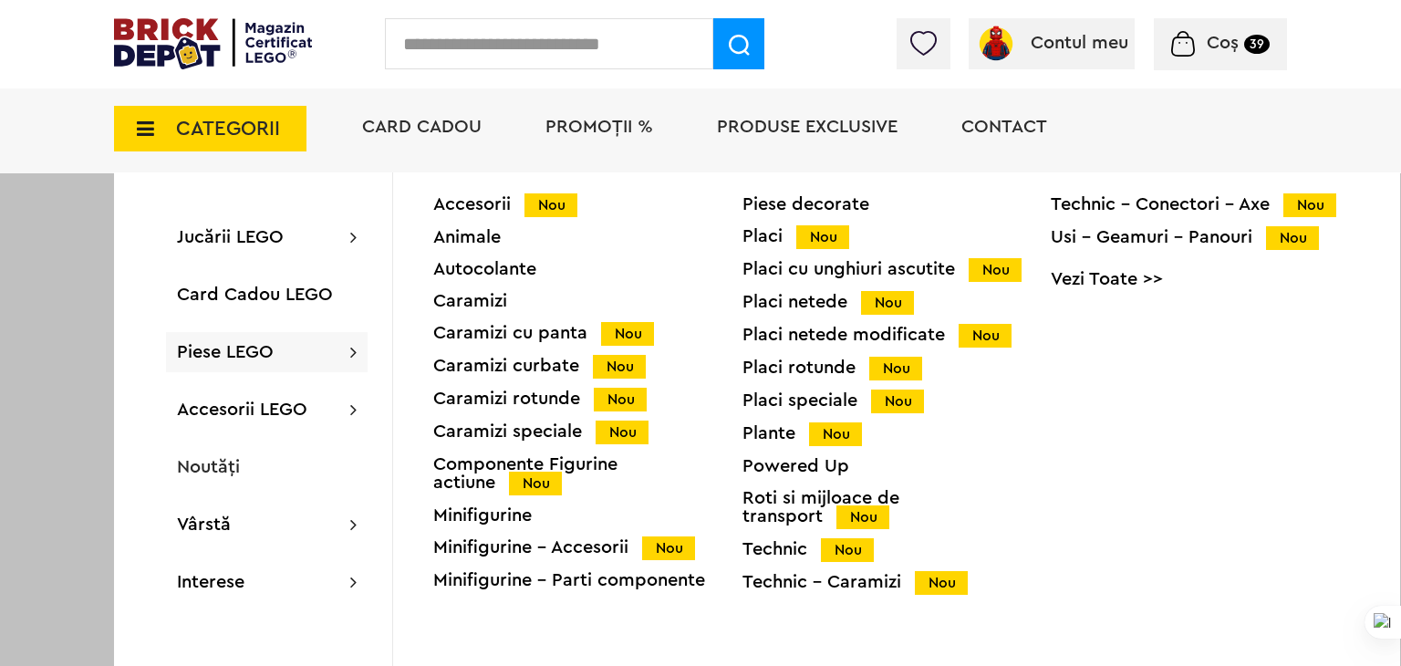
click at [208, 348] on span "Piese LEGO" at bounding box center [225, 352] width 97 height 18
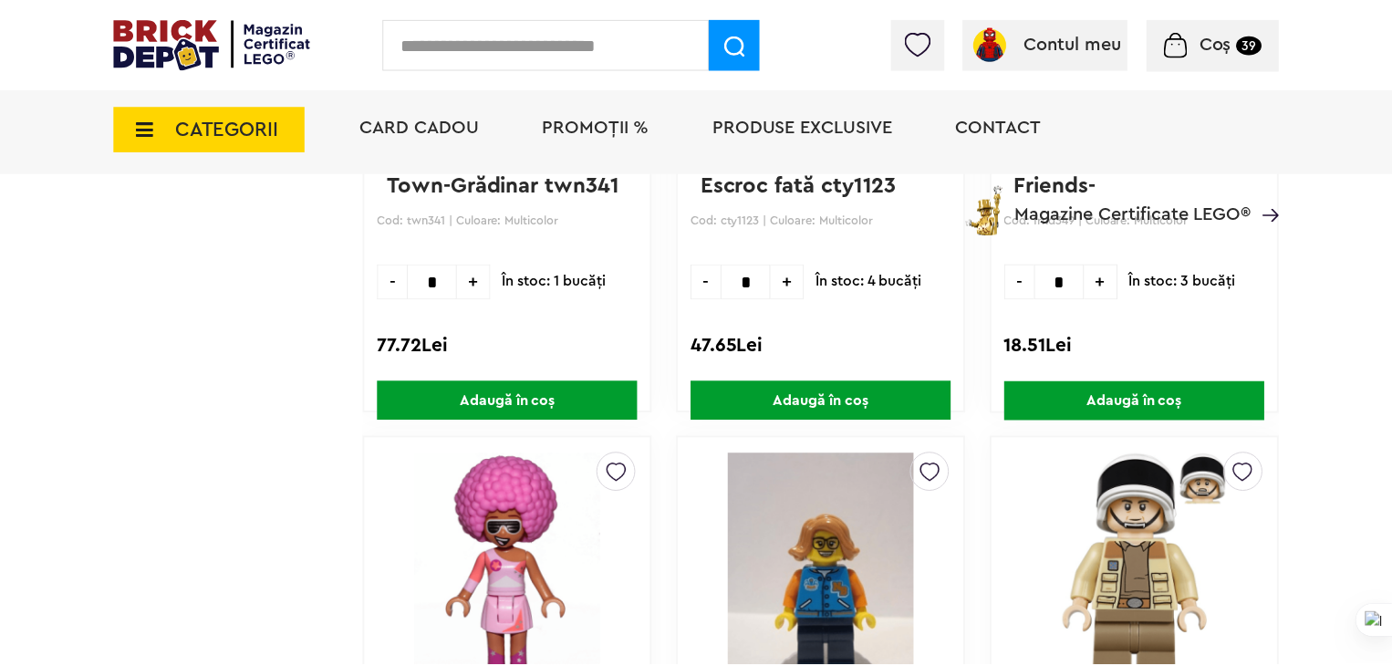
scroll to position [57247, 0]
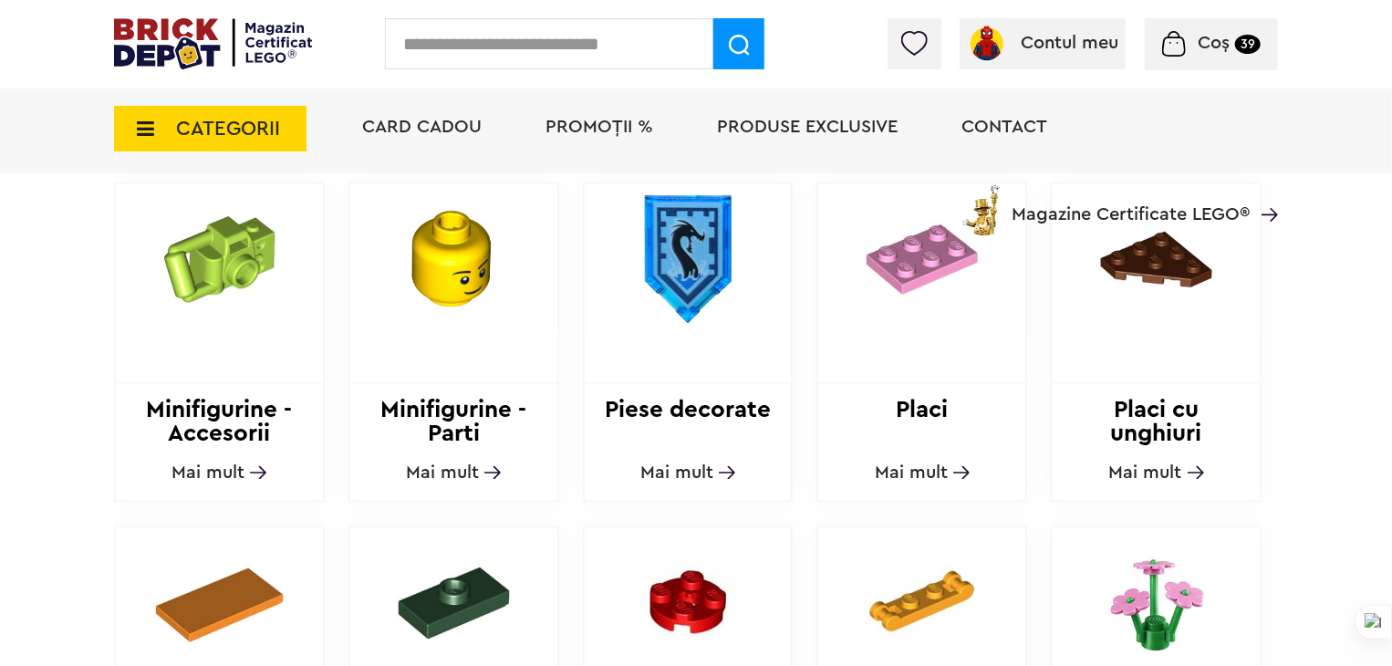
scroll to position [1368, 0]
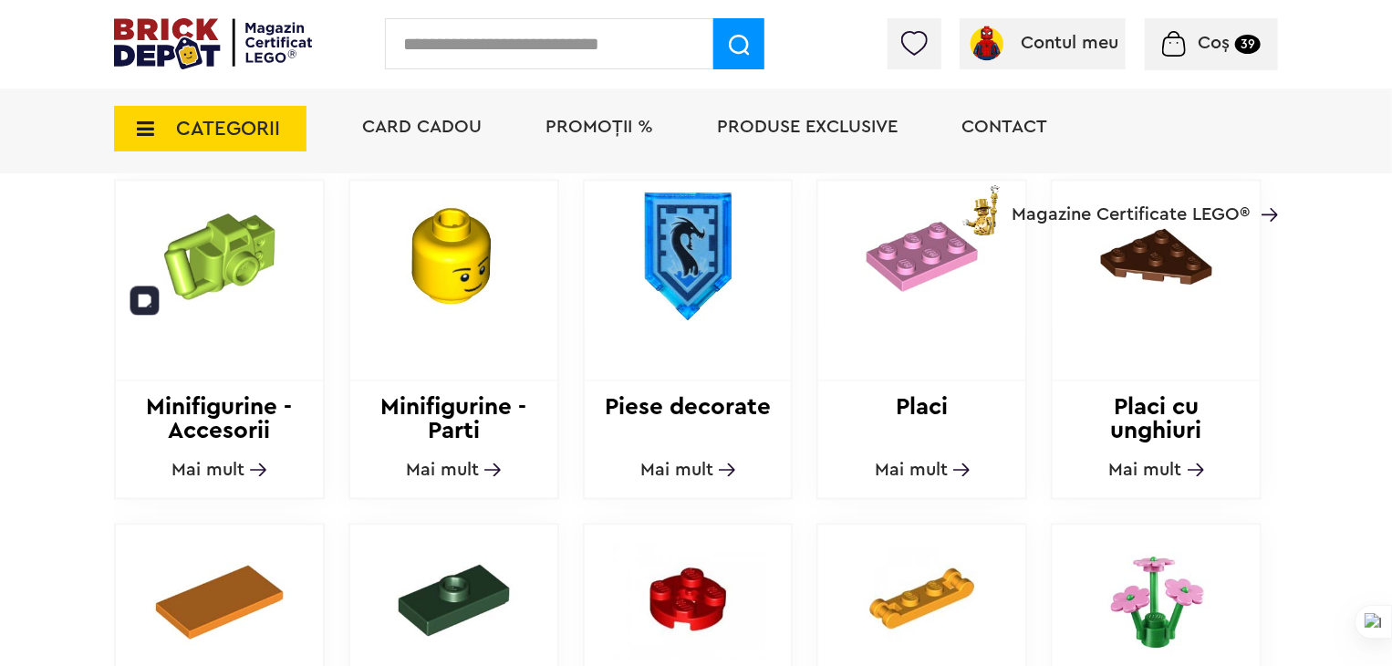
click at [247, 319] on img at bounding box center [219, 257] width 207 height 151
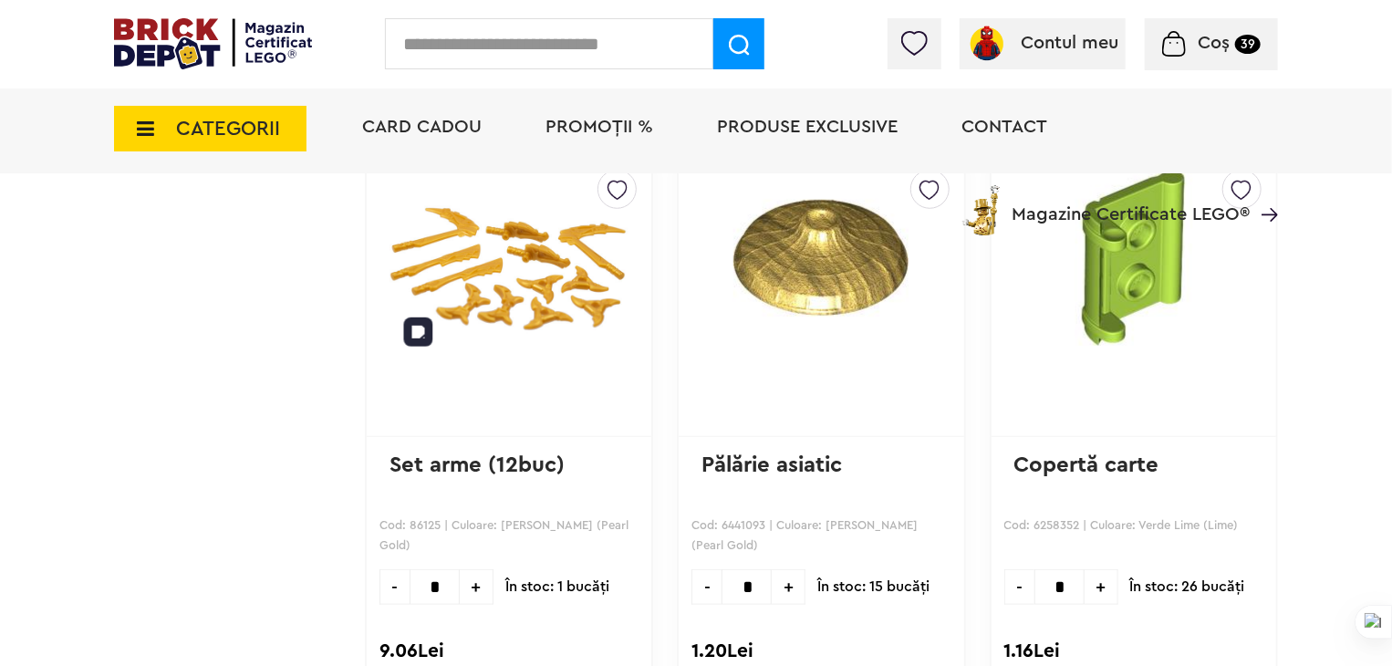
scroll to position [4059, 0]
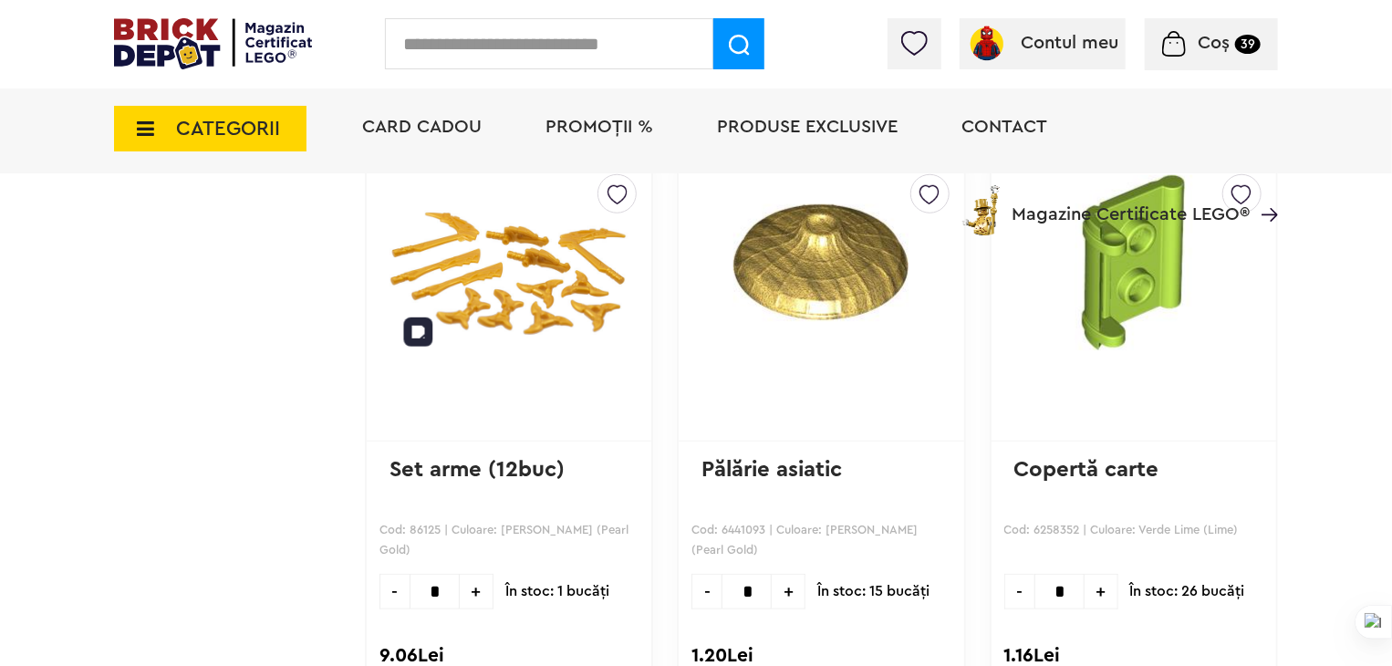
click at [526, 231] on div "Card Cadou PROMOȚII % Produse exclusive Contact Magazine Certificate LEGO®" at bounding box center [811, 160] width 934 height 151
click at [527, 260] on img at bounding box center [509, 271] width 239 height 192
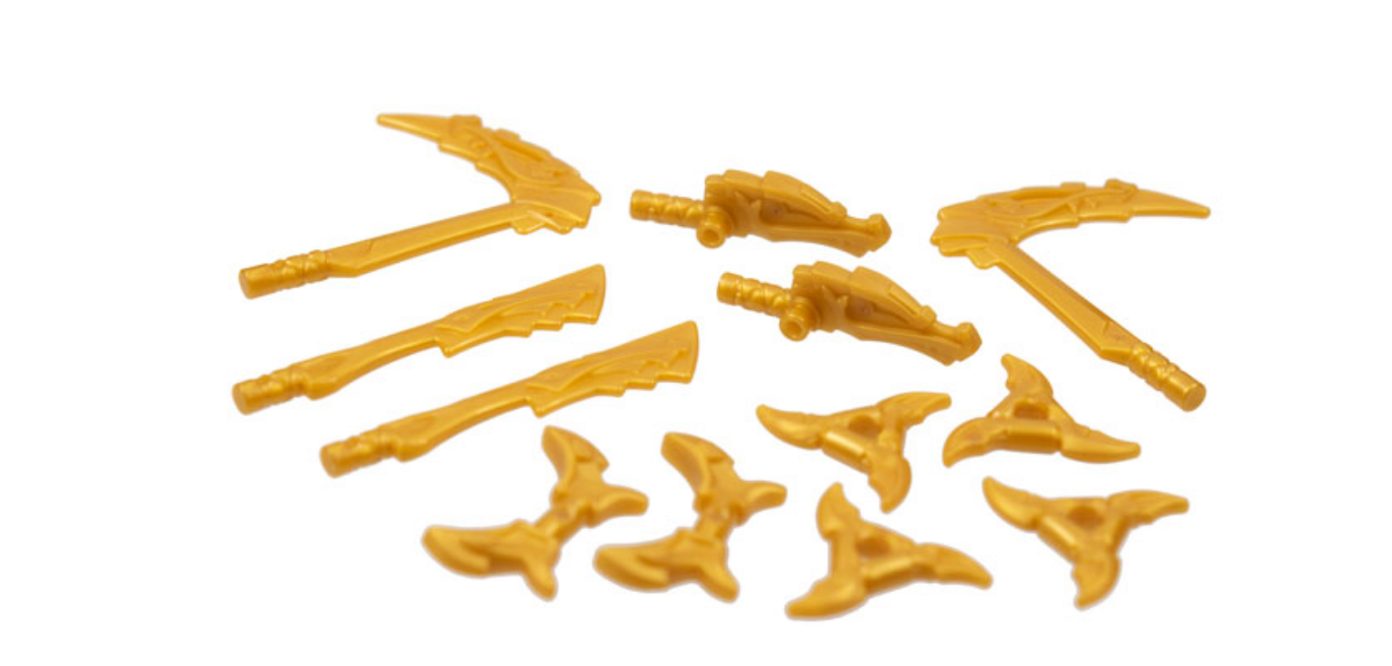
scroll to position [354, 0]
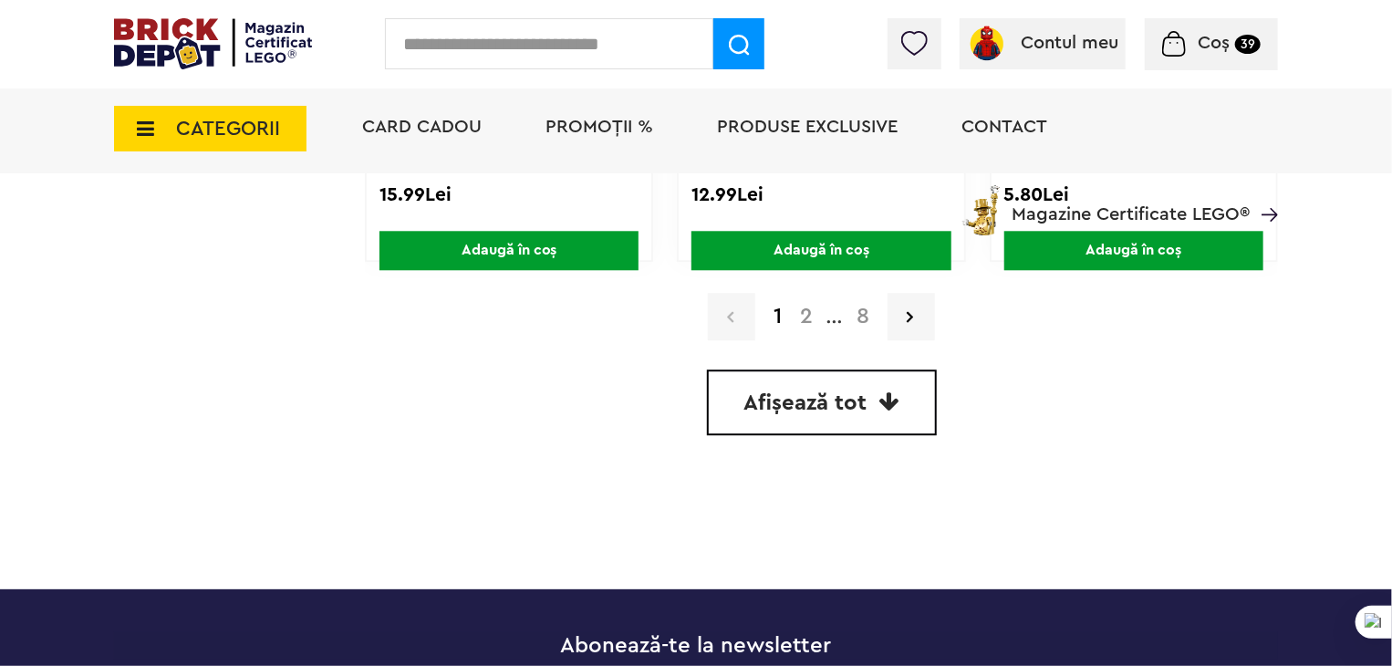
scroll to position [5701, 0]
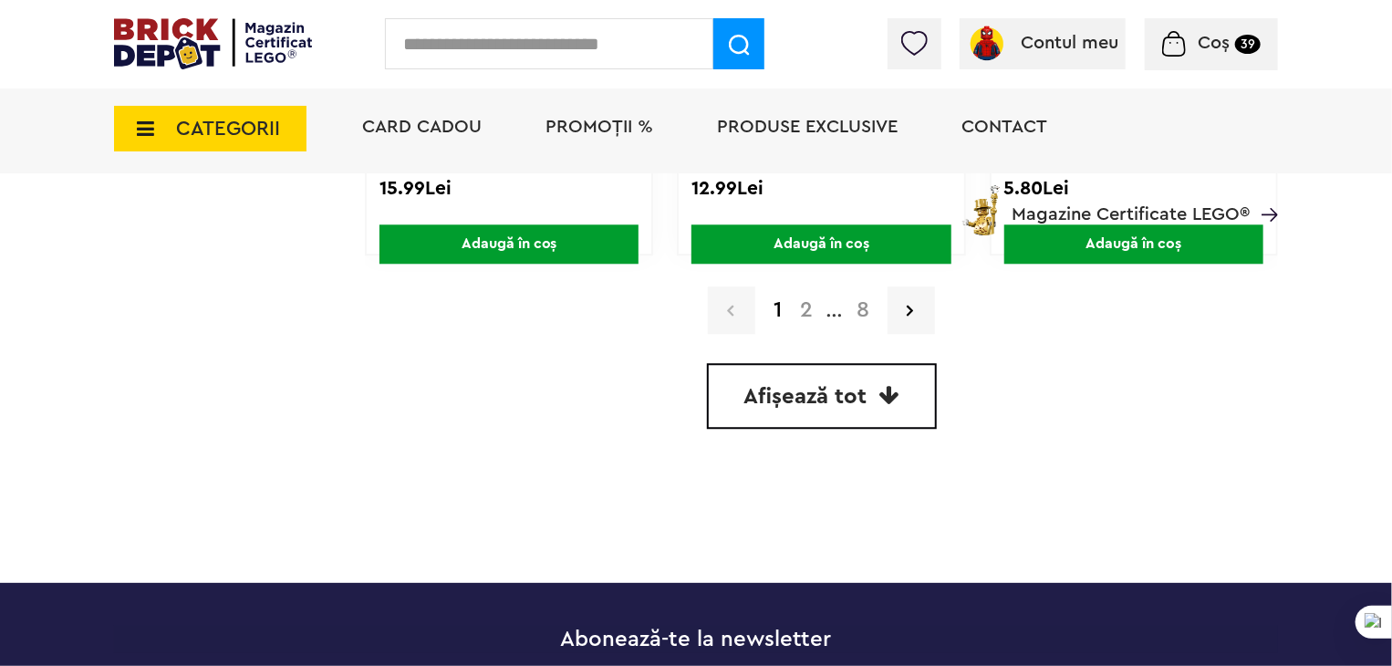
click at [786, 407] on link "Afișează tot" at bounding box center [822, 396] width 230 height 66
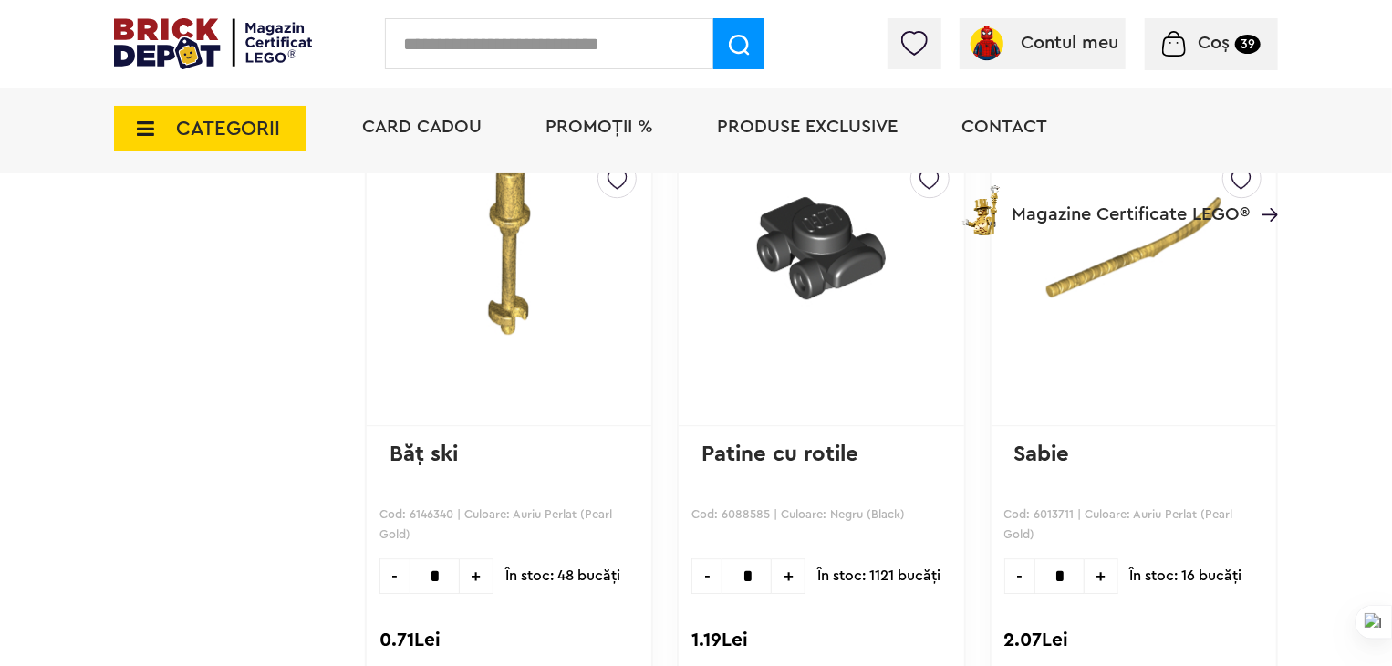
scroll to position [16418, 0]
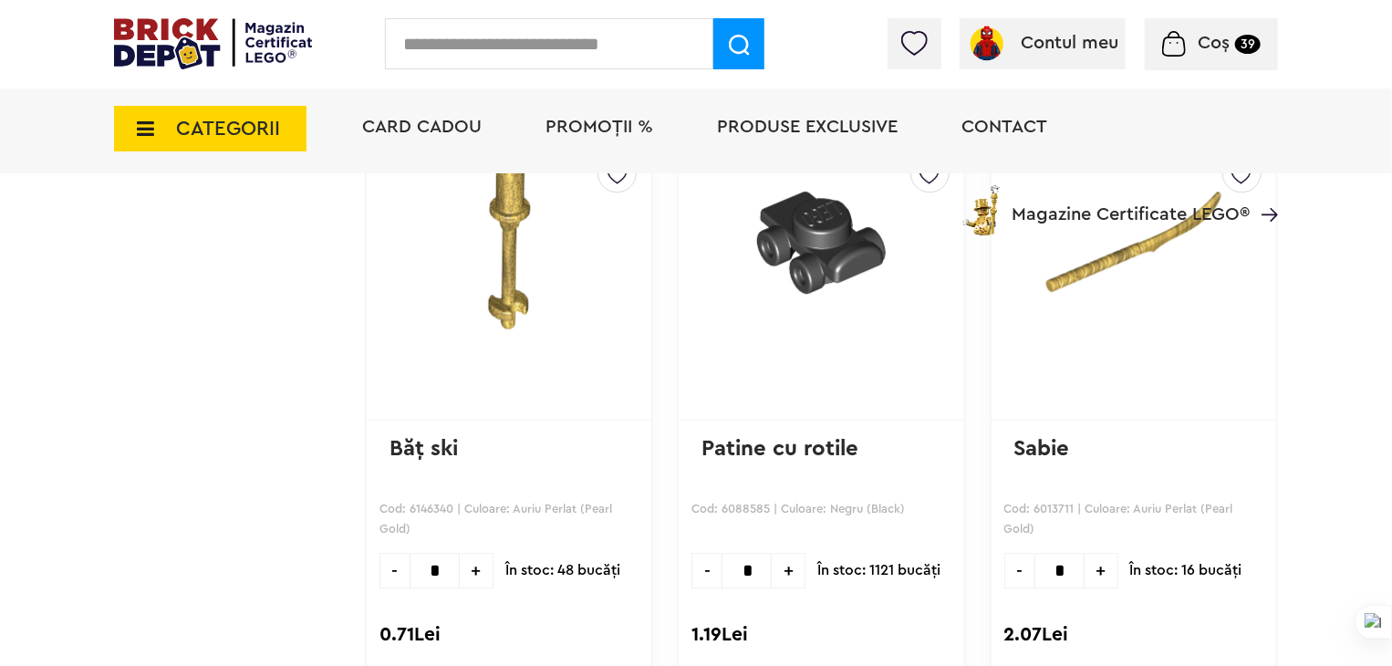
click at [777, 553] on span "+" at bounding box center [789, 571] width 34 height 36
type input "*"
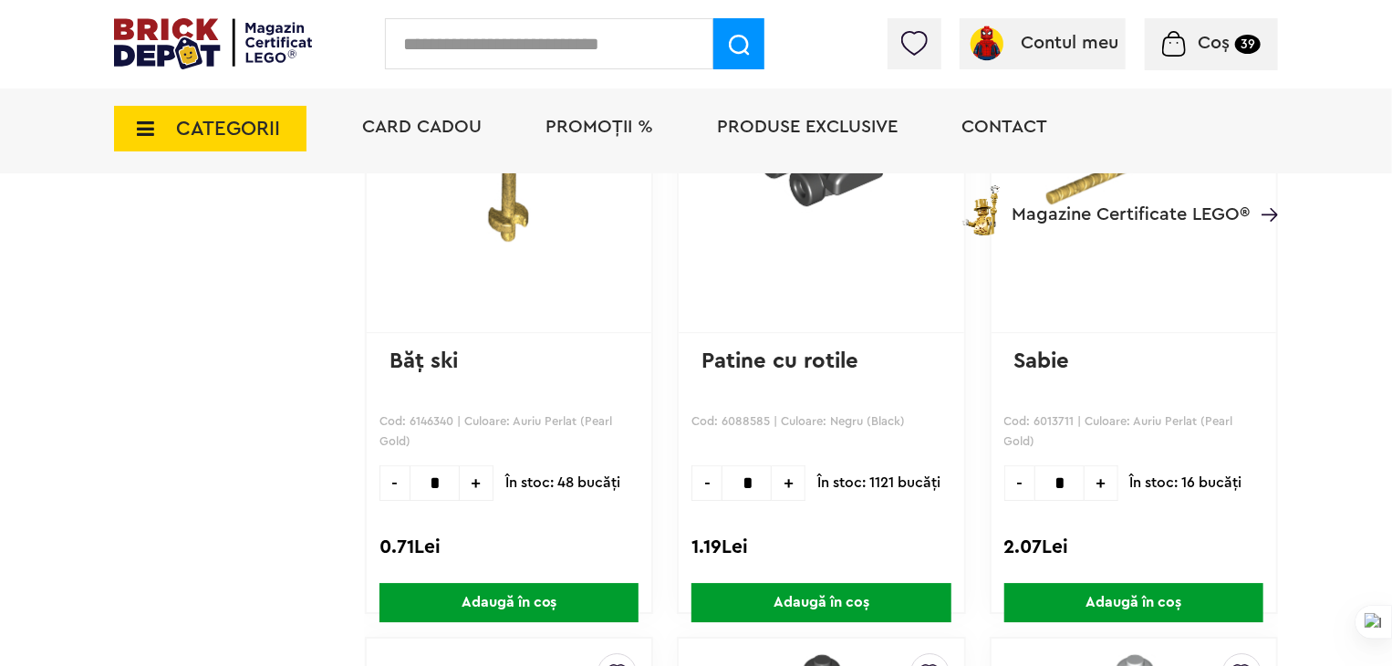
scroll to position [16509, 0]
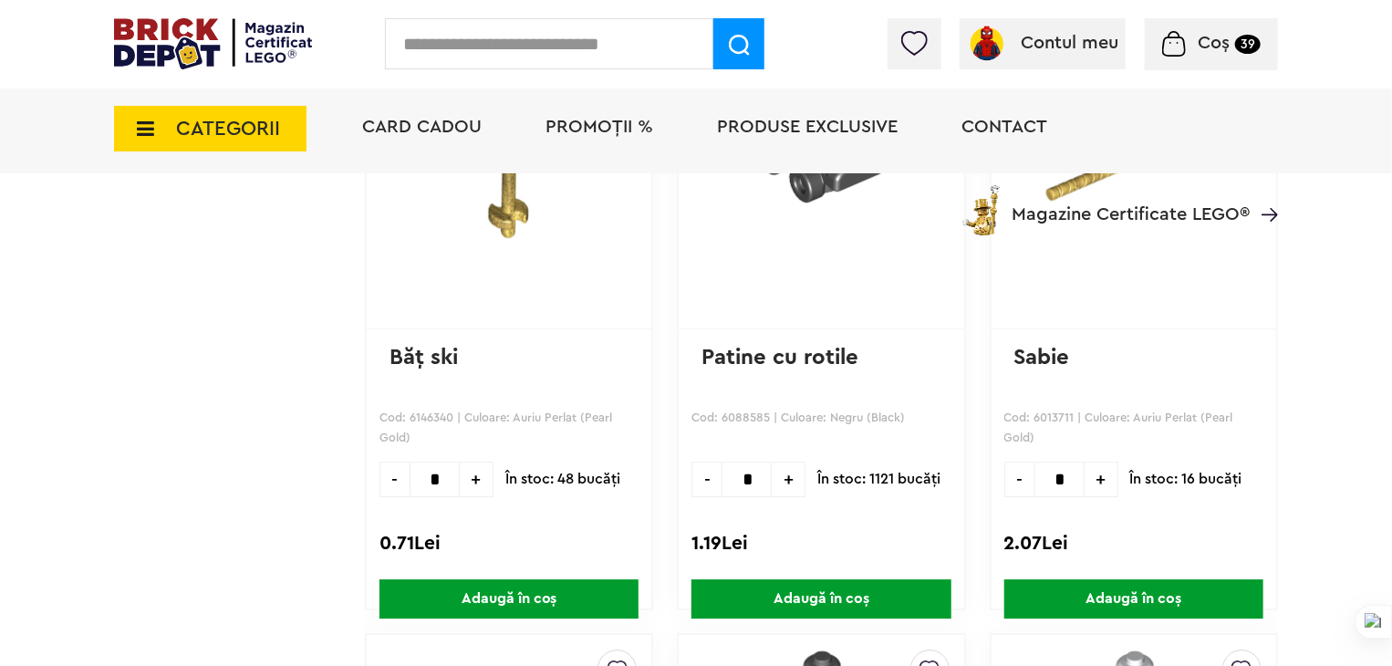
click at [797, 579] on span "Adaugă în coș" at bounding box center [821, 598] width 259 height 39
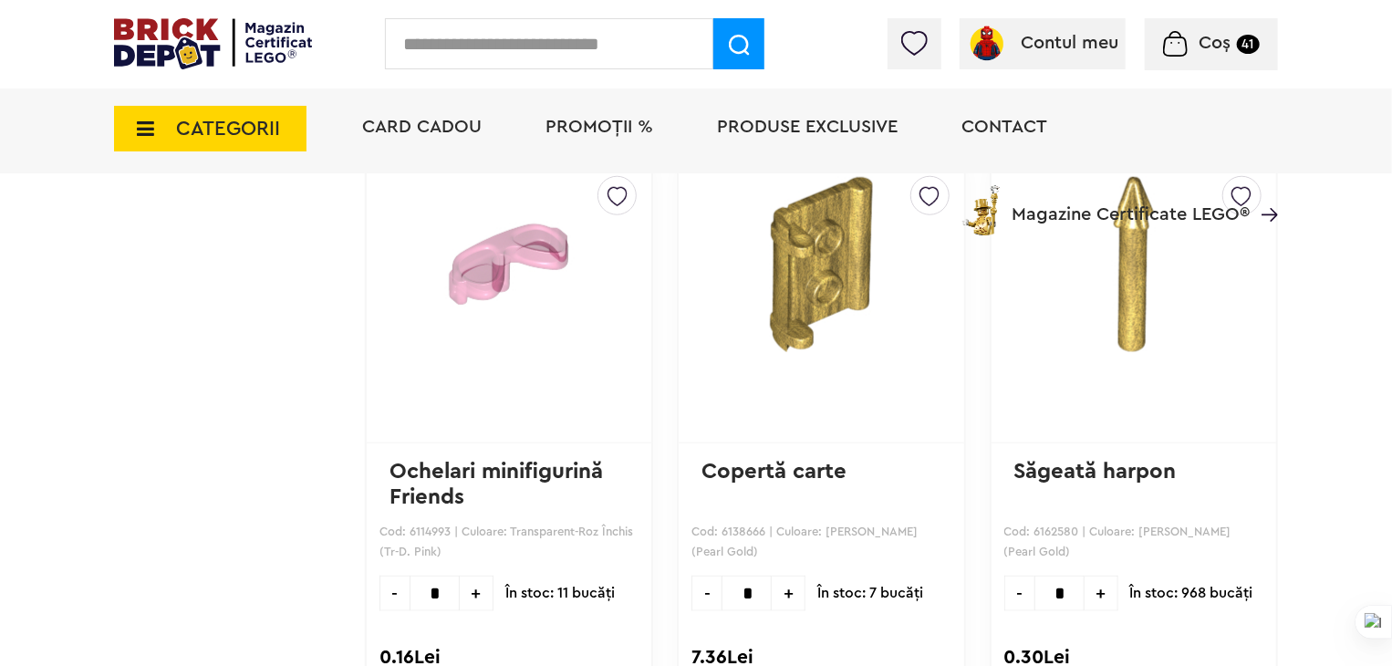
scroll to position [18152, 0]
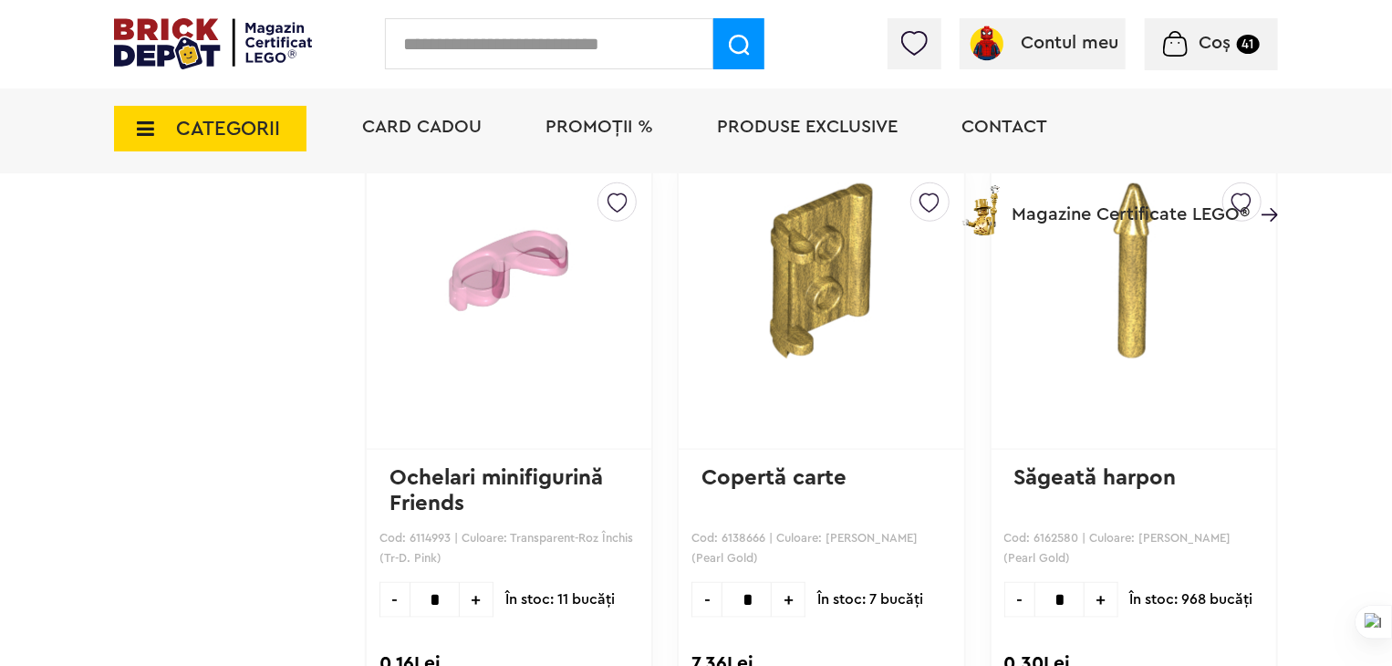
click at [474, 582] on span "+" at bounding box center [477, 600] width 34 height 36
type input "*"
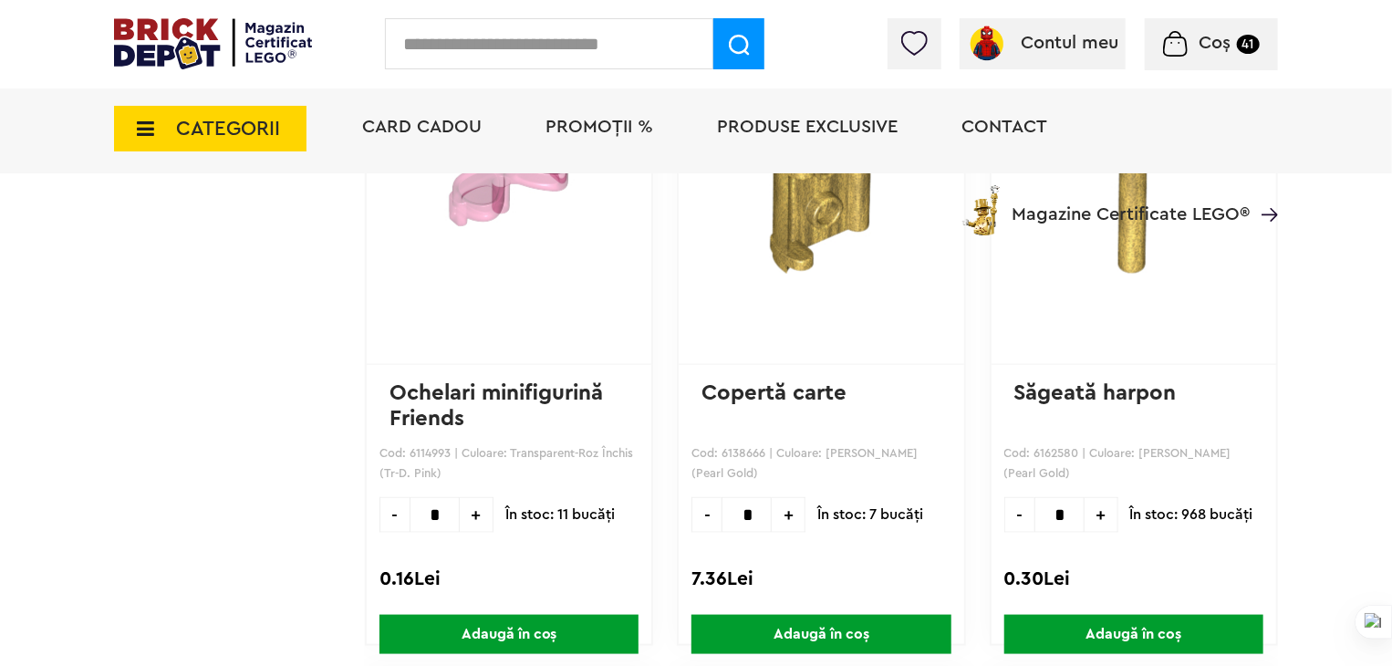
scroll to position [18243, 0]
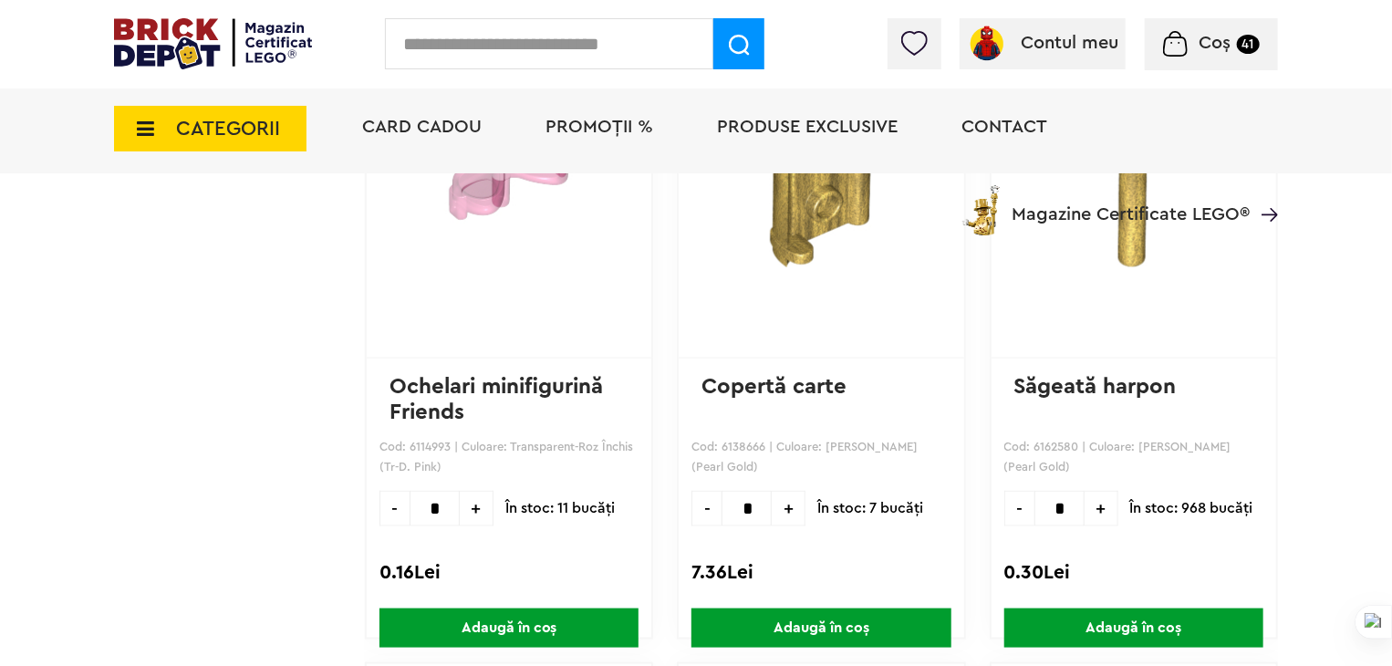
click at [495, 609] on span "Adaugă în coș" at bounding box center [509, 628] width 259 height 39
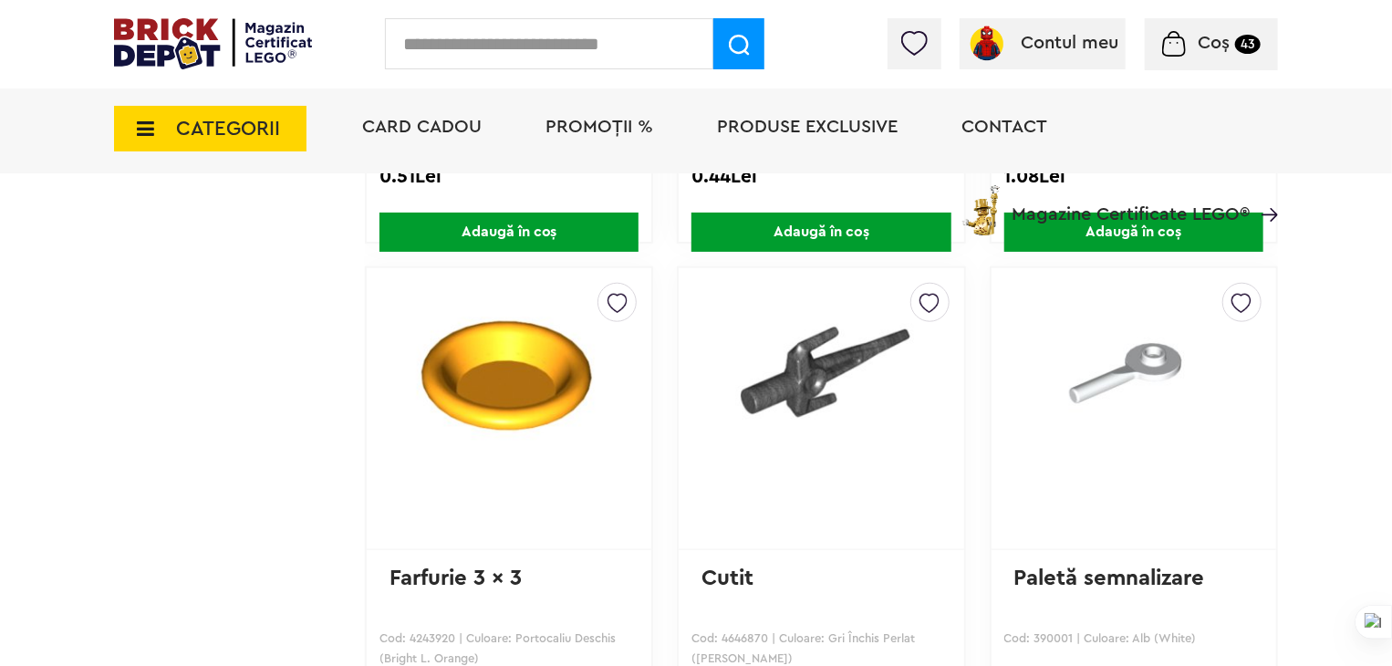
scroll to position [28735, 0]
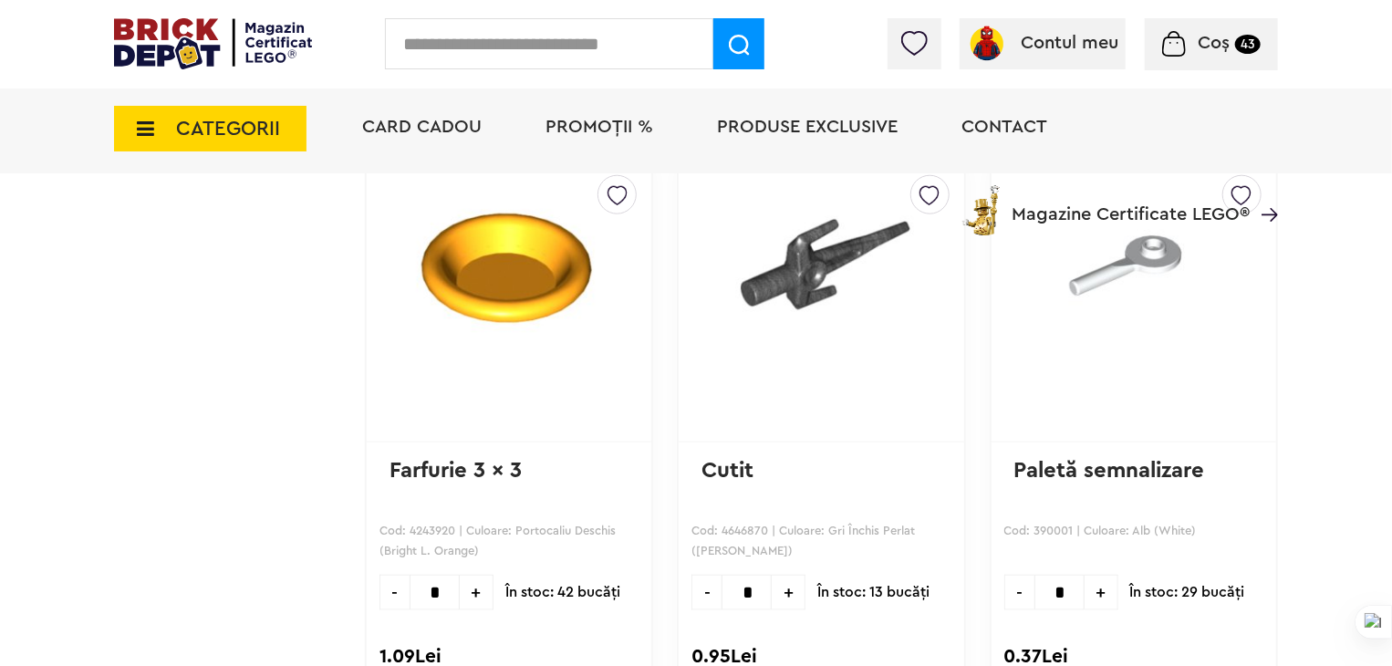
click at [790, 575] on span "+" at bounding box center [789, 593] width 34 height 36
type input "*"
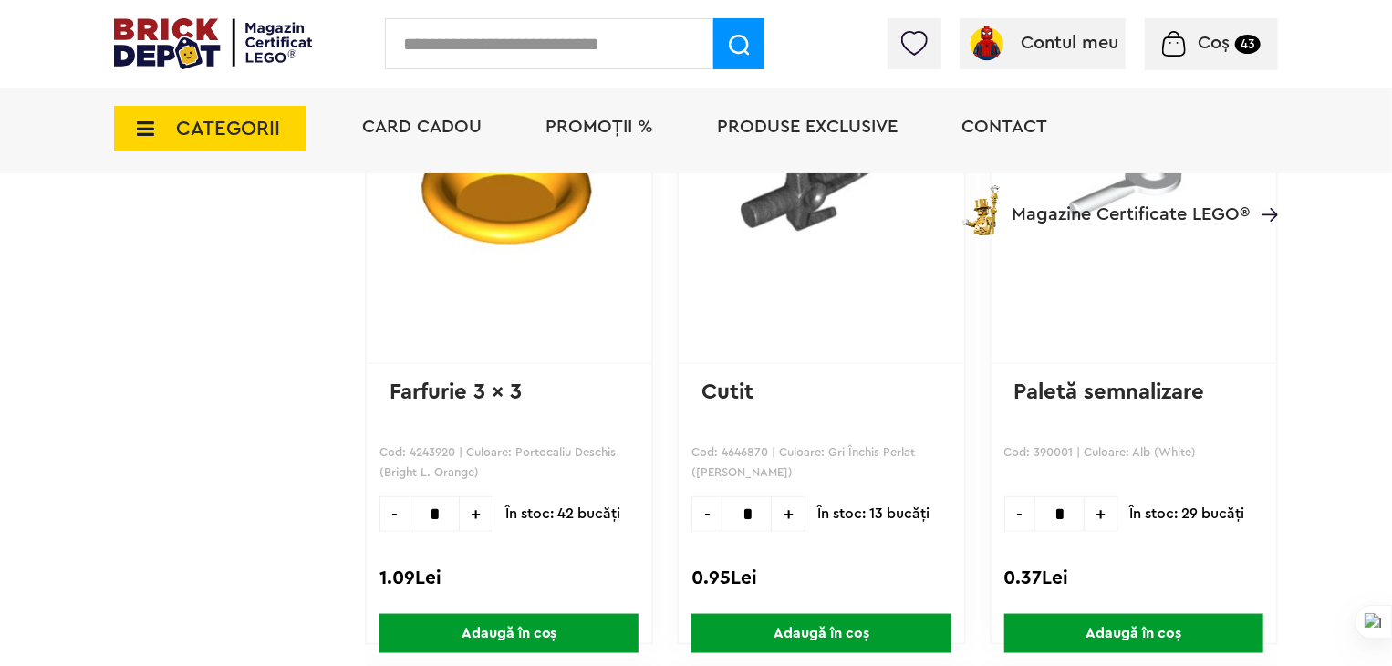
scroll to position [28826, 0]
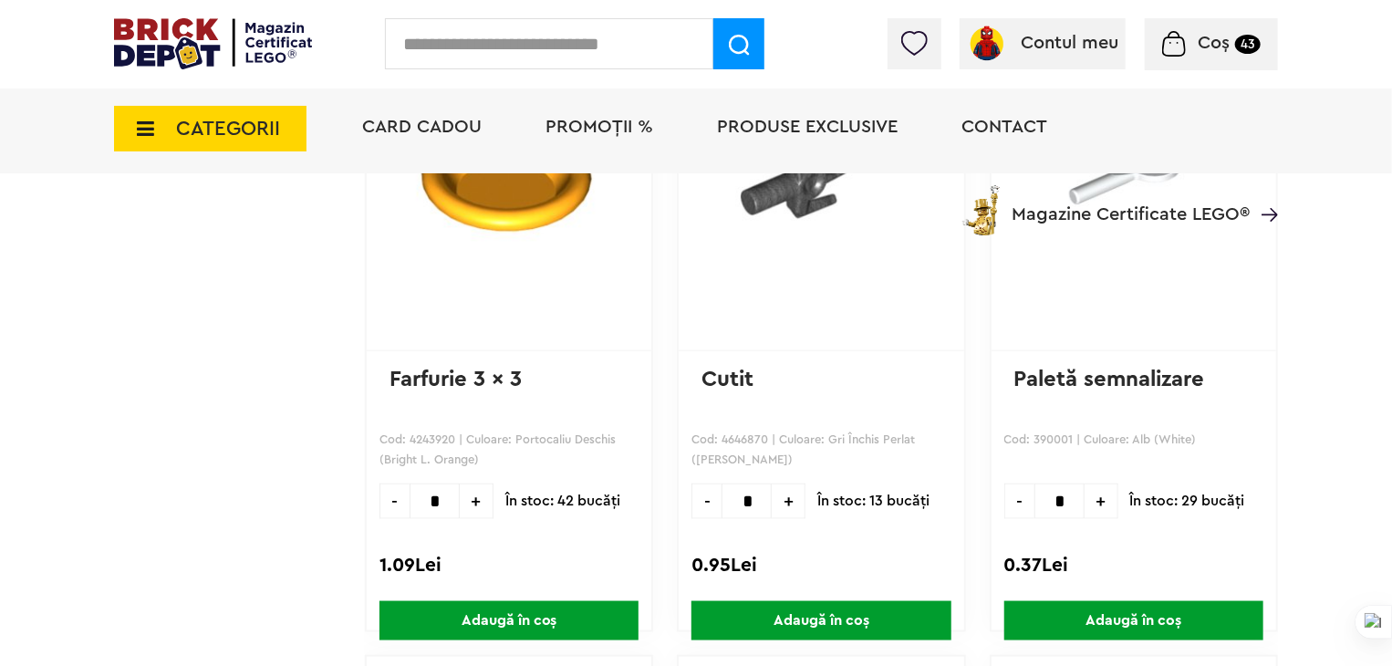
click at [793, 601] on span "Adaugă în coș" at bounding box center [821, 620] width 259 height 39
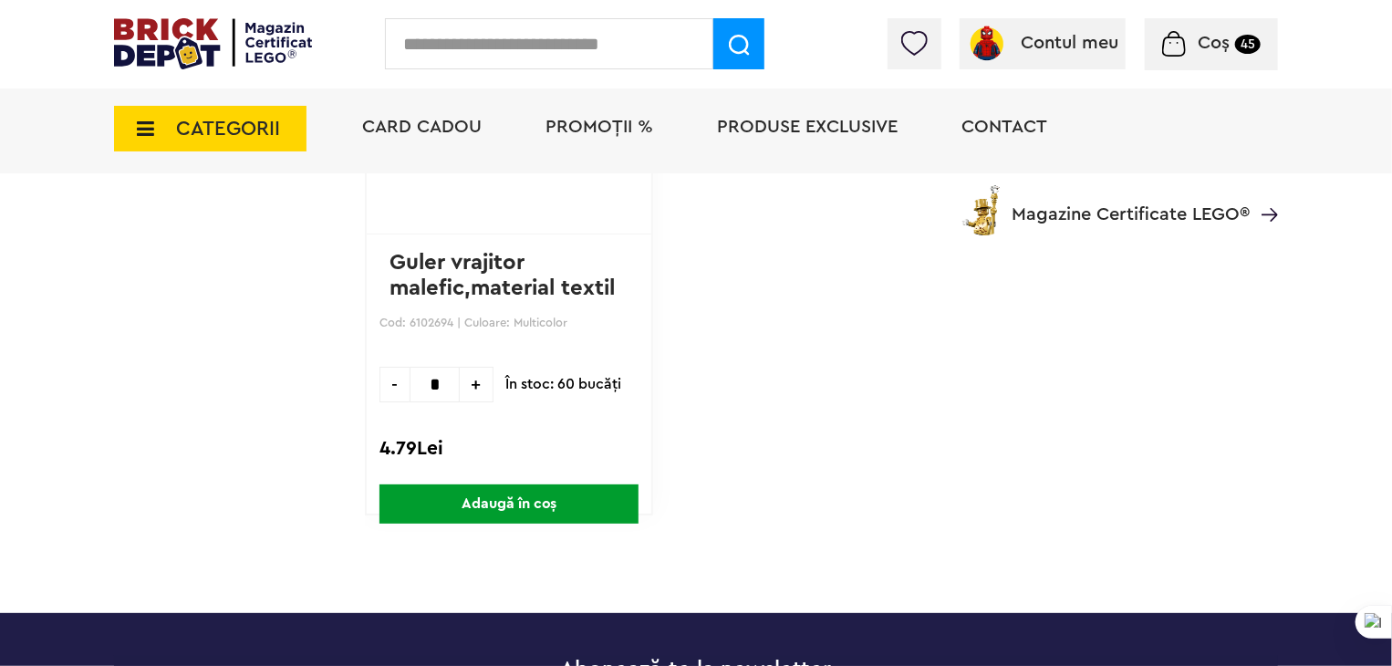
scroll to position [37767, 0]
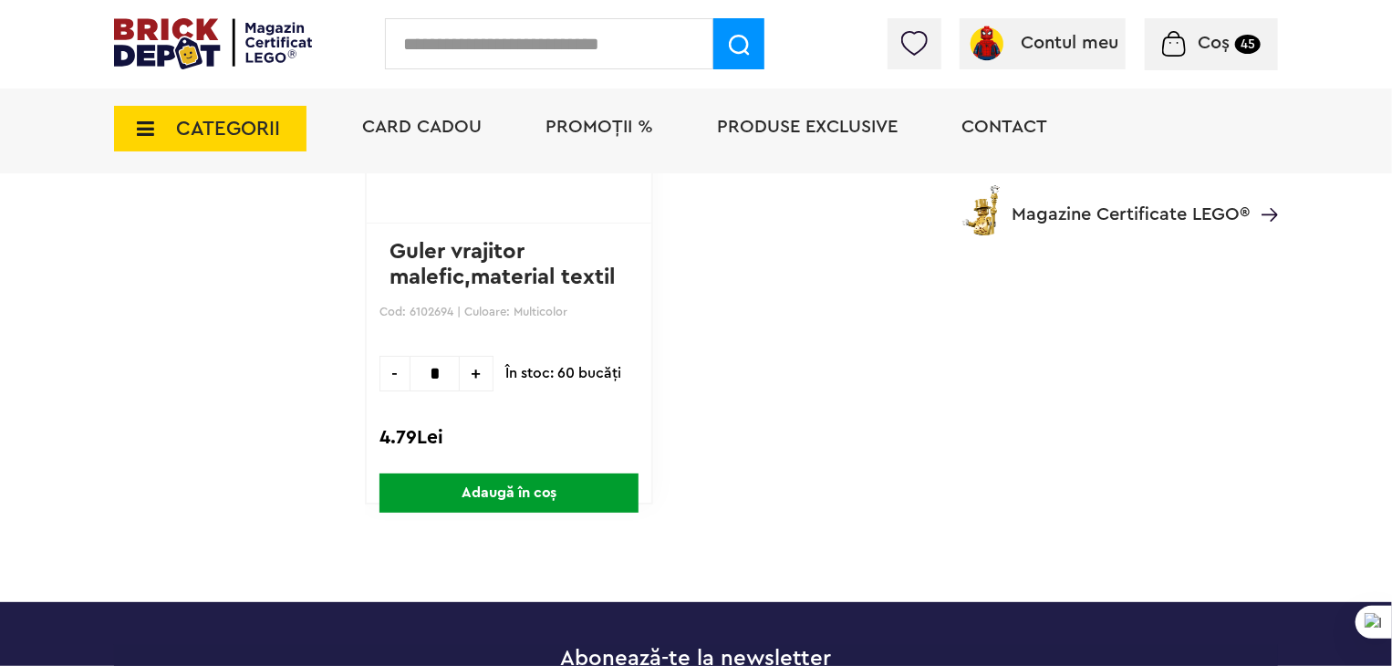
click at [120, 126] on span "CATEGORII" at bounding box center [210, 129] width 193 height 46
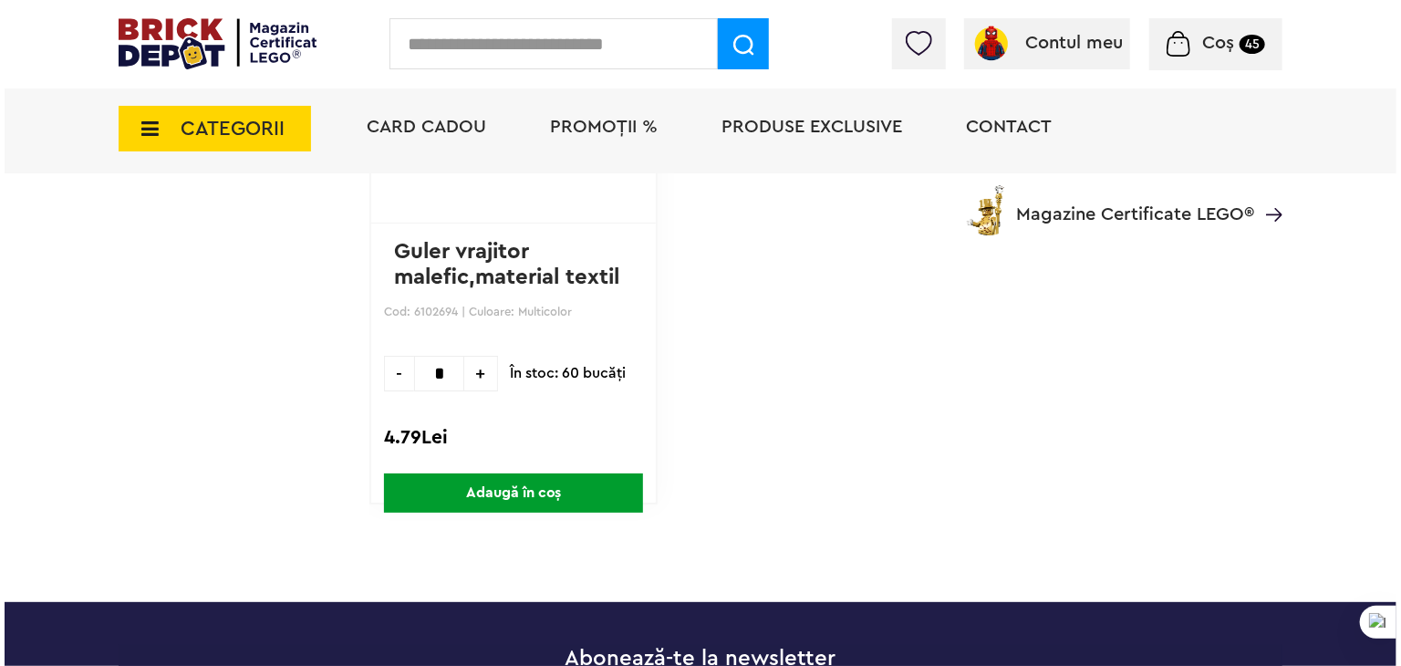
scroll to position [37768, 0]
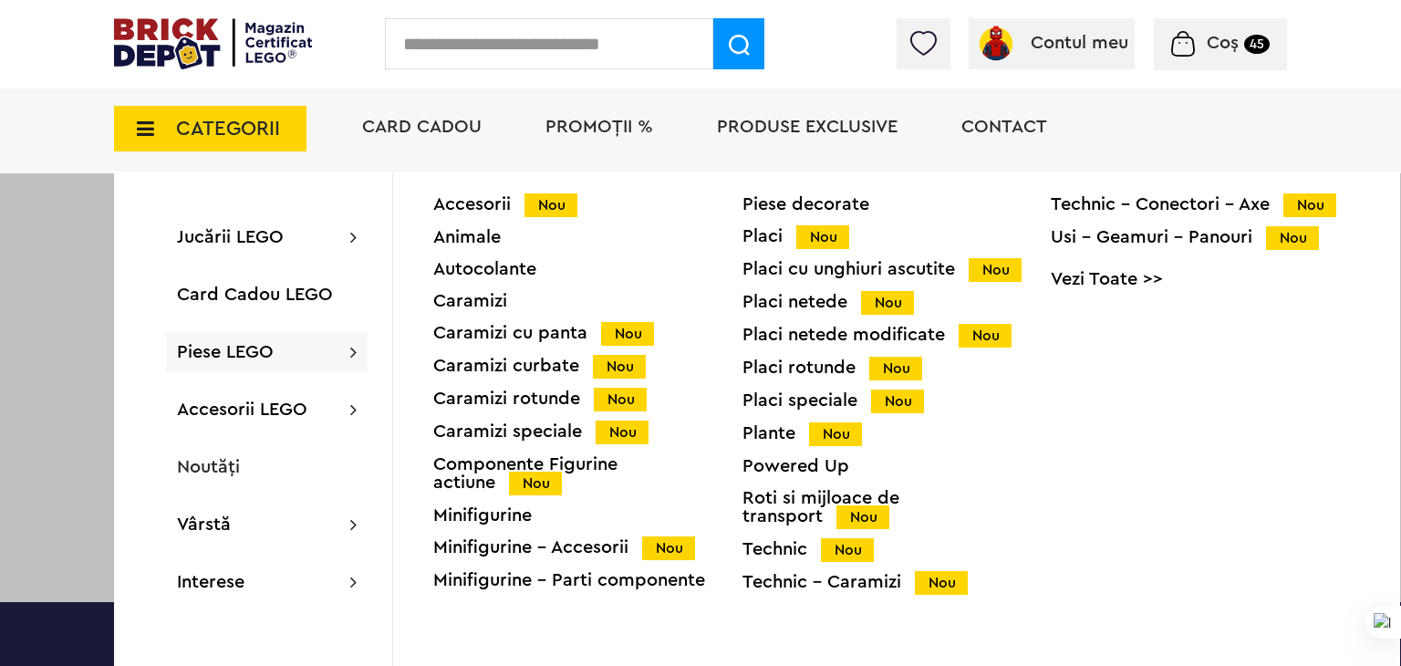
click at [216, 354] on span "Piese LEGO" at bounding box center [225, 352] width 97 height 18
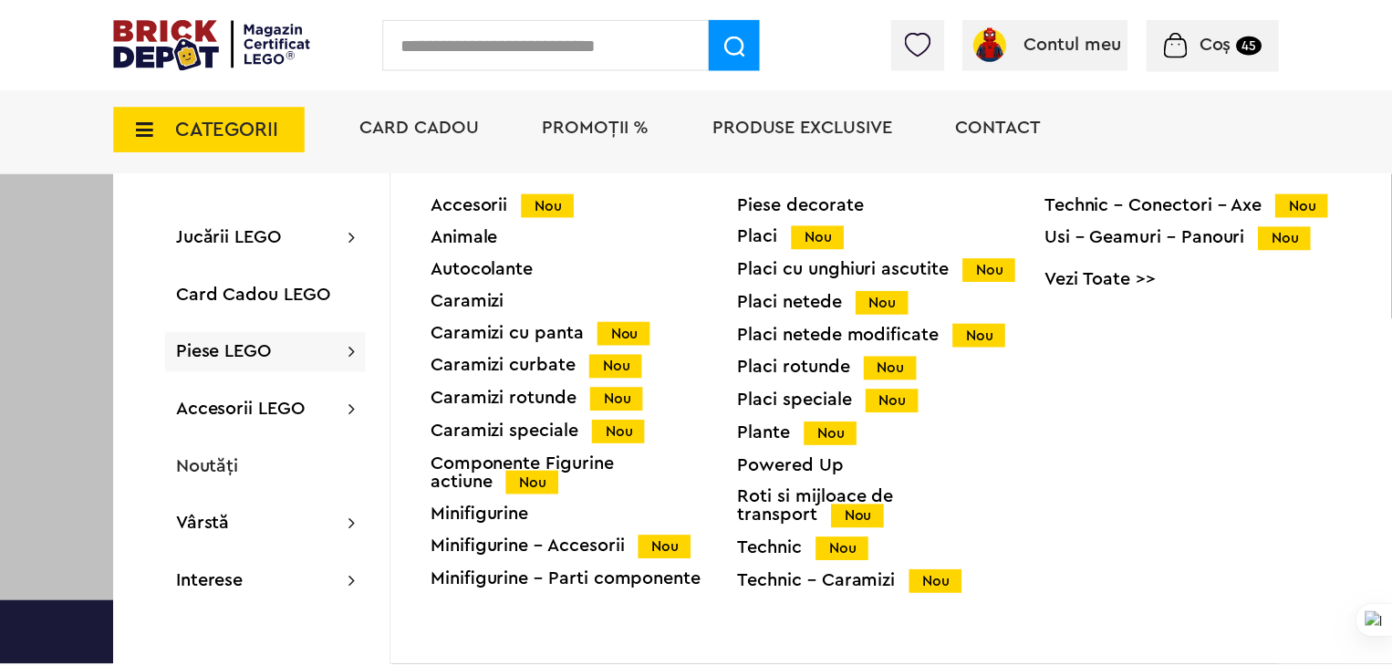
scroll to position [37767, 0]
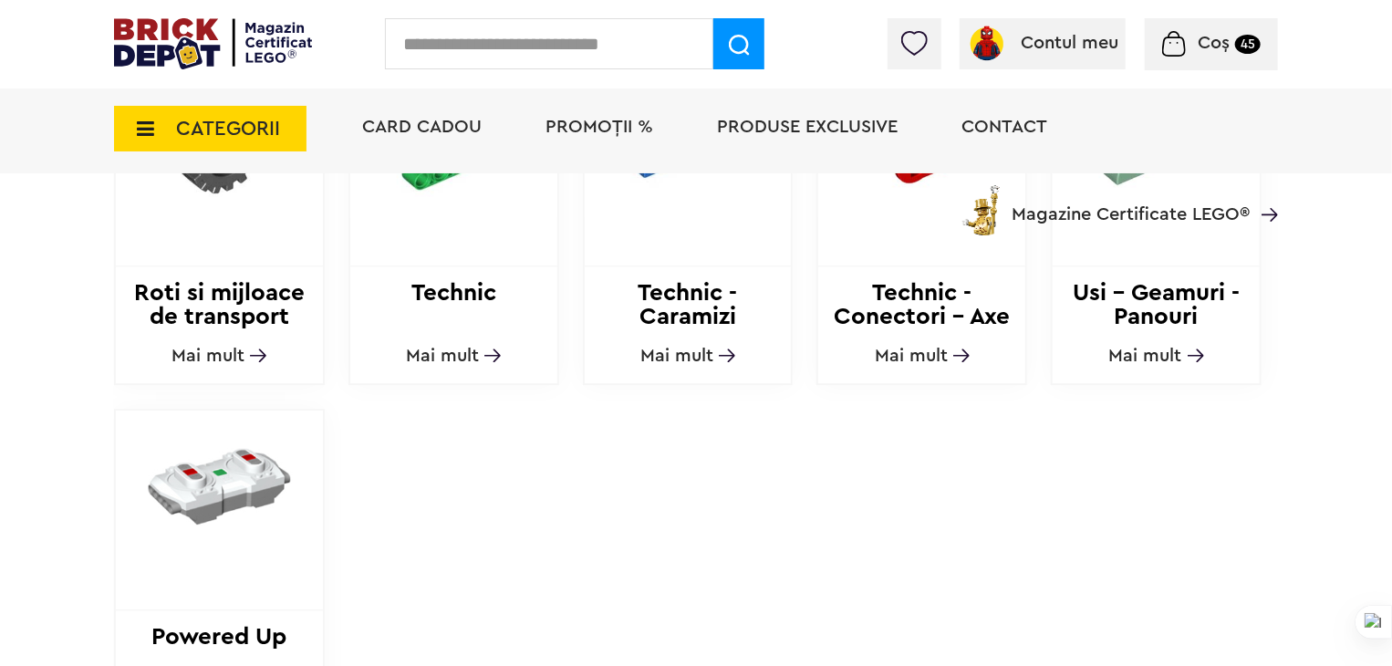
scroll to position [2190, 0]
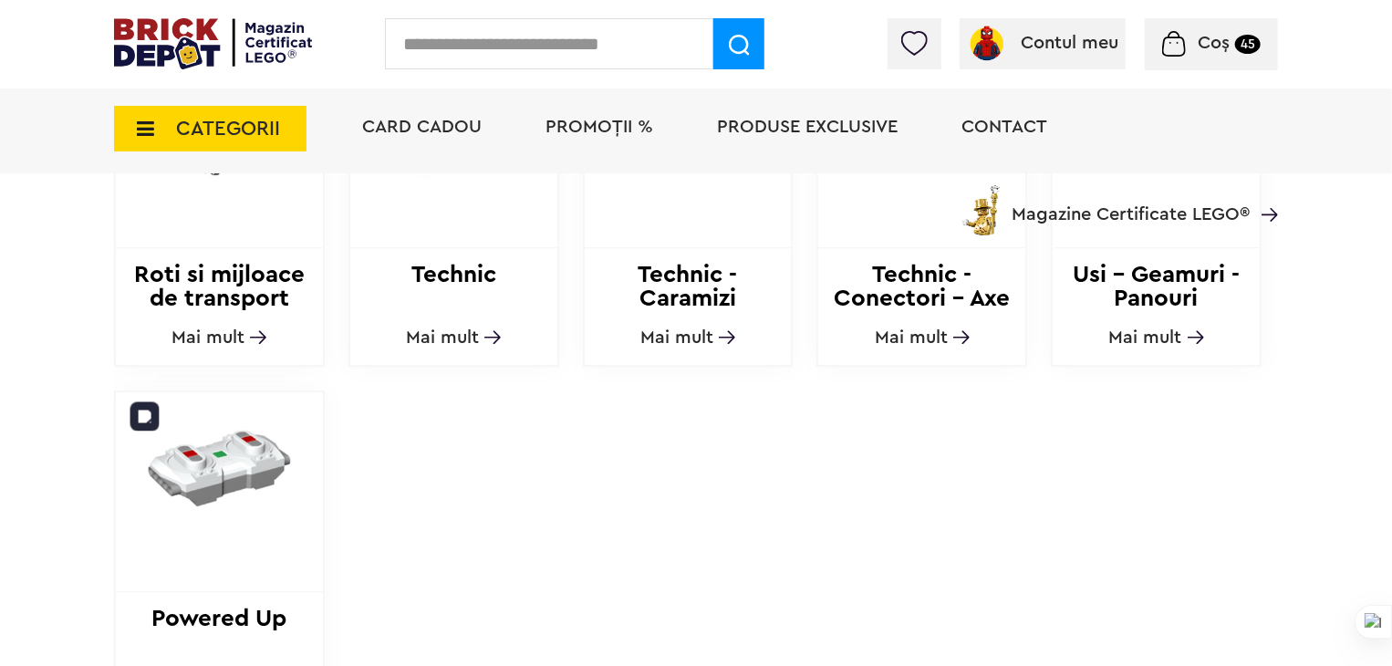
click at [266, 458] on img at bounding box center [219, 467] width 207 height 151
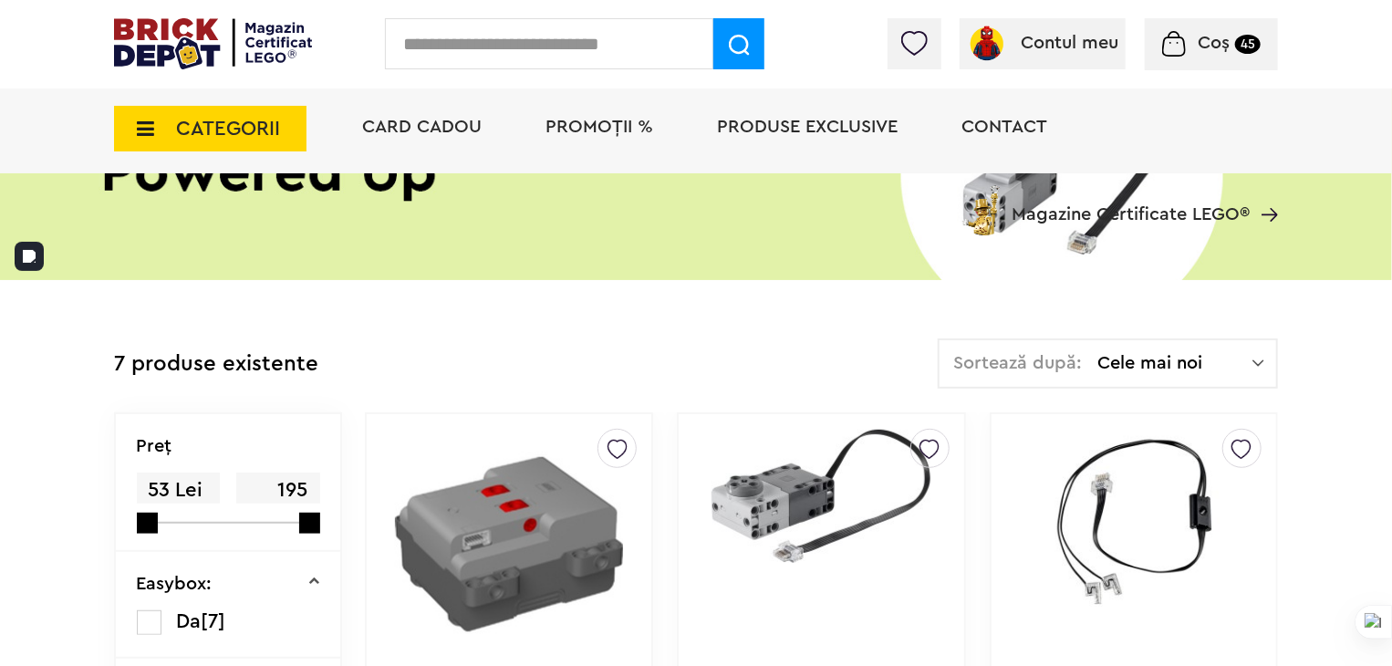
scroll to position [274, 0]
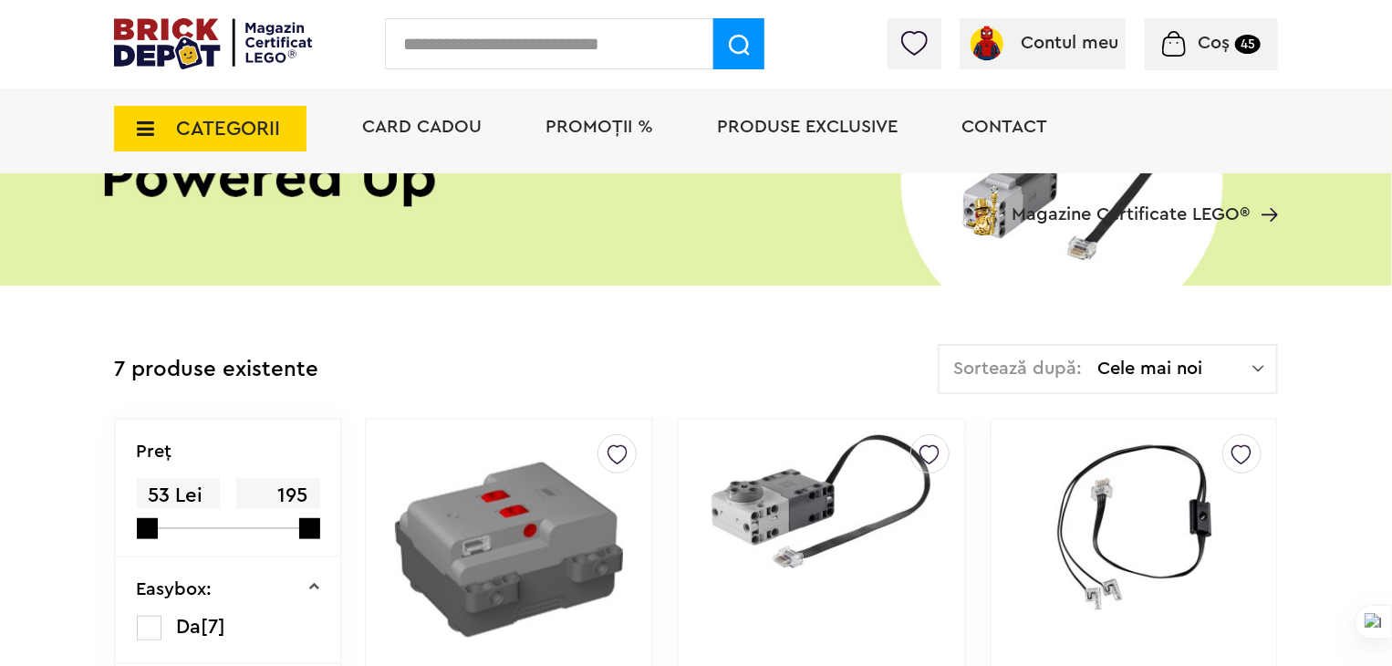
click at [1189, 34] on span "Coș 45" at bounding box center [1211, 43] width 99 height 18
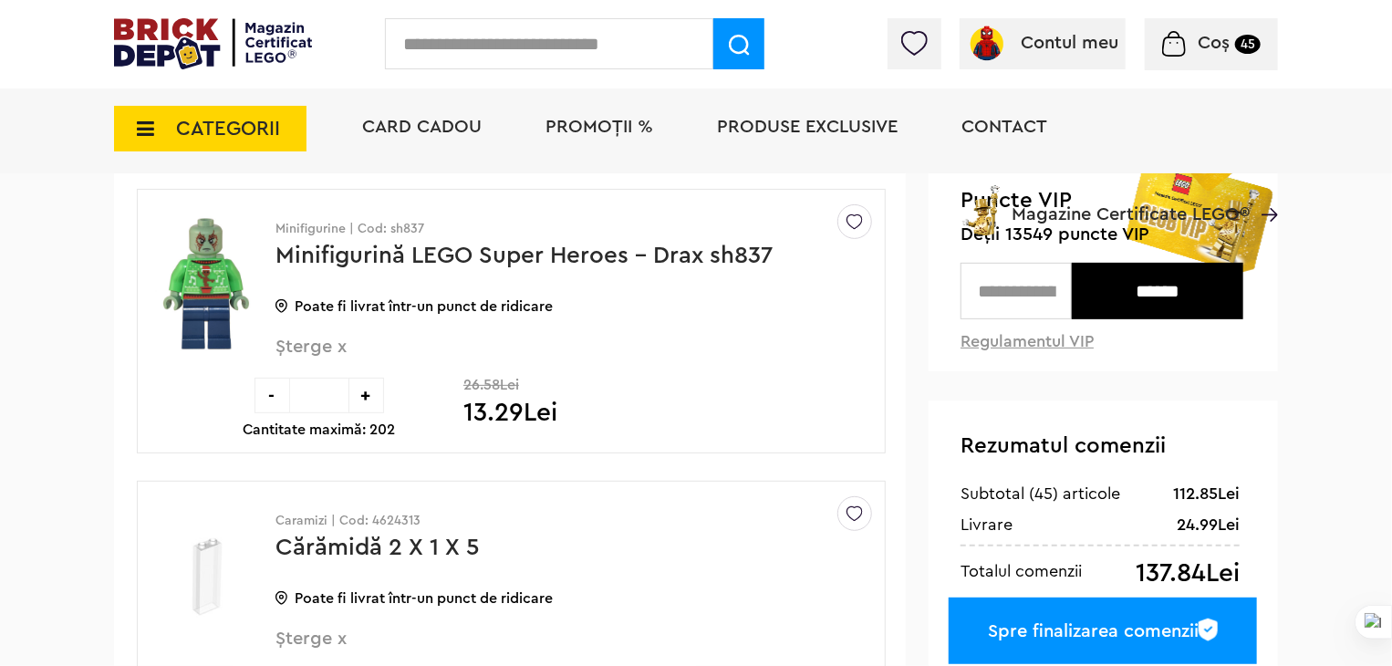
scroll to position [182, 0]
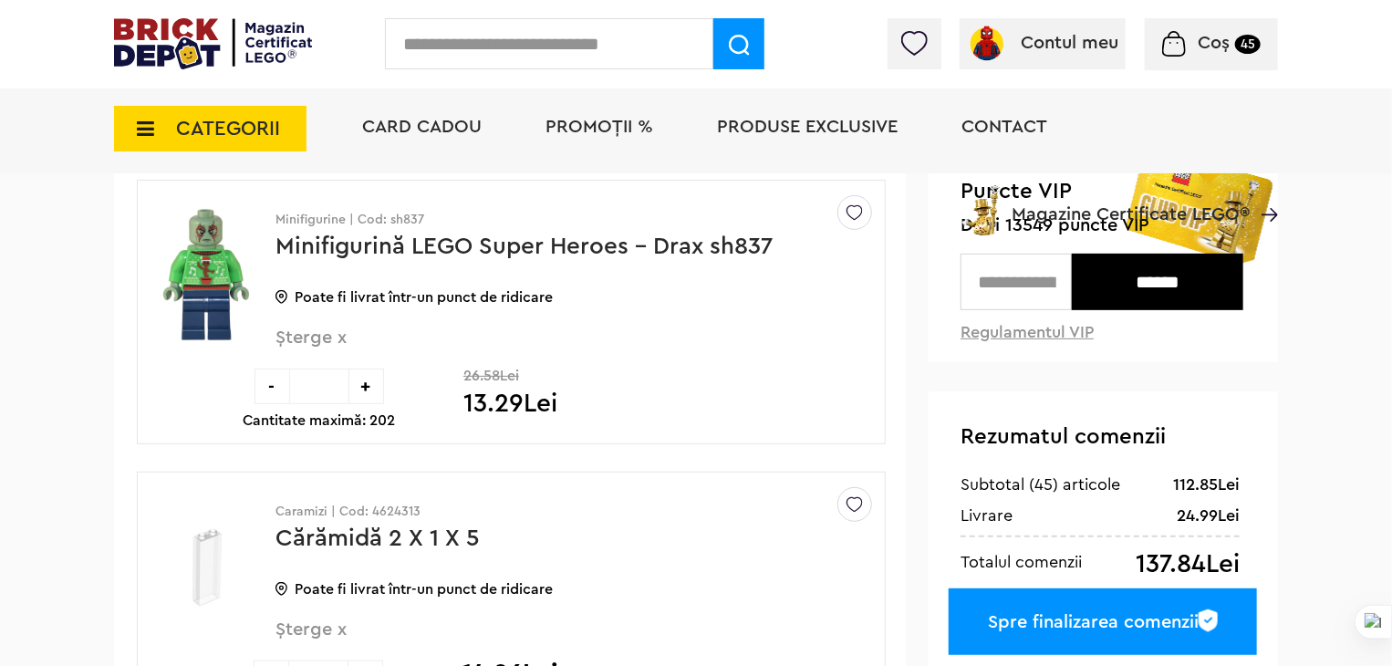
click at [265, 383] on div "-" at bounding box center [273, 387] width 36 height 36
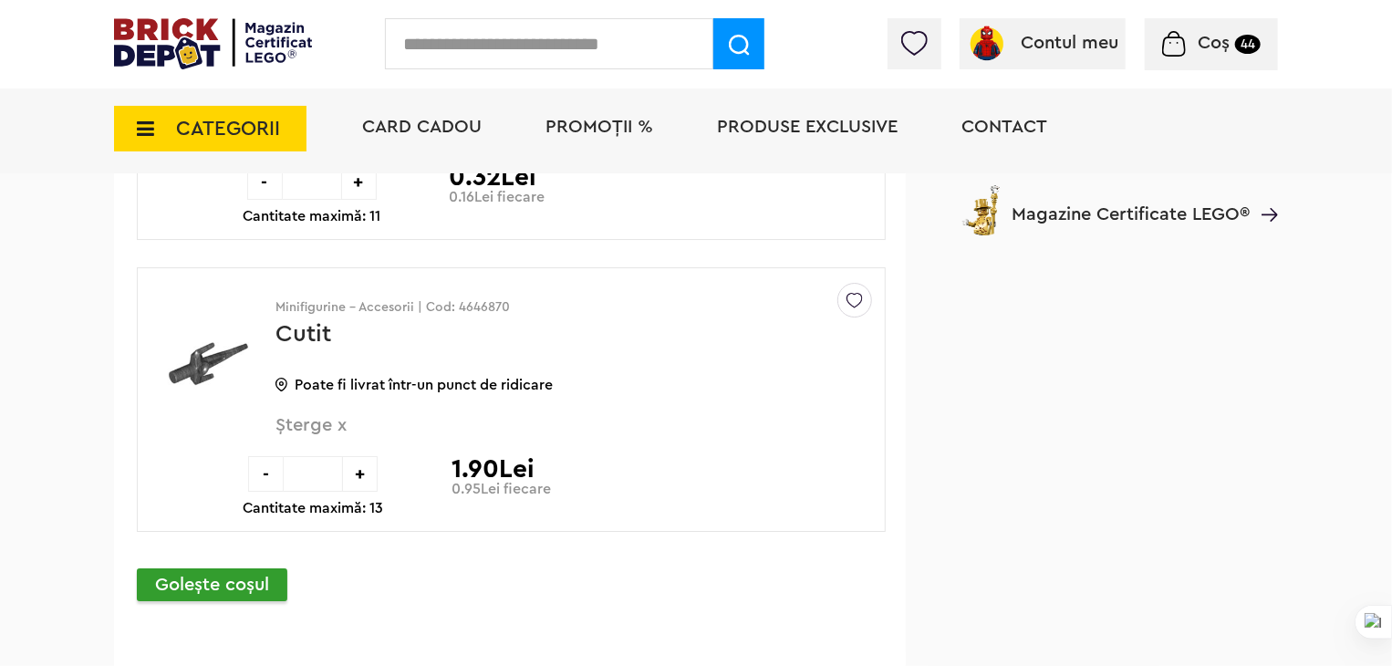
scroll to position [3011, 0]
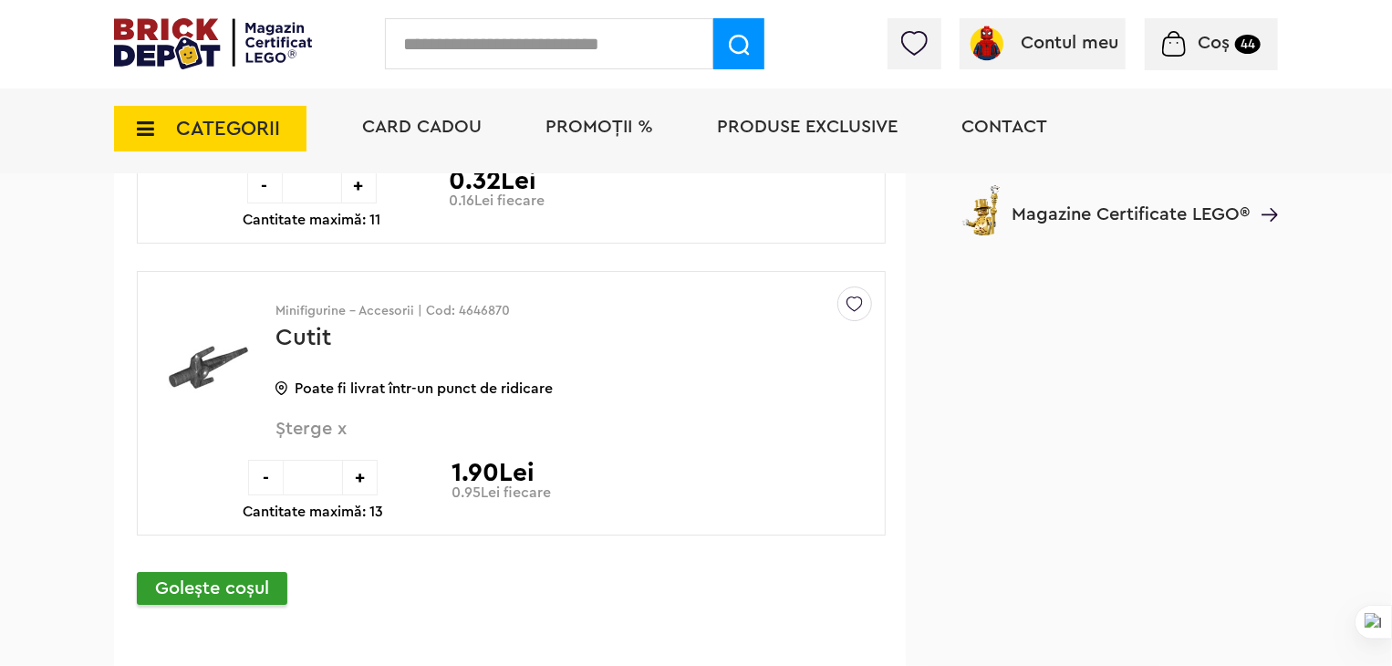
click at [273, 463] on div "-" at bounding box center [266, 478] width 36 height 36
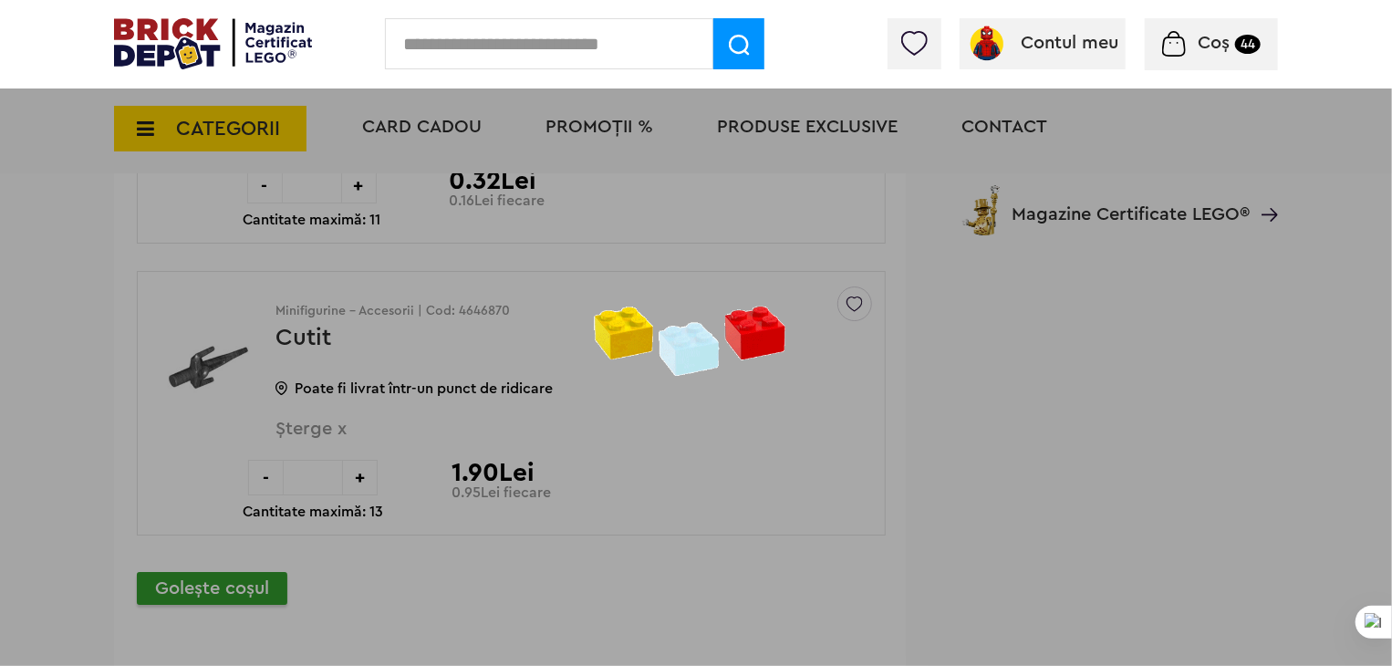
click at [273, 463] on div at bounding box center [696, 333] width 1392 height 666
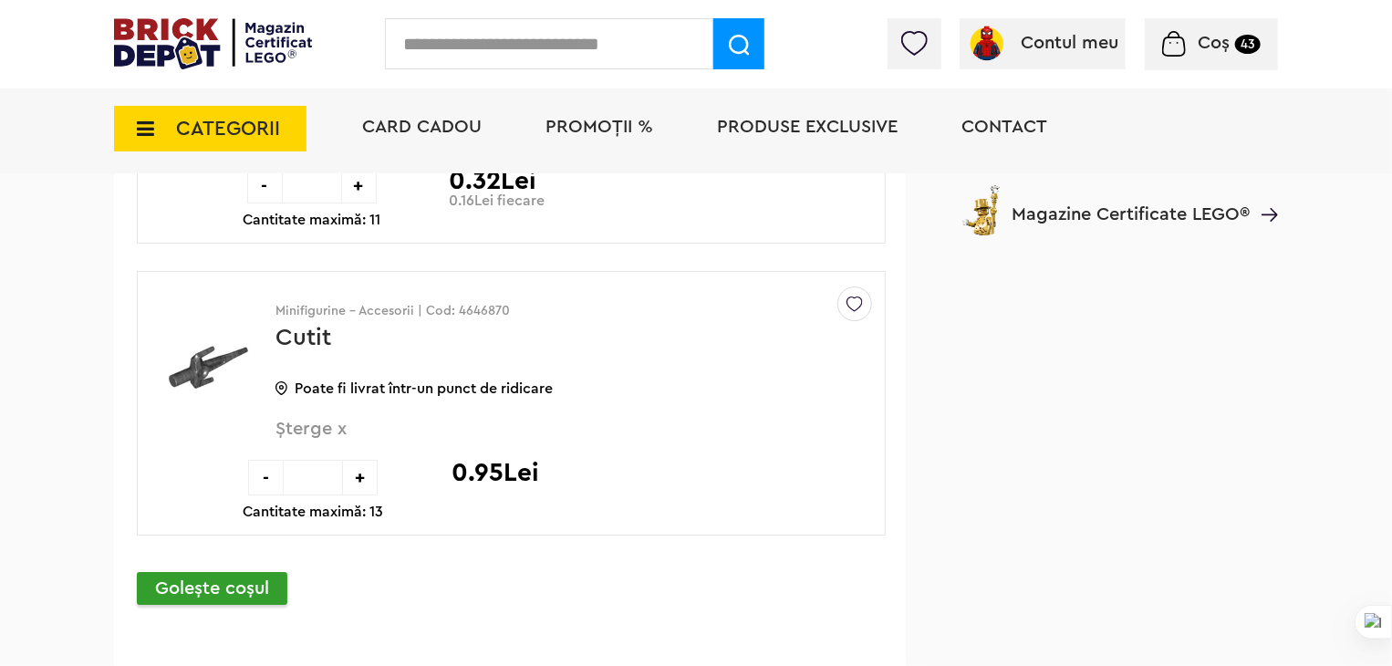
click at [268, 467] on div "-" at bounding box center [266, 478] width 36 height 36
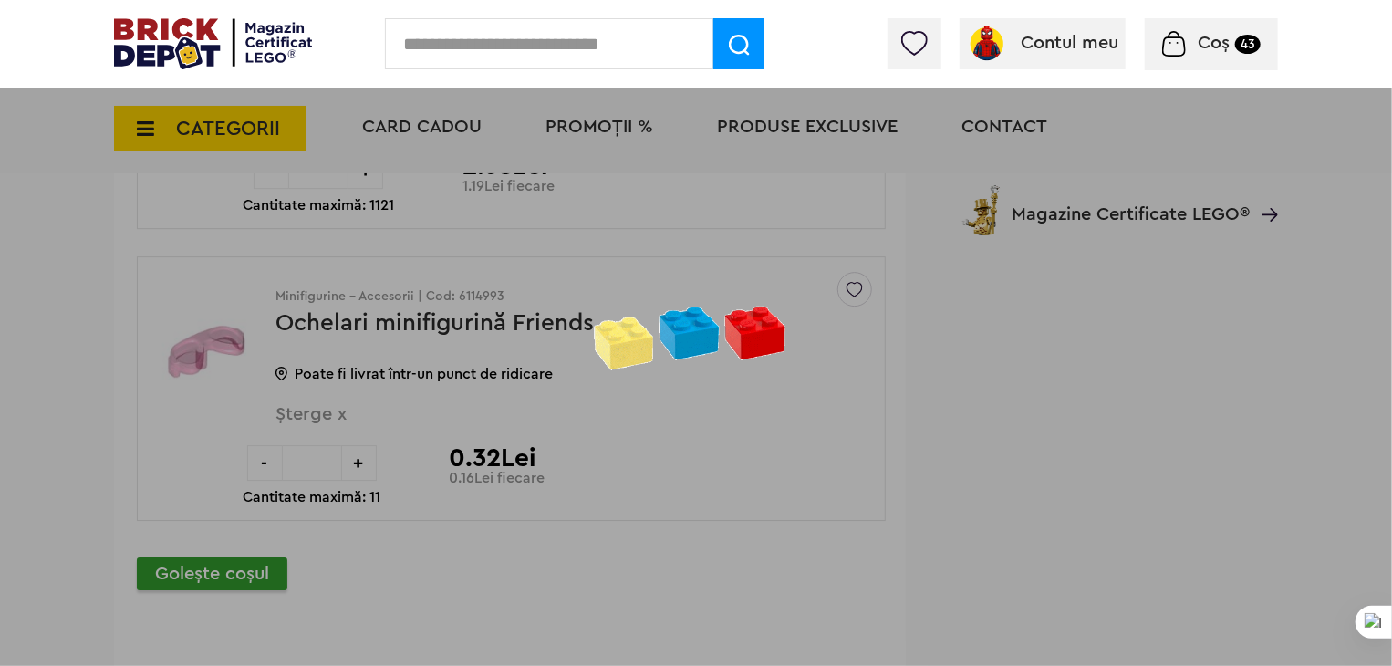
scroll to position [2737, 0]
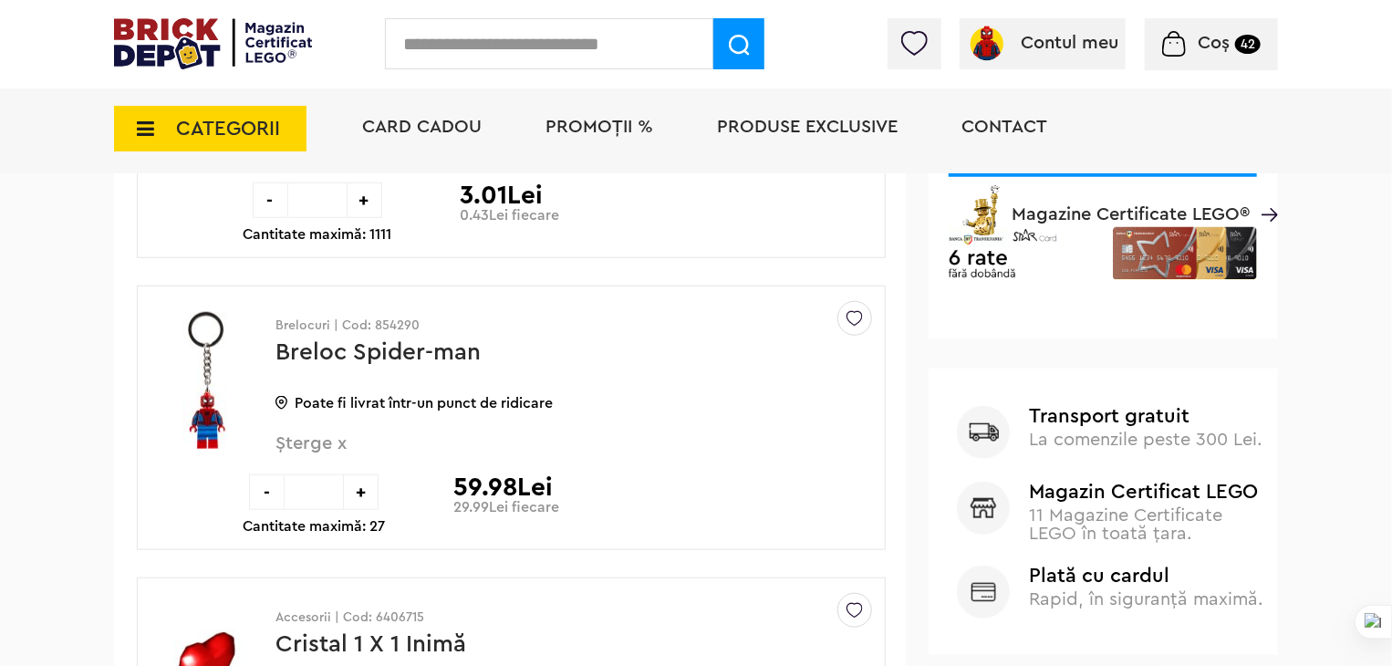
scroll to position [639, 0]
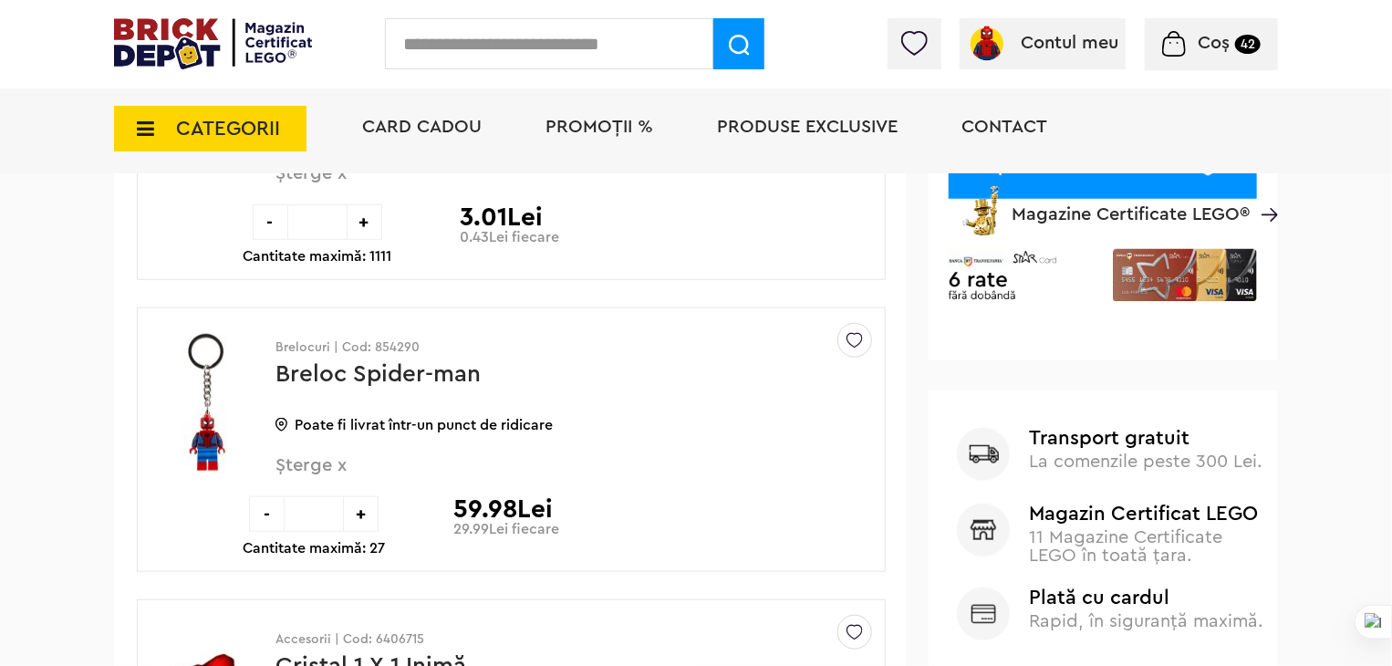
click at [274, 501] on div "-" at bounding box center [267, 514] width 36 height 36
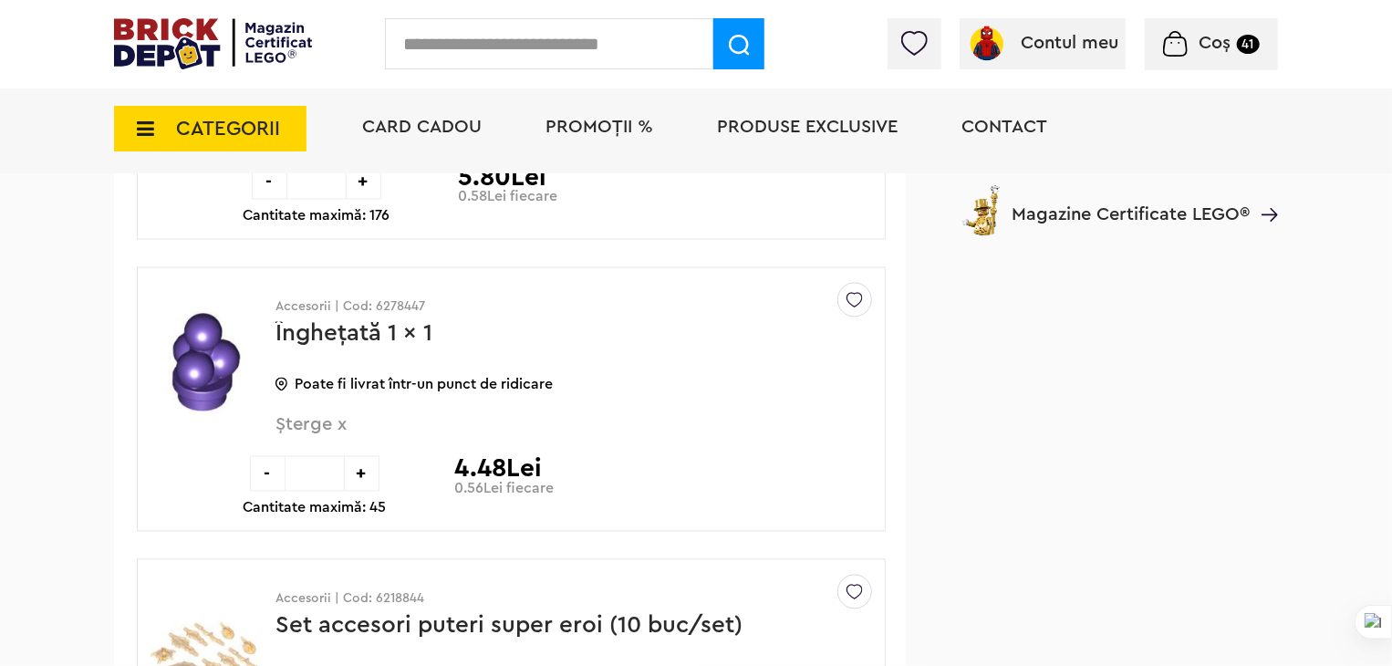
scroll to position [1551, 0]
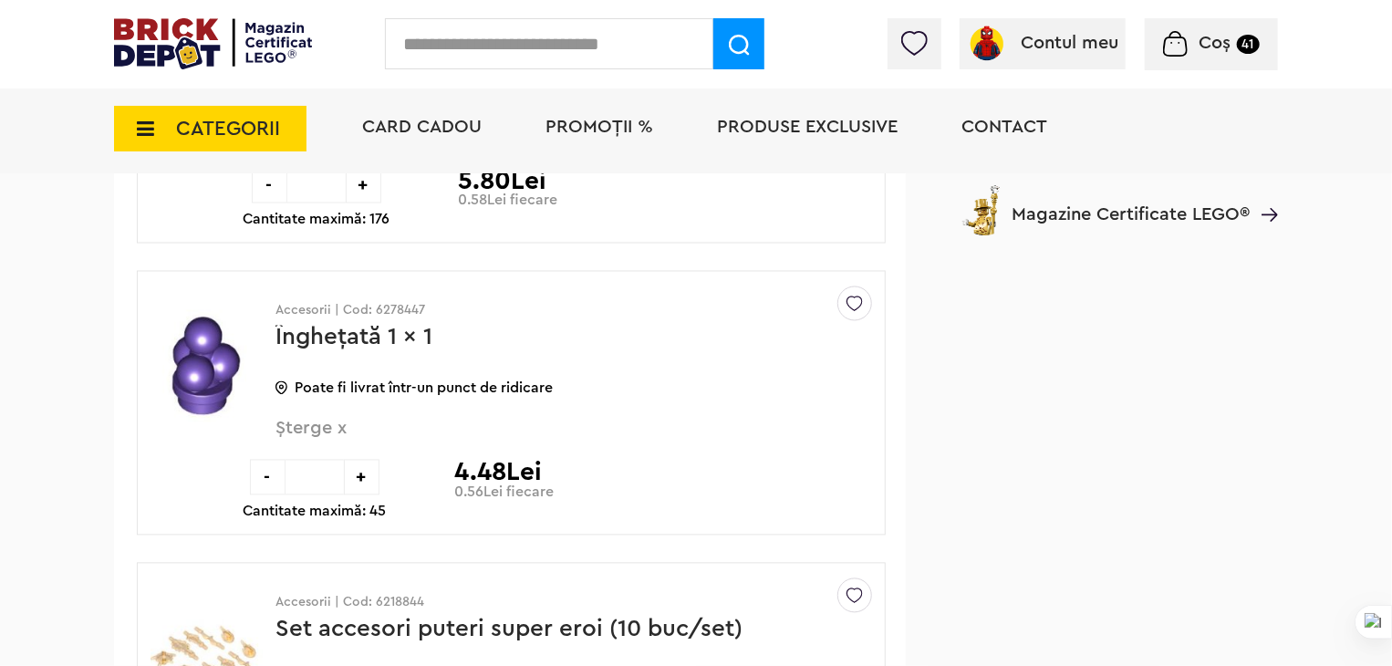
click at [314, 422] on span "Șterge x" at bounding box center [544, 439] width 536 height 39
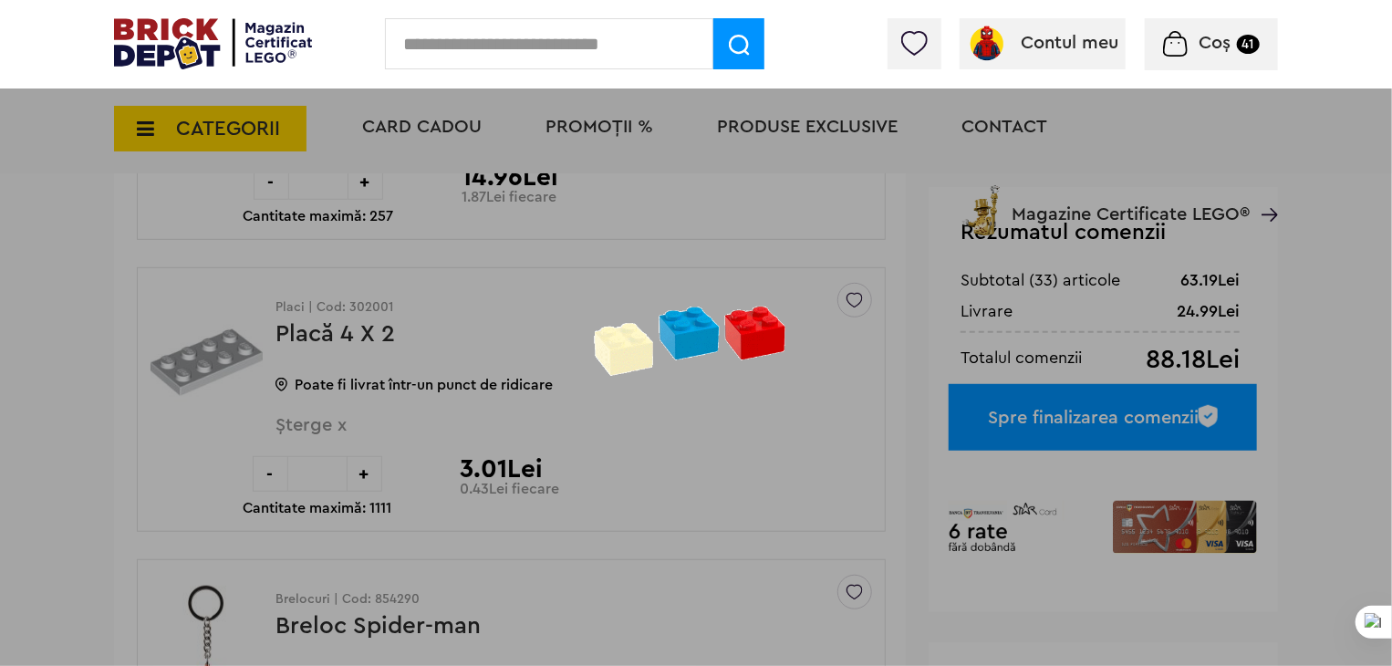
scroll to position [365, 0]
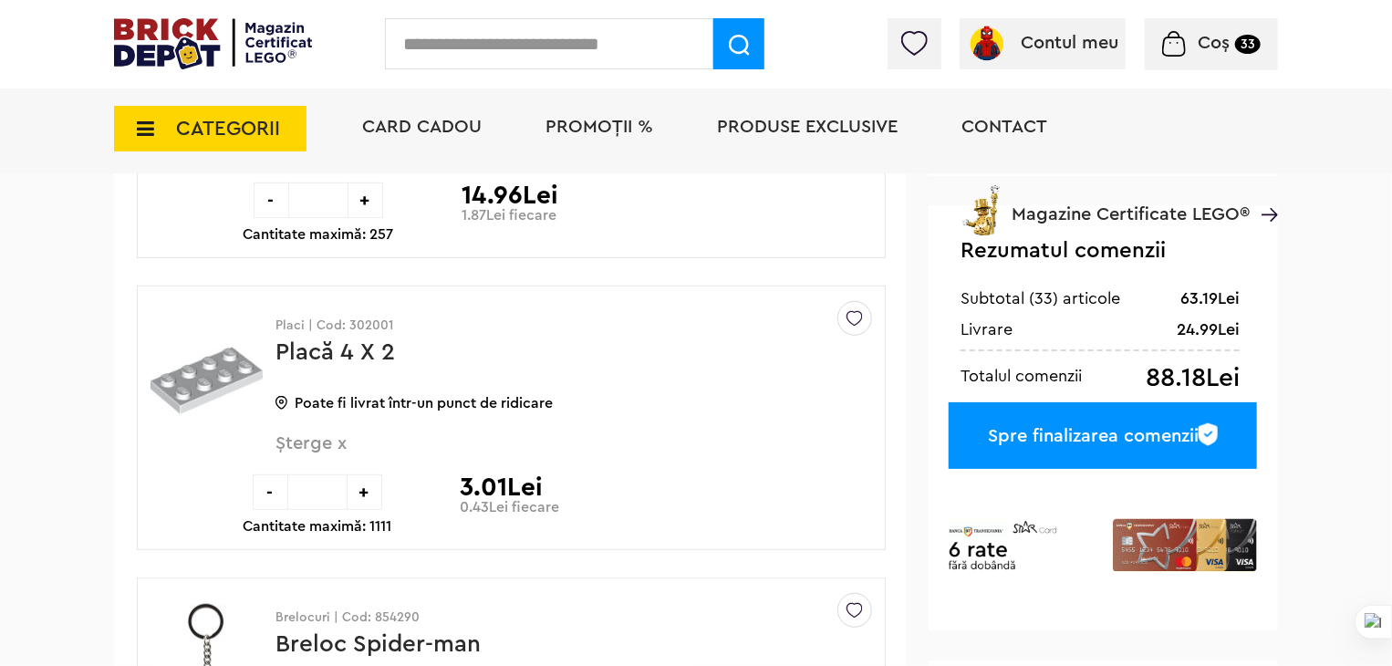
scroll to position [365, 0]
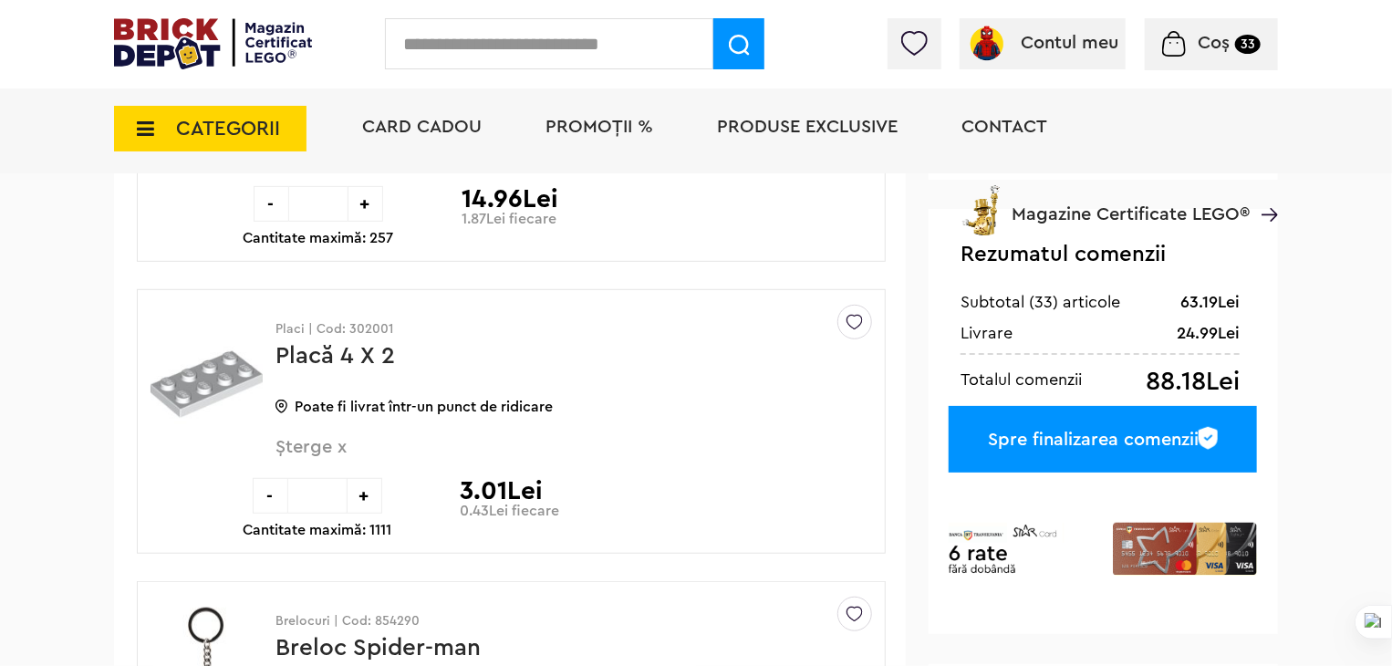
click at [142, 106] on span "CATEGORII" at bounding box center [210, 129] width 193 height 46
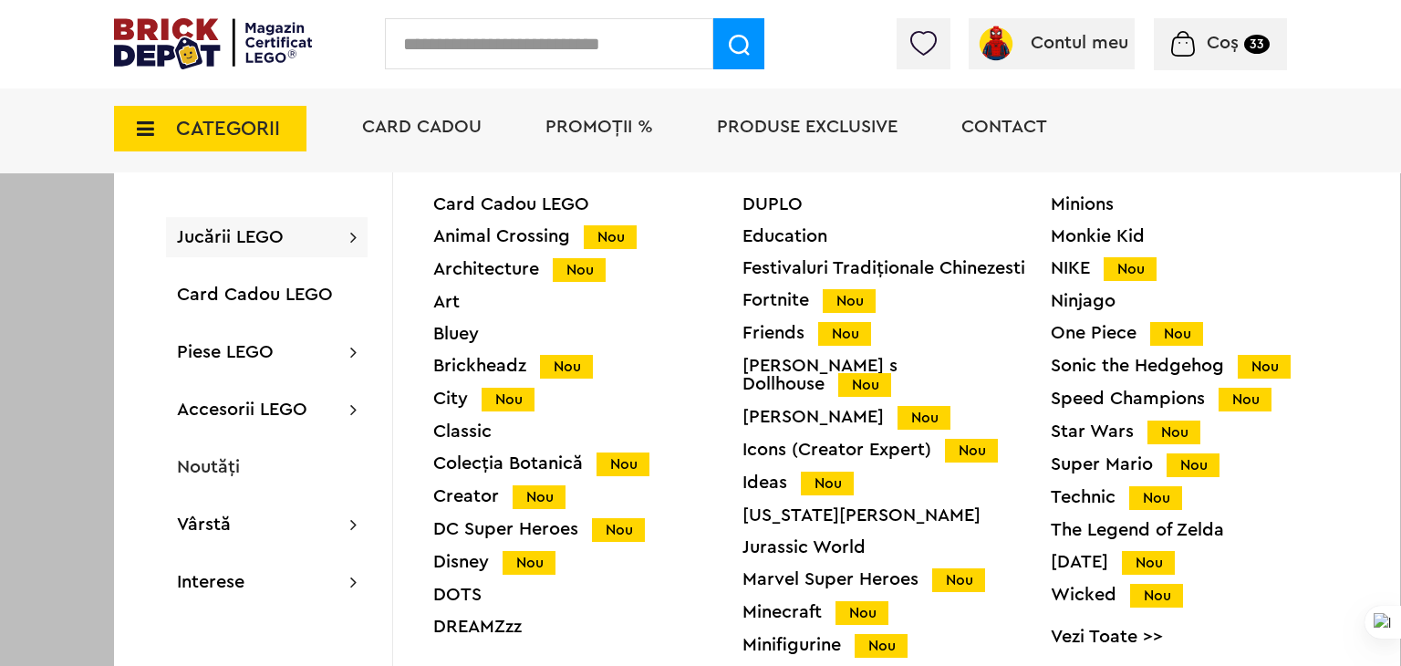
click at [236, 224] on div "Jucării LEGO Card Cadou LEGO Animal Crossing Nou Architecture Nou Art Bluey Bri…" at bounding box center [267, 237] width 202 height 40
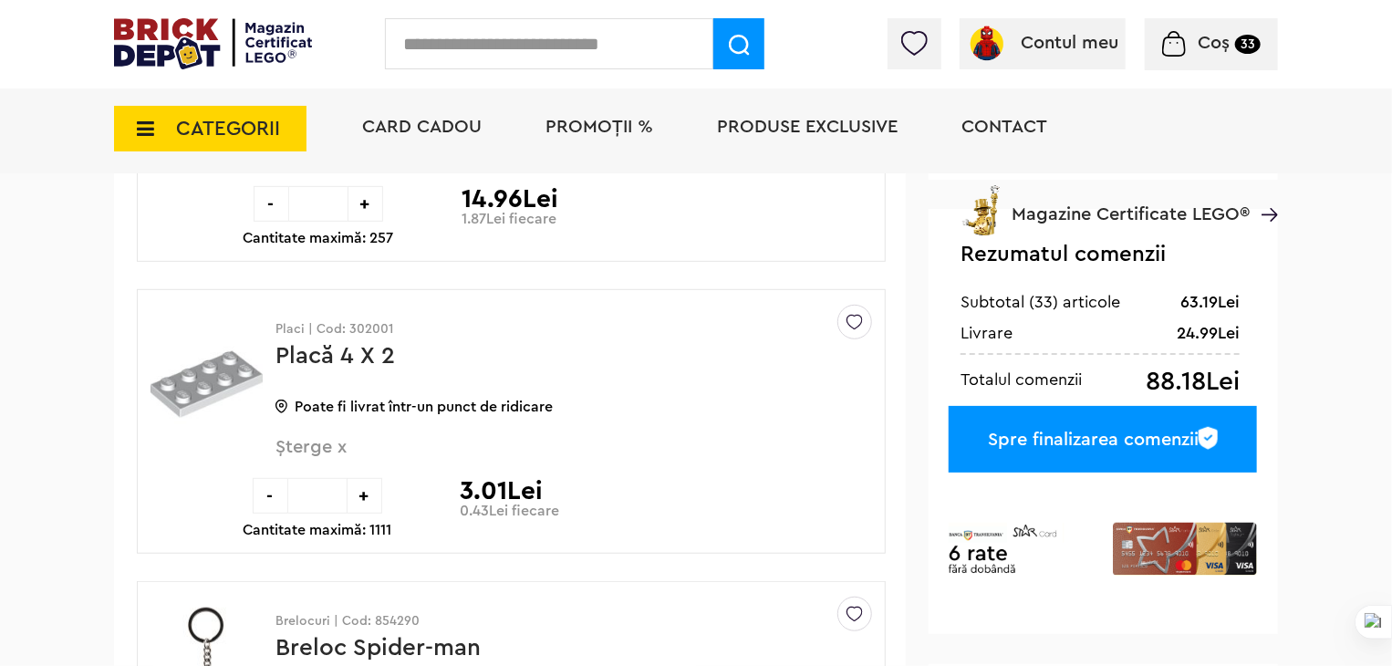
click at [213, 128] on span "CATEGORII" at bounding box center [228, 129] width 104 height 20
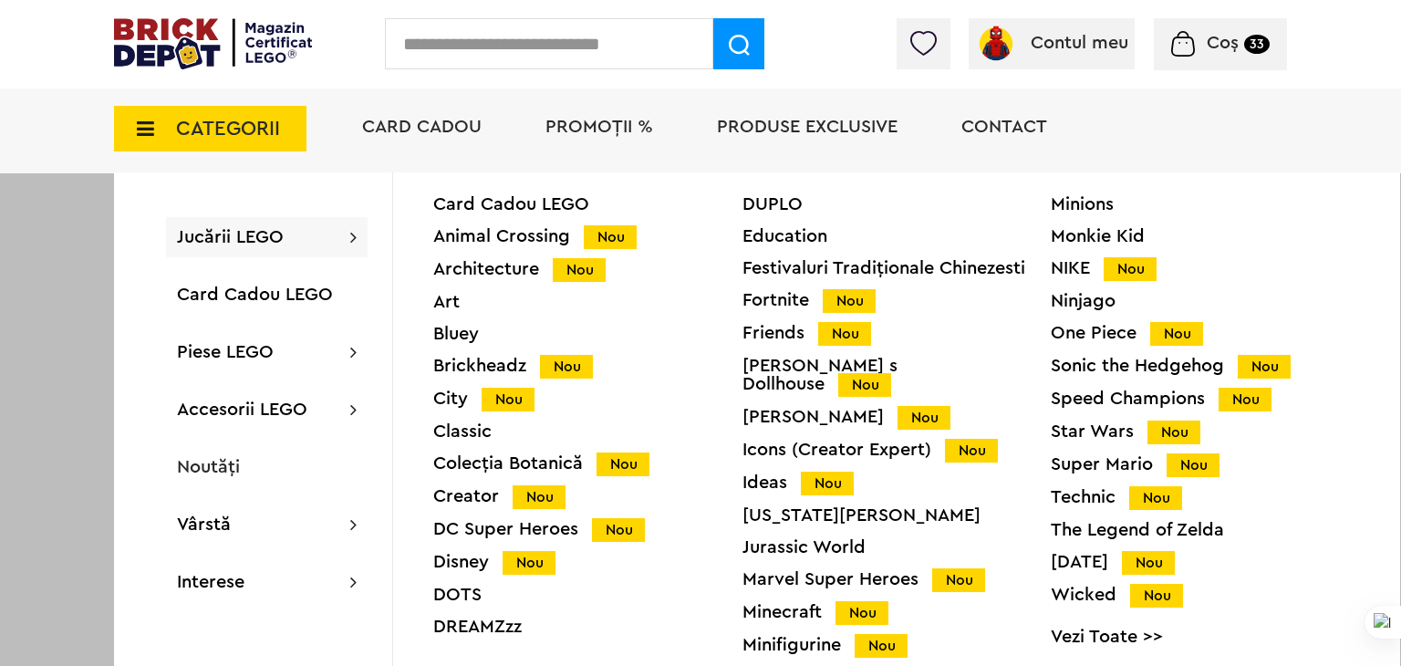
click at [786, 297] on div "Fortnite Nou" at bounding box center [897, 300] width 309 height 19
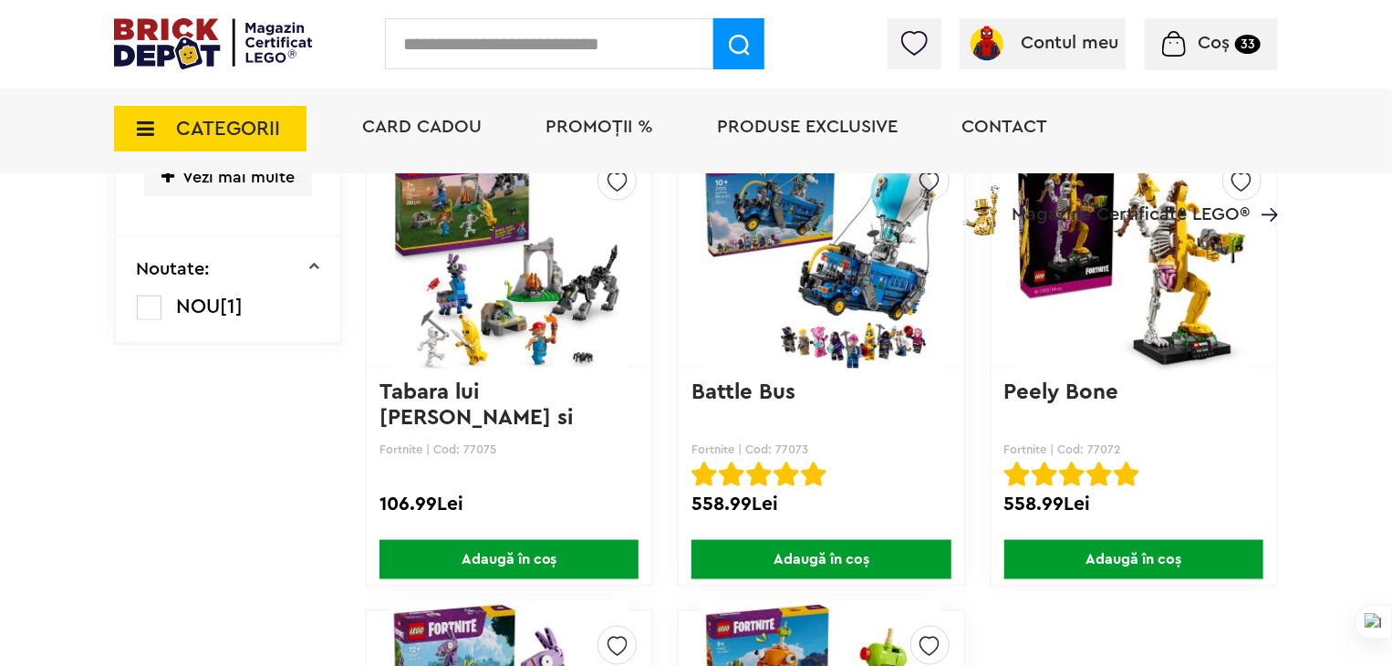
scroll to position [1004, 0]
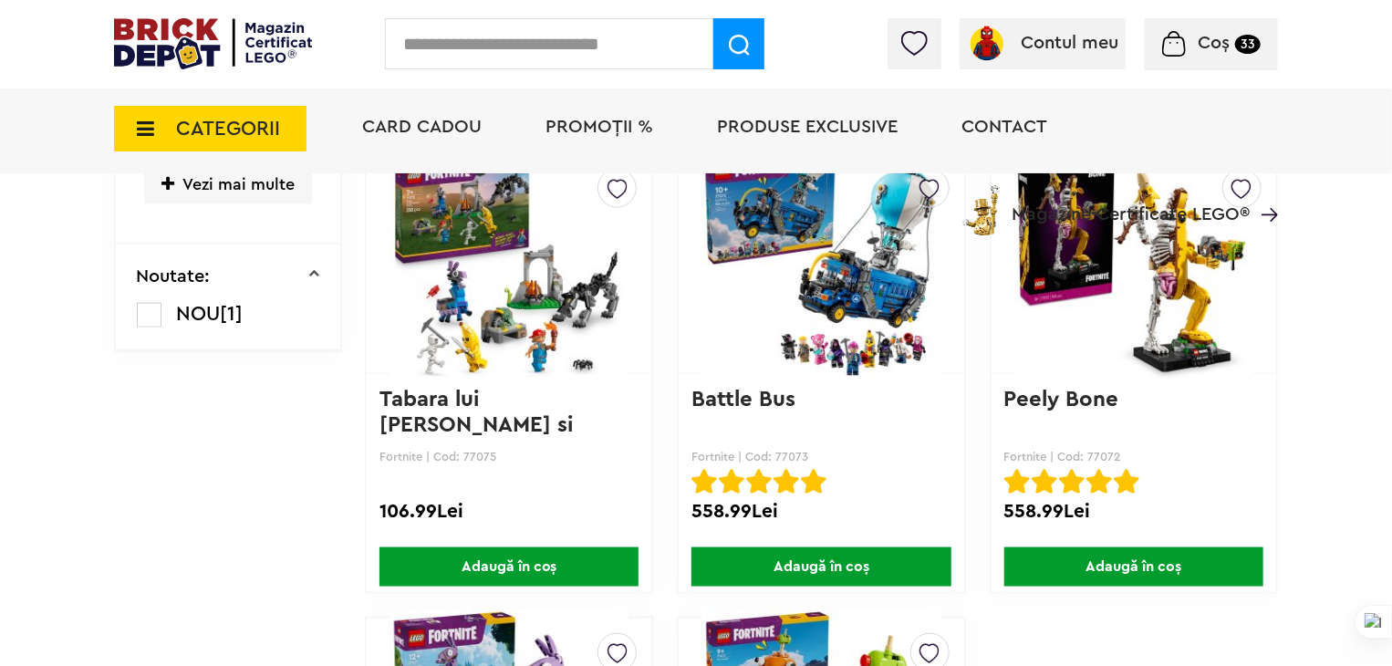
click at [473, 297] on img at bounding box center [509, 263] width 239 height 255
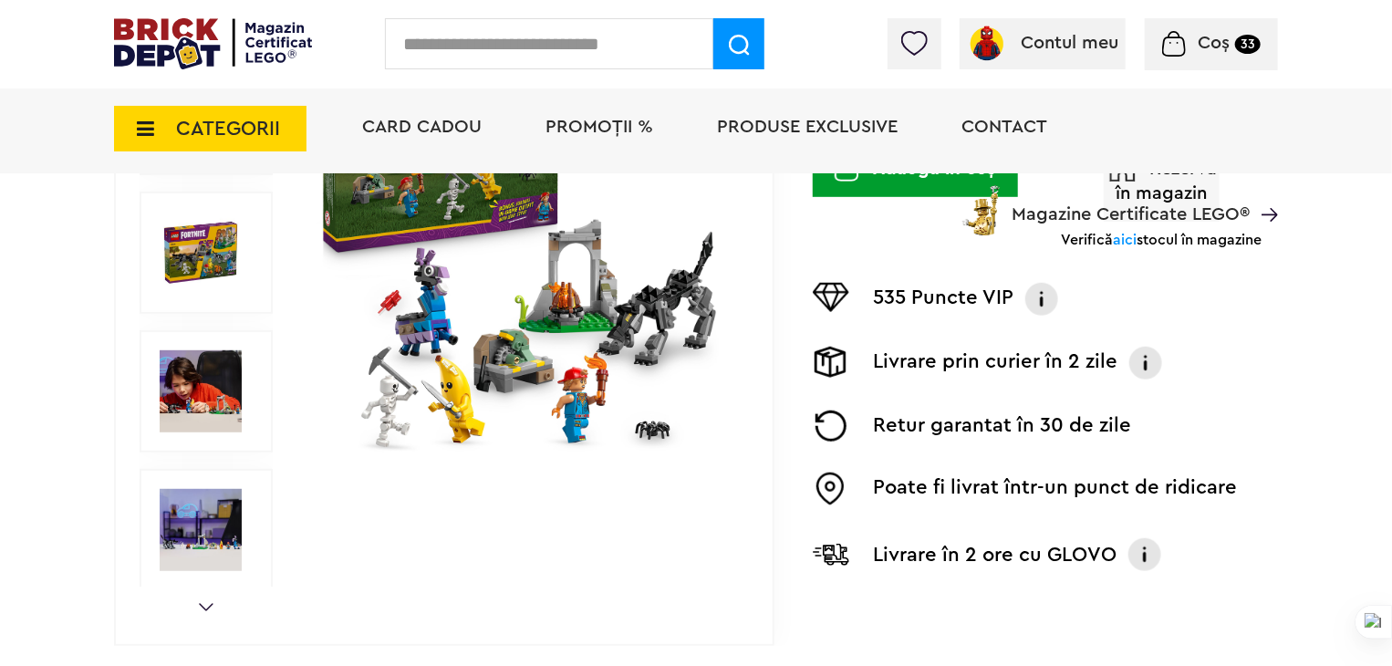
scroll to position [456, 0]
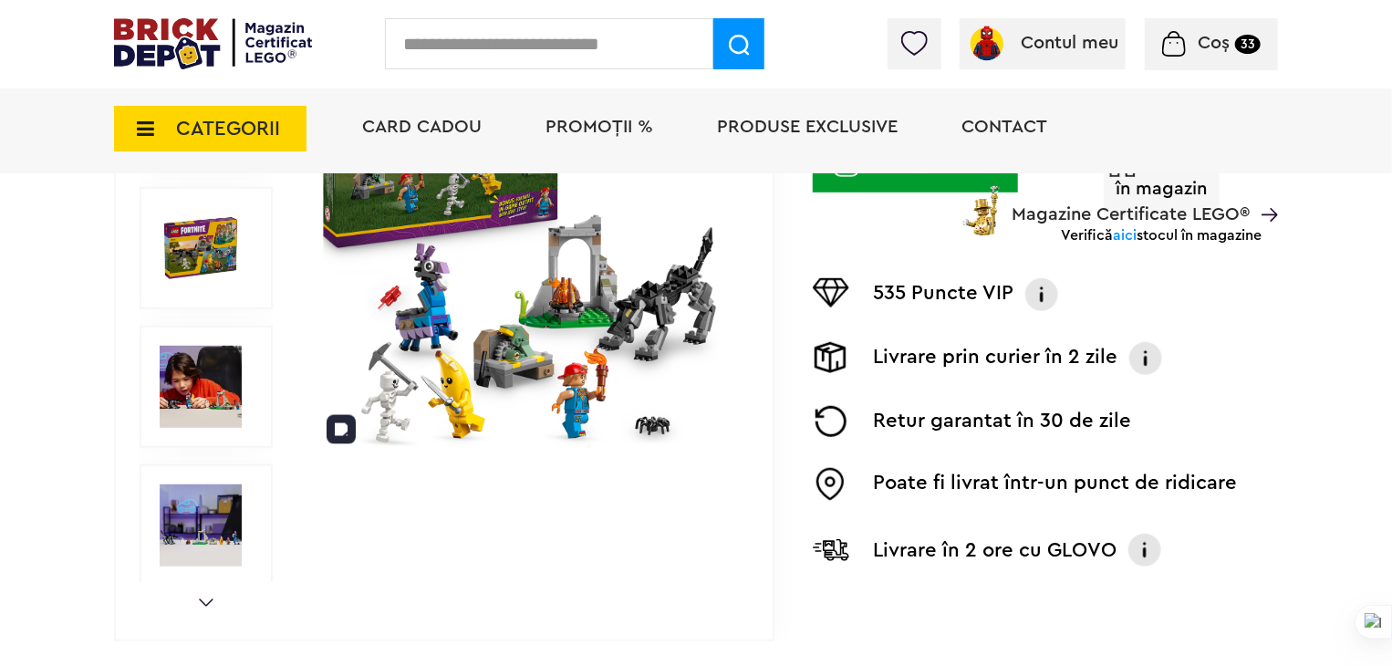
click at [434, 391] on img at bounding box center [523, 248] width 421 height 421
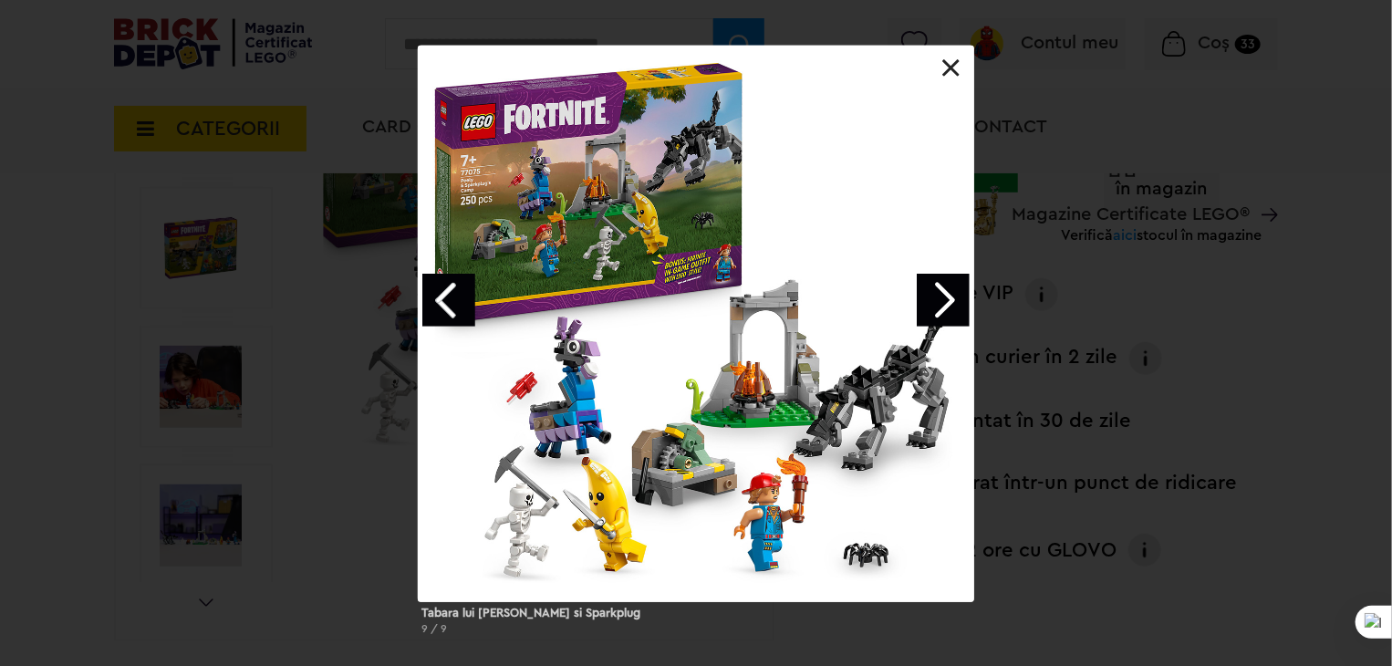
click at [955, 69] on link at bounding box center [951, 68] width 18 height 18
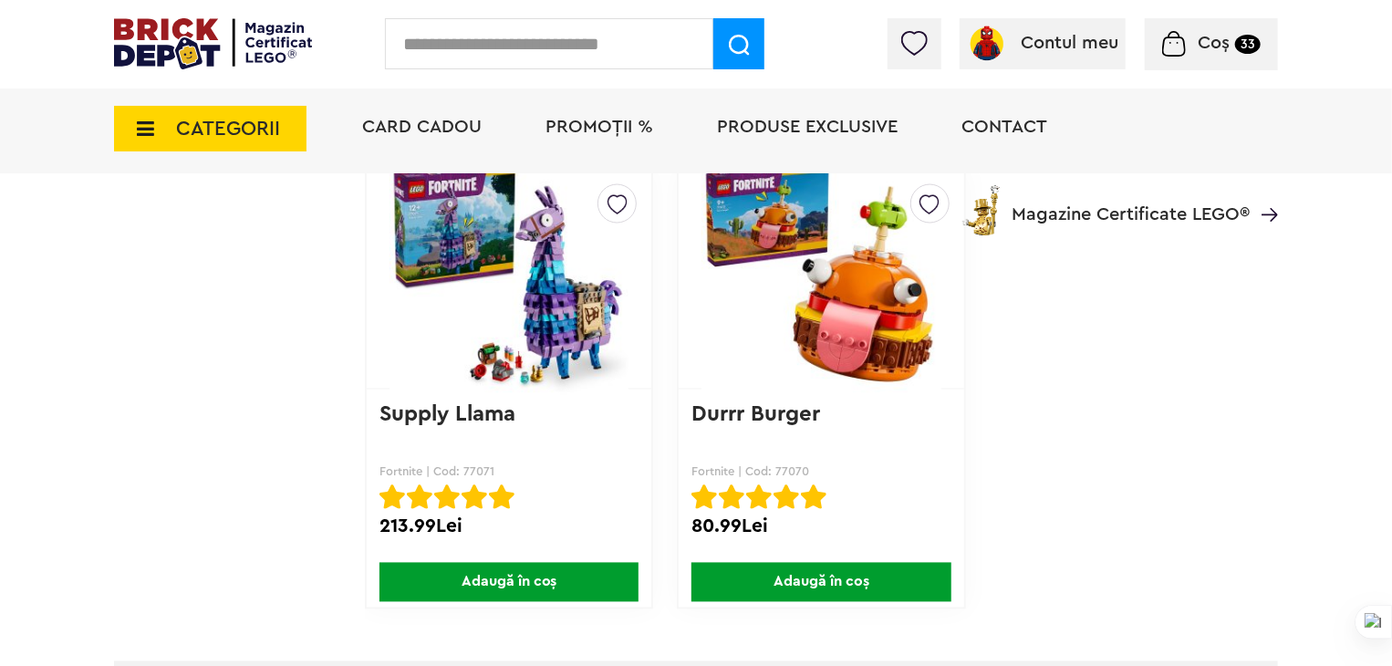
scroll to position [1460, 0]
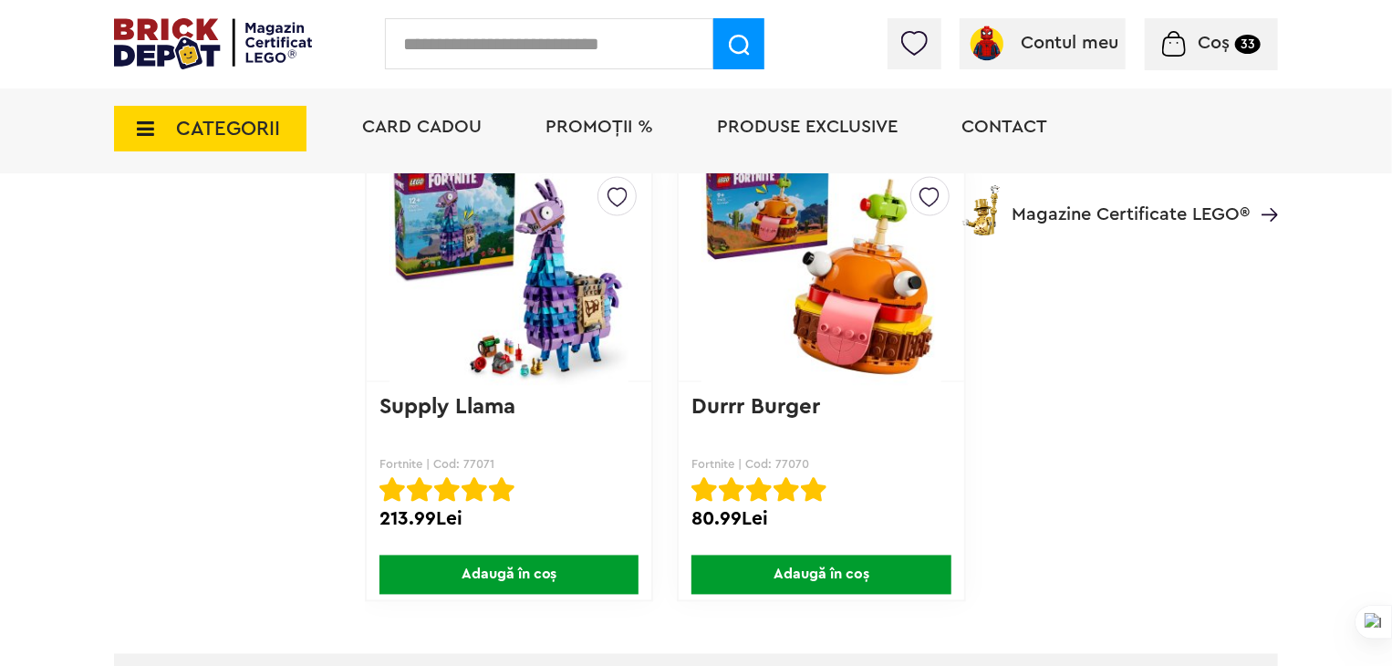
click at [858, 290] on img at bounding box center [821, 271] width 239 height 255
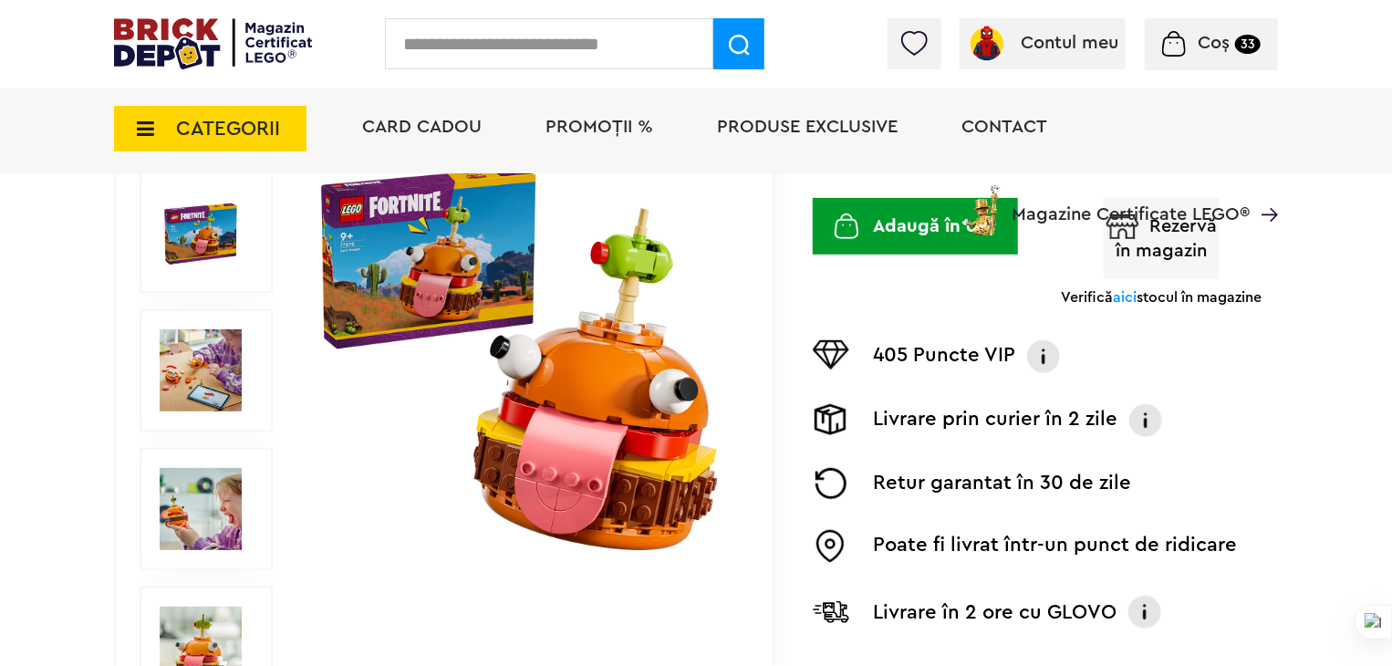
scroll to position [365, 0]
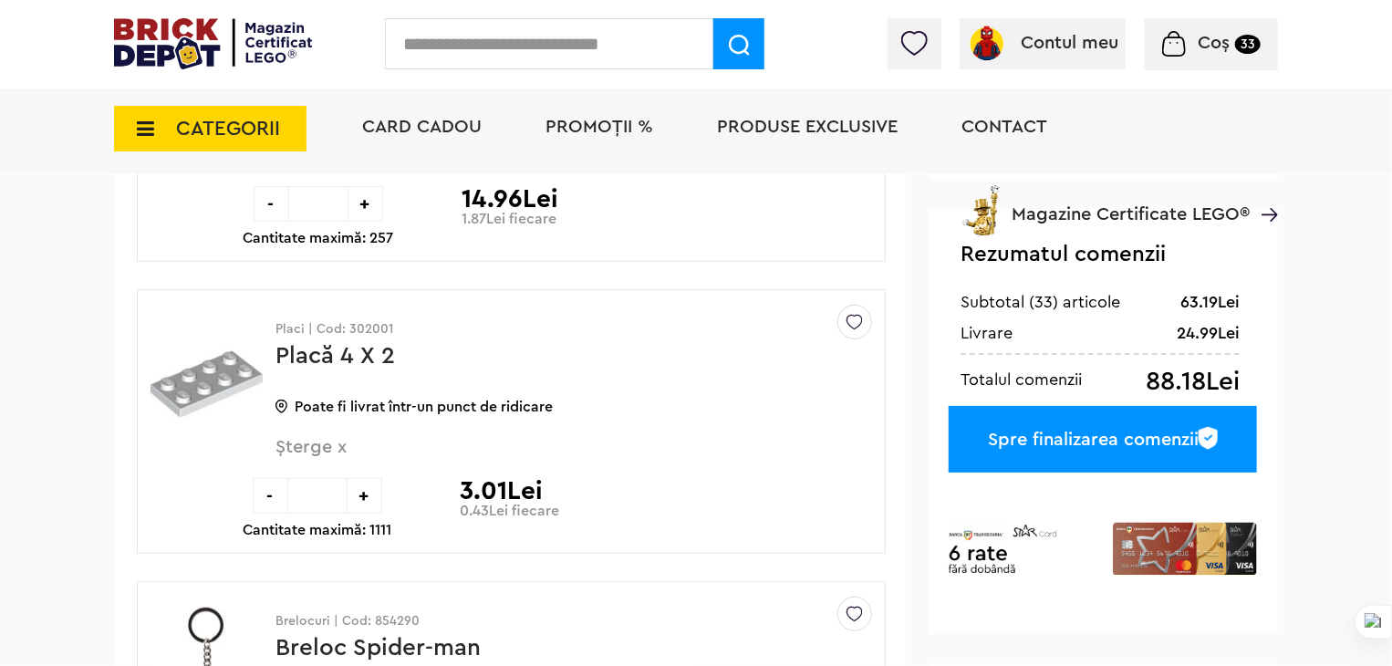
click at [159, 132] on span "CATEGORII" at bounding box center [210, 129] width 193 height 46
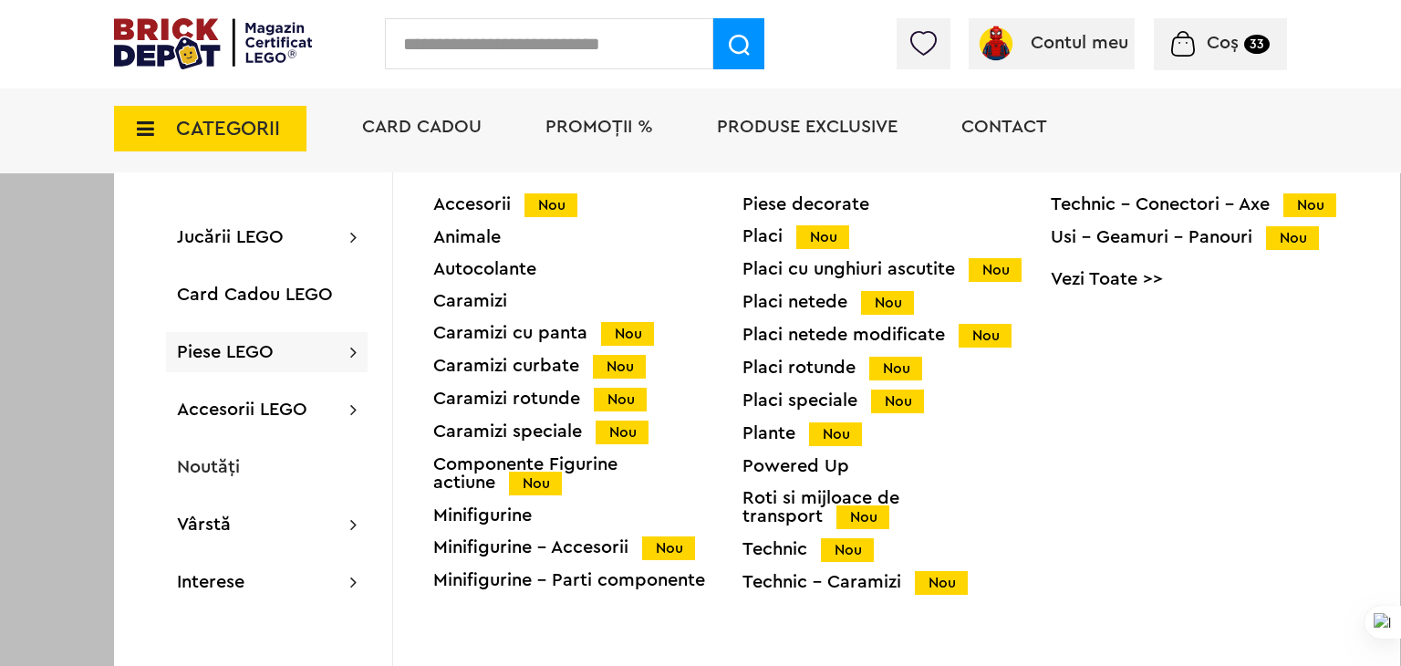
click at [276, 348] on div "Piese LEGO Accesorii Nou Animale Autocolante Caramizi Caramizi cu panta Nou Car…" at bounding box center [267, 352] width 202 height 40
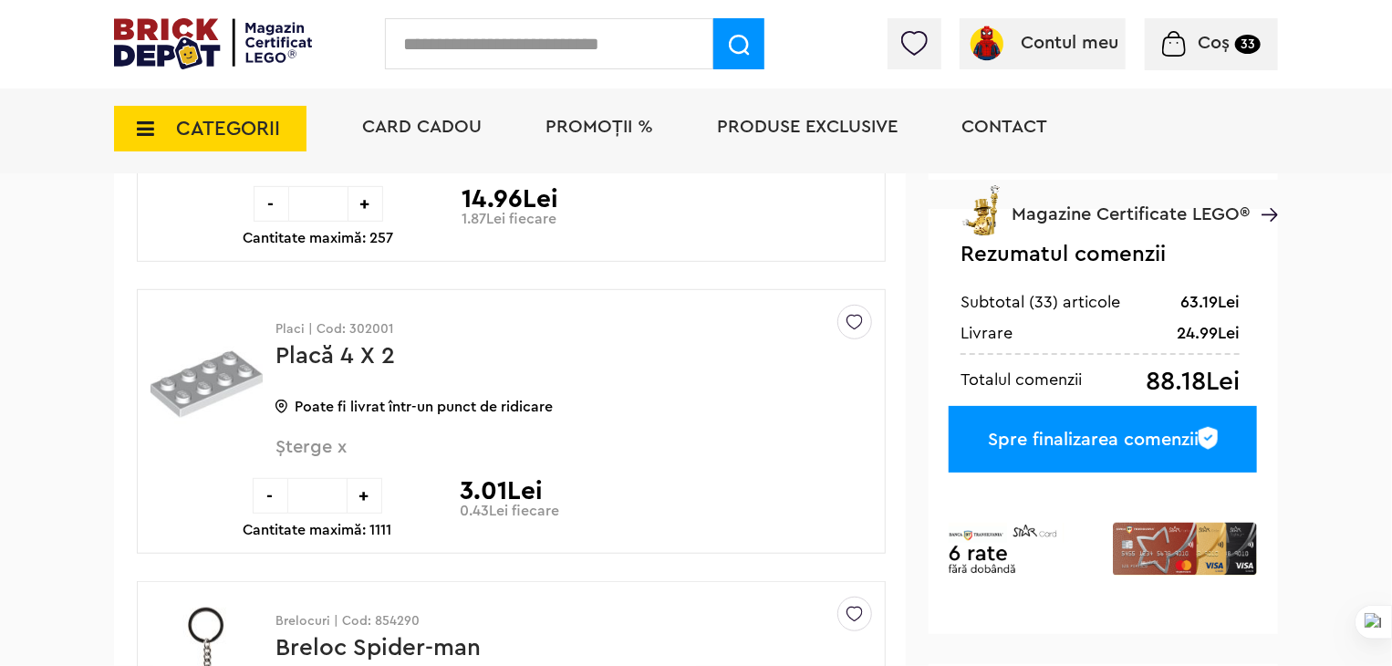
click at [135, 120] on icon at bounding box center [140, 129] width 28 height 20
